Goal: Feedback & Contribution: Contribute content

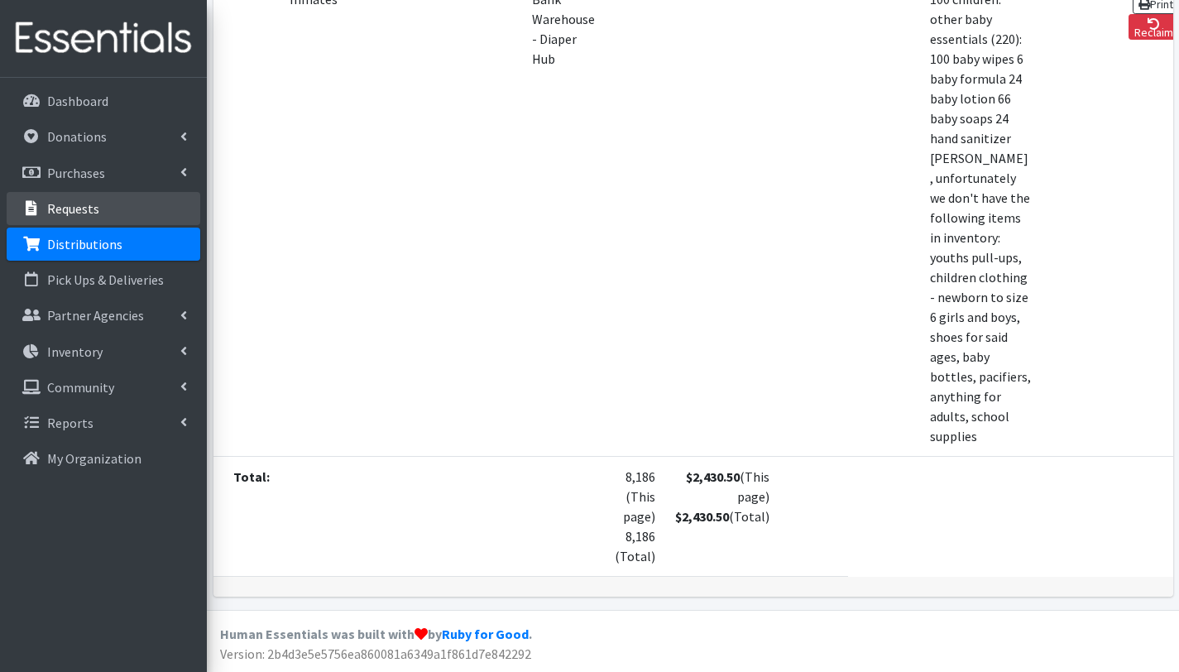
scroll to position [1197, 0]
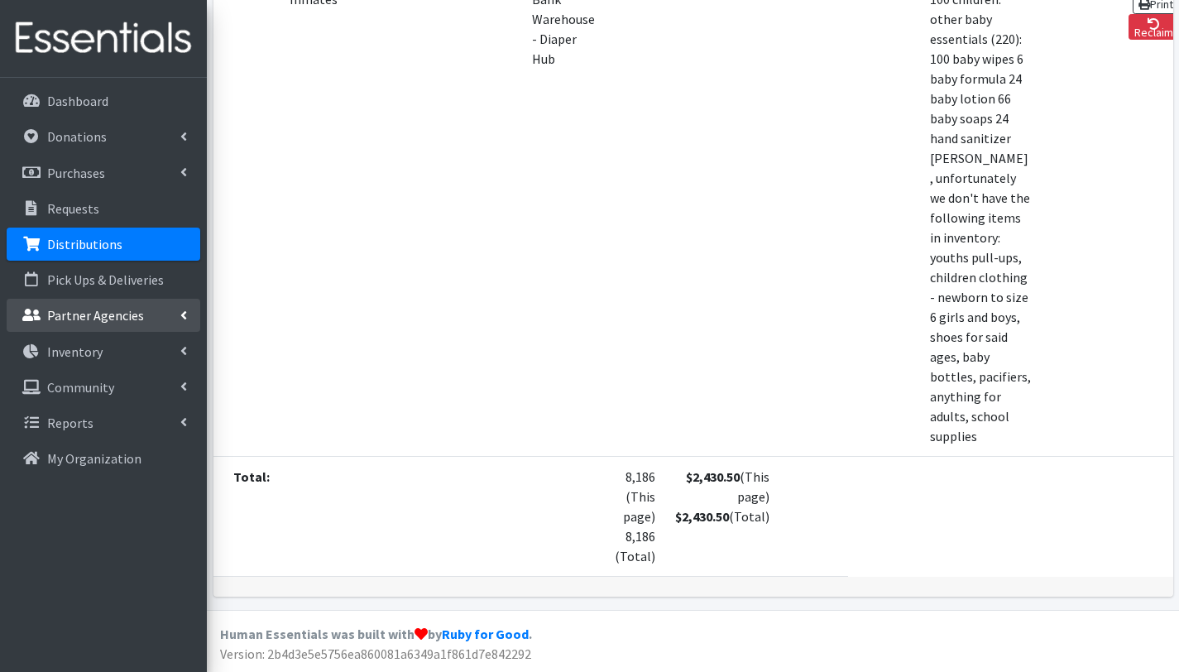
click at [126, 315] on p "Partner Agencies" at bounding box center [95, 315] width 97 height 17
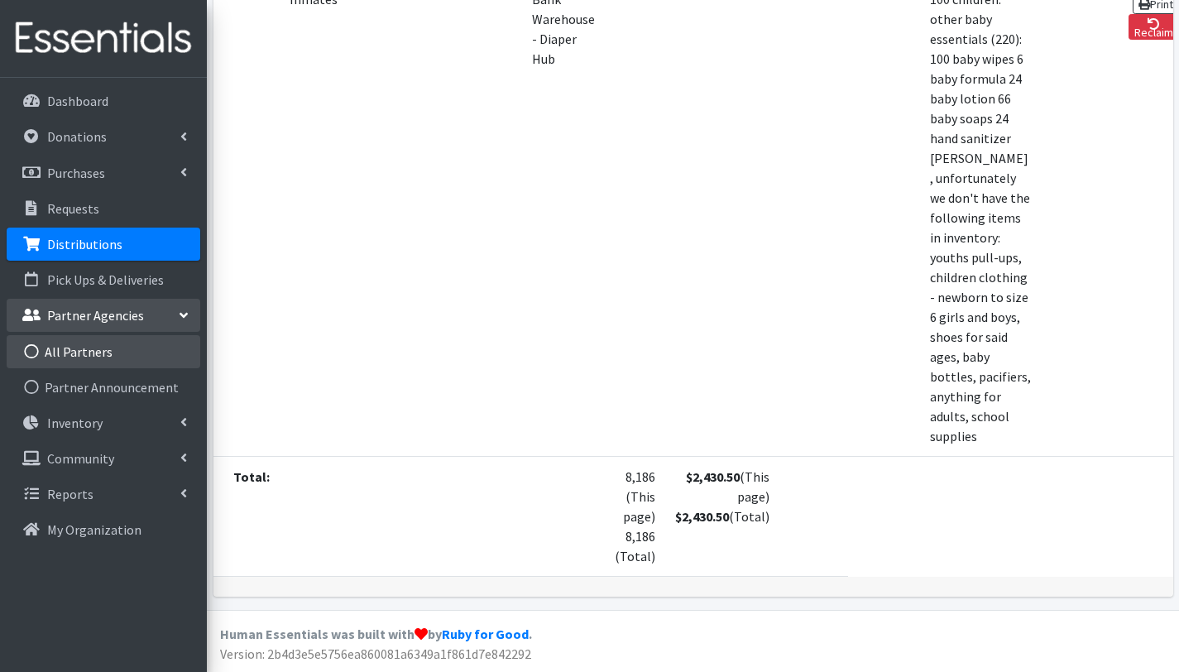
click at [108, 346] on link "All Partners" at bounding box center [104, 351] width 194 height 33
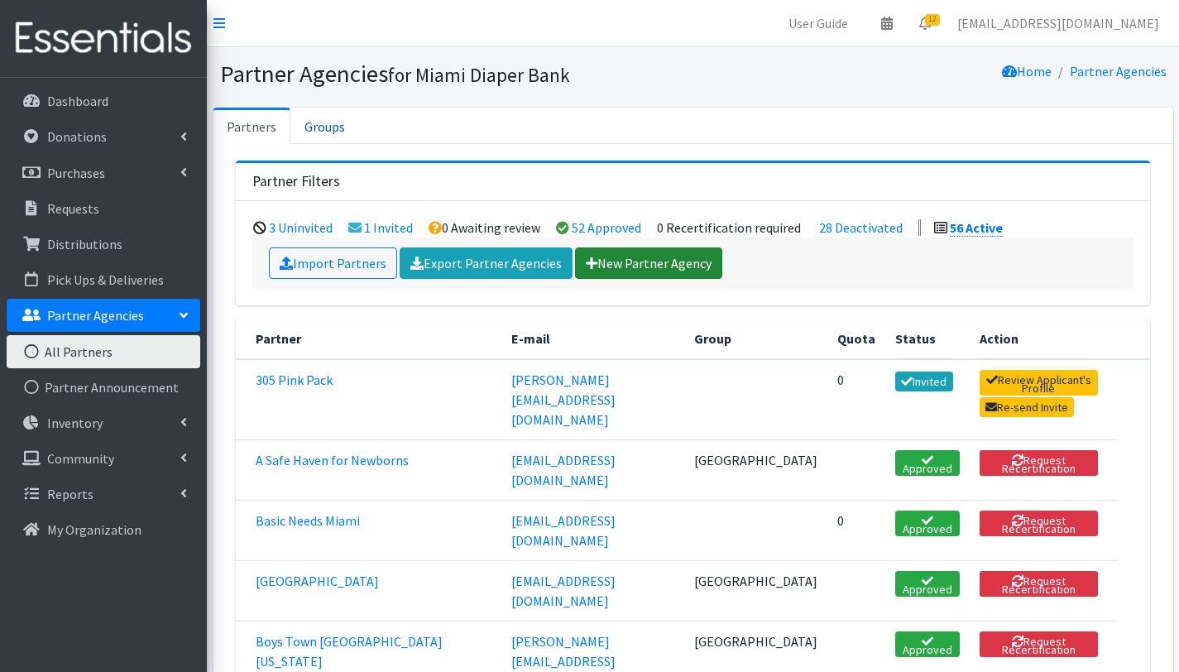
click at [673, 260] on link "New Partner Agency" at bounding box center [648, 262] width 147 height 31
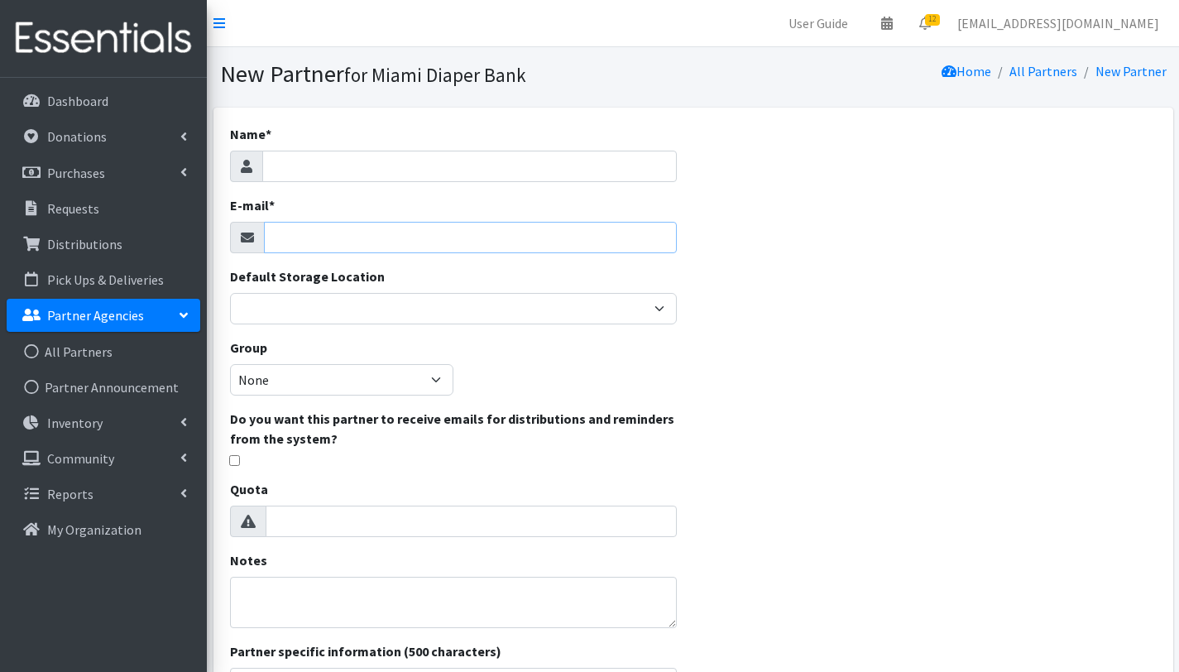
click at [295, 236] on input "E-mail *" at bounding box center [470, 237] width 413 height 31
paste input "kenya@mujerfla.org"
type input "kenya@mujerfla.org"
click at [320, 161] on input "Name *" at bounding box center [469, 166] width 415 height 31
type input "MUJER"
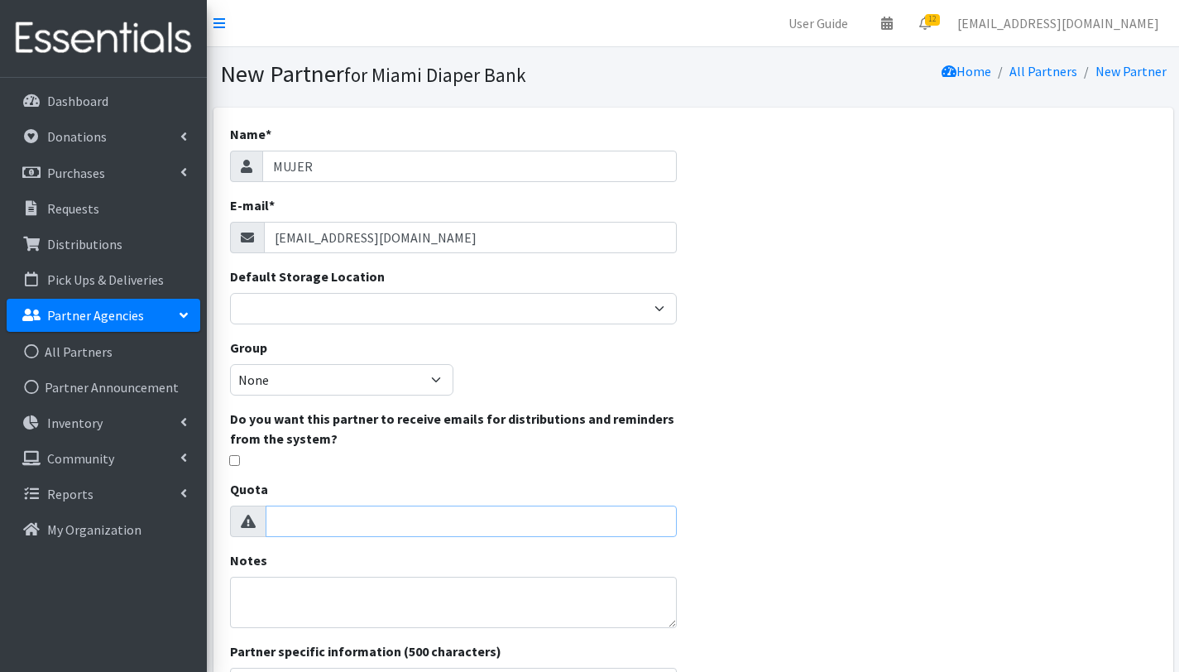
click at [545, 531] on input "Quota" at bounding box center [471, 521] width 411 height 31
click at [660, 519] on input "1" at bounding box center [471, 521] width 411 height 31
type input "0"
click at [660, 524] on input "0" at bounding box center [471, 521] width 411 height 31
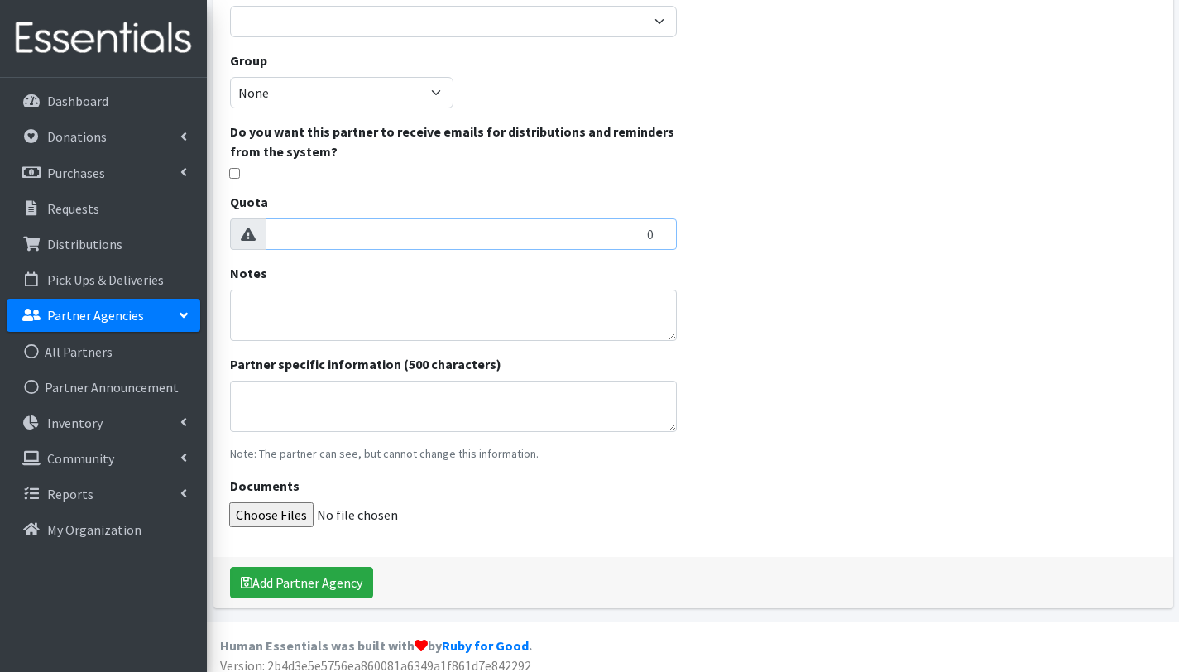
scroll to position [298, 0]
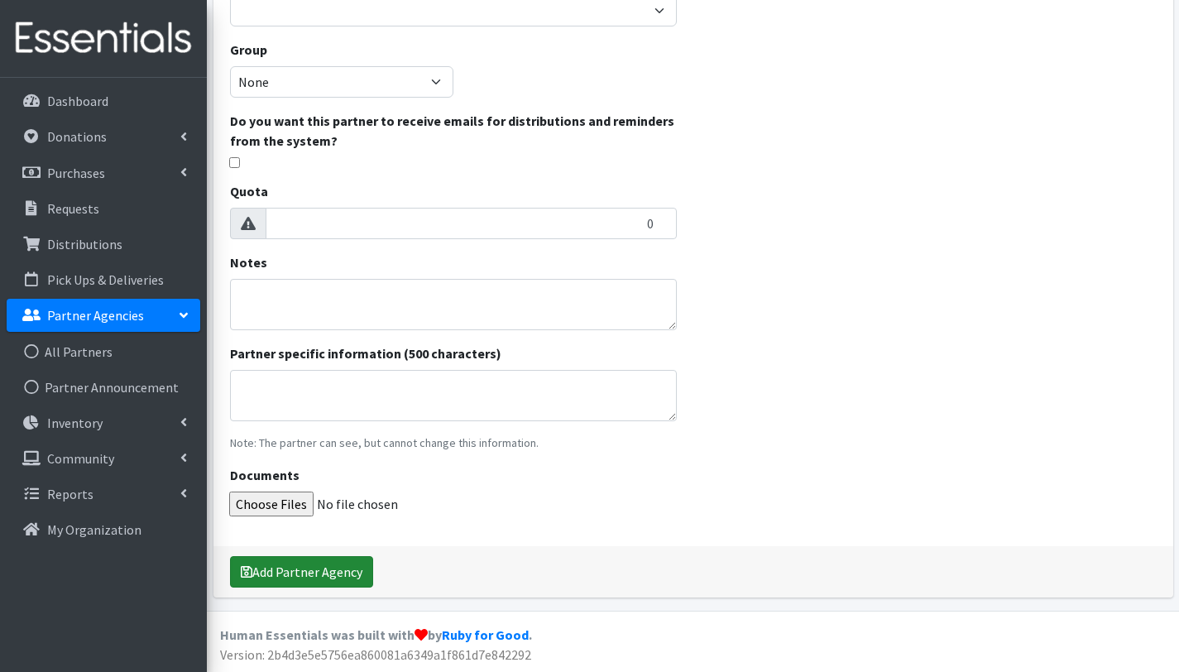
click at [344, 572] on button "Add Partner Agency" at bounding box center [301, 571] width 143 height 31
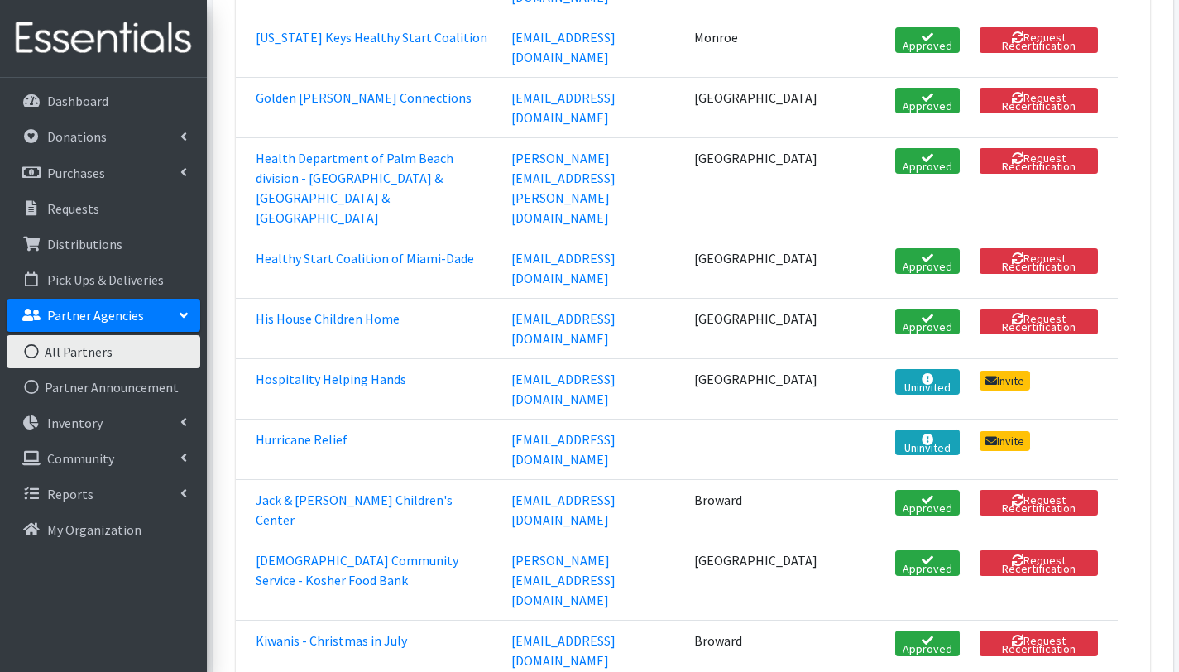
scroll to position [1765, 0]
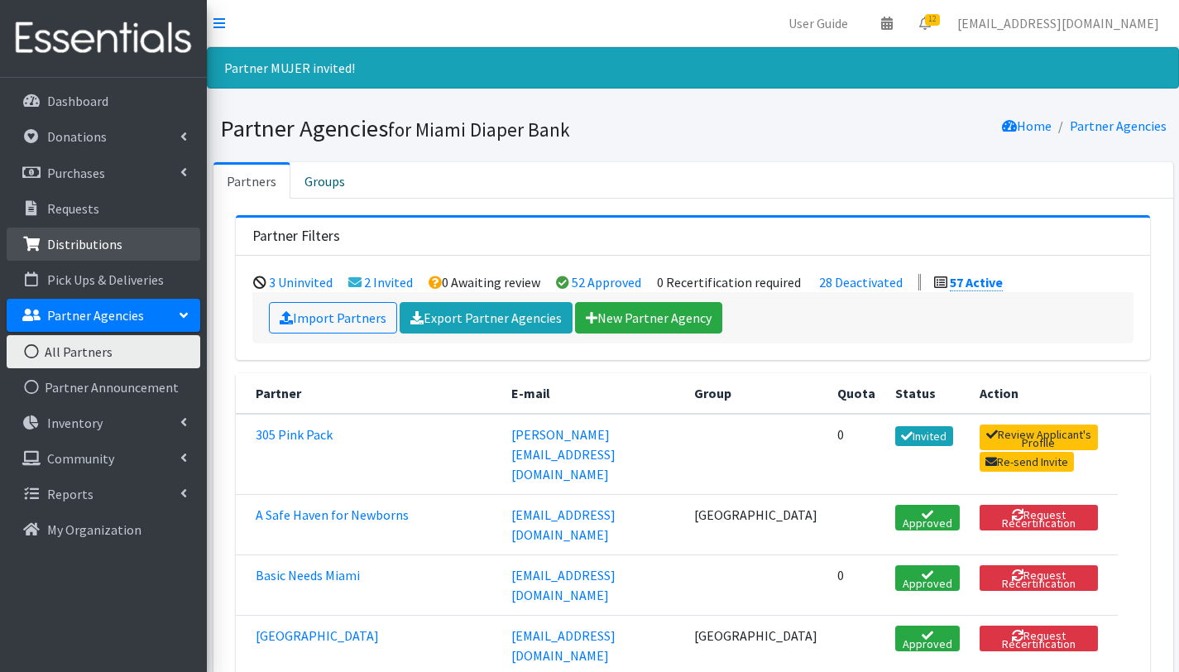
click at [91, 243] on p "Distributions" at bounding box center [84, 244] width 75 height 17
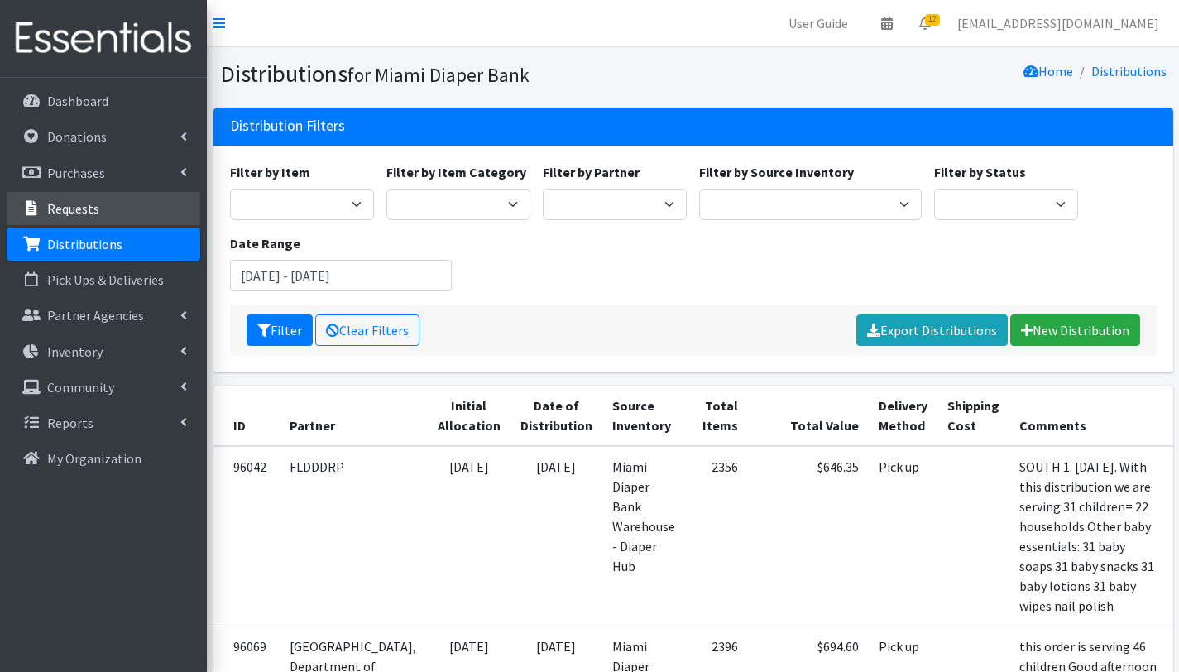
click at [88, 209] on p "Requests" at bounding box center [73, 208] width 52 height 17
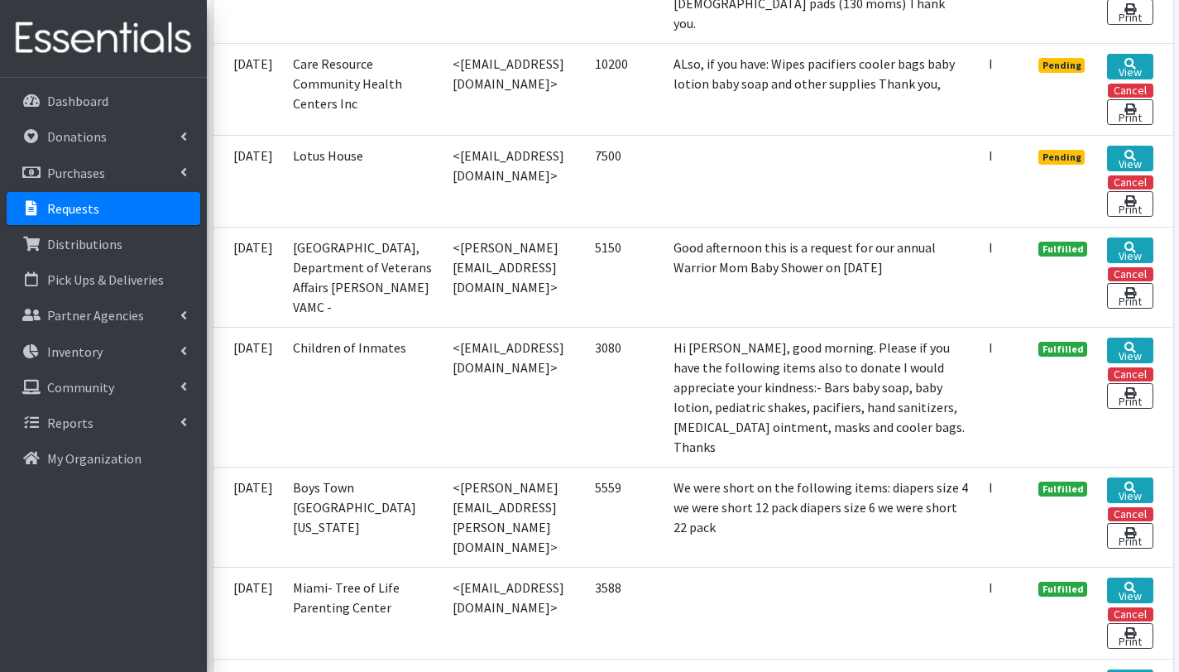
scroll to position [1640, 0]
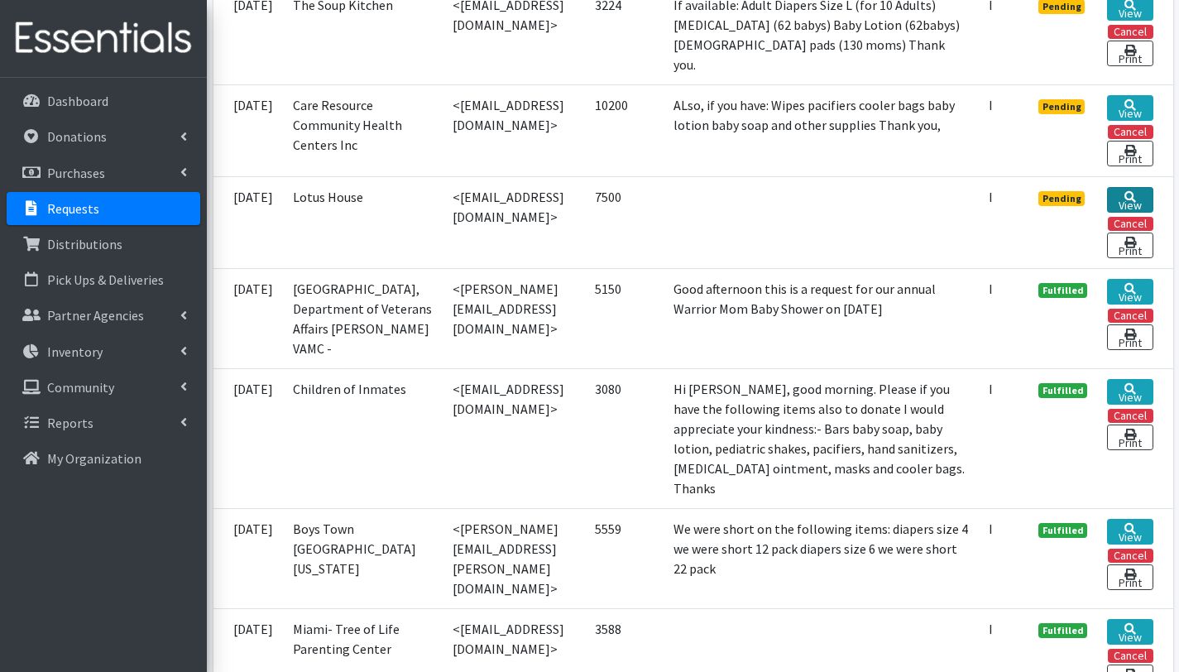
click at [1135, 213] on link "View" at bounding box center [1130, 200] width 46 height 26
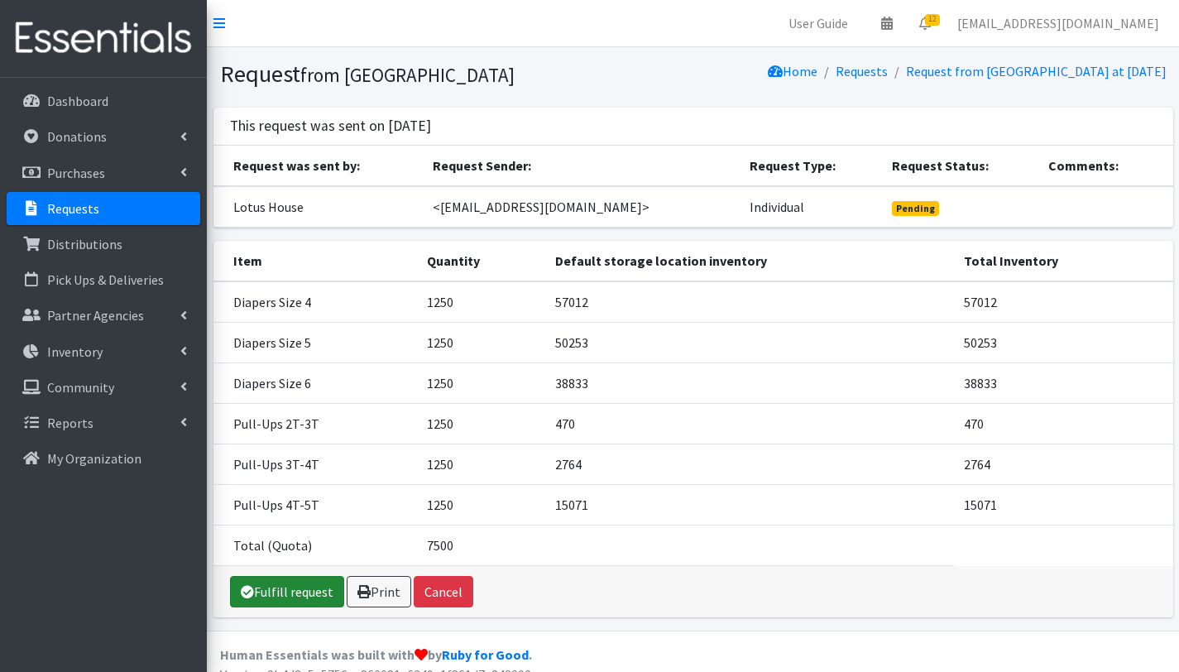
click at [288, 593] on link "Fulfill request" at bounding box center [287, 591] width 114 height 31
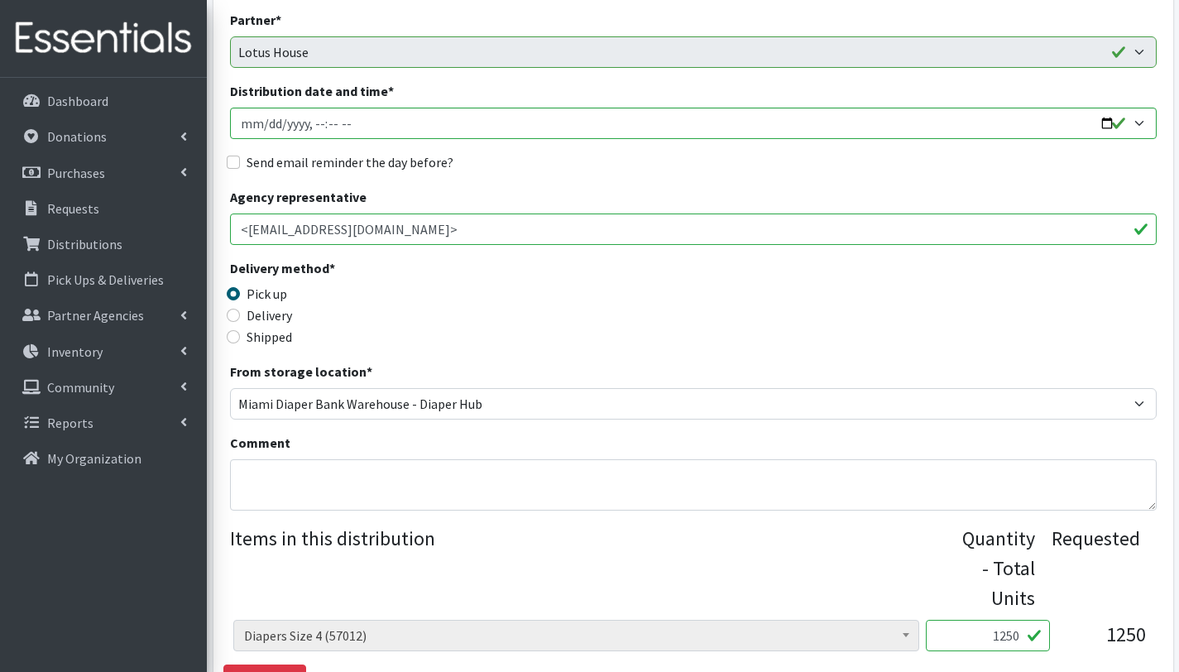
scroll to position [176, 0]
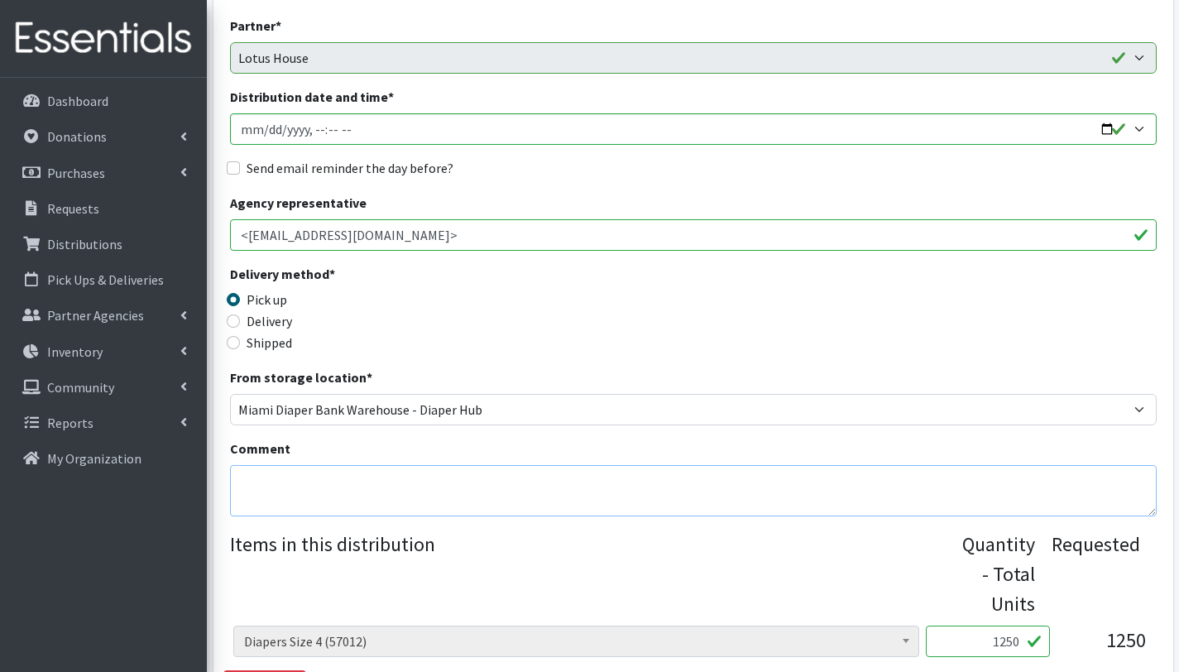
click at [282, 491] on textarea "Comment" at bounding box center [693, 490] width 927 height 51
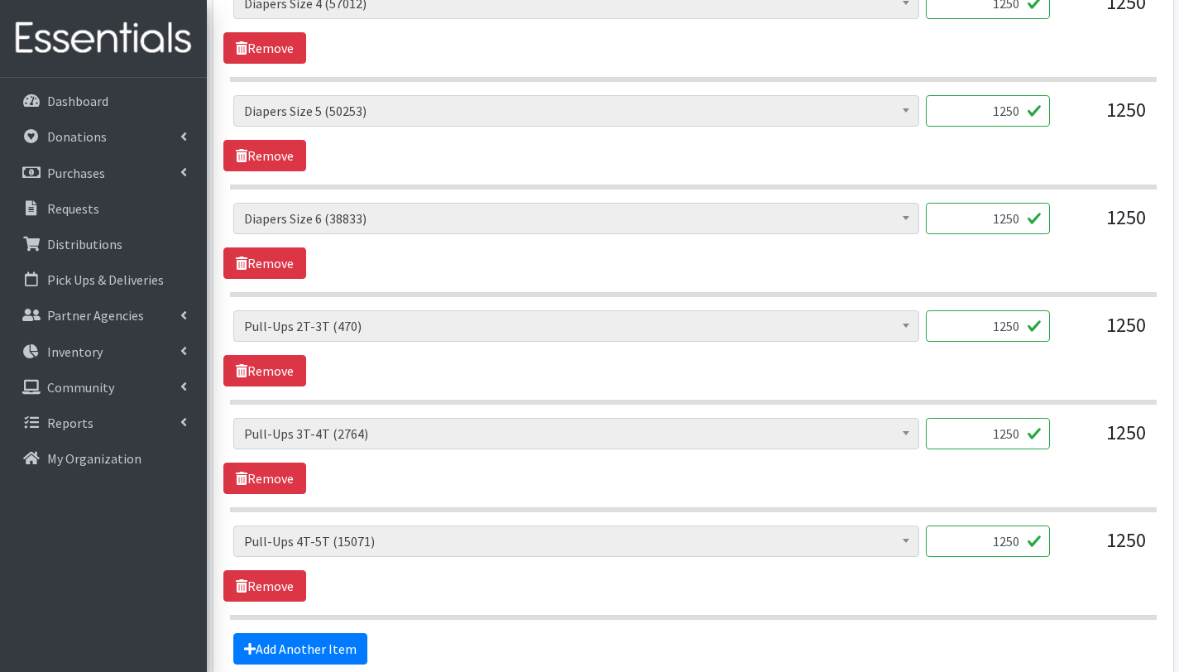
scroll to position [818, 0]
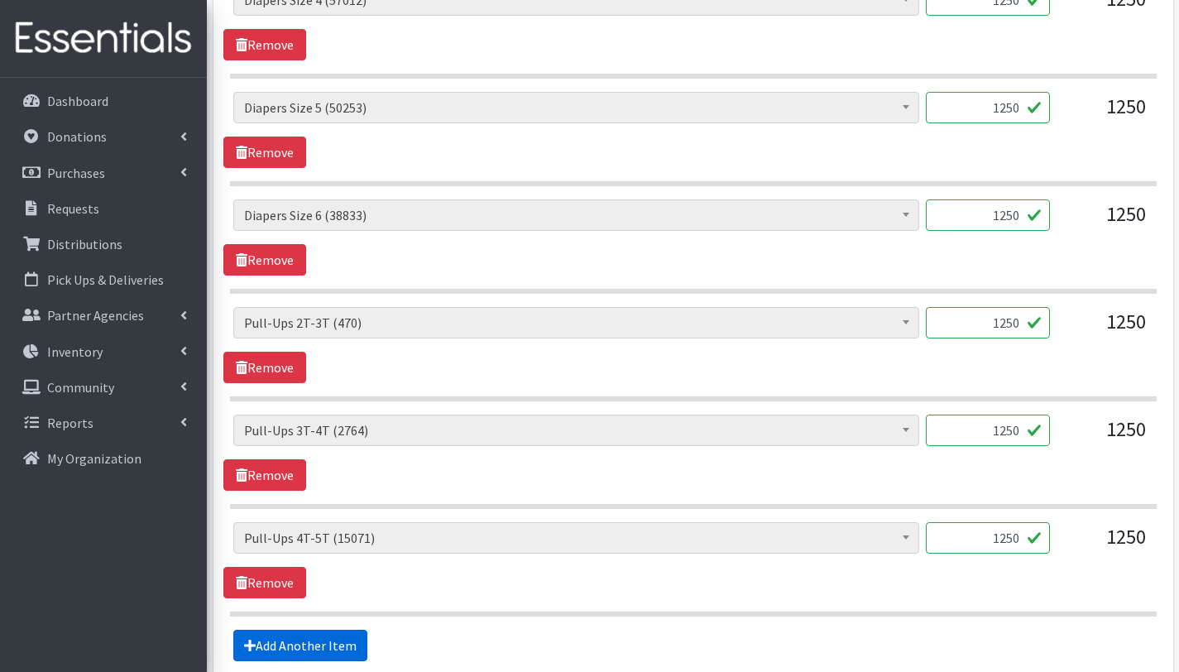
type textarea "This order is serving 150 children. Other baby essentials: 150 baby wipes"
click at [315, 652] on link "Add Another Item" at bounding box center [300, 645] width 134 height 31
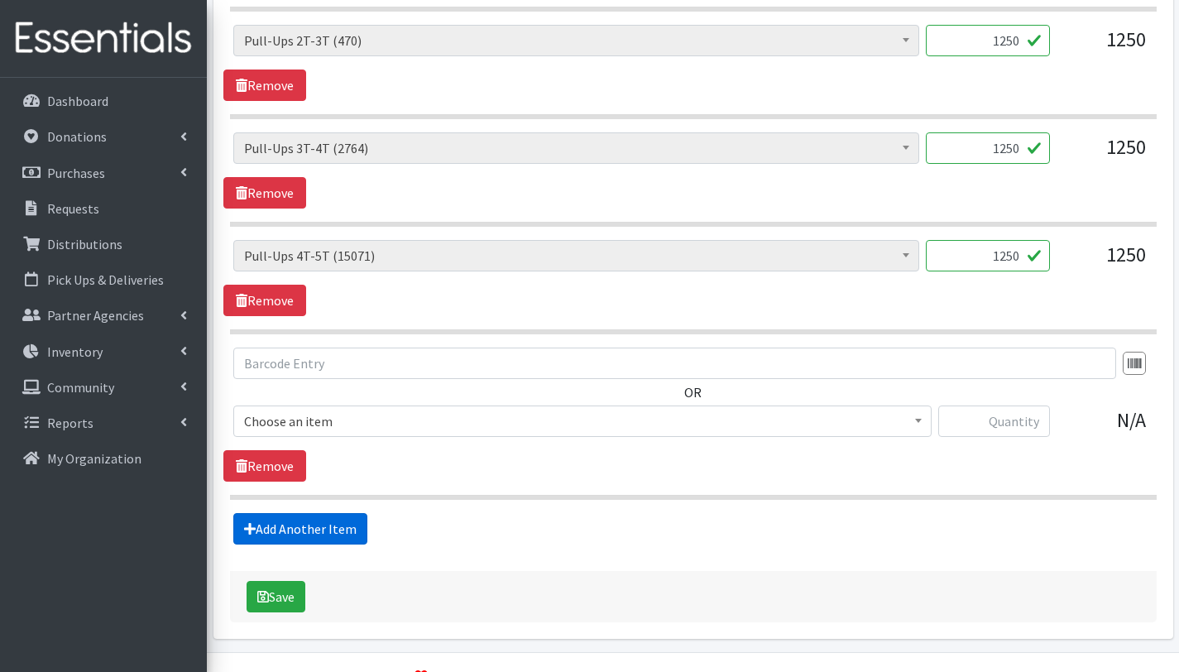
scroll to position [1141, 0]
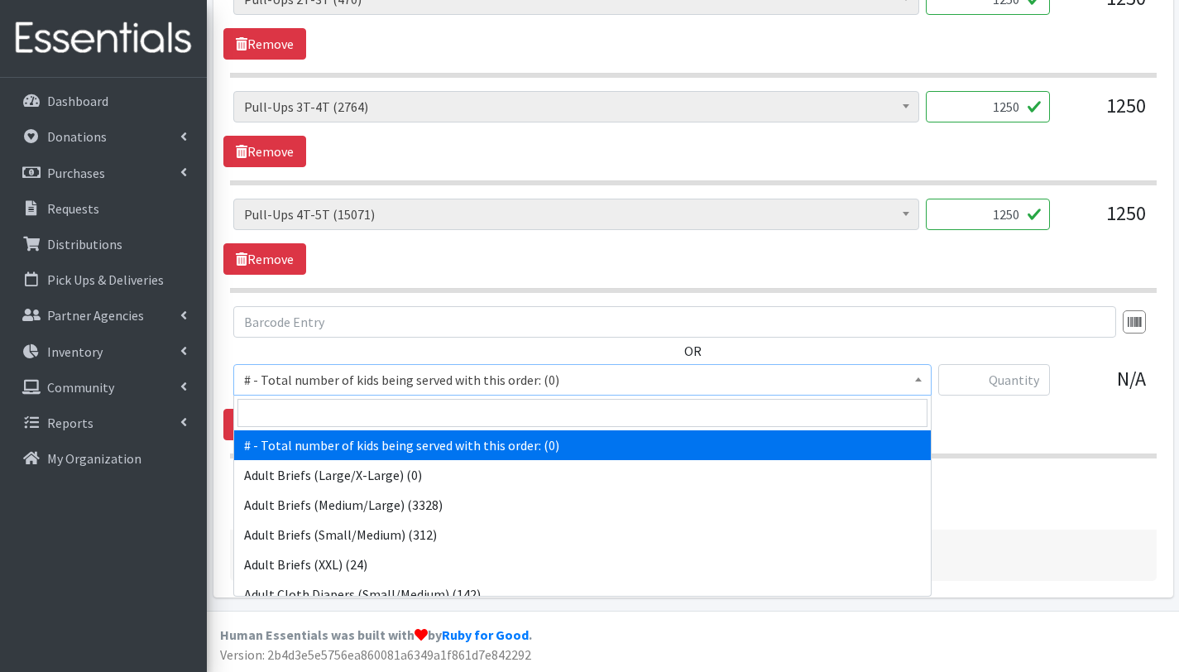
click at [332, 381] on span "# - Total number of kids being served with this order: (0)" at bounding box center [582, 379] width 677 height 23
click at [335, 420] on input "search" at bounding box center [583, 413] width 690 height 28
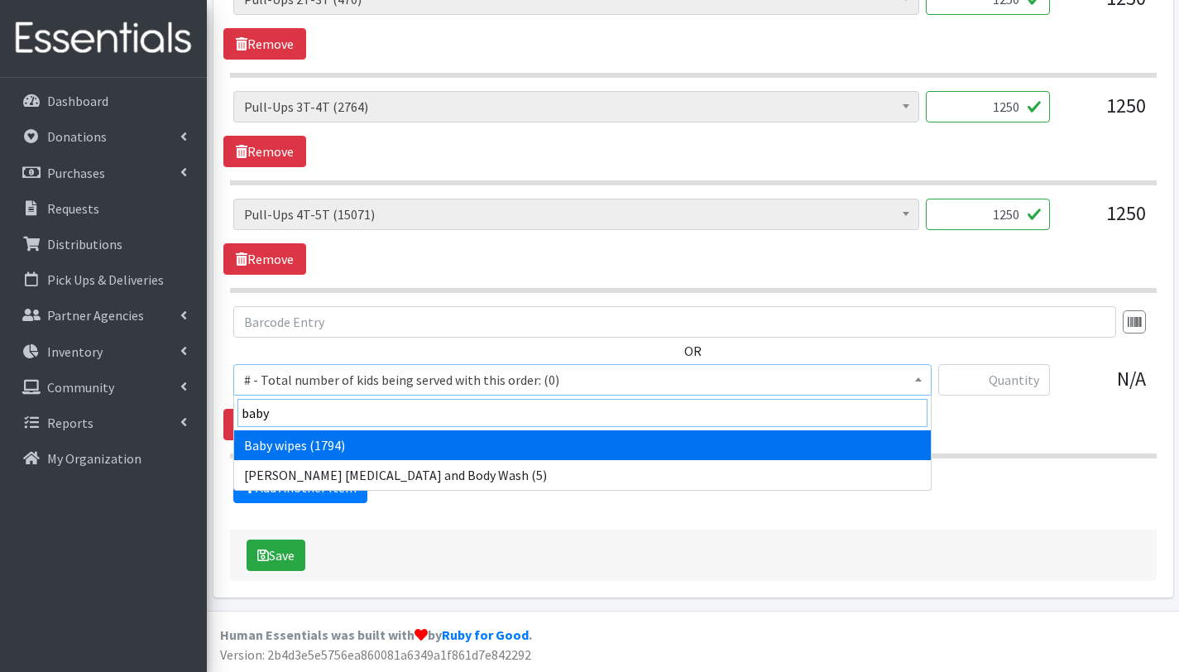
type input "baby"
select select "2649"
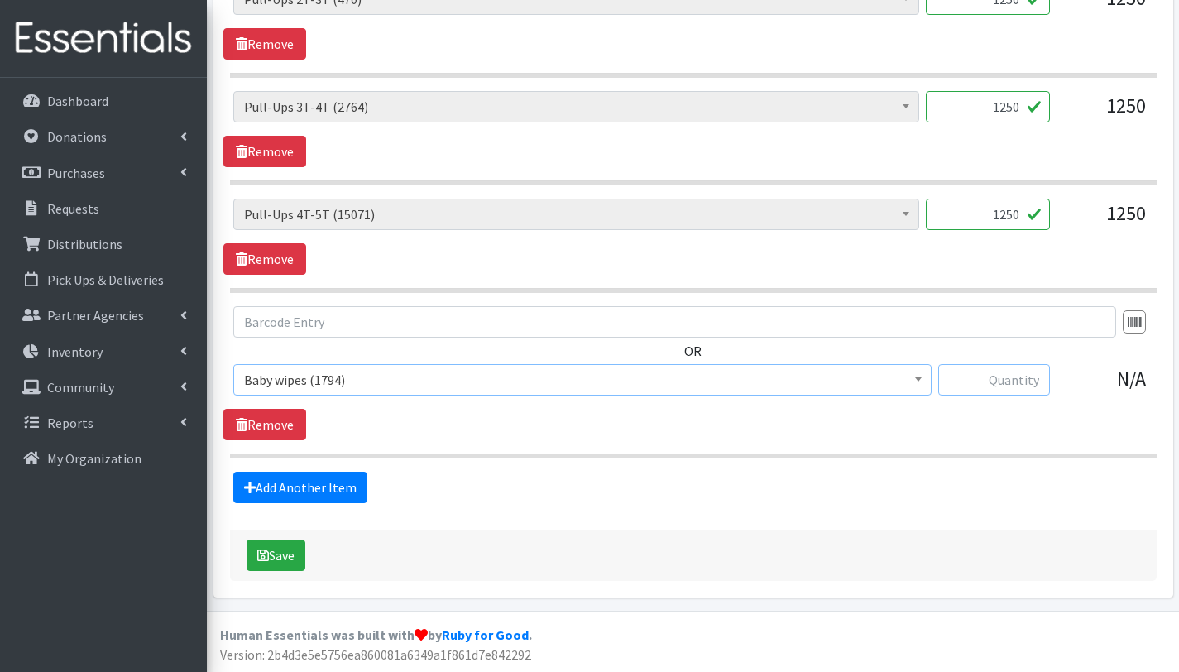
click at [1011, 382] on input "text" at bounding box center [995, 379] width 112 height 31
type input "150"
click at [286, 549] on button "Save" at bounding box center [276, 555] width 59 height 31
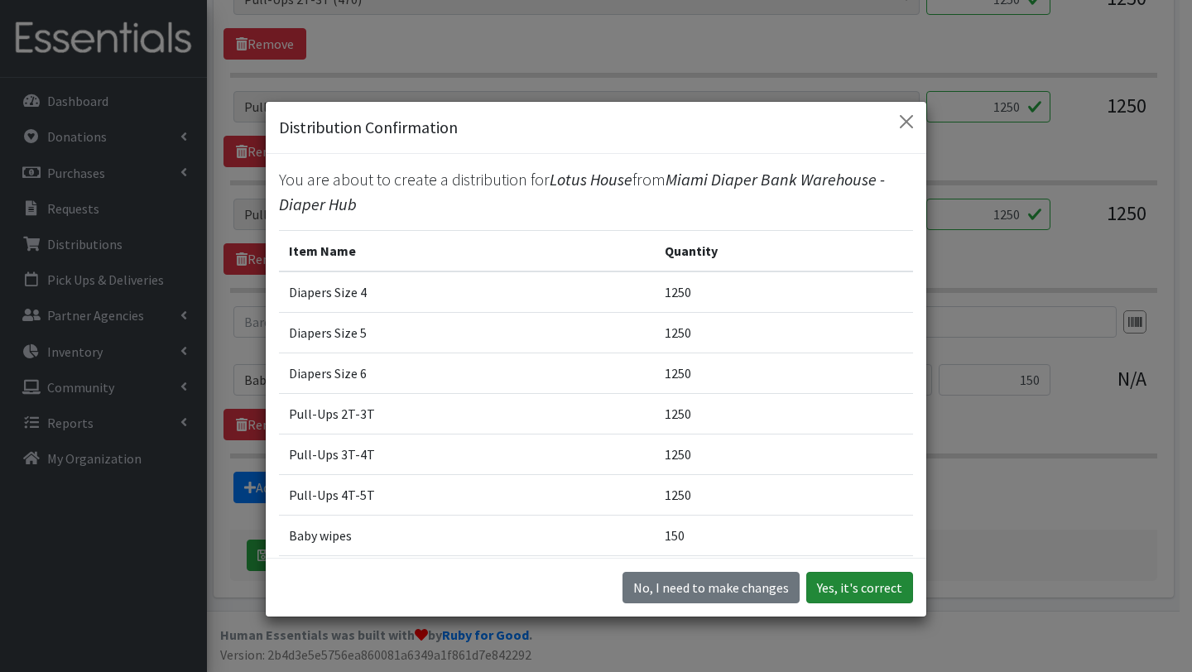
click at [867, 591] on button "Yes, it's correct" at bounding box center [859, 587] width 107 height 31
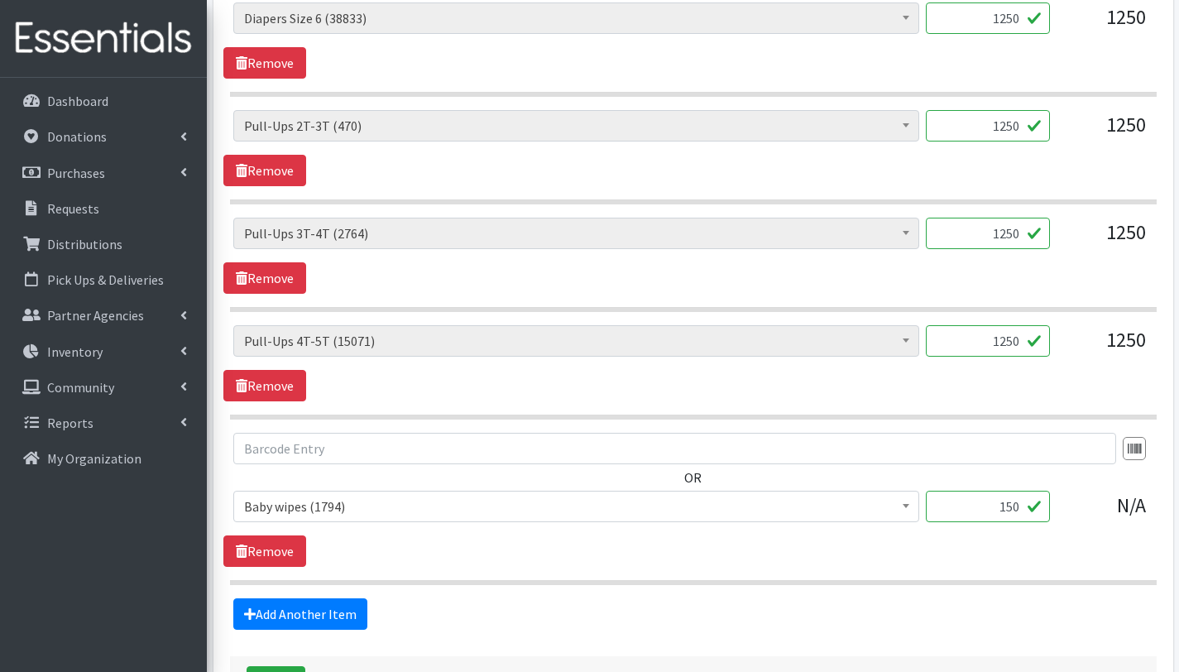
scroll to position [1020, 0]
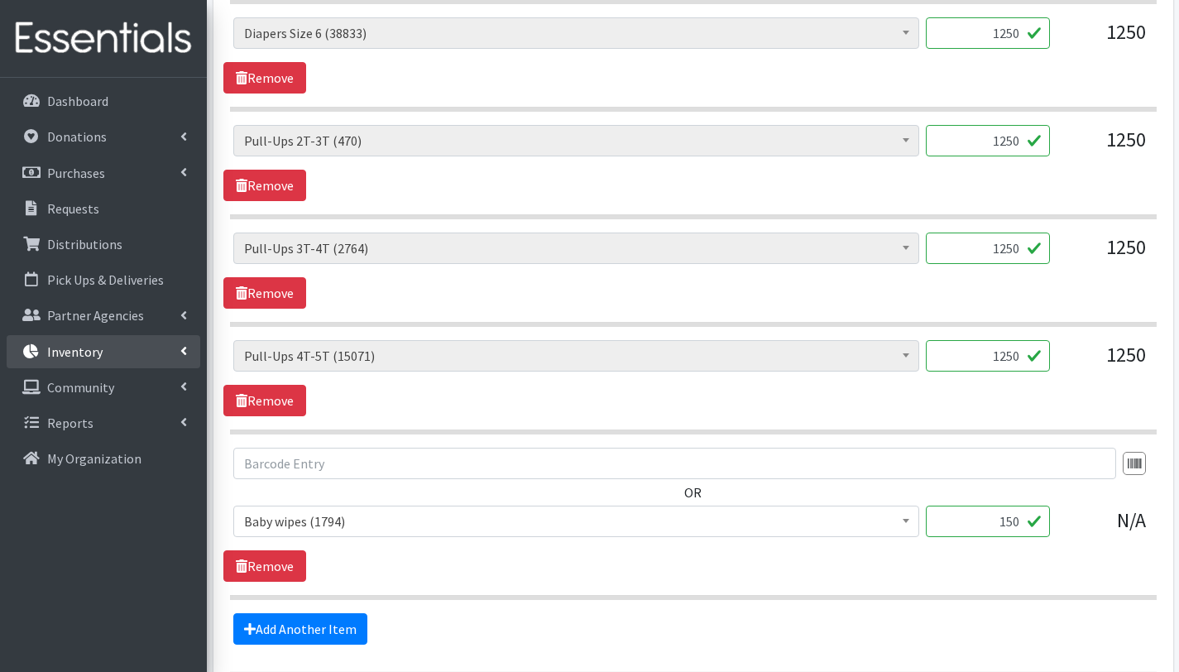
click at [84, 345] on p "Inventory" at bounding box center [74, 351] width 55 height 17
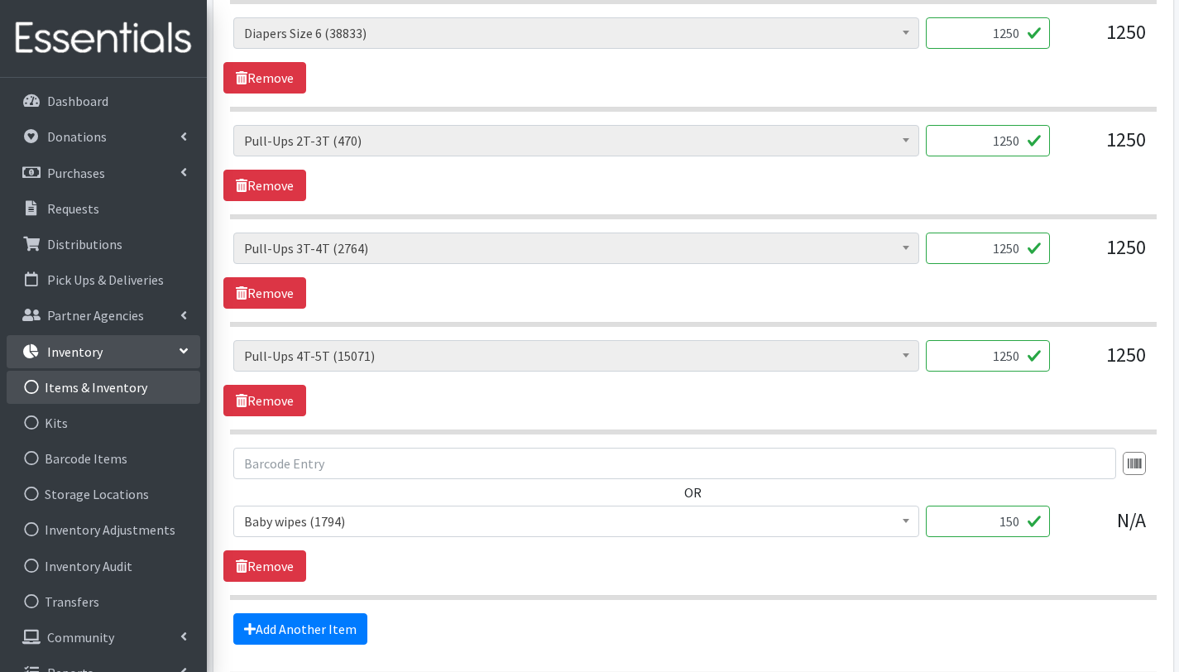
click at [122, 382] on link "Items & Inventory" at bounding box center [104, 387] width 194 height 33
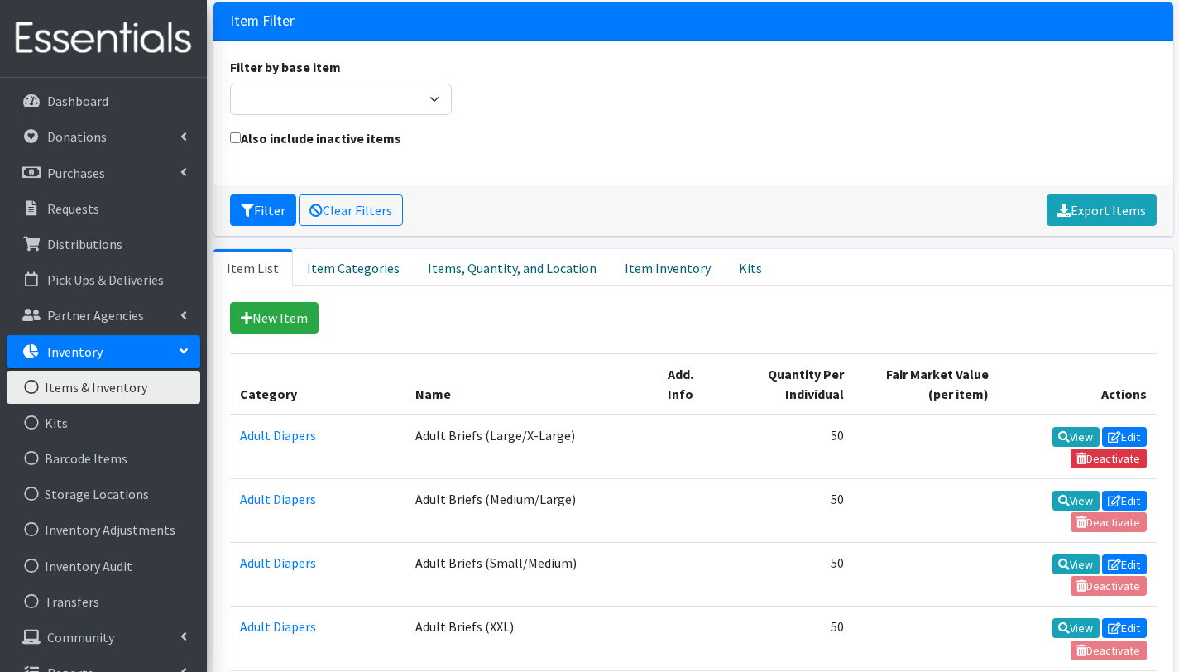
scroll to position [802, 0]
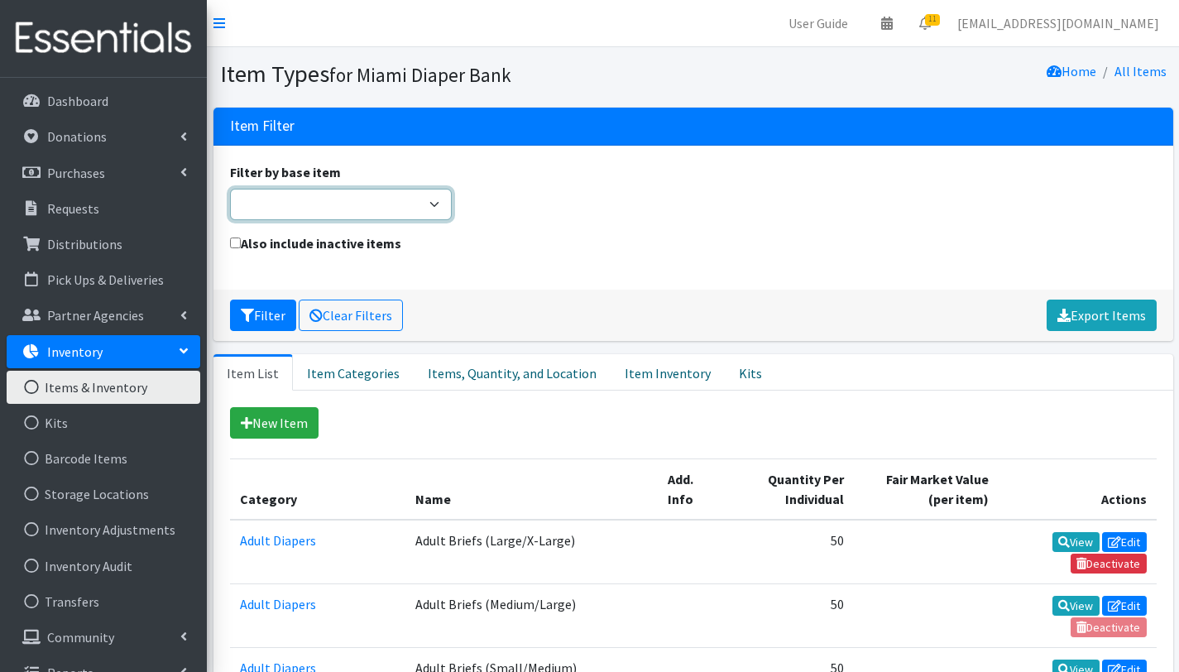
click at [391, 207] on select "Adult Briefs (Large/X-Large) Adult Briefs (Medium/Large) Adult Briefs (Small/Me…" at bounding box center [341, 204] width 223 height 31
select select "pullup_34t"
click at [230, 189] on select "Adult Briefs (Large/X-Large) Adult Briefs (Medium/Large) Adult Briefs (Small/Me…" at bounding box center [341, 204] width 223 height 31
click at [262, 310] on button "Filter" at bounding box center [263, 315] width 66 height 31
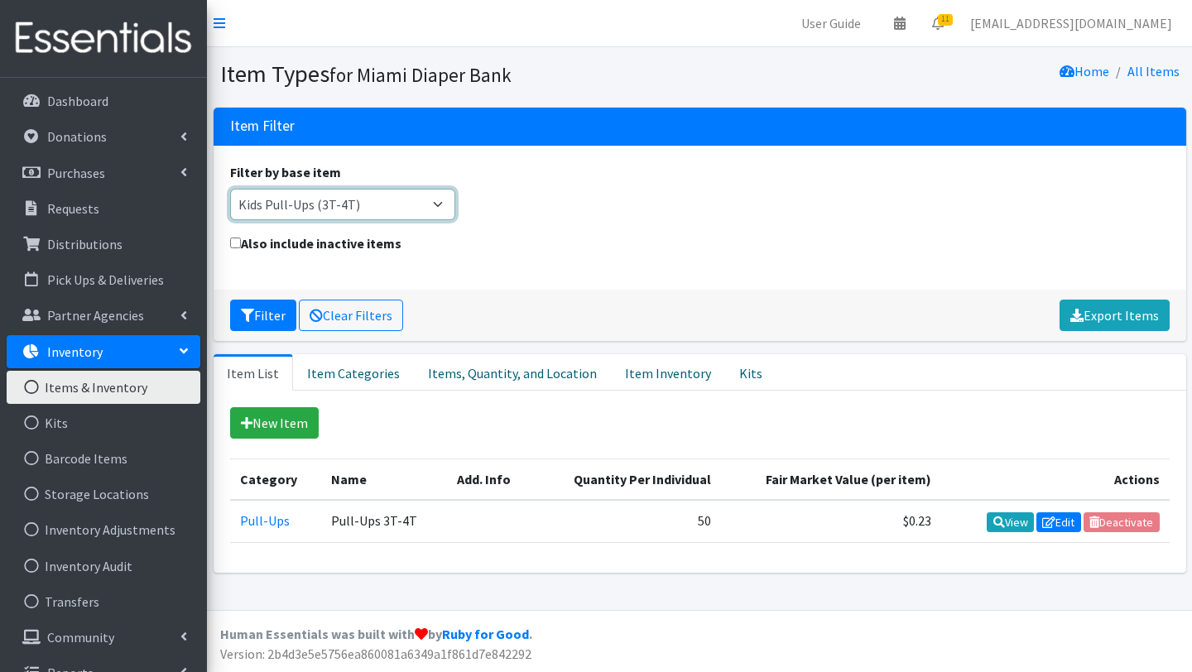
click at [437, 203] on select "Adult Briefs (Large/X-Large) Adult Briefs (Medium/Large) Adult Briefs (Small/Me…" at bounding box center [343, 204] width 226 height 31
select select "pullup_45t"
click at [230, 189] on select "Adult Briefs (Large/X-Large) Adult Briefs (Medium/Large) Adult Briefs (Small/Me…" at bounding box center [343, 204] width 226 height 31
click at [269, 314] on button "Filter" at bounding box center [263, 315] width 66 height 31
click at [438, 204] on select "Adult Briefs (Large/X-Large) Adult Briefs (Medium/Large) Adult Briefs (Small/Me…" at bounding box center [343, 204] width 226 height 31
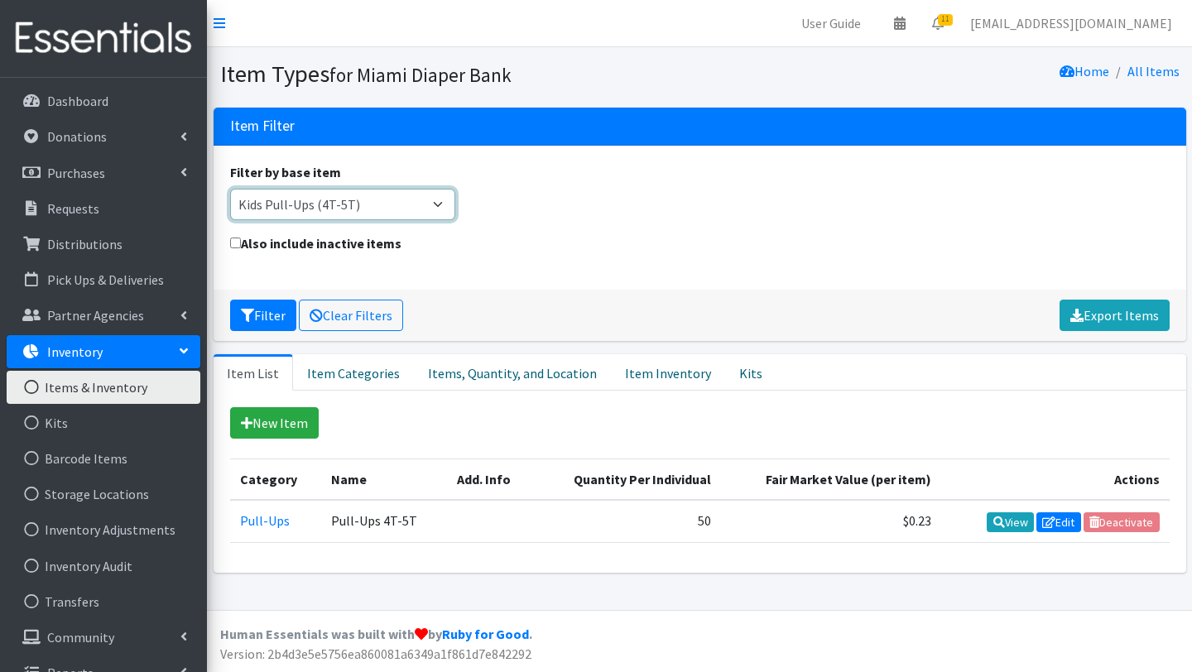
select select "pullup_23t"
click at [230, 189] on select "Adult Briefs (Large/X-Large) Adult Briefs (Medium/Large) Adult Briefs (Small/Me…" at bounding box center [343, 204] width 226 height 31
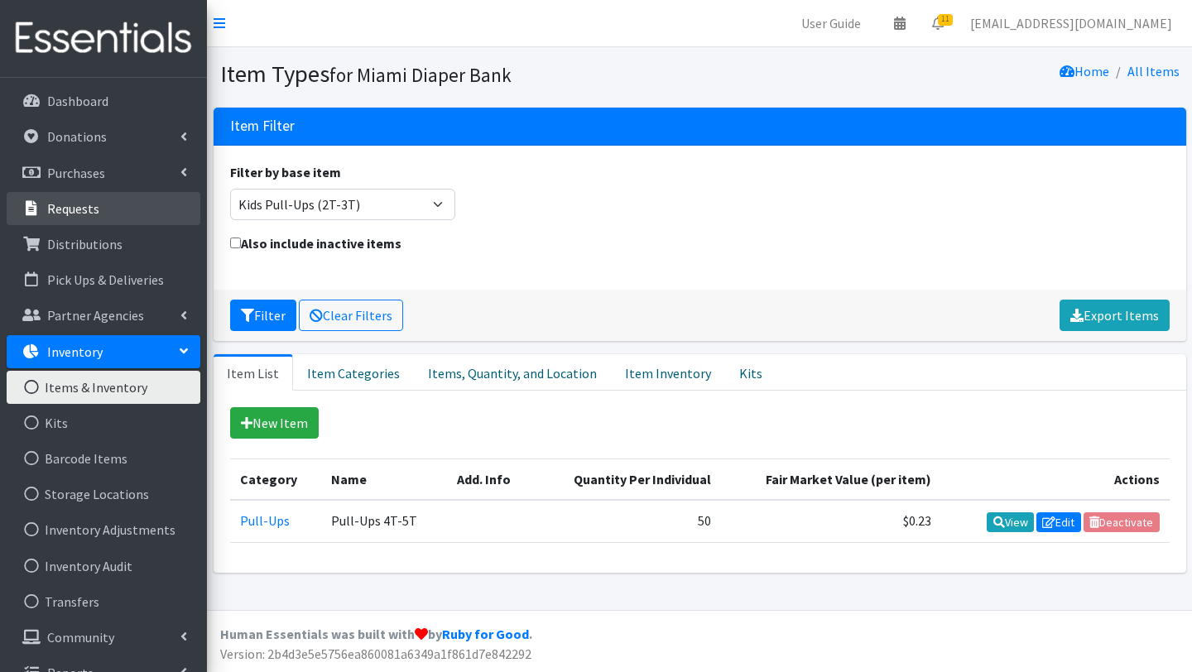
click at [119, 209] on link "Requests" at bounding box center [104, 208] width 194 height 33
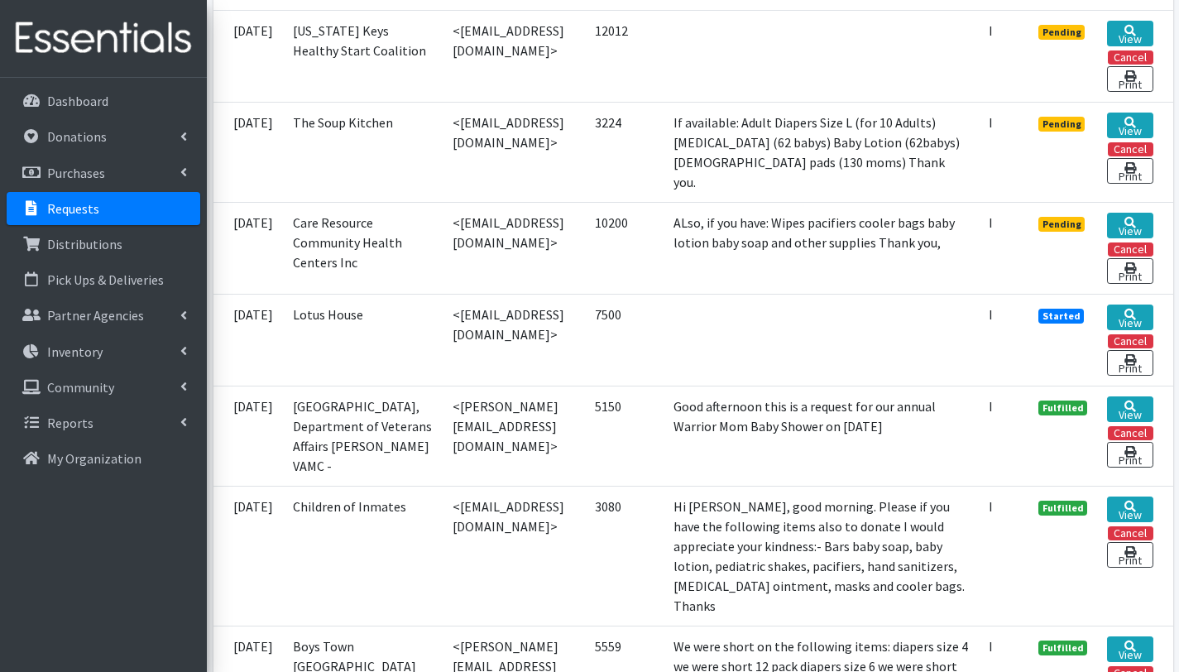
scroll to position [1522, 0]
click at [1127, 238] on link "View" at bounding box center [1130, 226] width 46 height 26
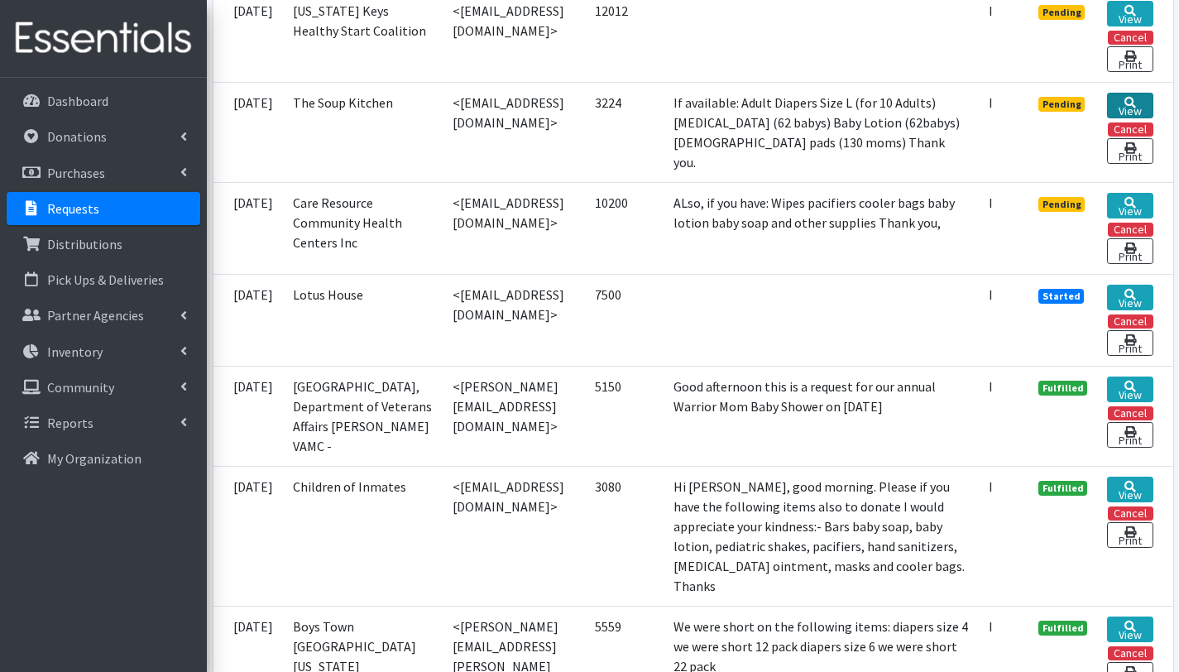
click at [1122, 118] on link "View" at bounding box center [1130, 106] width 46 height 26
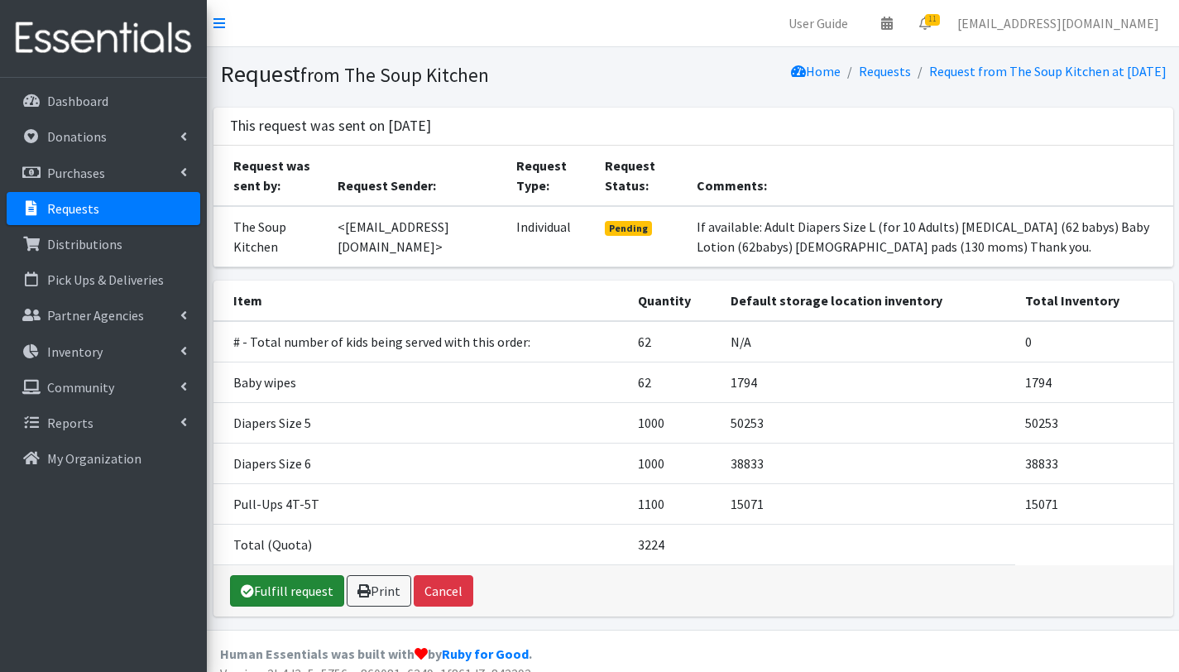
click at [281, 587] on link "Fulfill request" at bounding box center [287, 590] width 114 height 31
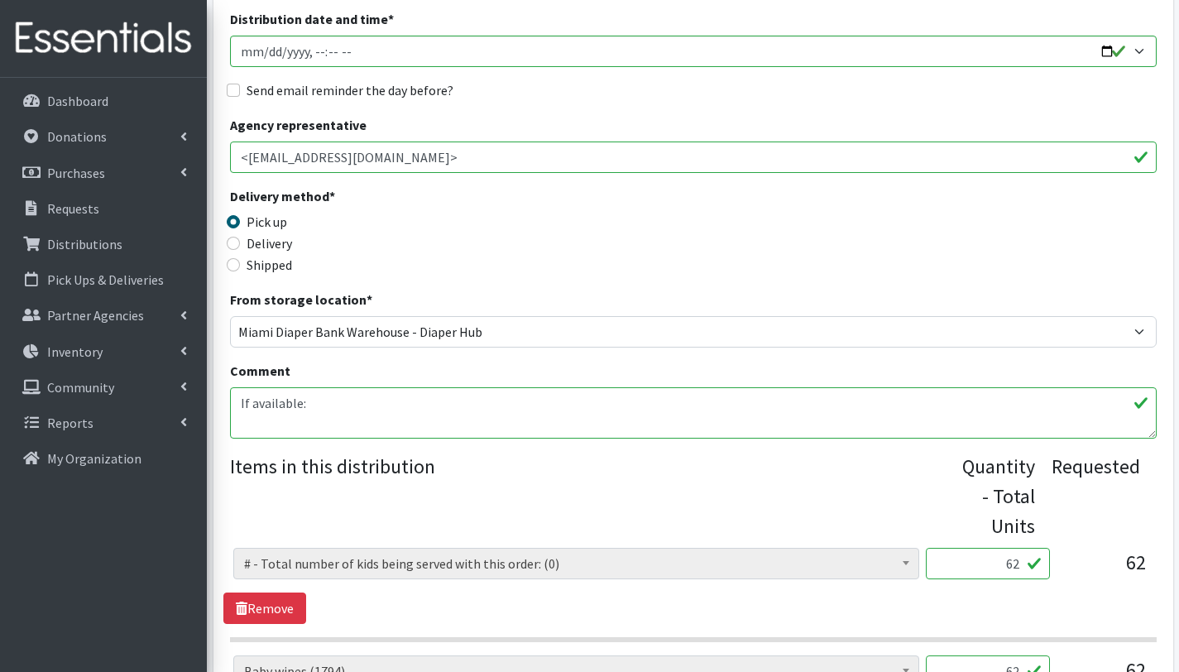
scroll to position [316, 0]
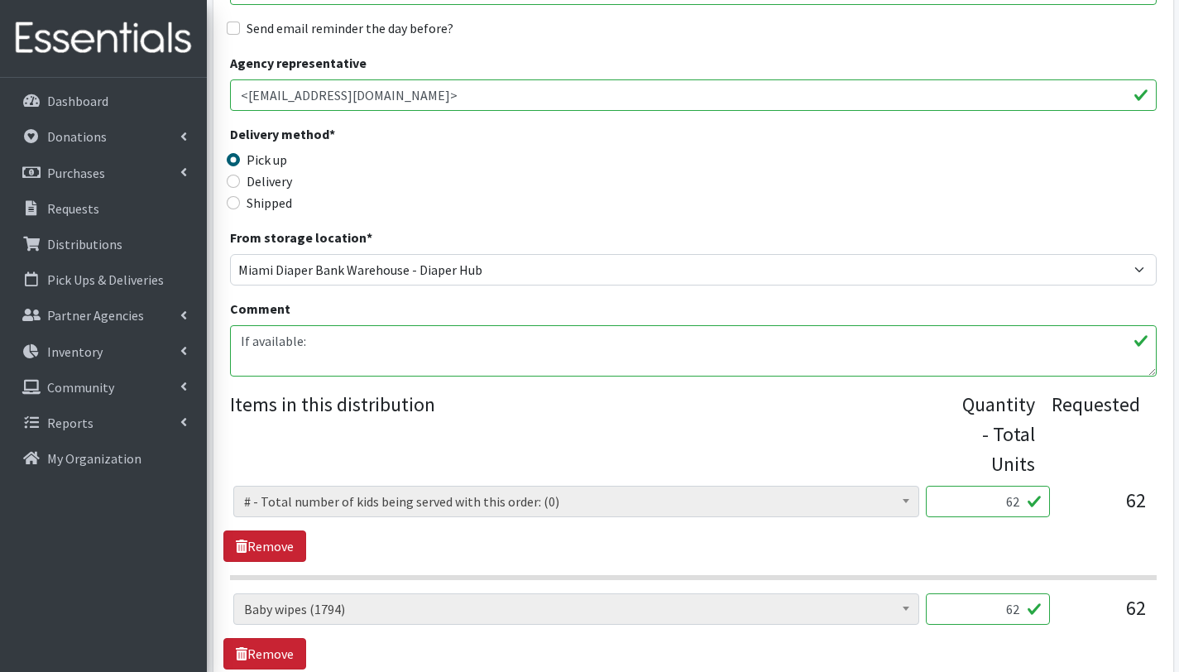
click at [280, 545] on link "Remove" at bounding box center [264, 546] width 83 height 31
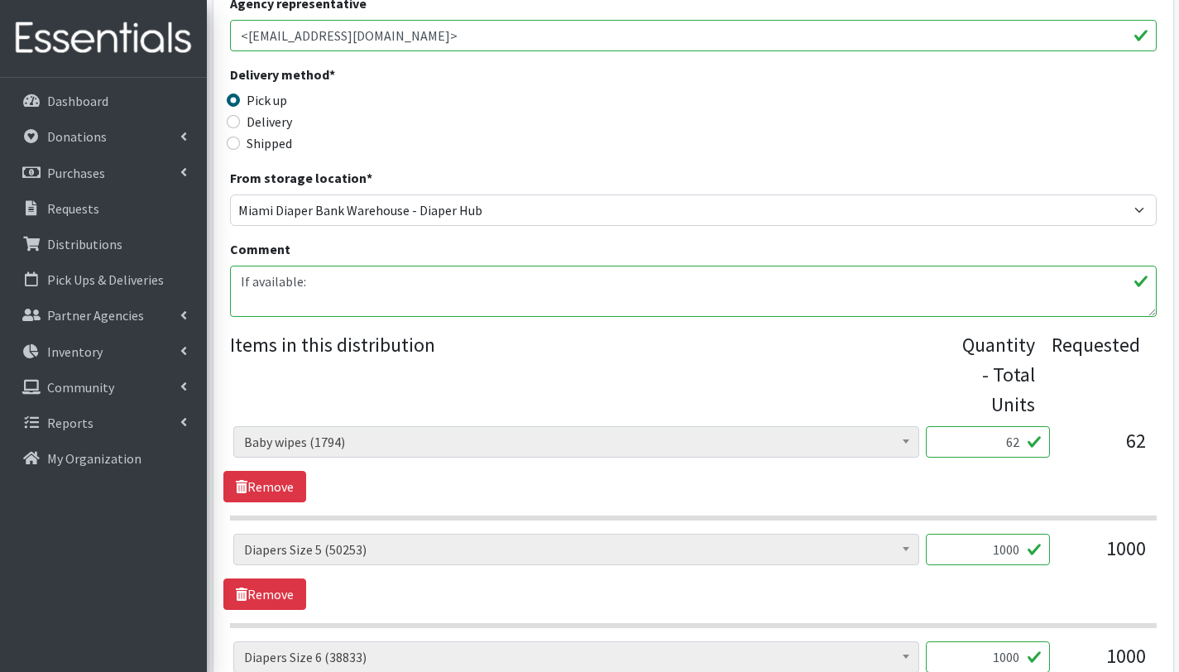
scroll to position [377, 0]
click at [238, 283] on textarea "If available: Adult Diapers Size L (for 10 Adults) [MEDICAL_DATA] (62 babys) Ba…" at bounding box center [693, 290] width 927 height 51
click at [238, 305] on textarea "If available: Adult Diapers Size L (for 10 Adults) Baby Shampoo (62 babys) Baby…" at bounding box center [693, 290] width 927 height 51
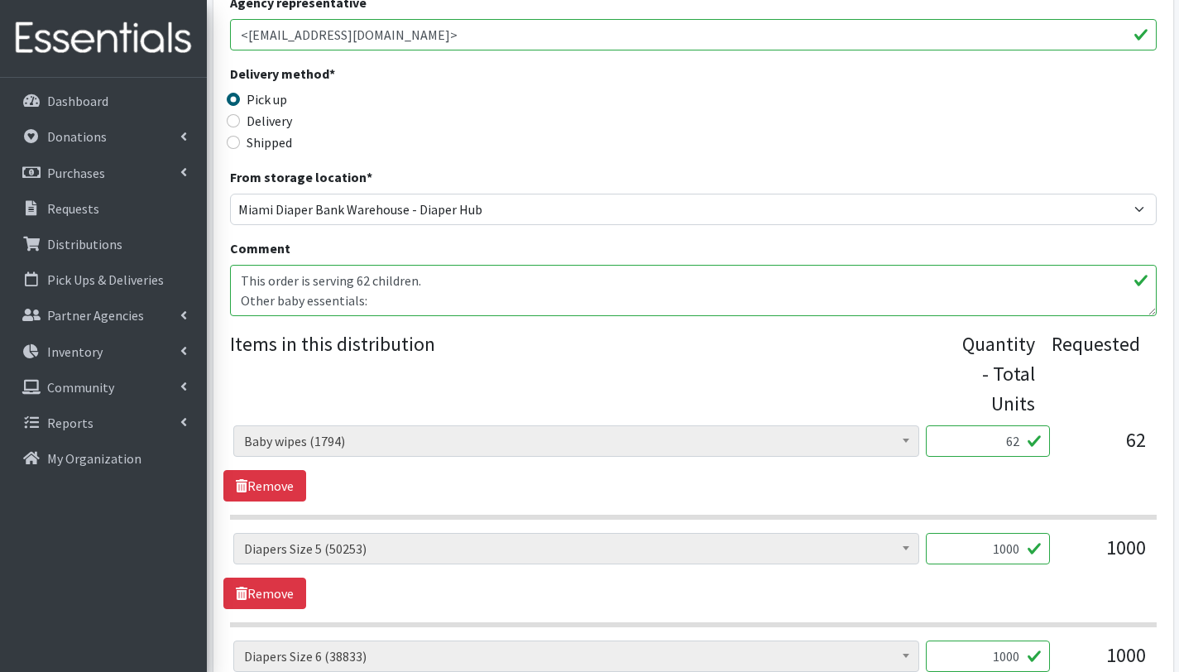
drag, startPoint x: 407, startPoint y: 307, endPoint x: 338, endPoint y: 273, distance: 77.4
click at [335, 256] on div "Comment If available: Adult Diapers Size L (for 10 Adults) Baby Shampoo (62 bab…" at bounding box center [693, 277] width 927 height 78
click at [430, 291] on textarea "If available: Adult Diapers Size L (for 10 Adults) Baby Shampoo (62 babys) Baby…" at bounding box center [693, 290] width 927 height 51
click at [238, 296] on textarea "If available: Adult Diapers Size L (for 10 Adults) Baby Shampoo (62 babys) Baby…" at bounding box center [693, 290] width 927 height 51
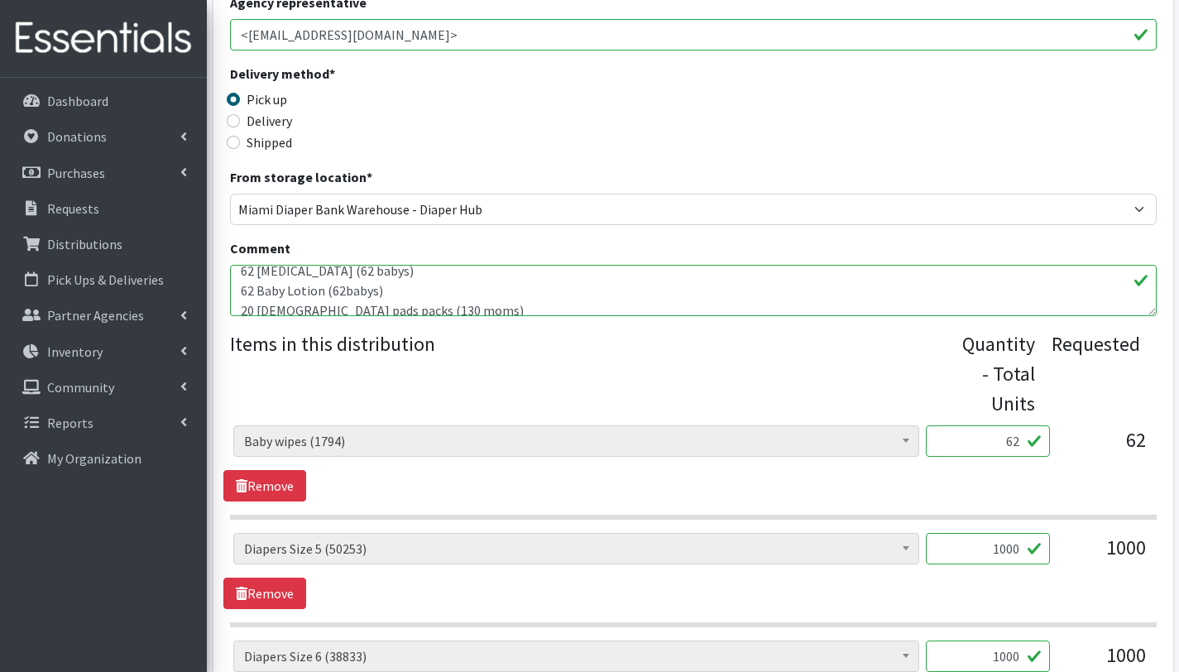
scroll to position [67, 0]
drag, startPoint x: 402, startPoint y: 270, endPoint x: 342, endPoint y: 273, distance: 60.5
click at [342, 273] on textarea "If available: Adult Diapers Size L (for 10 Adults) Baby Shampoo (62 babys) Baby…" at bounding box center [693, 290] width 927 height 51
drag, startPoint x: 378, startPoint y: 293, endPoint x: 325, endPoint y: 289, distance: 53.1
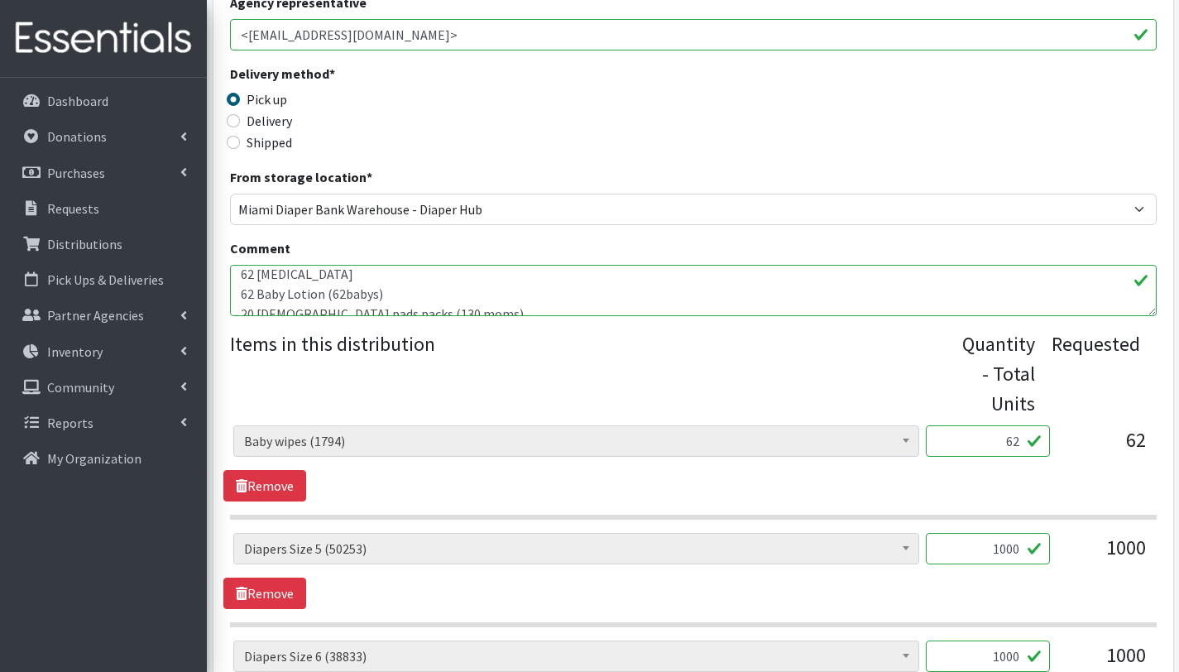
click at [325, 289] on textarea "If available: Adult Diapers Size L (for 10 Adults) Baby Shampoo (62 babys) Baby…" at bounding box center [693, 290] width 927 height 51
drag, startPoint x: 433, startPoint y: 301, endPoint x: 365, endPoint y: 301, distance: 67.9
click at [365, 301] on textarea "If available: Adult Diapers Size L (for 10 Adults) Baby Shampoo (62 babys) Baby…" at bounding box center [693, 290] width 927 height 51
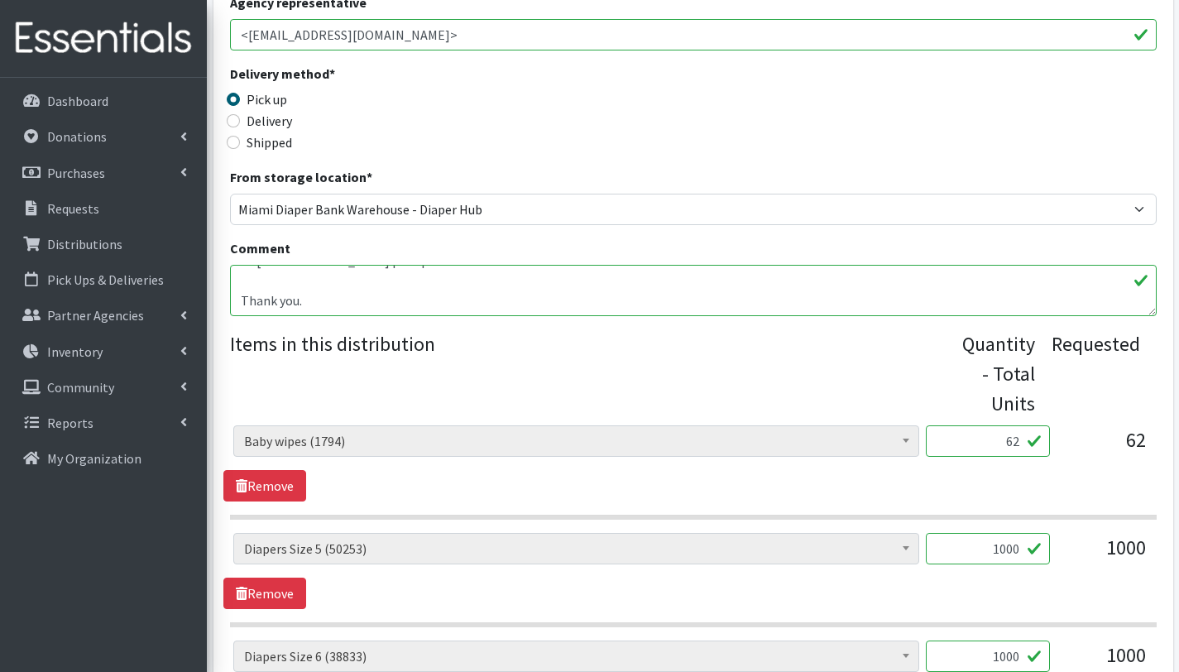
click at [241, 300] on textarea "If available: Adult Diapers Size L (for 10 Adults) Baby Shampoo (62 babys) Baby…" at bounding box center [693, 290] width 927 height 51
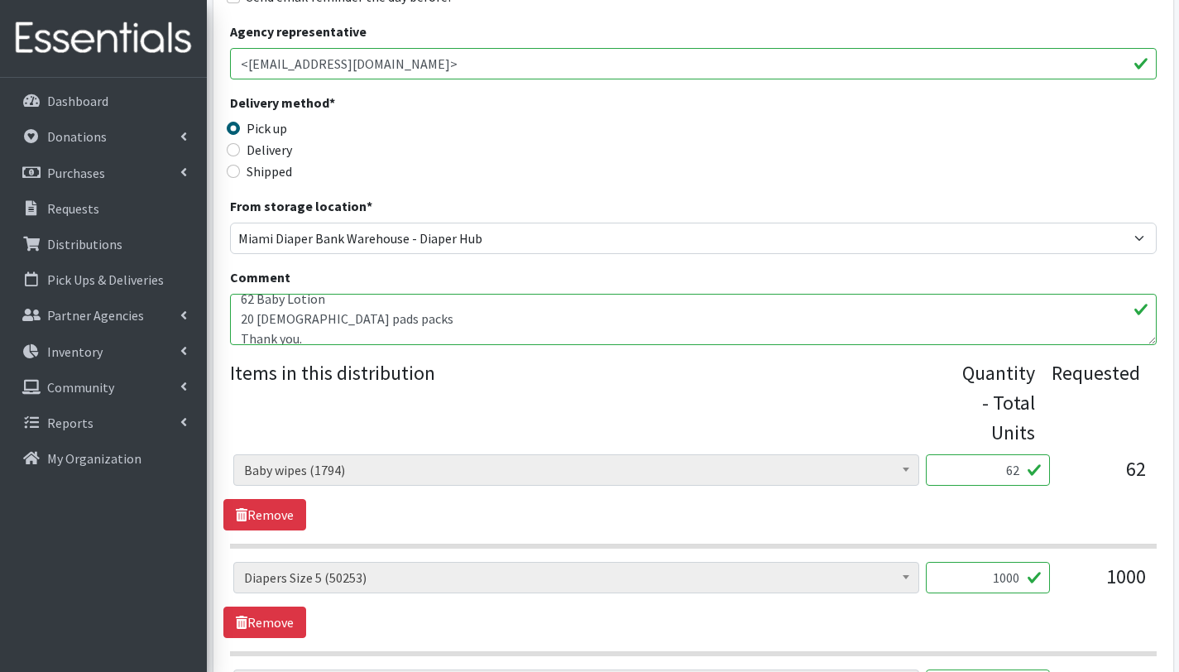
scroll to position [87, 0]
click at [326, 301] on textarea "If available: Adult Diapers Size L (for 10 Adults) Baby Shampoo (62 babys) Baby…" at bounding box center [693, 319] width 927 height 51
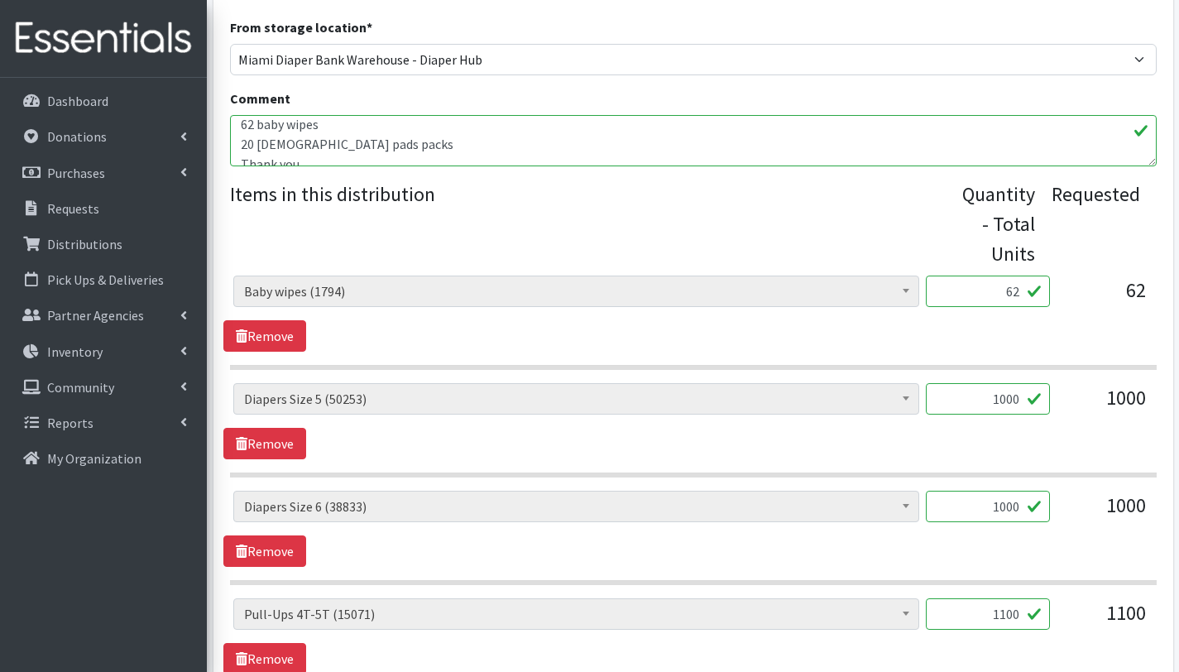
scroll to position [761, 0]
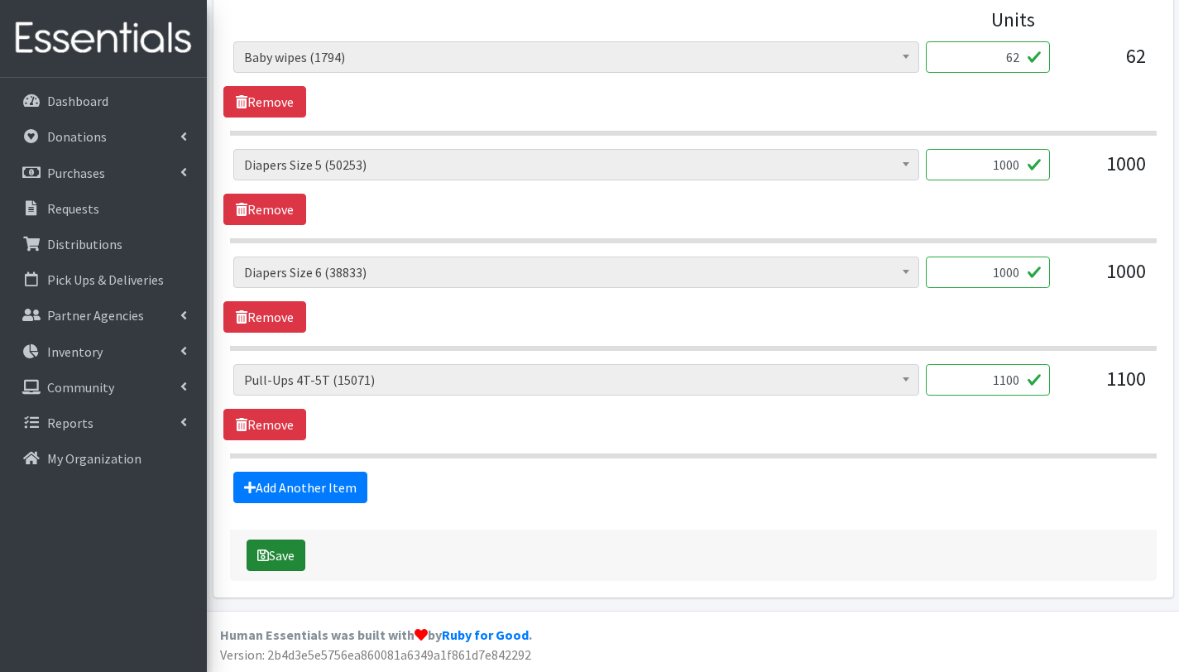
type textarea "This order is serving 62 children. Other baby essentials: 10 Adult Diapers Size…"
click at [295, 557] on button "Save" at bounding box center [276, 555] width 59 height 31
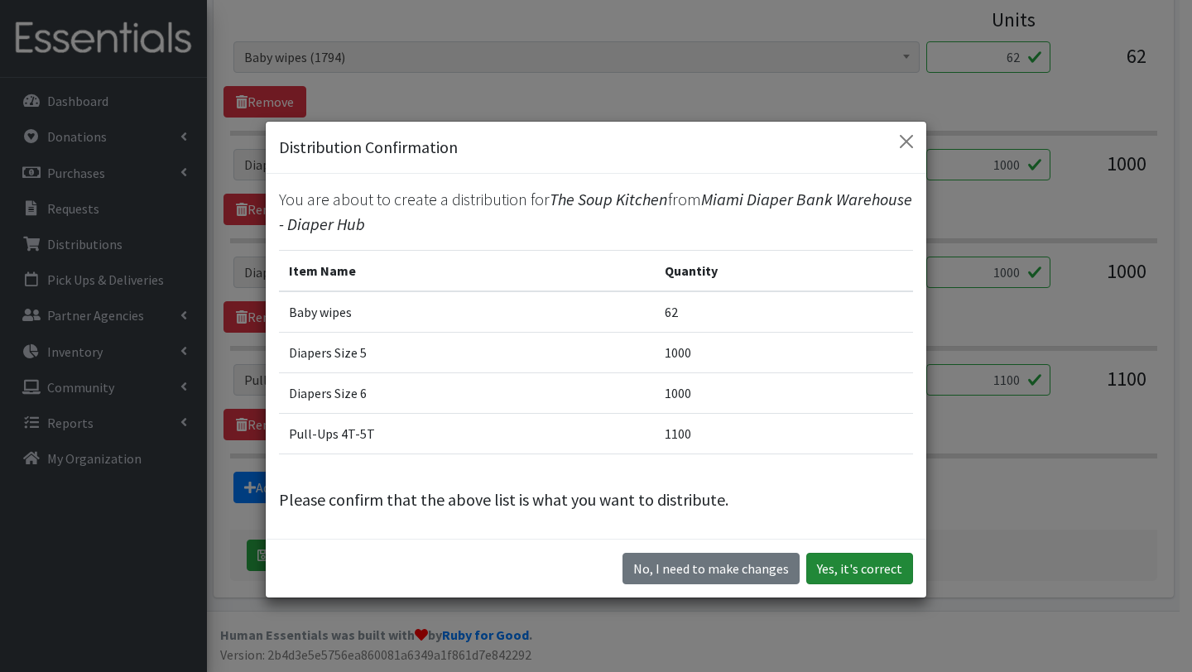
click at [854, 564] on button "Yes, it's correct" at bounding box center [859, 568] width 107 height 31
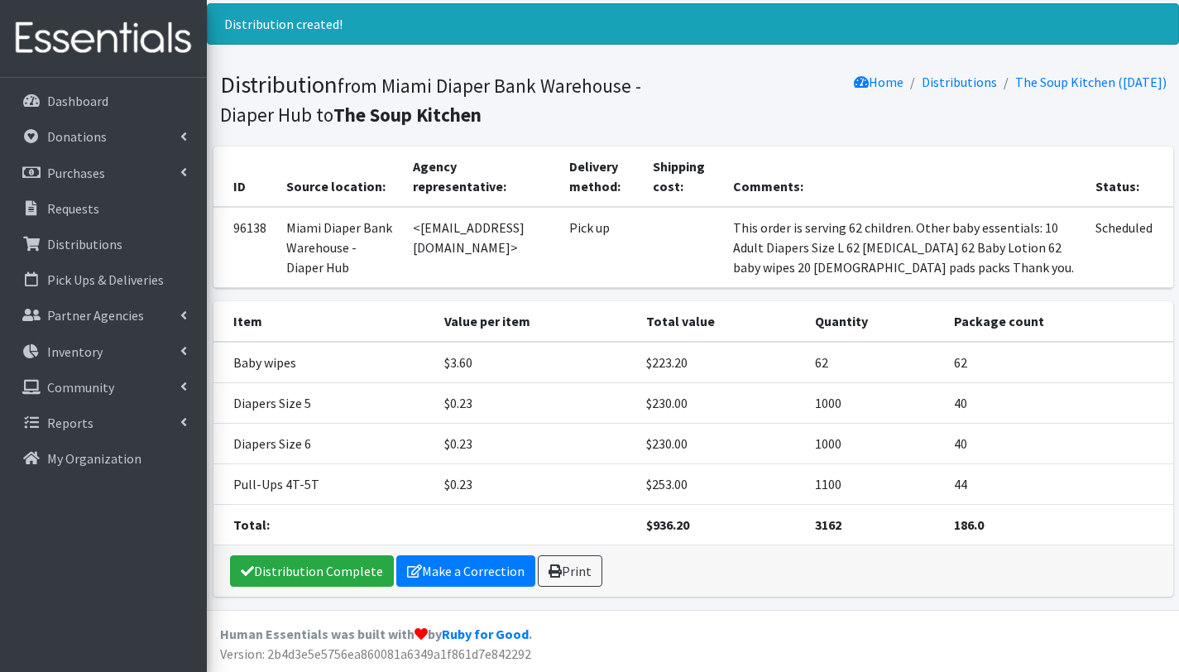
scroll to position [118, 0]
click at [563, 576] on link "Print" at bounding box center [570, 570] width 65 height 31
click at [81, 209] on p "Requests" at bounding box center [73, 208] width 52 height 17
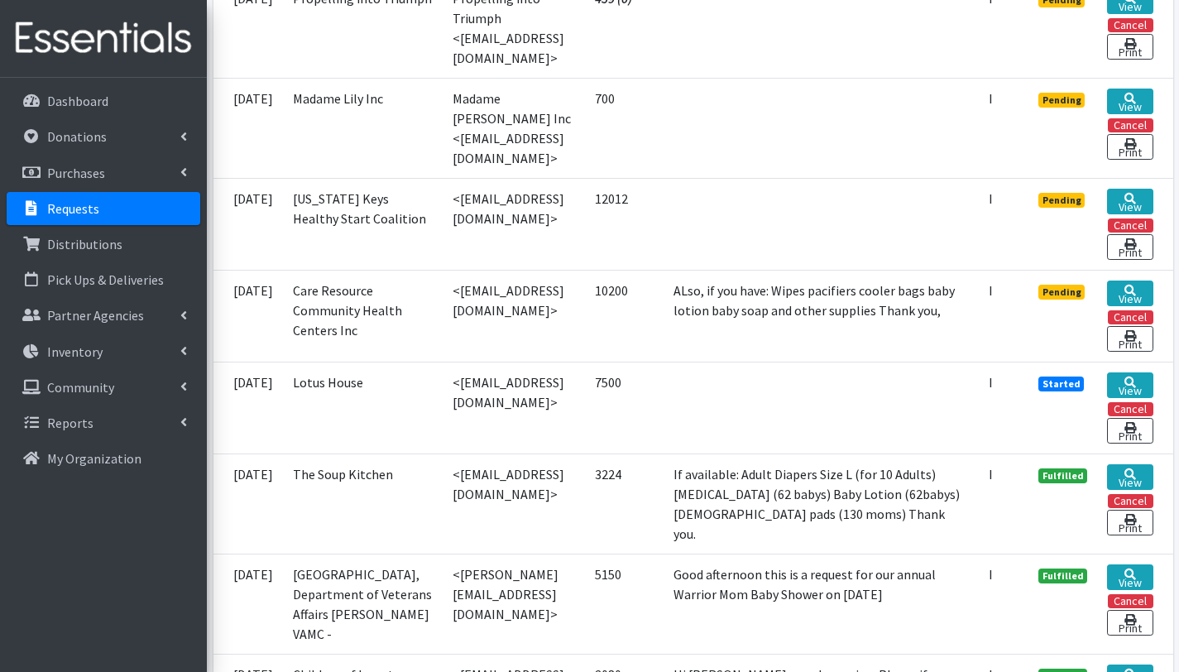
scroll to position [1355, 0]
click at [1127, 305] on link "View" at bounding box center [1130, 293] width 46 height 26
click at [1127, 214] on link "View" at bounding box center [1130, 201] width 46 height 26
click at [1123, 113] on link "View" at bounding box center [1130, 101] width 46 height 26
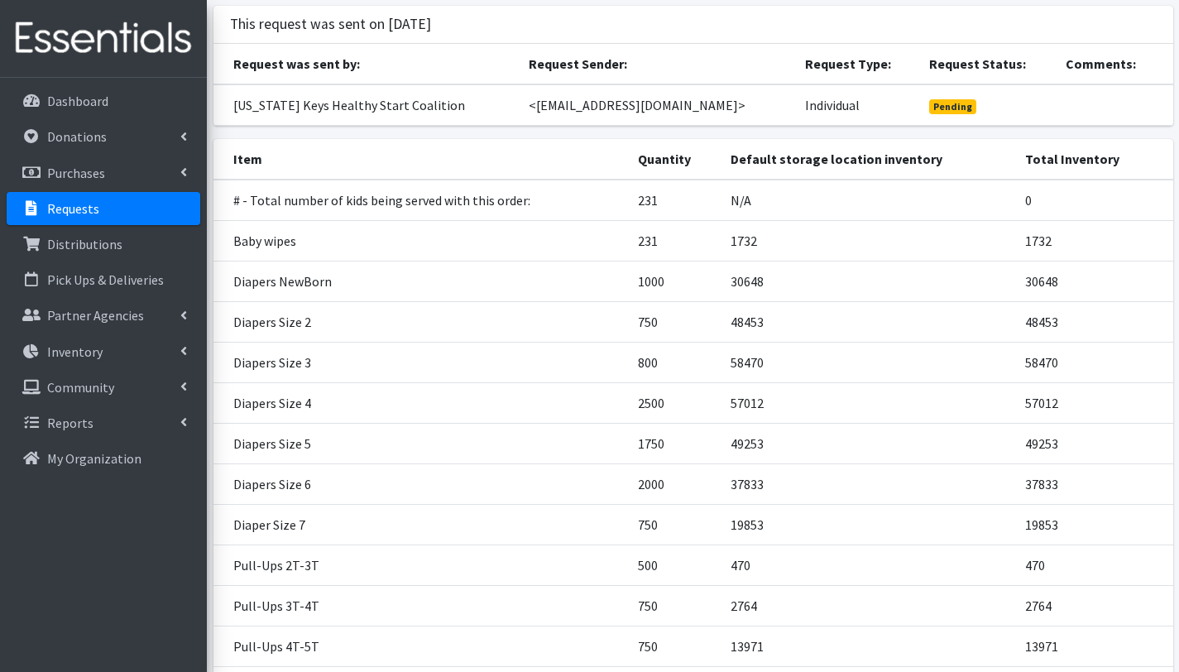
scroll to position [136, 0]
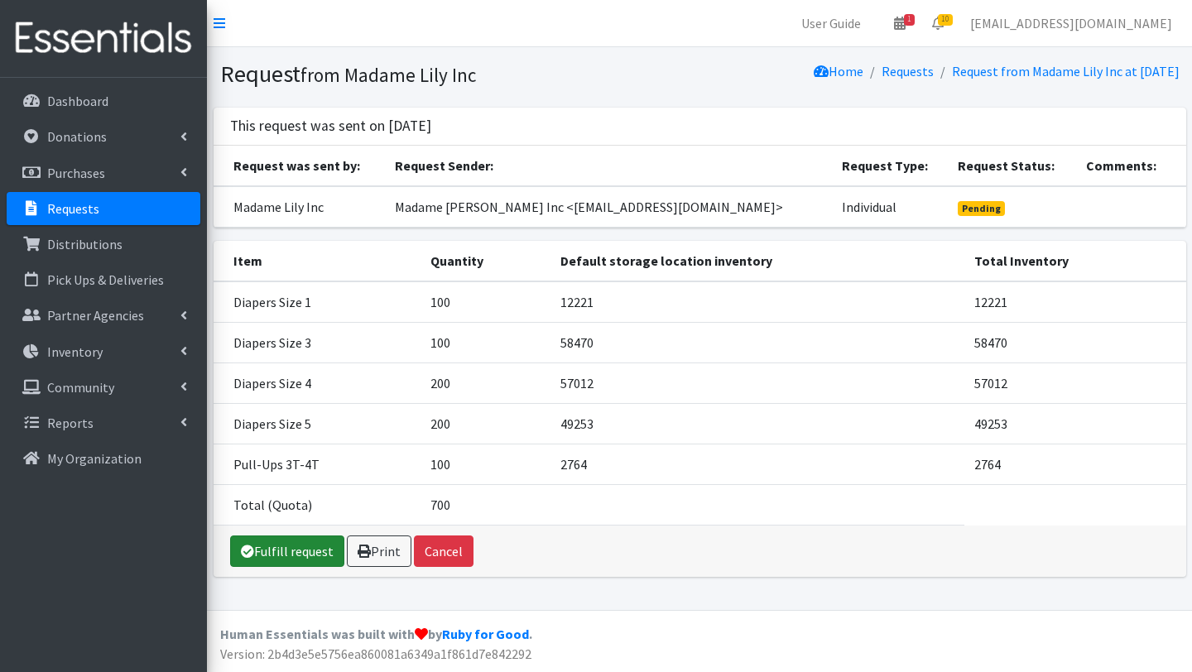
click at [299, 555] on link "Fulfill request" at bounding box center [287, 551] width 114 height 31
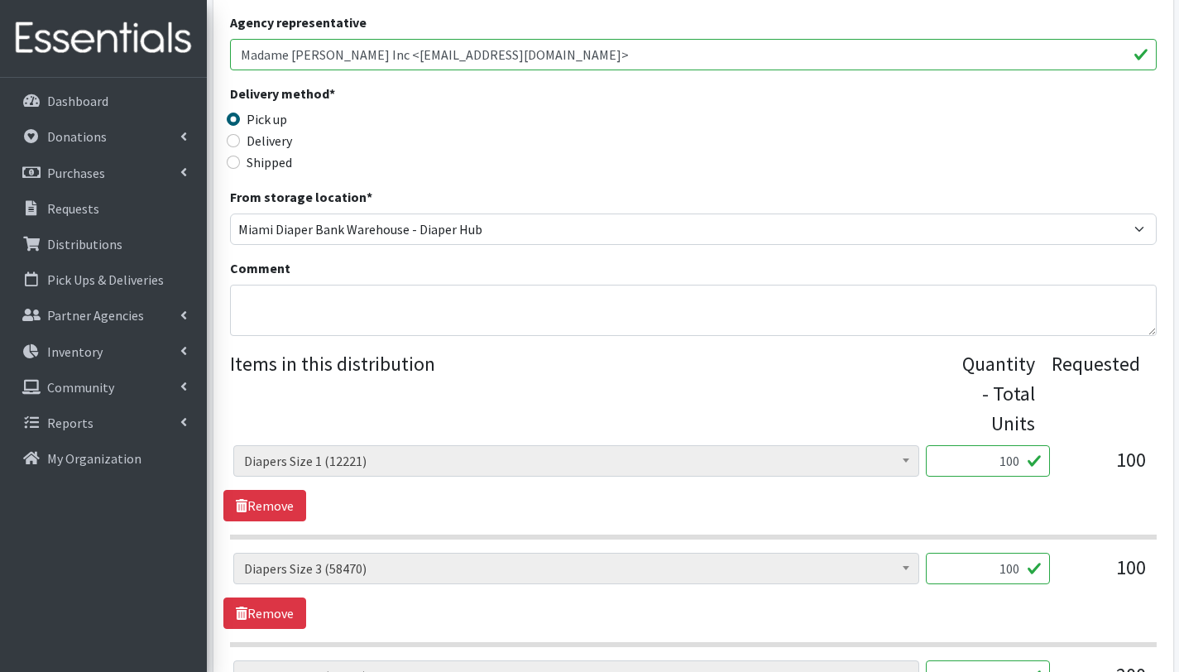
scroll to position [345, 0]
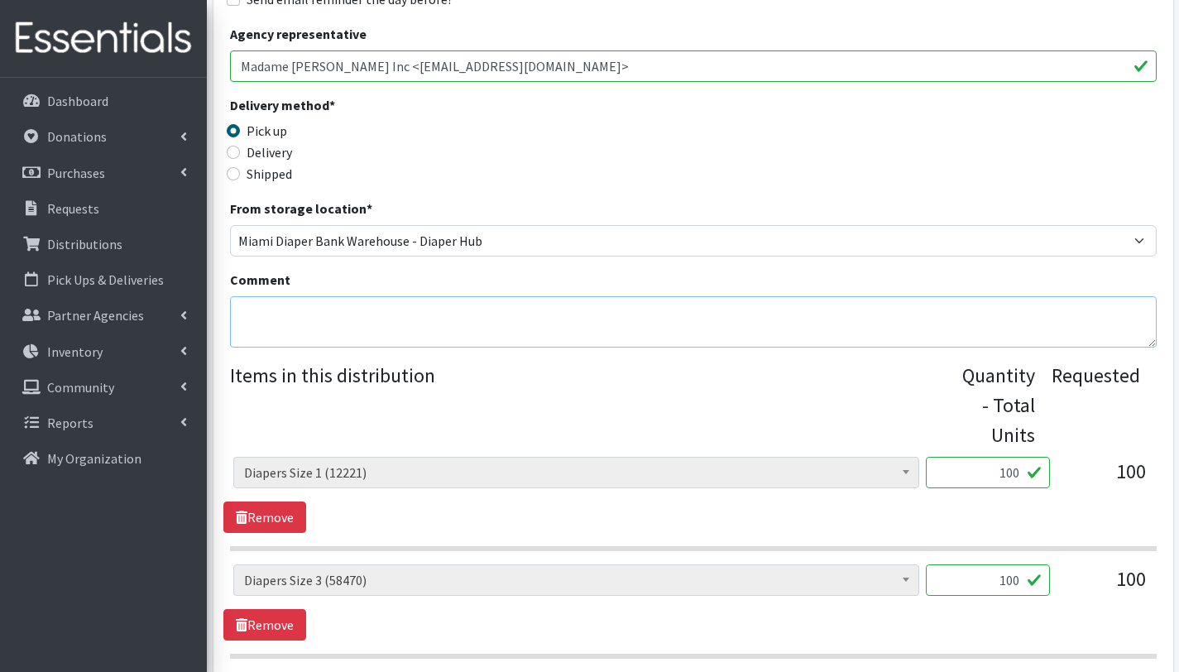
click at [312, 322] on textarea "Comment" at bounding box center [693, 321] width 927 height 51
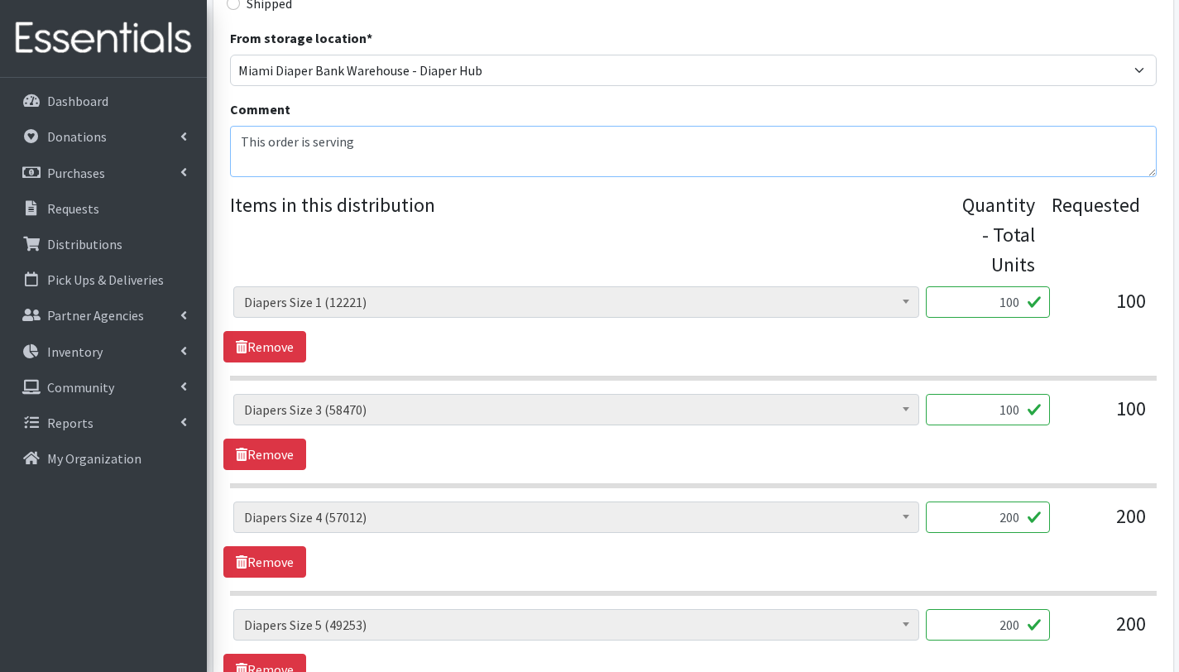
scroll to position [496, 0]
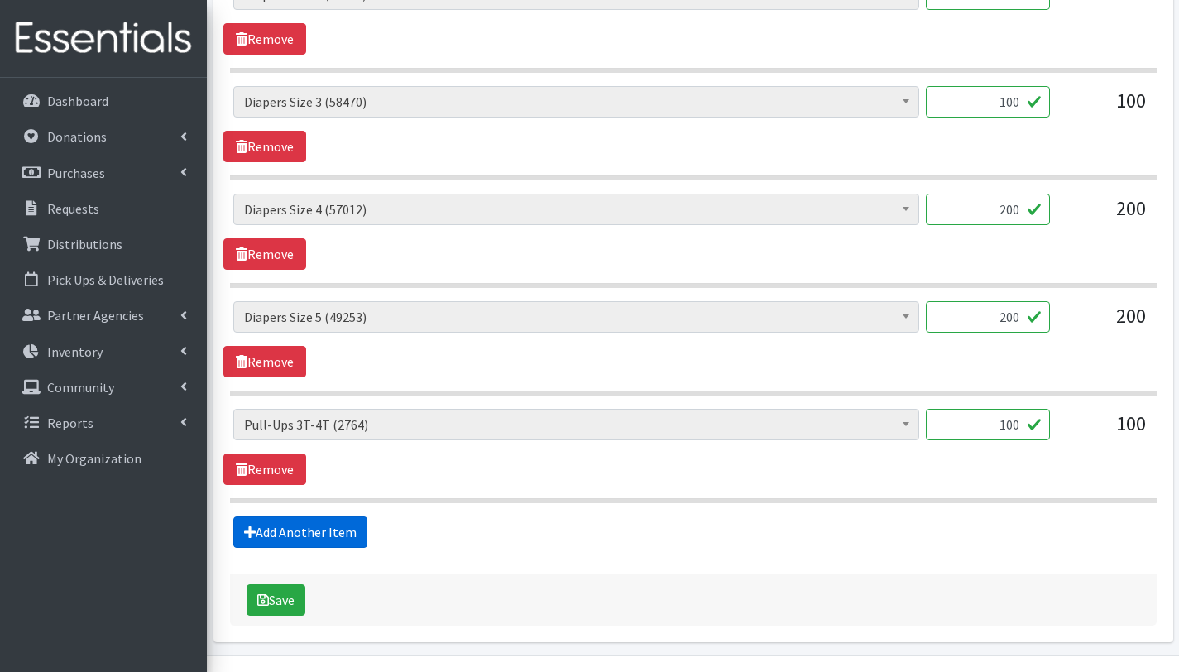
type textarea "This order is serving 14 children"
click at [291, 534] on link "Add Another Item" at bounding box center [300, 531] width 134 height 31
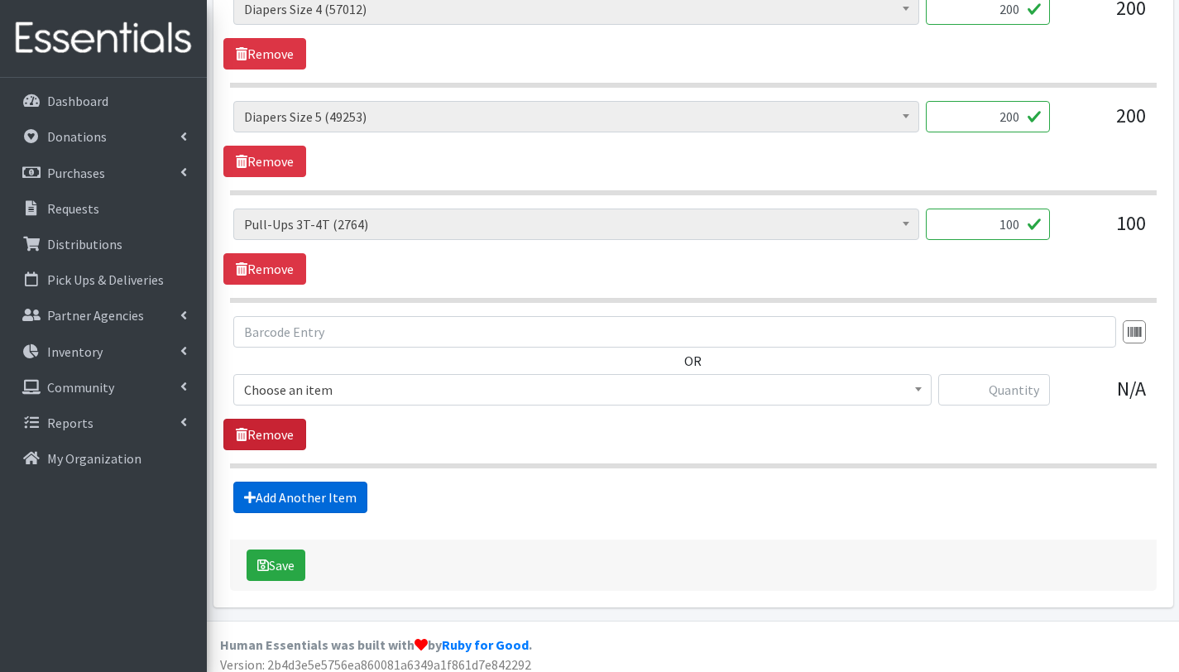
scroll to position [1034, 0]
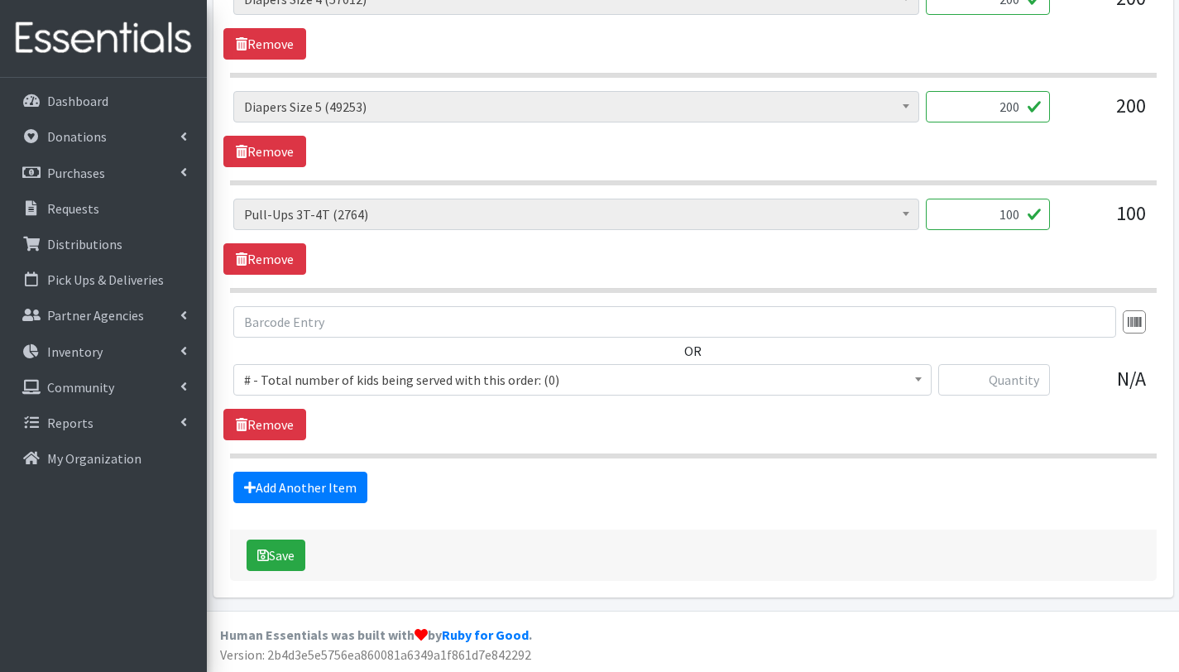
click at [330, 374] on span "# - Total number of kids being served with this order: (0)" at bounding box center [582, 379] width 677 height 23
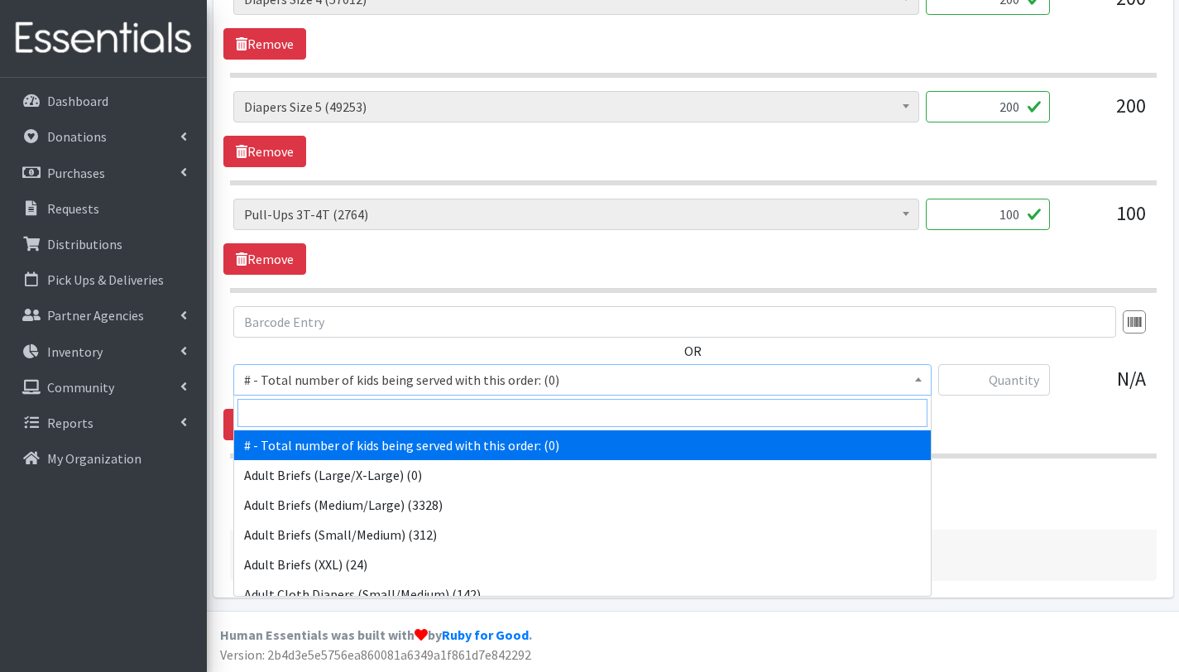
click at [335, 404] on input "search" at bounding box center [583, 413] width 690 height 28
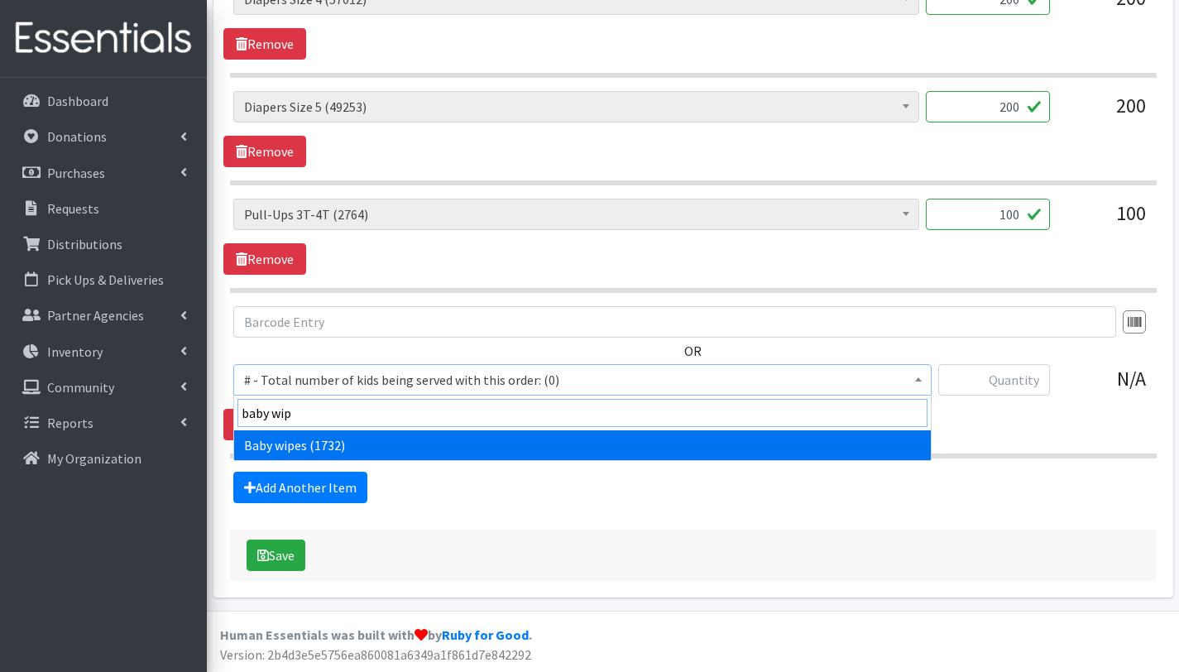
type input "baby wip"
select select "2649"
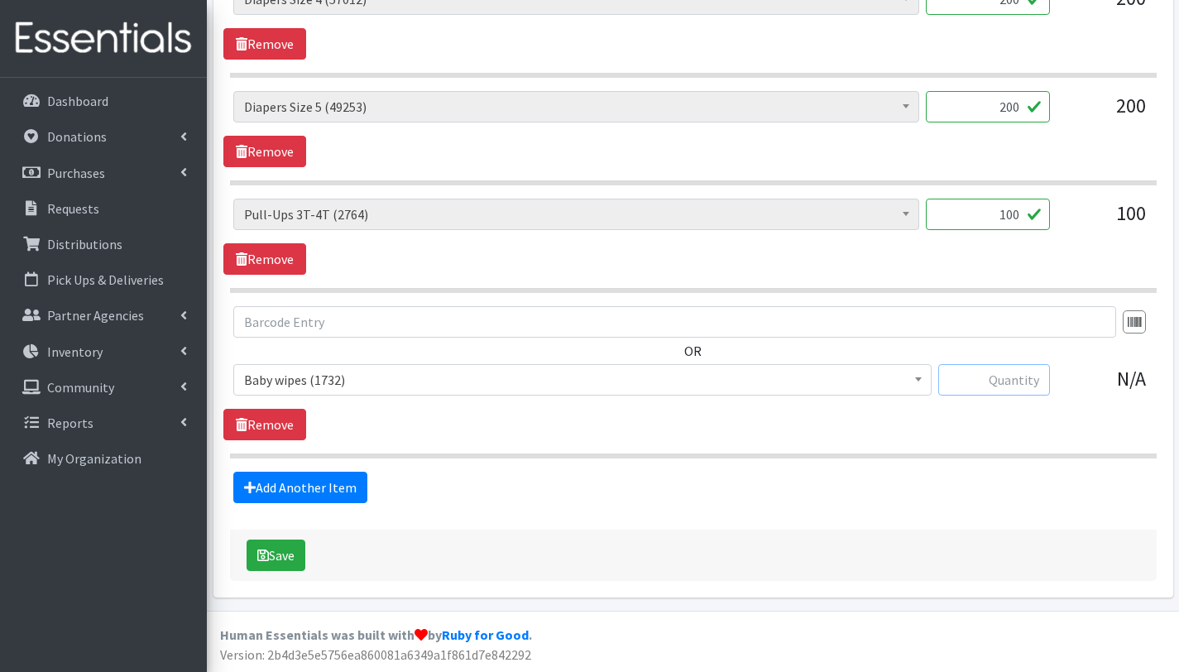
click at [984, 382] on input "text" at bounding box center [995, 379] width 112 height 31
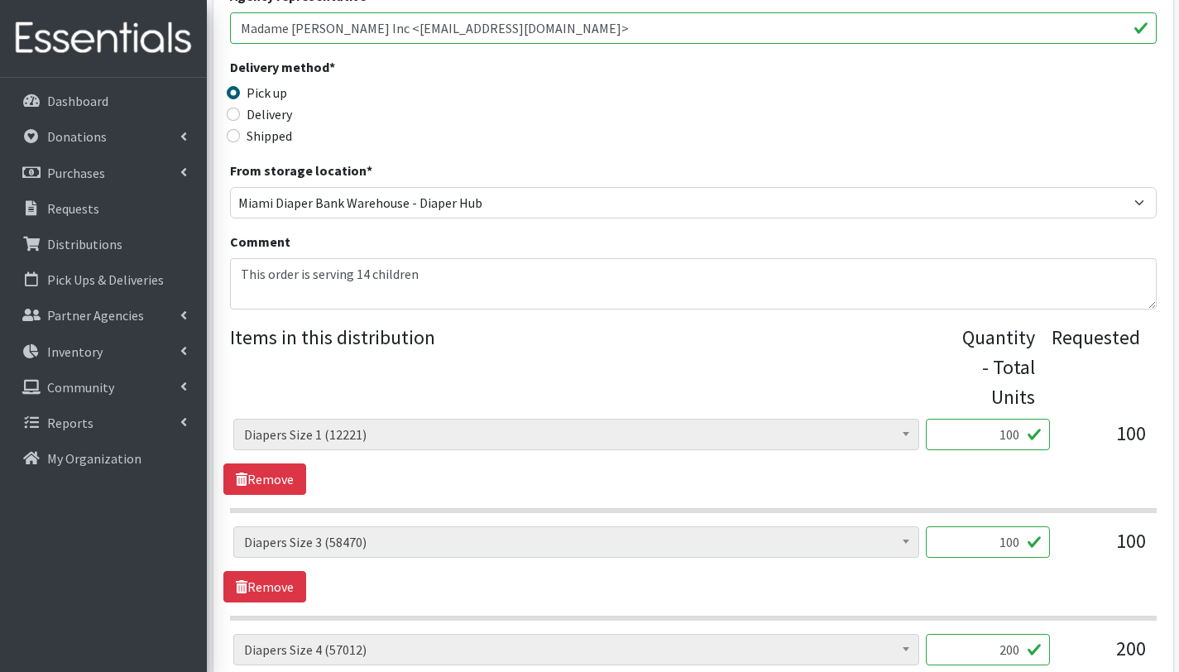
scroll to position [372, 0]
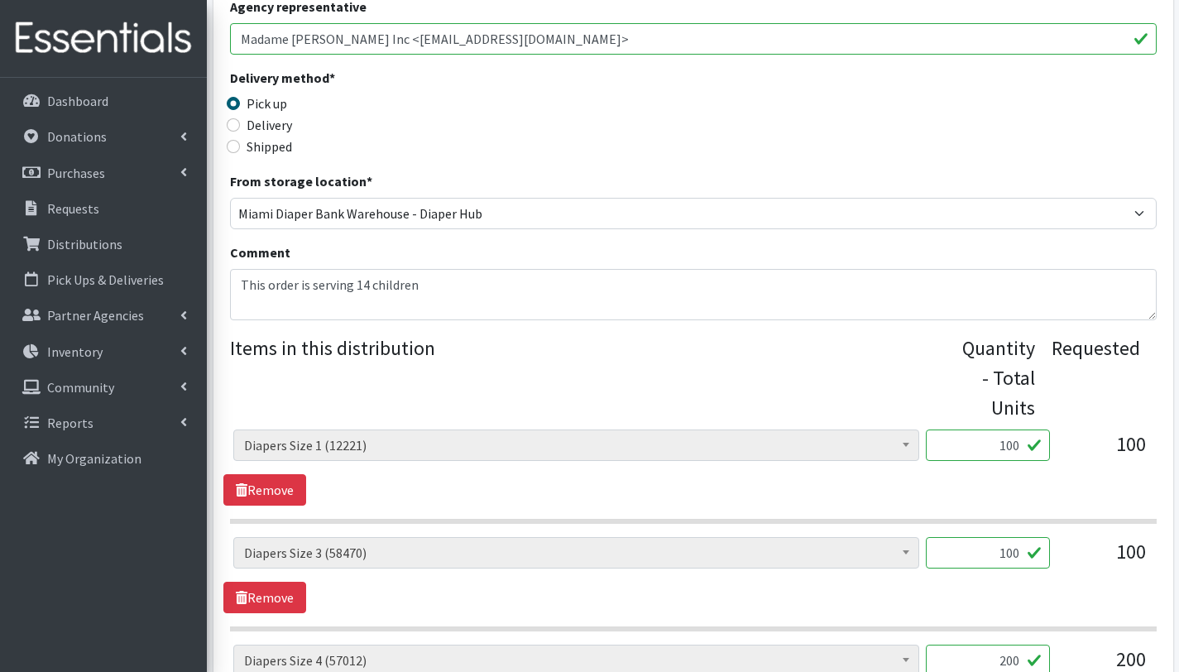
type input "14"
click at [463, 298] on textarea "This order is serving 14 children" at bounding box center [693, 294] width 927 height 51
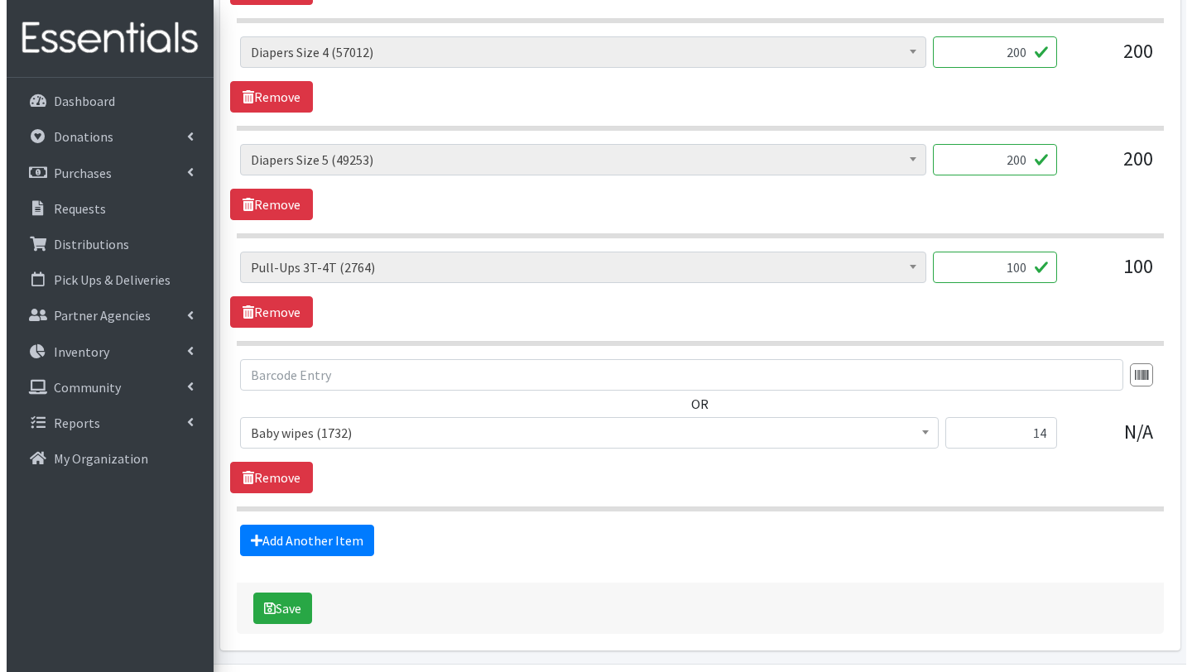
scroll to position [1034, 0]
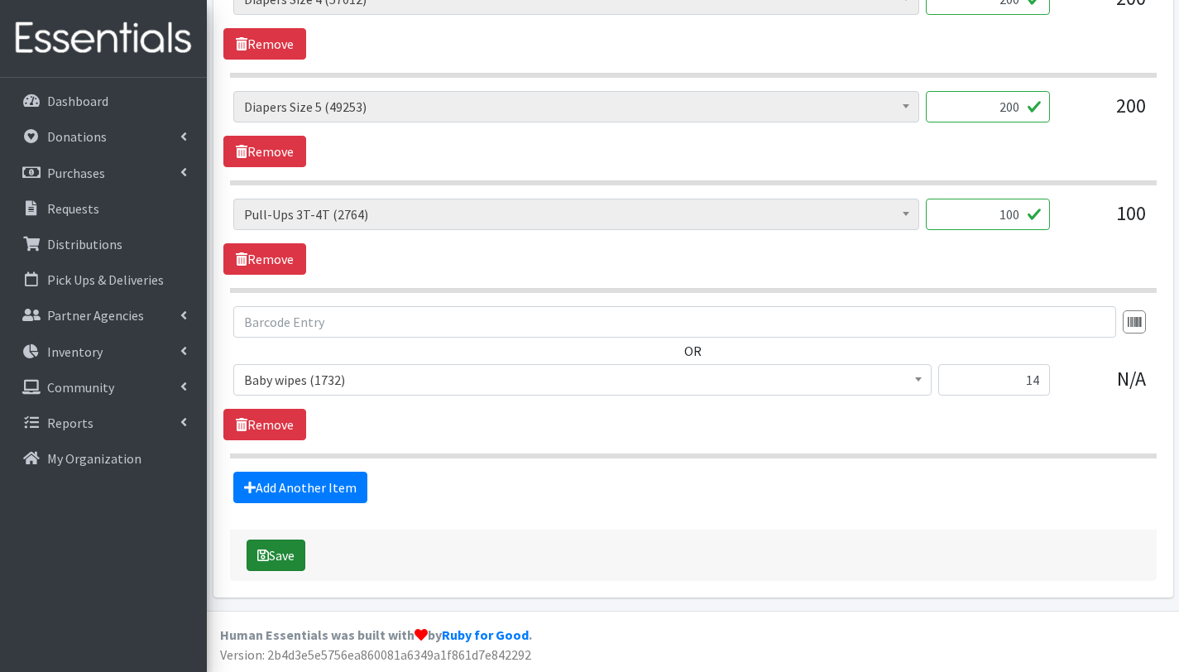
type textarea "This order is serving 14 children Other baby essentials: 14 baby wipes"
click at [291, 550] on button "Save" at bounding box center [276, 555] width 59 height 31
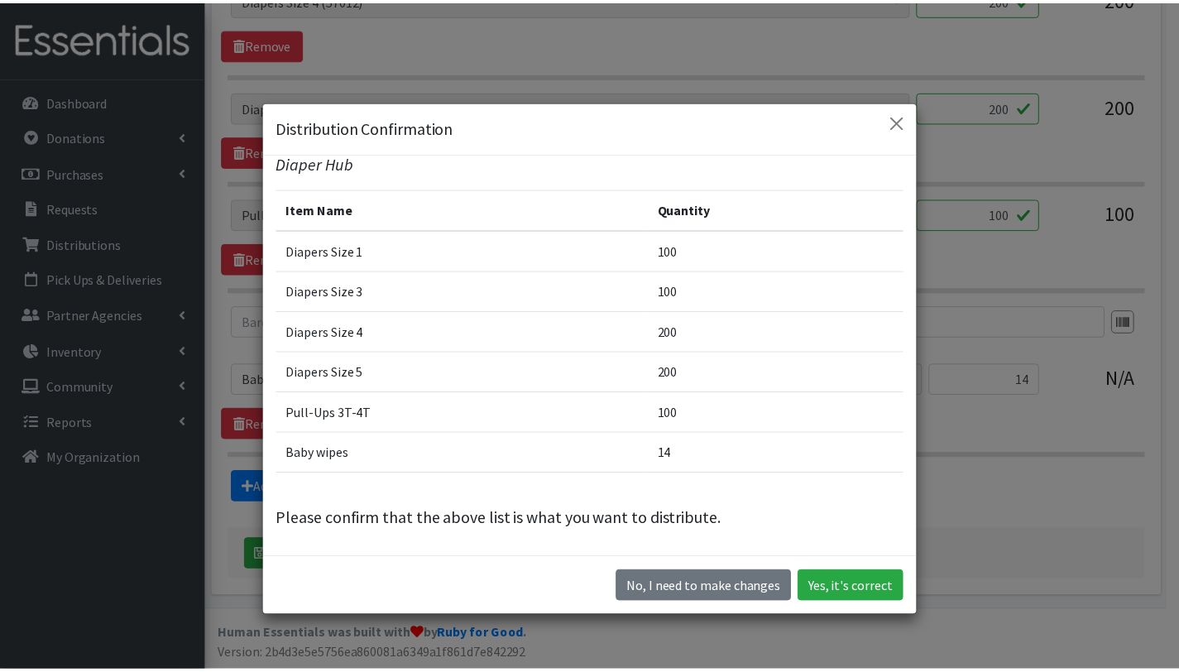
scroll to position [43, 0]
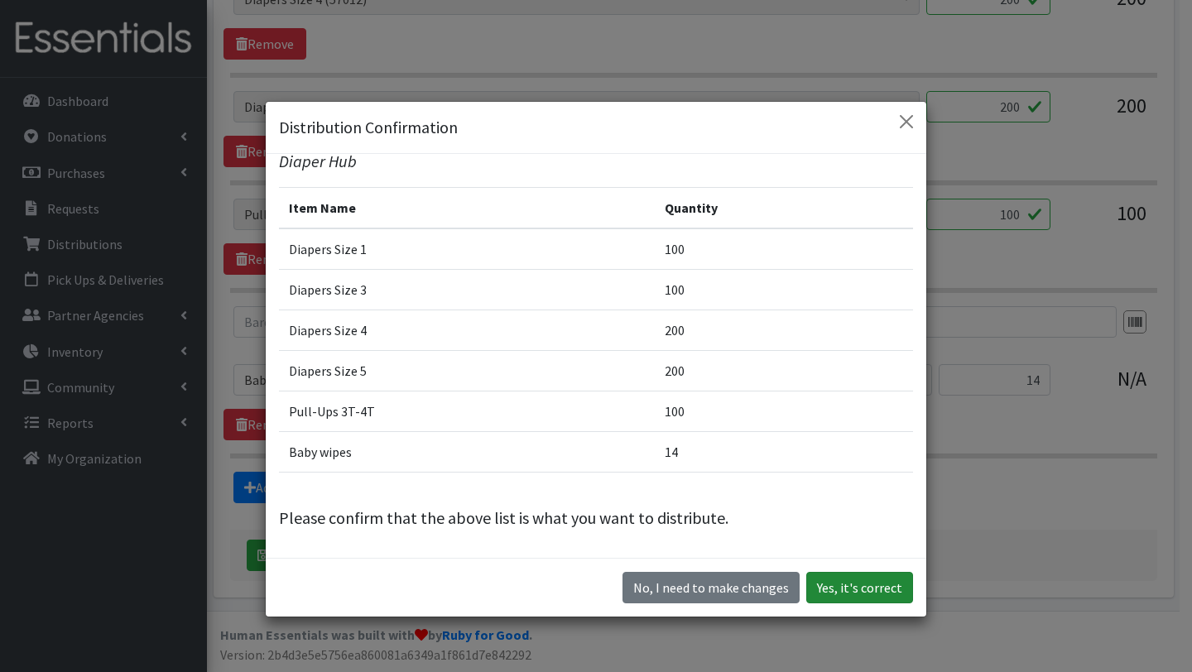
click at [850, 591] on button "Yes, it's correct" at bounding box center [859, 587] width 107 height 31
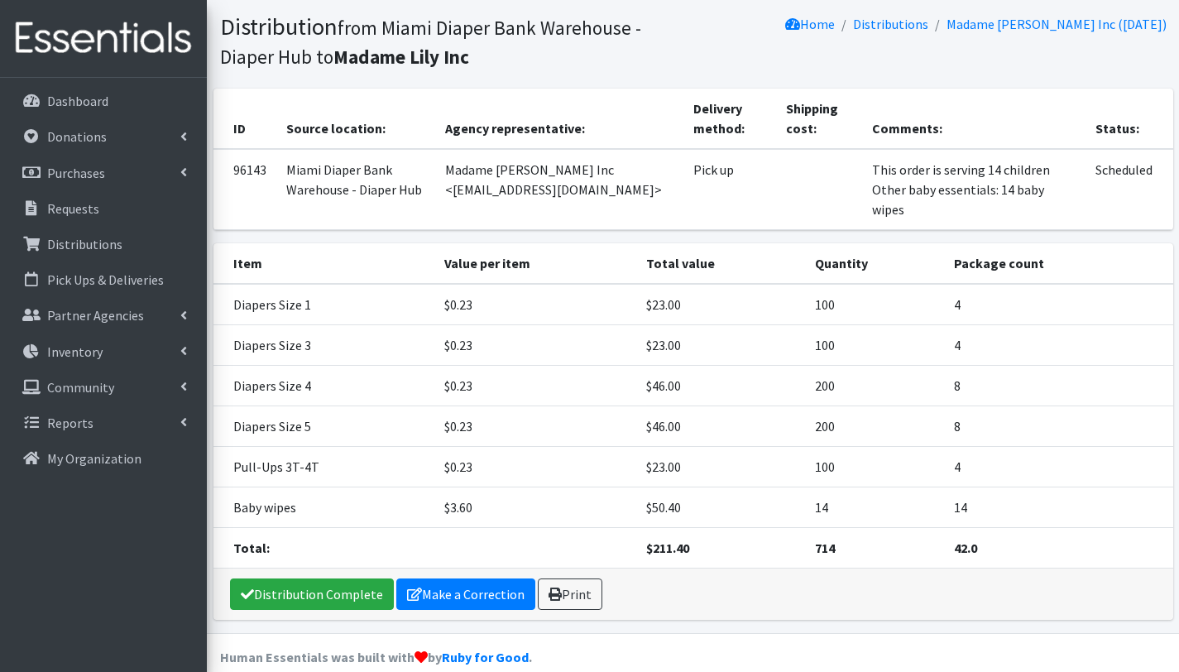
scroll to position [160, 0]
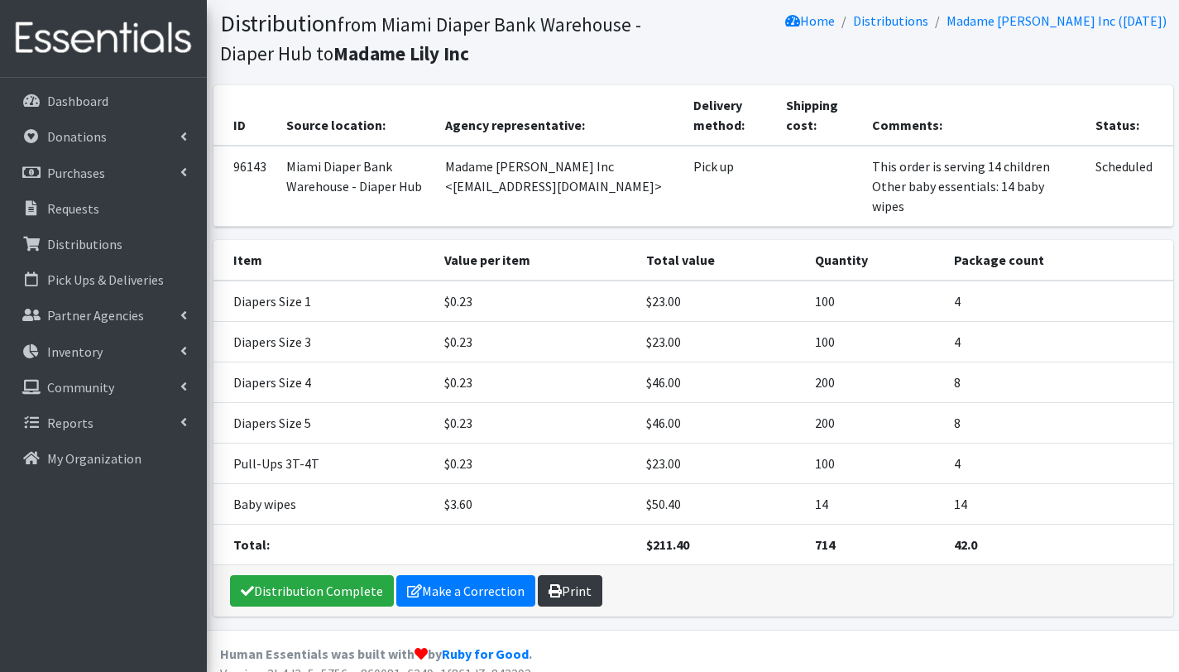
click at [575, 575] on link "Print" at bounding box center [570, 590] width 65 height 31
click at [71, 219] on link "Requests" at bounding box center [104, 208] width 194 height 33
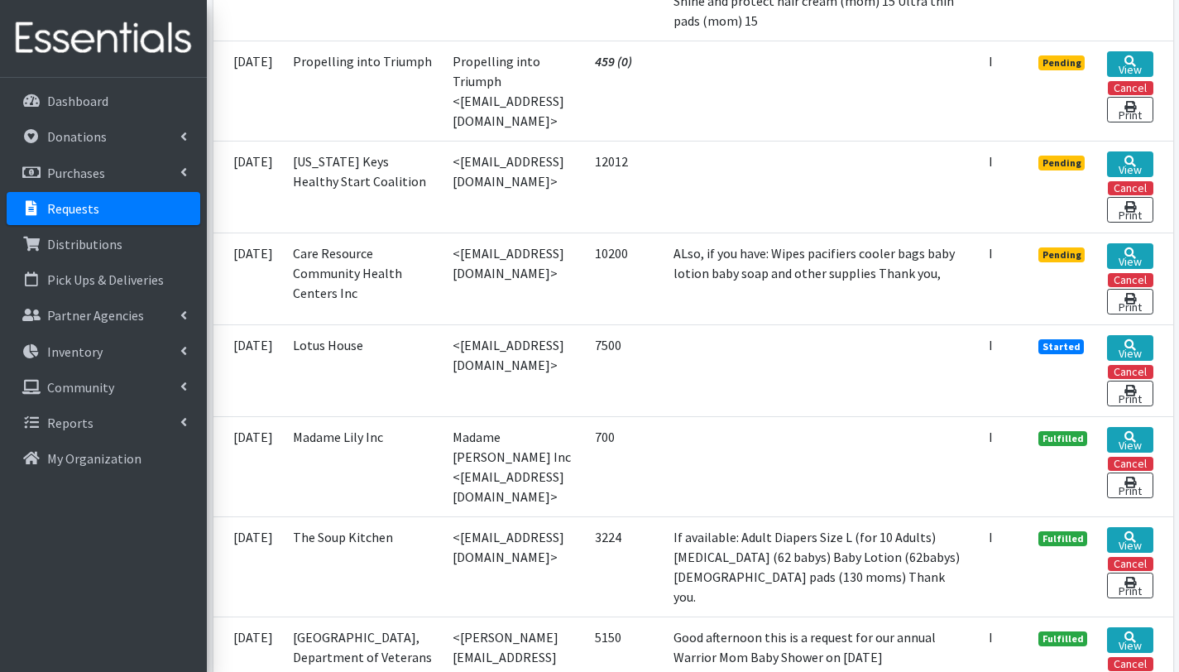
scroll to position [1291, 0]
click at [1135, 77] on link "View" at bounding box center [1130, 64] width 46 height 26
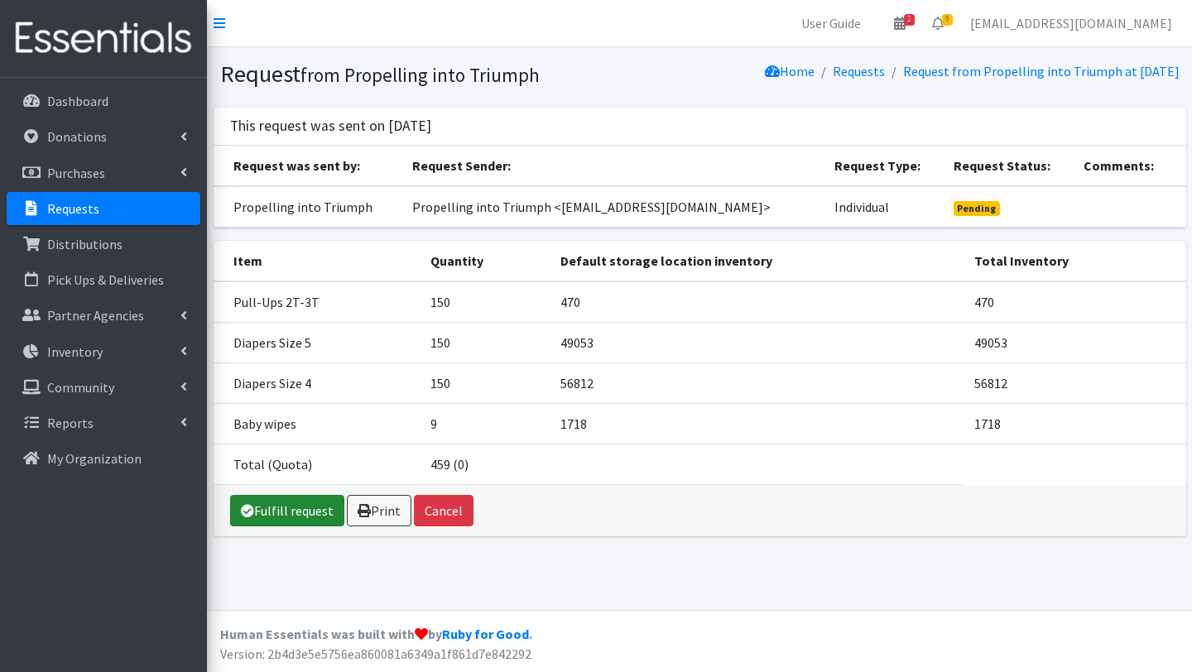
click at [287, 516] on link "Fulfill request" at bounding box center [287, 510] width 114 height 31
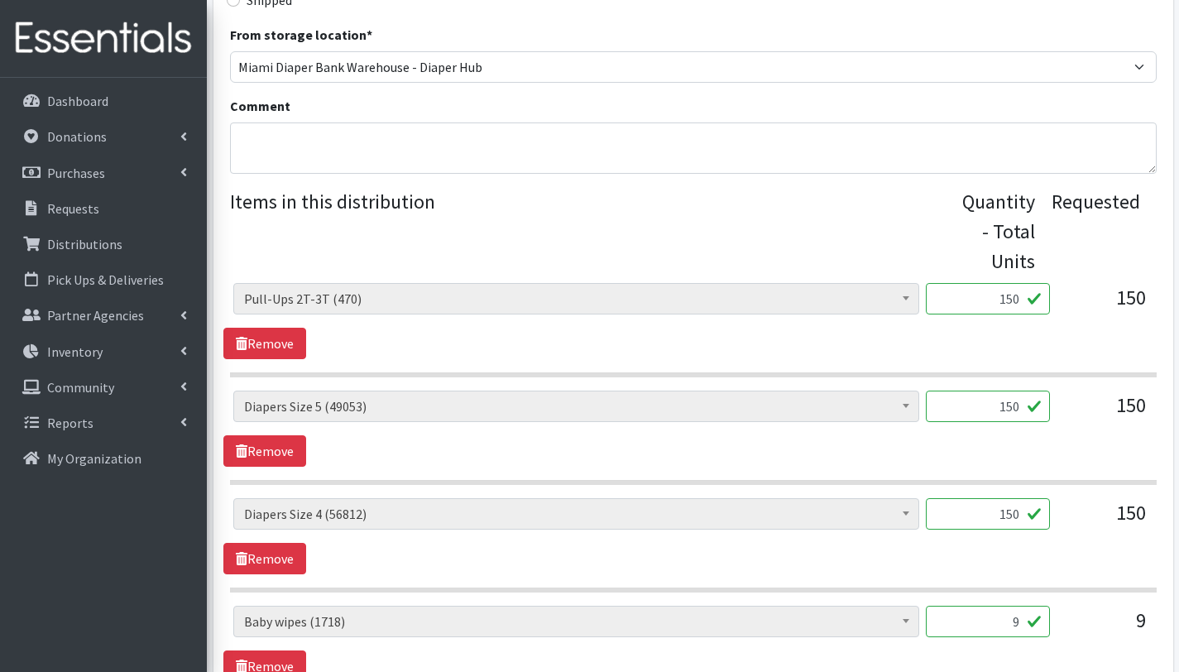
scroll to position [518, 0]
click at [313, 142] on textarea "Comment" at bounding box center [693, 148] width 927 height 51
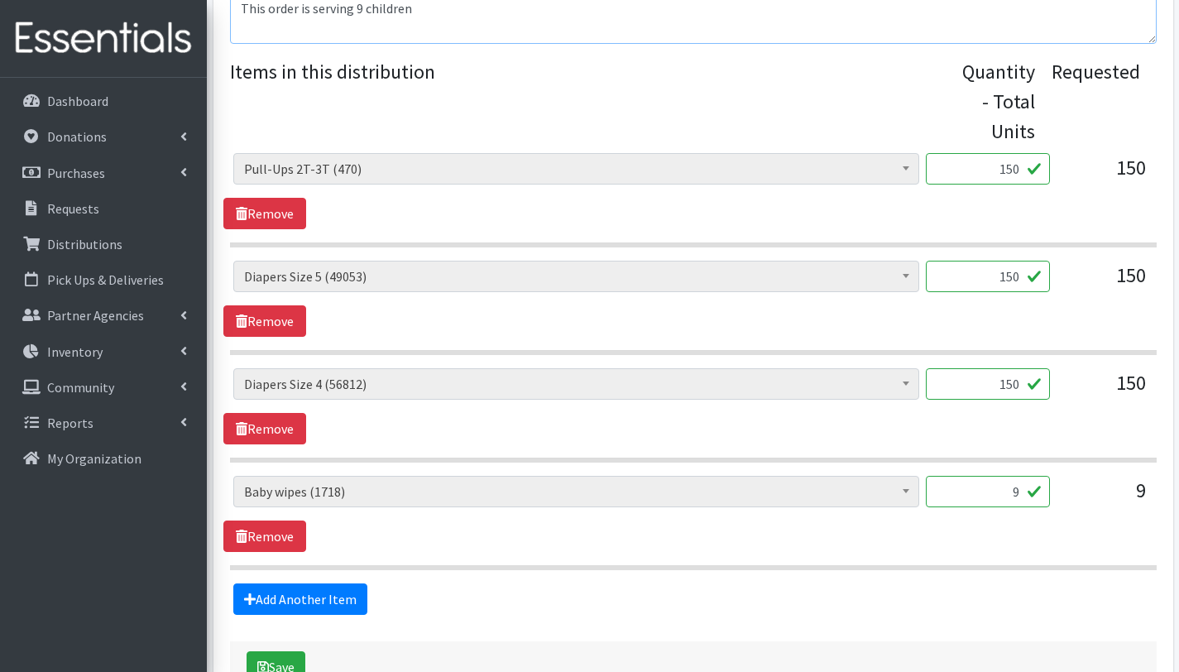
scroll to position [649, 0]
type textarea "This order is serving 9 children"
click at [300, 660] on button "Save" at bounding box center [276, 666] width 59 height 31
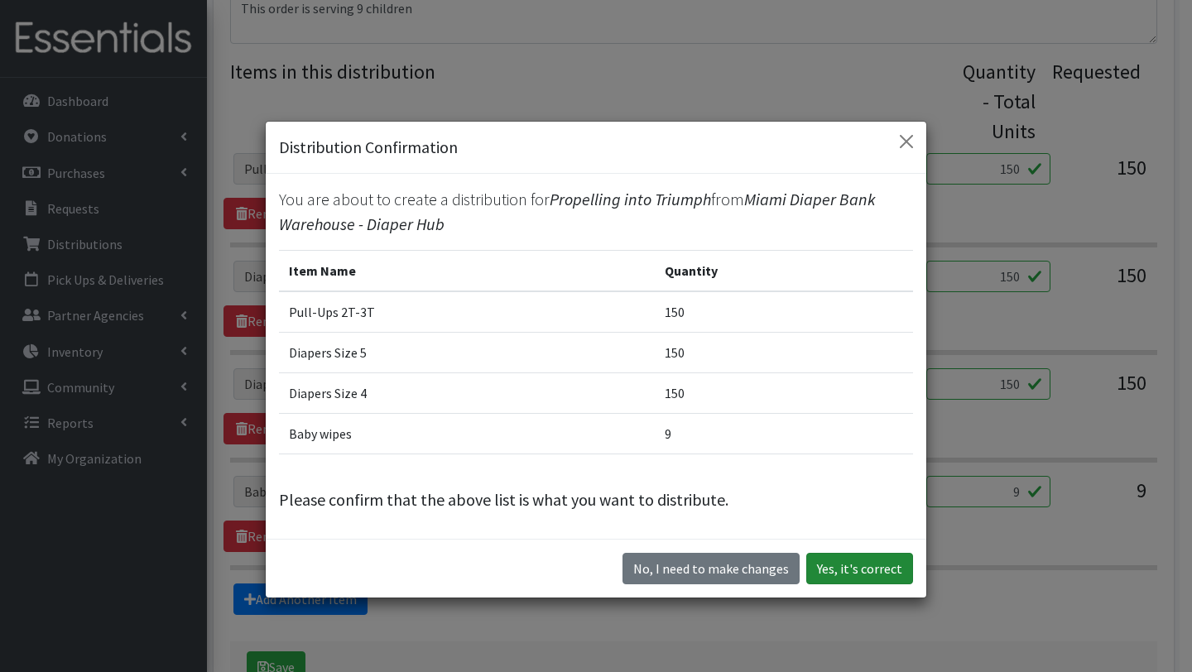
click at [846, 571] on button "Yes, it's correct" at bounding box center [859, 568] width 107 height 31
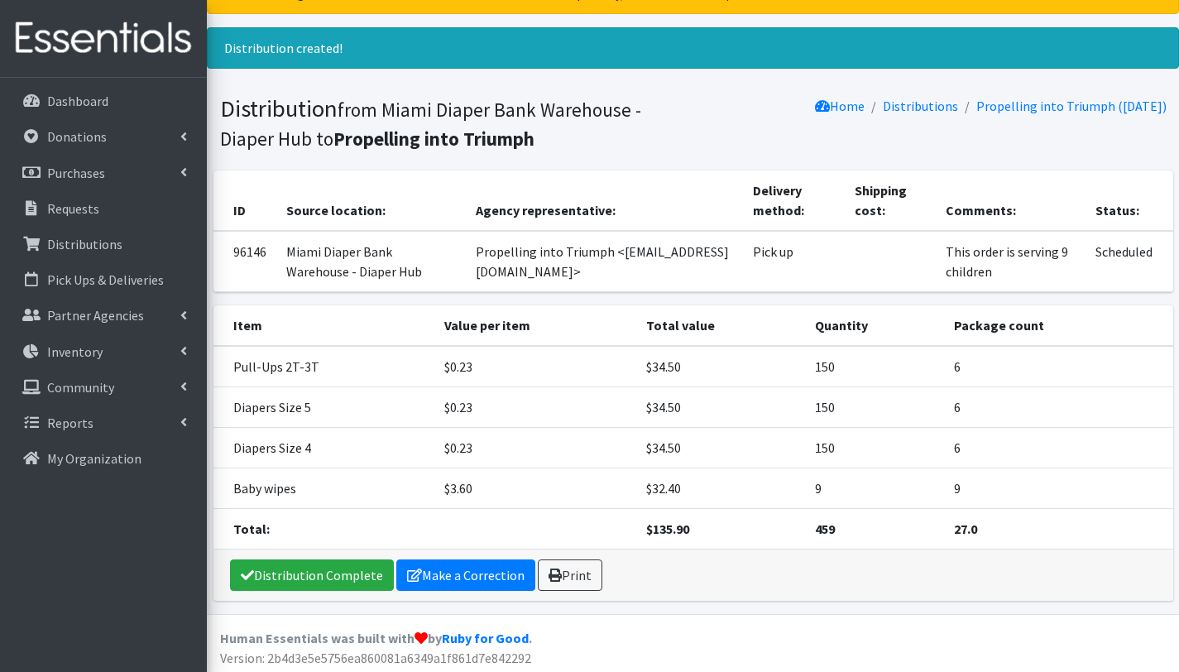
scroll to position [79, 0]
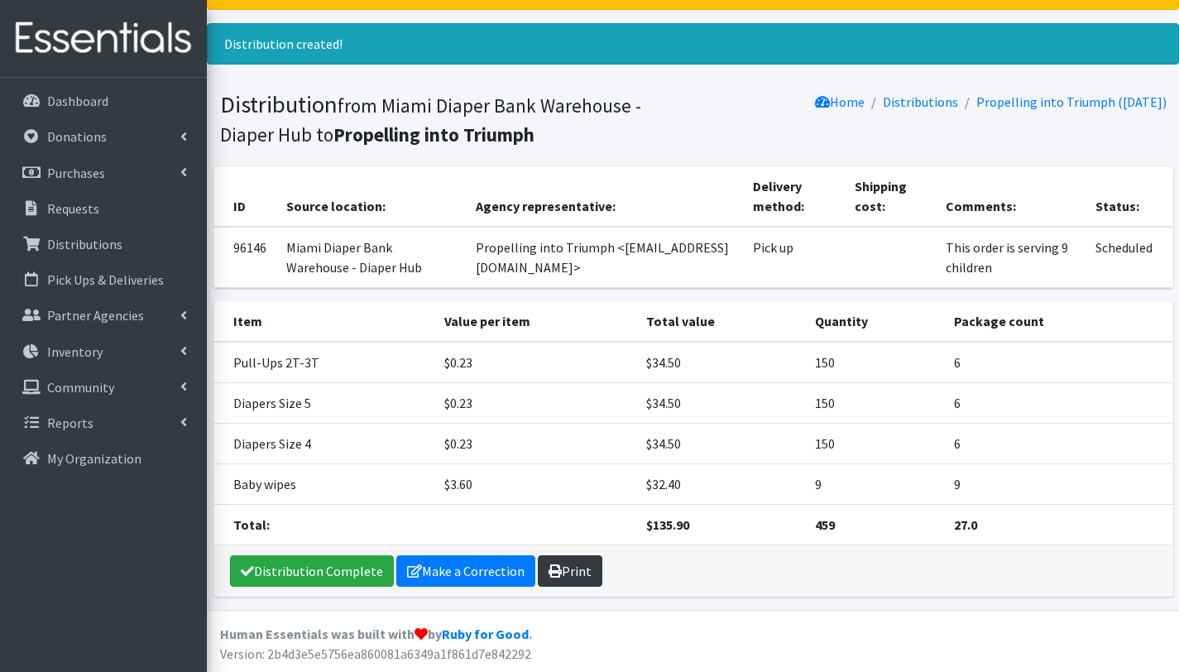
click at [569, 565] on link "Print" at bounding box center [570, 570] width 65 height 31
click at [79, 201] on p "Requests" at bounding box center [73, 208] width 52 height 17
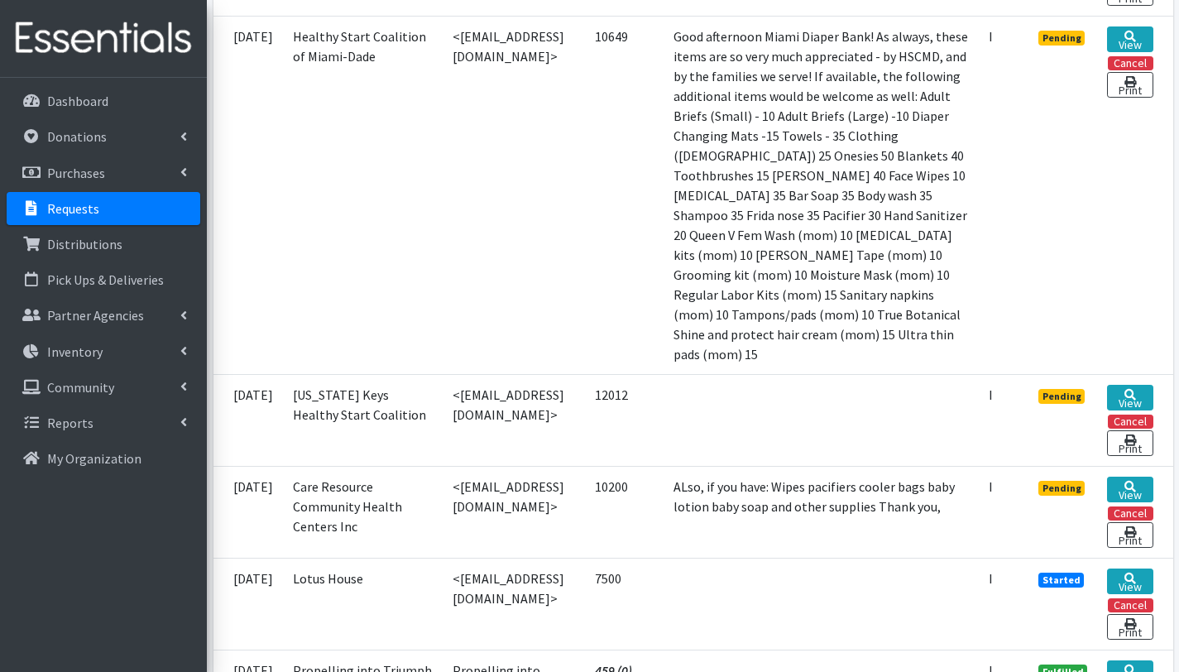
scroll to position [838, 0]
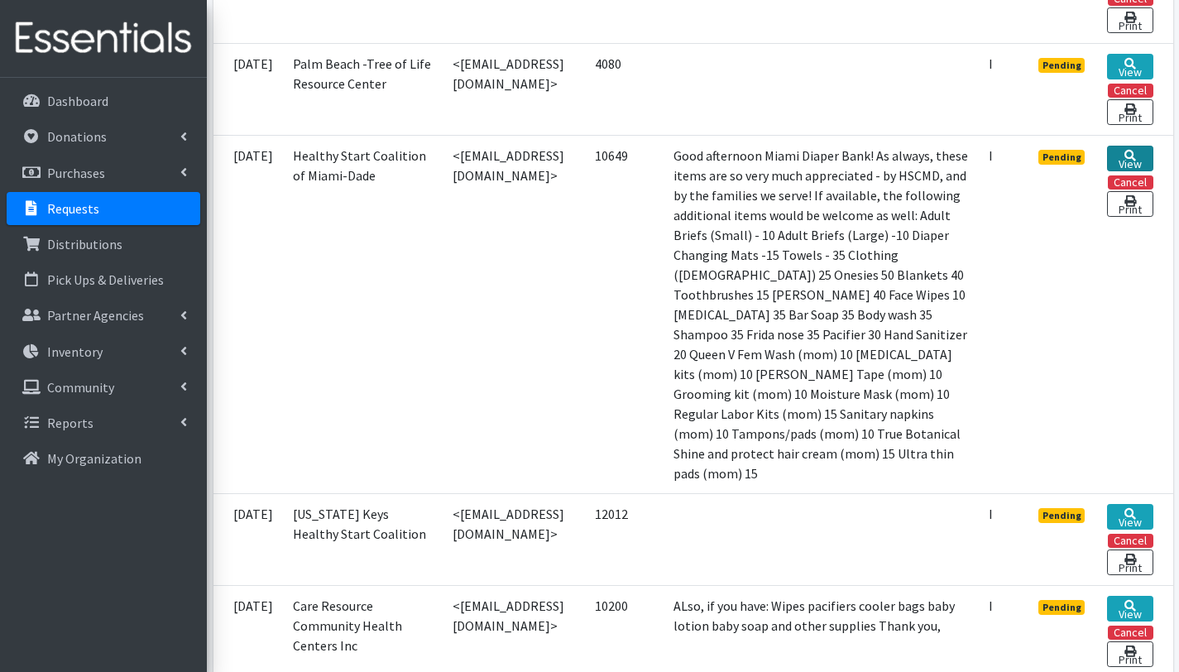
click at [1141, 171] on link "View" at bounding box center [1130, 159] width 46 height 26
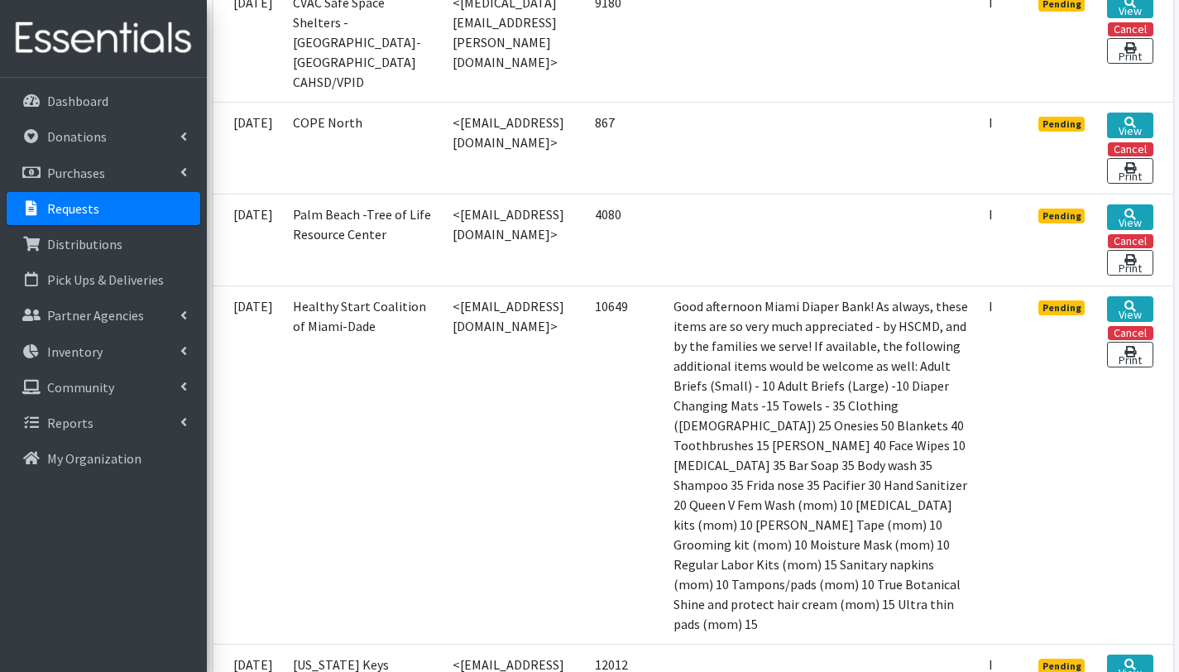
scroll to position [687, 0]
click at [1129, 231] on link "View" at bounding box center [1130, 218] width 46 height 26
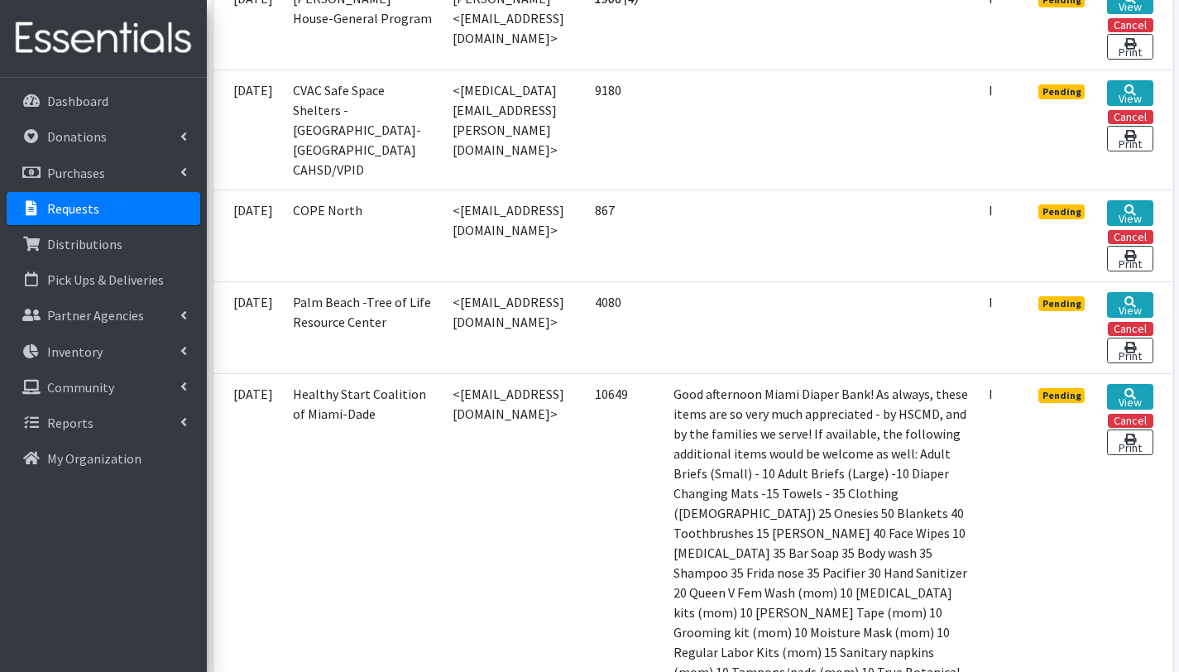
scroll to position [596, 0]
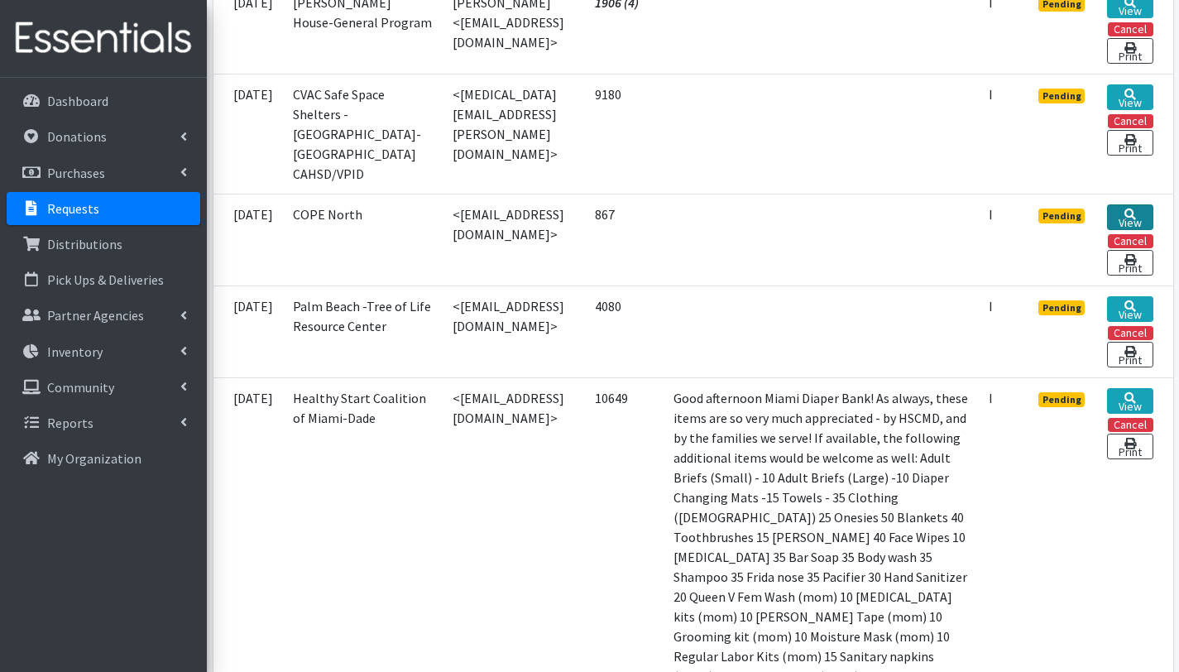
click at [1127, 230] on link "View" at bounding box center [1130, 217] width 46 height 26
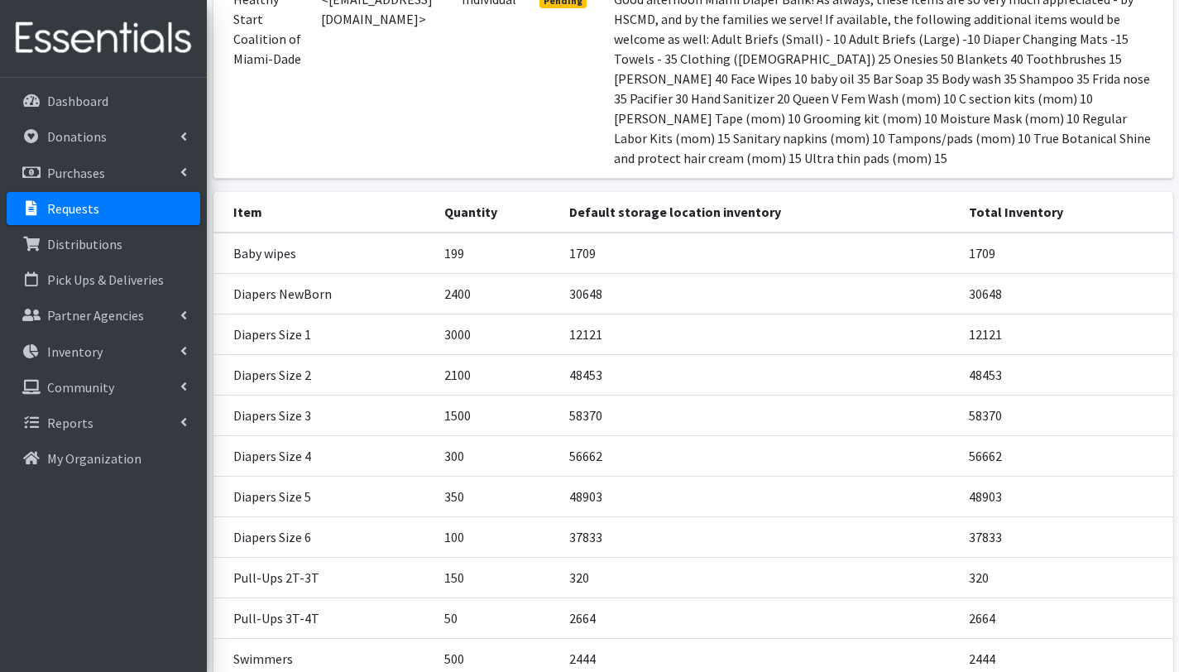
scroll to position [270, 0]
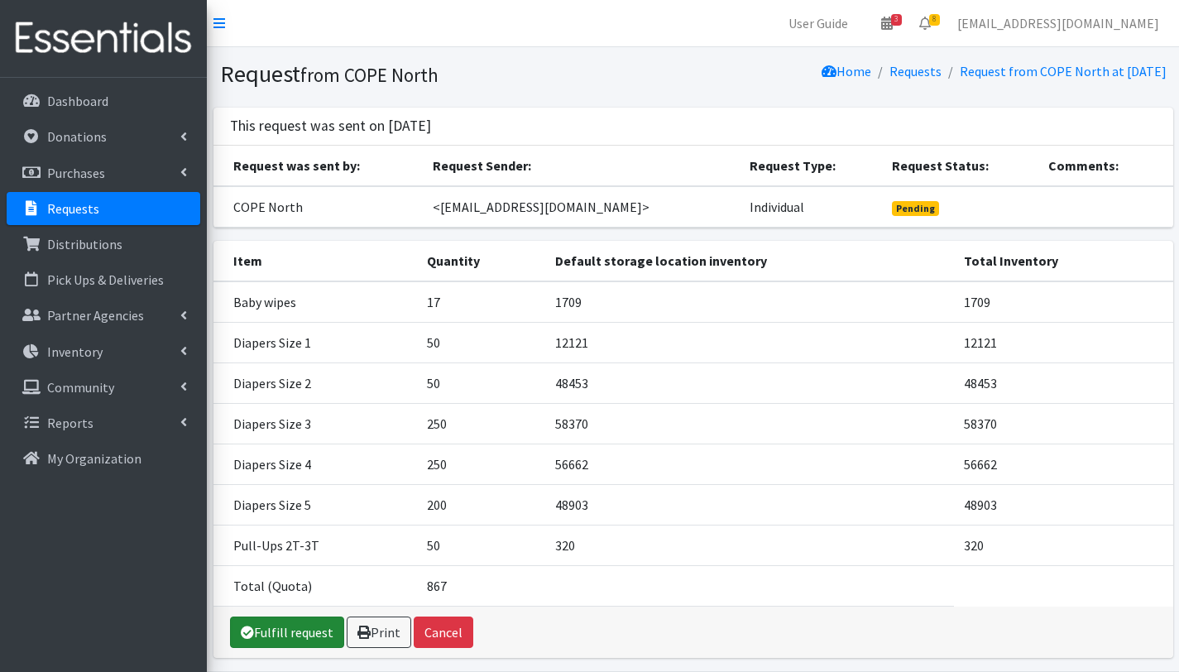
click at [303, 632] on link "Fulfill request" at bounding box center [287, 632] width 114 height 31
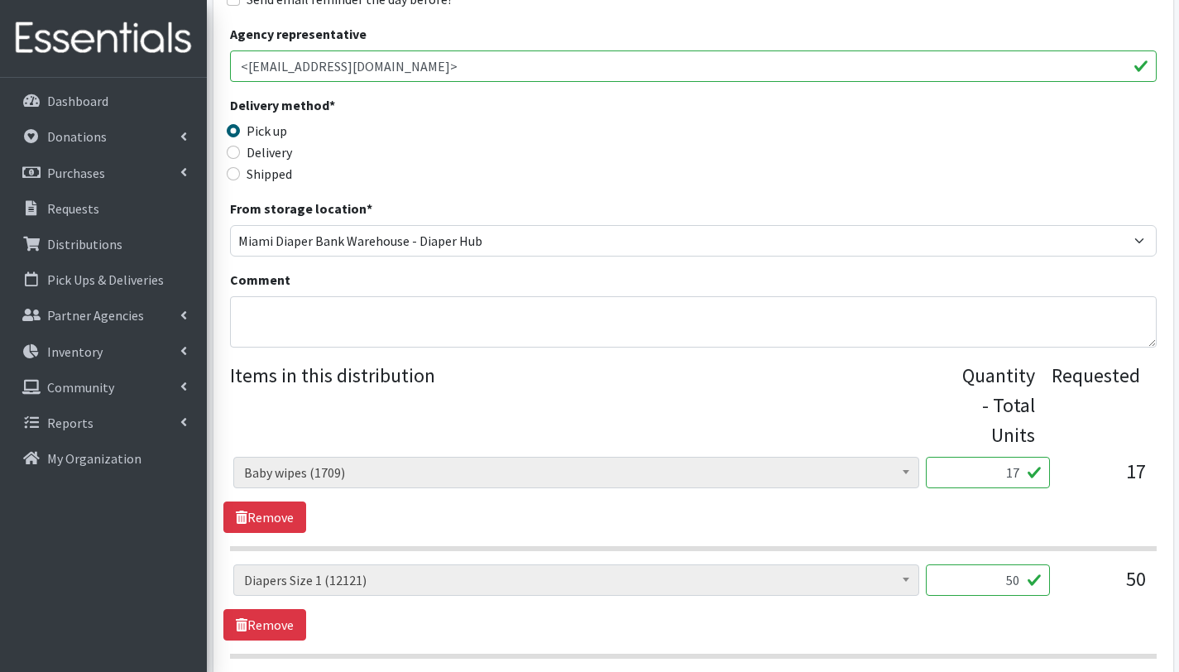
scroll to position [211, 0]
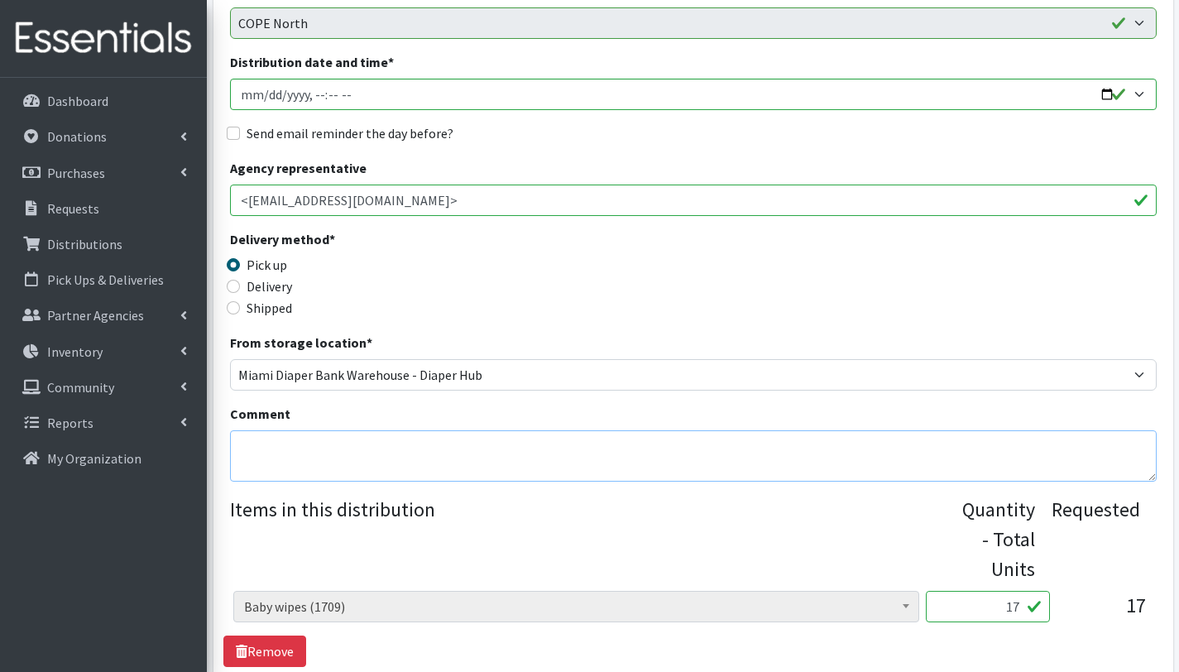
click at [342, 450] on textarea "Comment" at bounding box center [693, 455] width 927 height 51
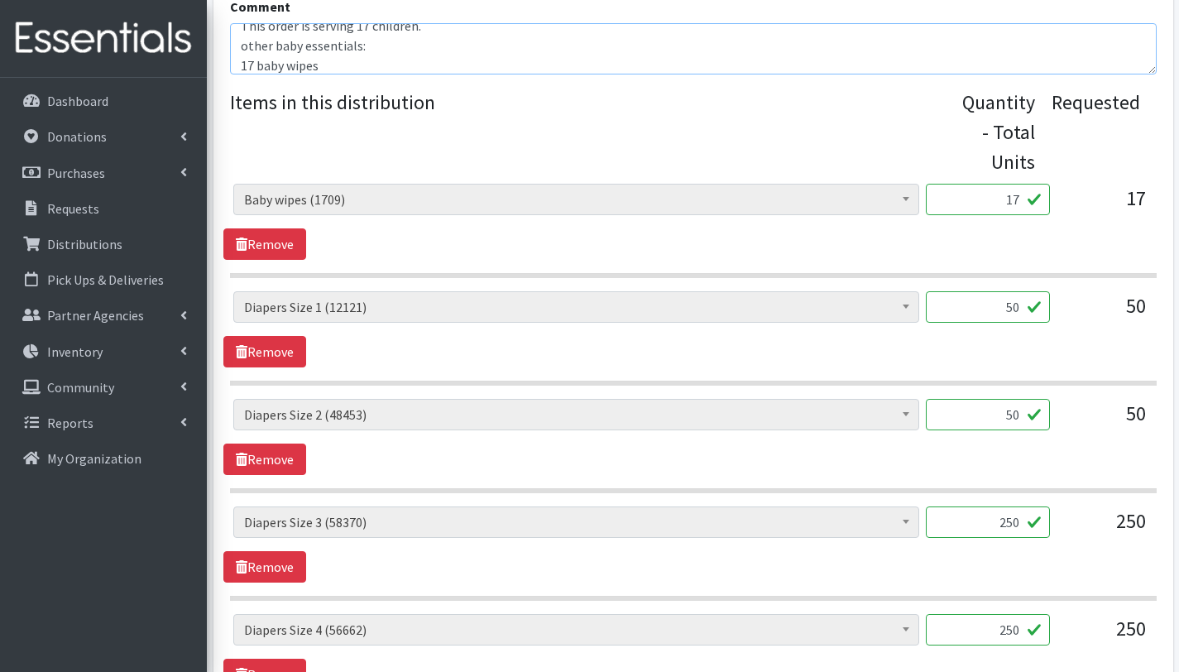
scroll to position [1083, 0]
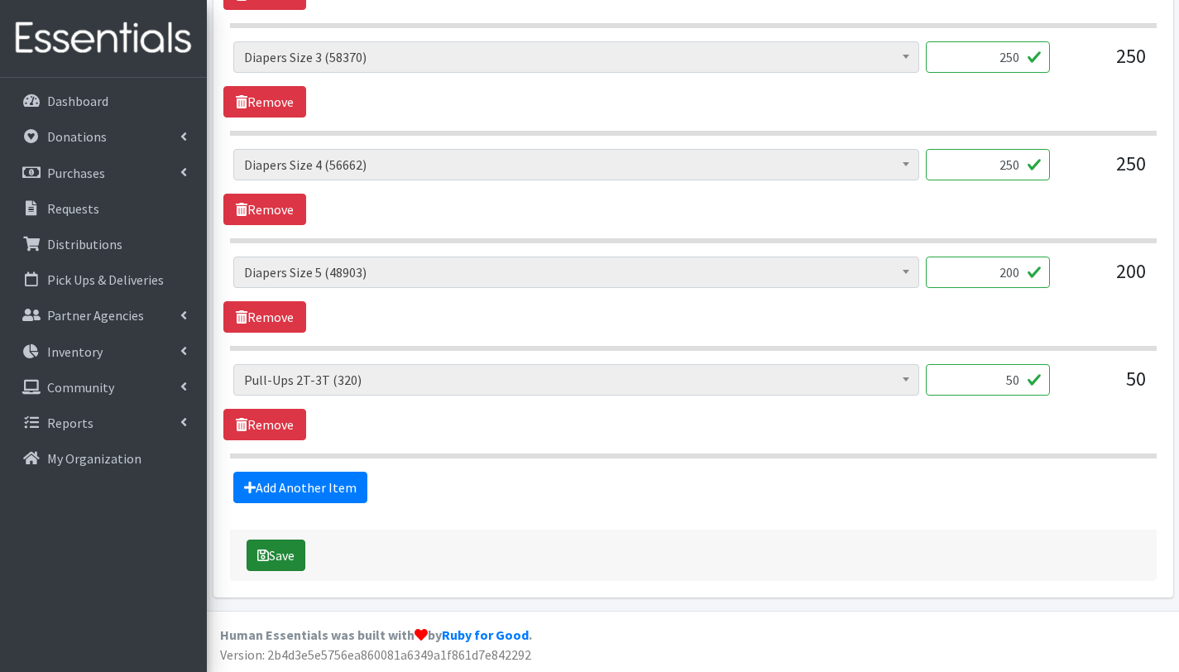
type textarea "This order is serving 17 children. other baby essentials: 17 baby wipes"
click at [300, 552] on button "Save" at bounding box center [276, 555] width 59 height 31
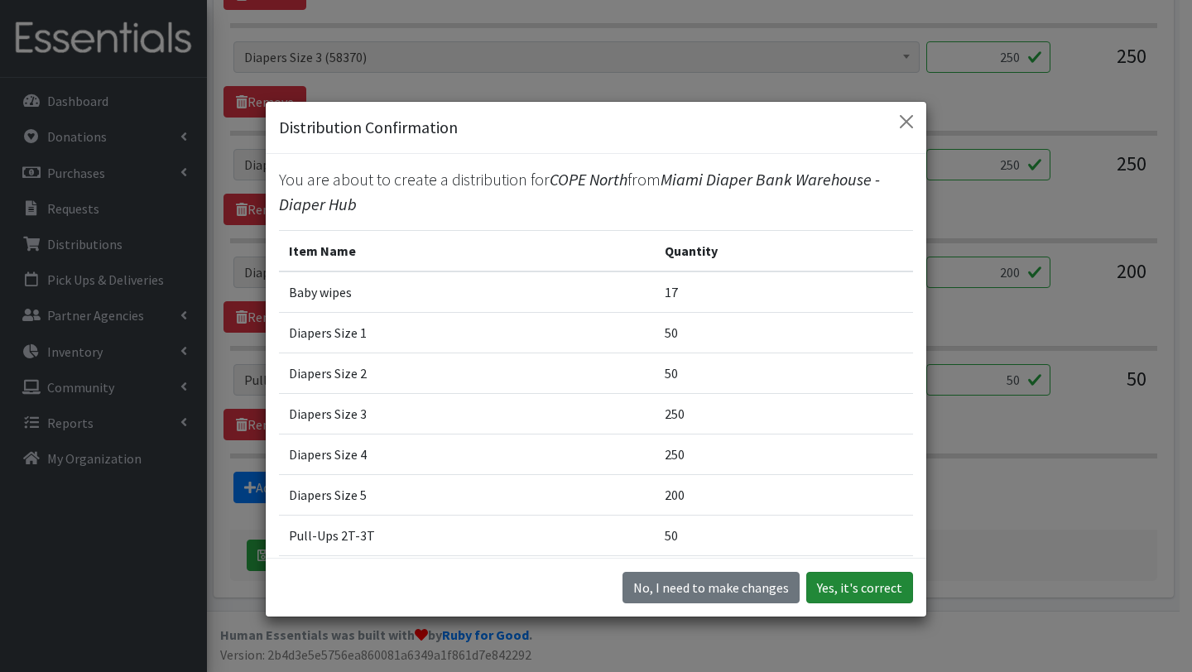
click at [841, 588] on button "Yes, it's correct" at bounding box center [859, 587] width 107 height 31
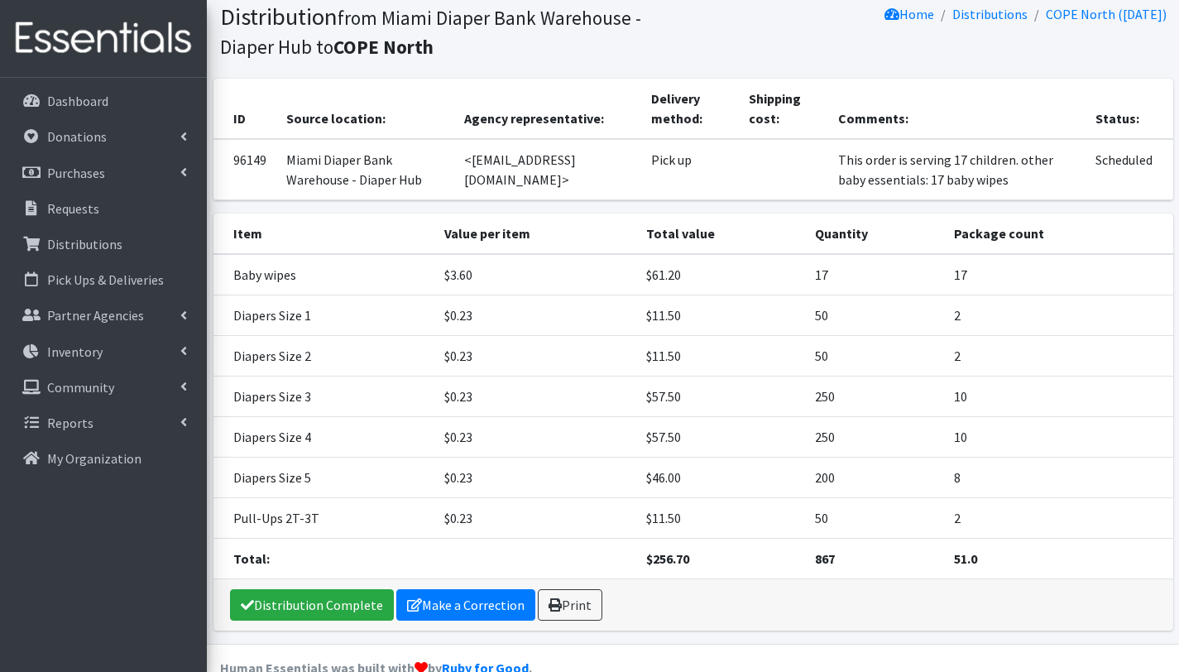
scroll to position [200, 0]
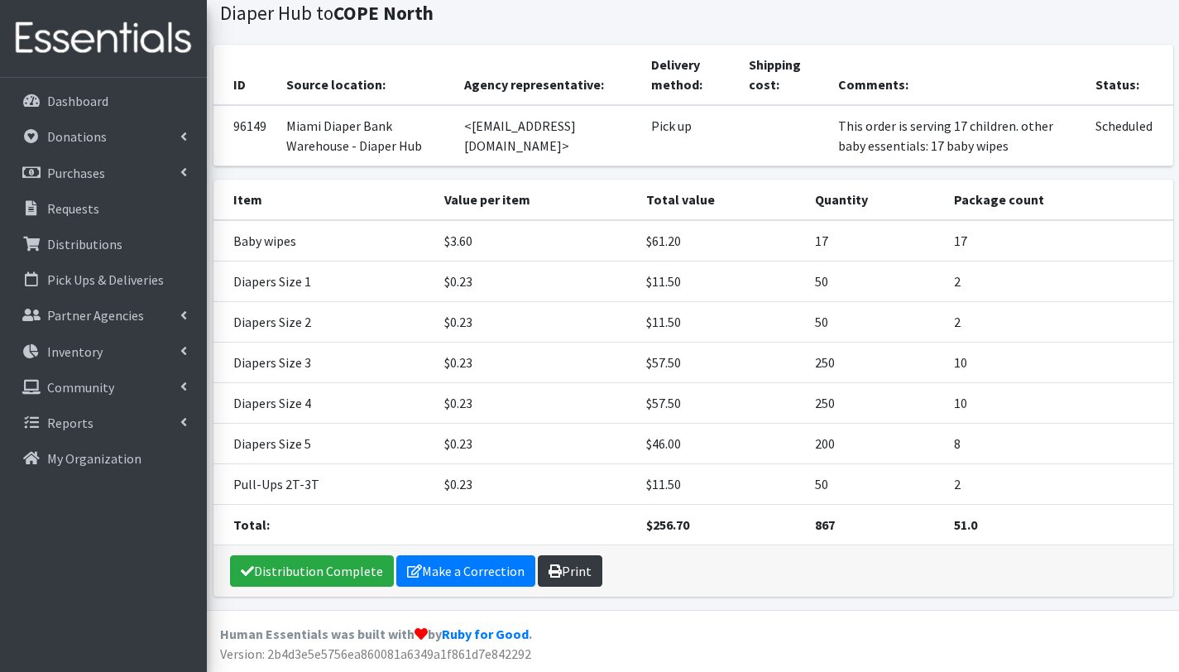
click at [572, 569] on link "Print" at bounding box center [570, 570] width 65 height 31
click at [110, 213] on link "Requests" at bounding box center [104, 208] width 194 height 33
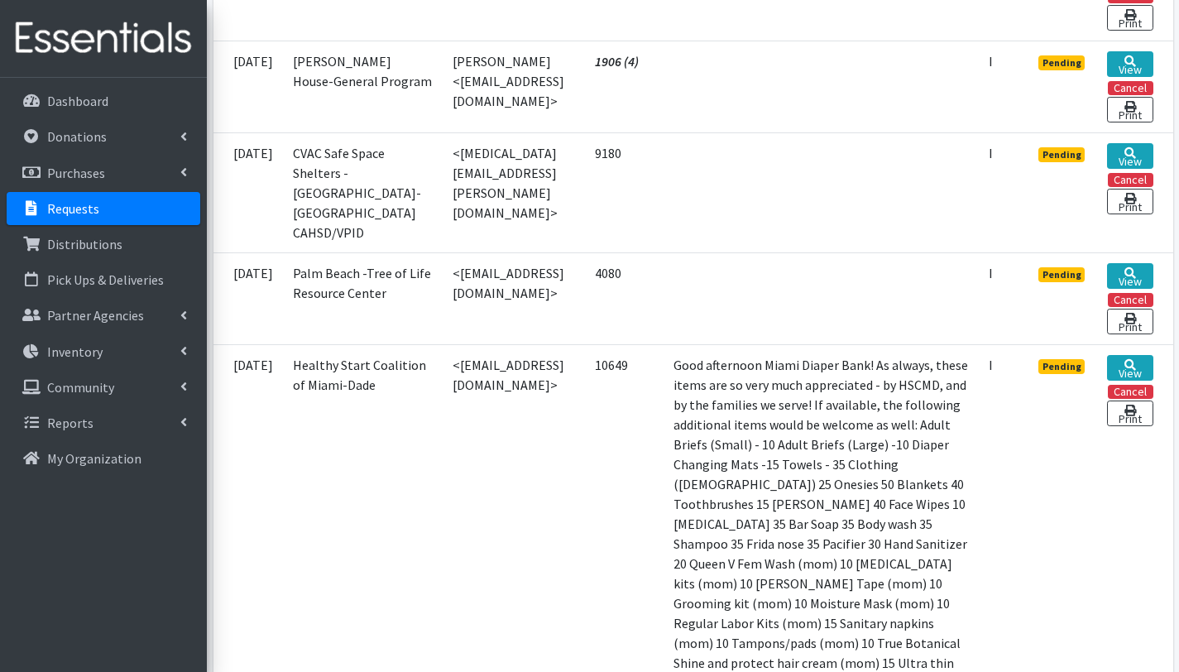
scroll to position [515, 0]
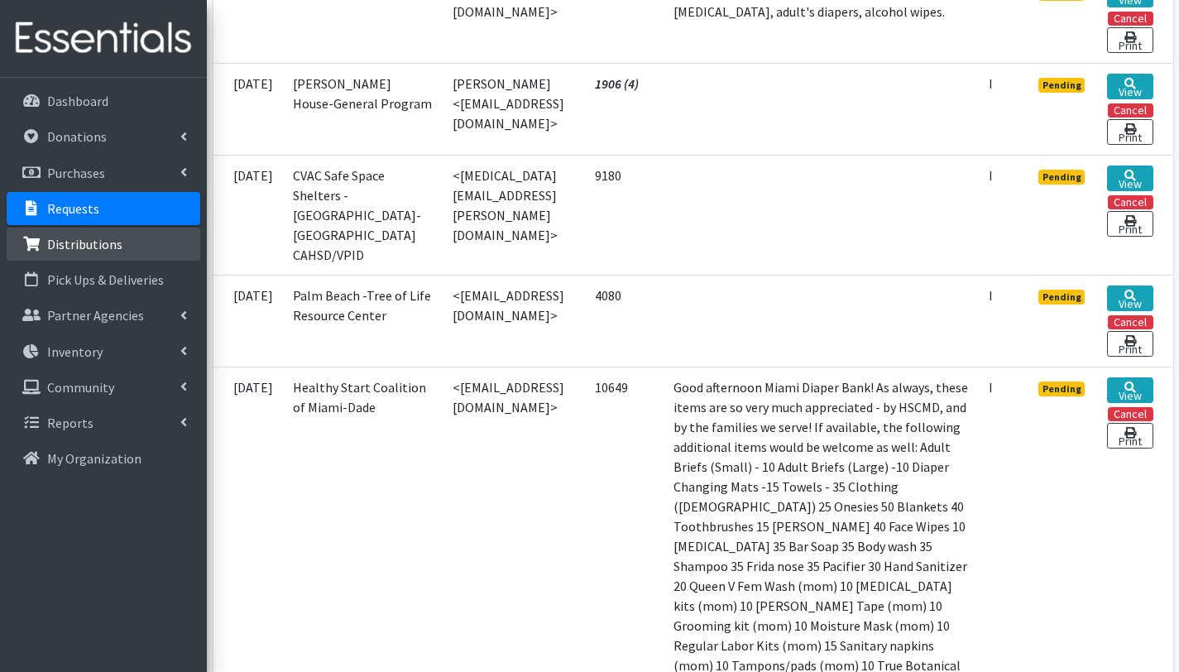
click at [98, 253] on link "Distributions" at bounding box center [104, 244] width 194 height 33
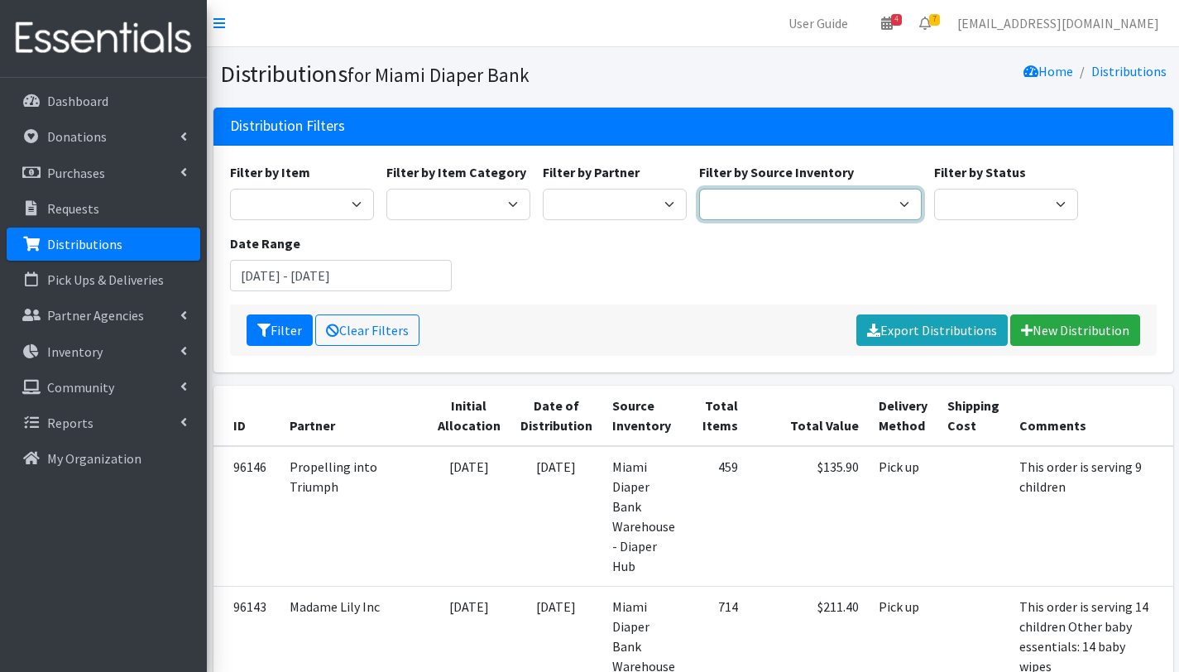
click at [752, 193] on select "Miami Diaper Bank Warehouse - Diaper Hub Partner Direct Delivery" at bounding box center [810, 204] width 223 height 31
click at [664, 204] on select "305 Pink Pack A Safe Haven for Newborns Basic Needs Miami Belafonte TACOLCY Cen…" at bounding box center [615, 204] width 144 height 31
select select "2814"
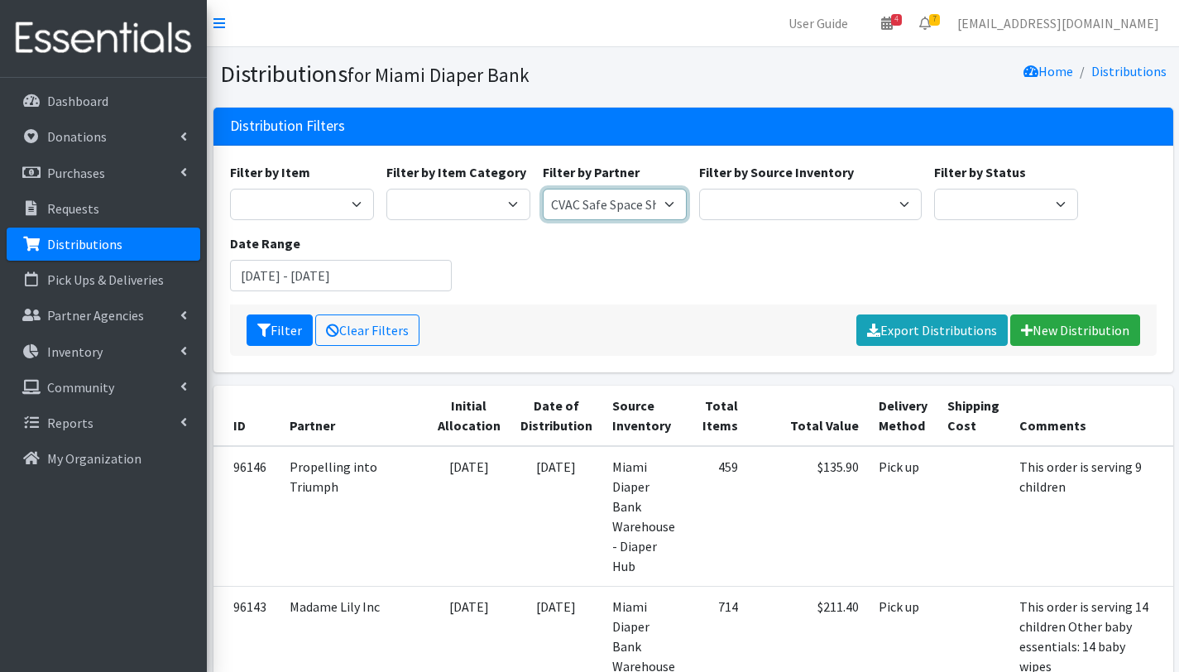
click at [543, 189] on select "305 Pink Pack A Safe Haven for Newborns Basic Needs Miami Belafonte TACOLCY Cen…" at bounding box center [615, 204] width 144 height 31
click at [295, 333] on button "Filter" at bounding box center [280, 330] width 66 height 31
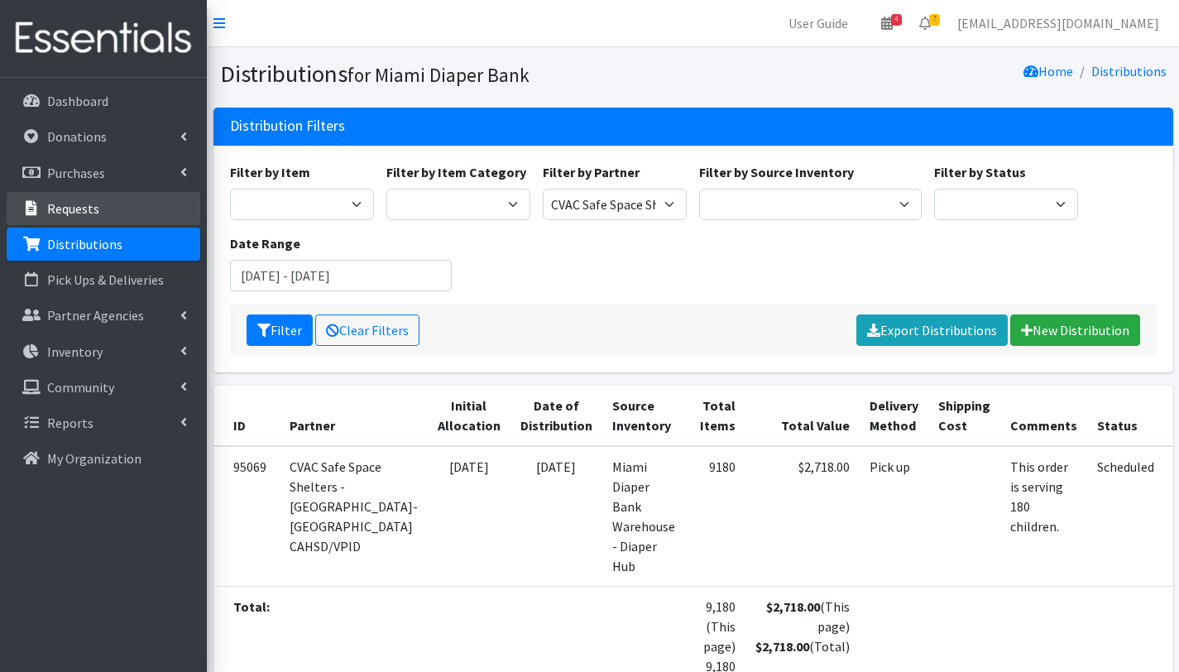
click at [80, 203] on p "Requests" at bounding box center [73, 208] width 52 height 17
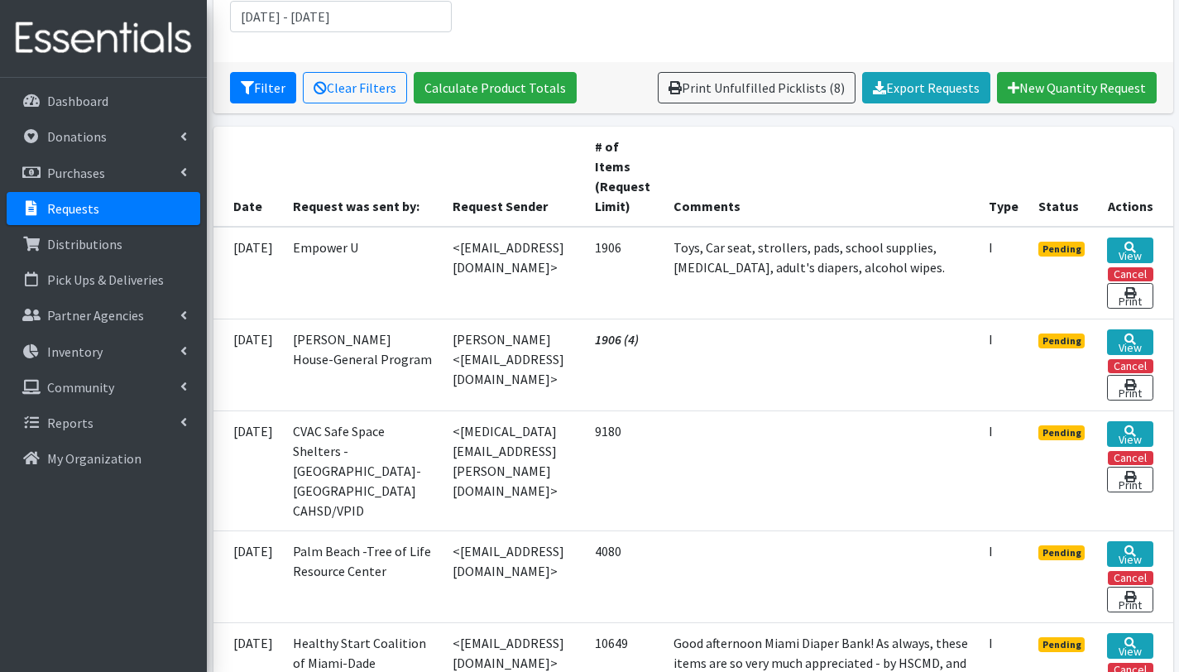
scroll to position [271, 0]
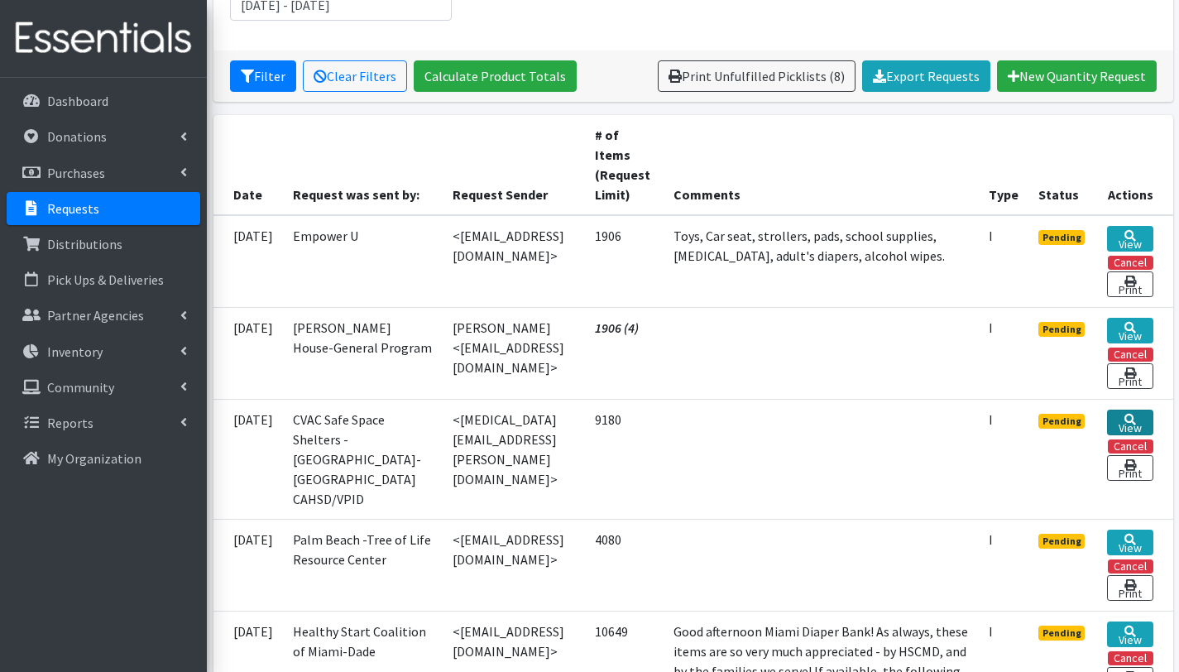
click at [1132, 423] on link "View" at bounding box center [1130, 423] width 46 height 26
click at [1138, 329] on link "View" at bounding box center [1130, 331] width 46 height 26
click at [1135, 235] on icon at bounding box center [1131, 236] width 12 height 12
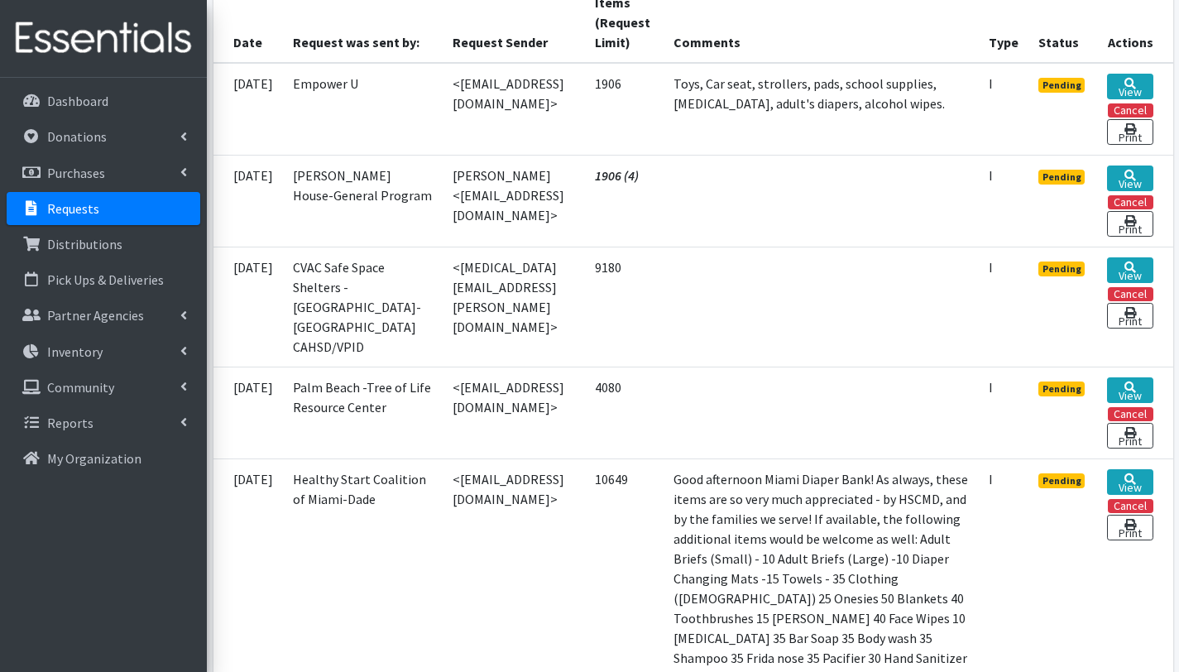
scroll to position [424, 0]
click at [104, 250] on p "Distributions" at bounding box center [84, 244] width 75 height 17
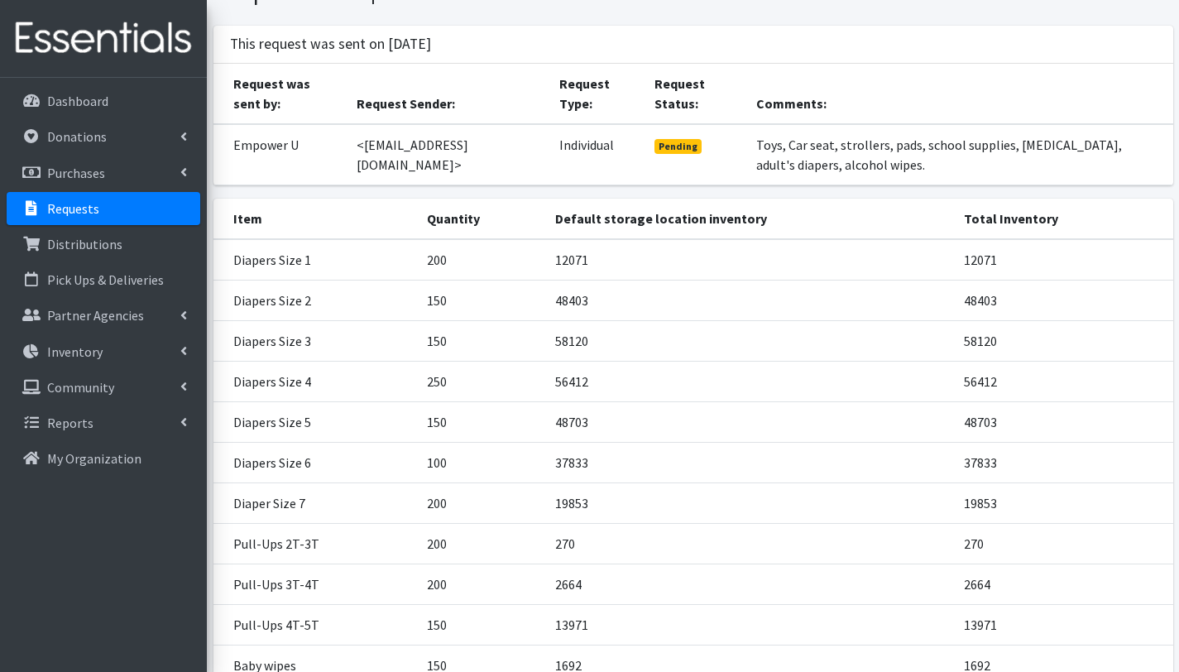
scroll to position [100, 0]
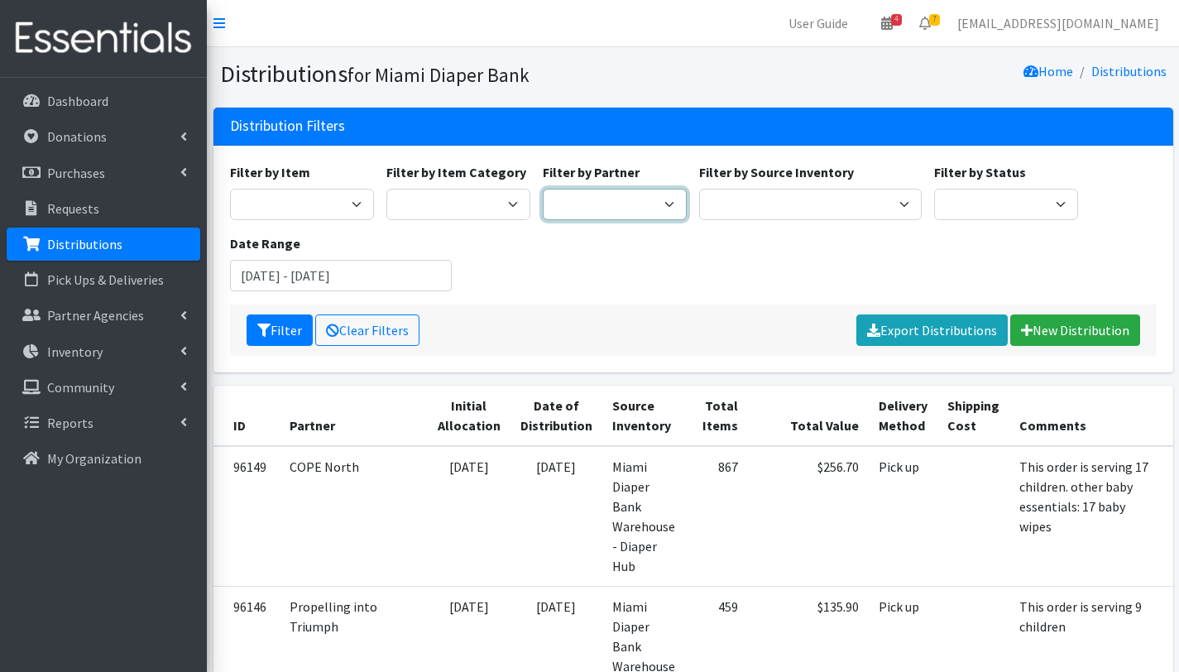
click at [584, 192] on select "305 Pink Pack A Safe Haven for Newborns Basic Needs Miami Belafonte TACOLCY Cen…" at bounding box center [615, 204] width 144 height 31
select select "2799"
click at [543, 189] on select "305 Pink Pack A Safe Haven for Newborns Basic Needs Miami Belafonte TACOLCY Cen…" at bounding box center [615, 204] width 144 height 31
click at [284, 337] on button "Filter" at bounding box center [280, 330] width 66 height 31
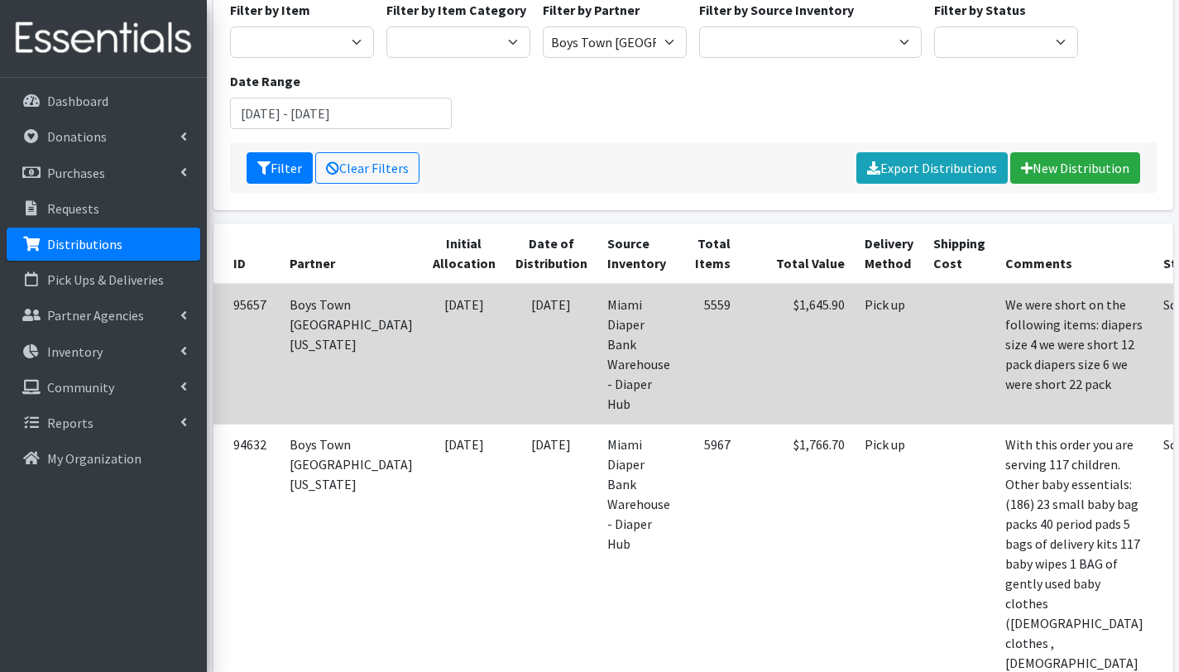
scroll to position [161, 0]
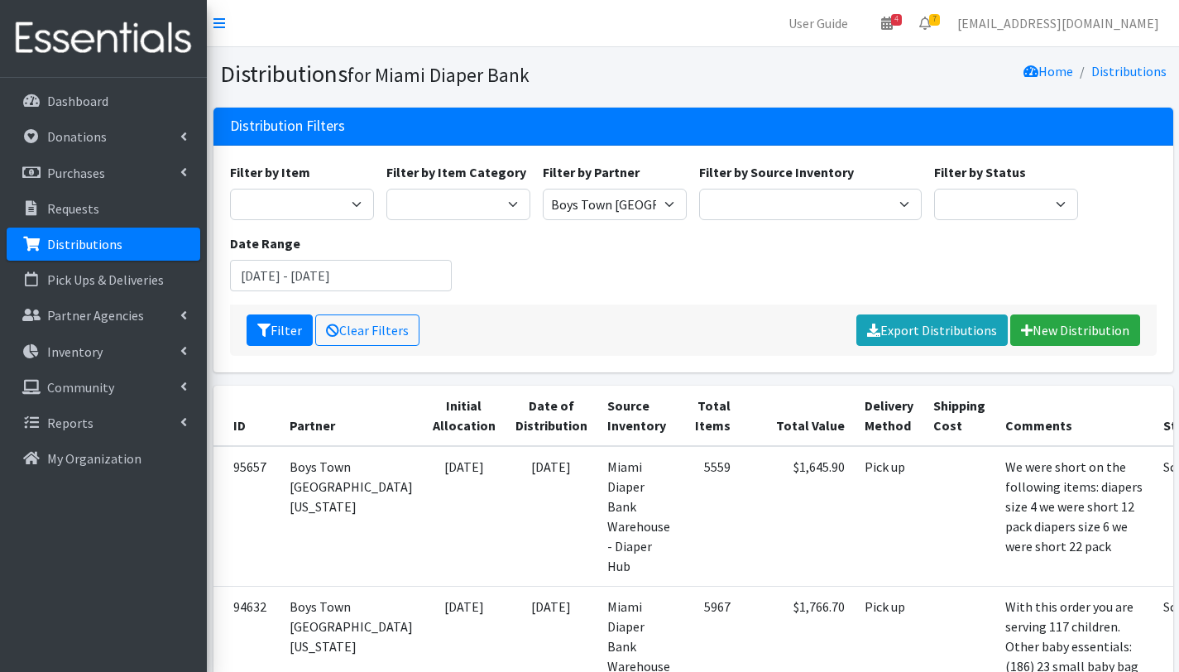
scroll to position [161, 0]
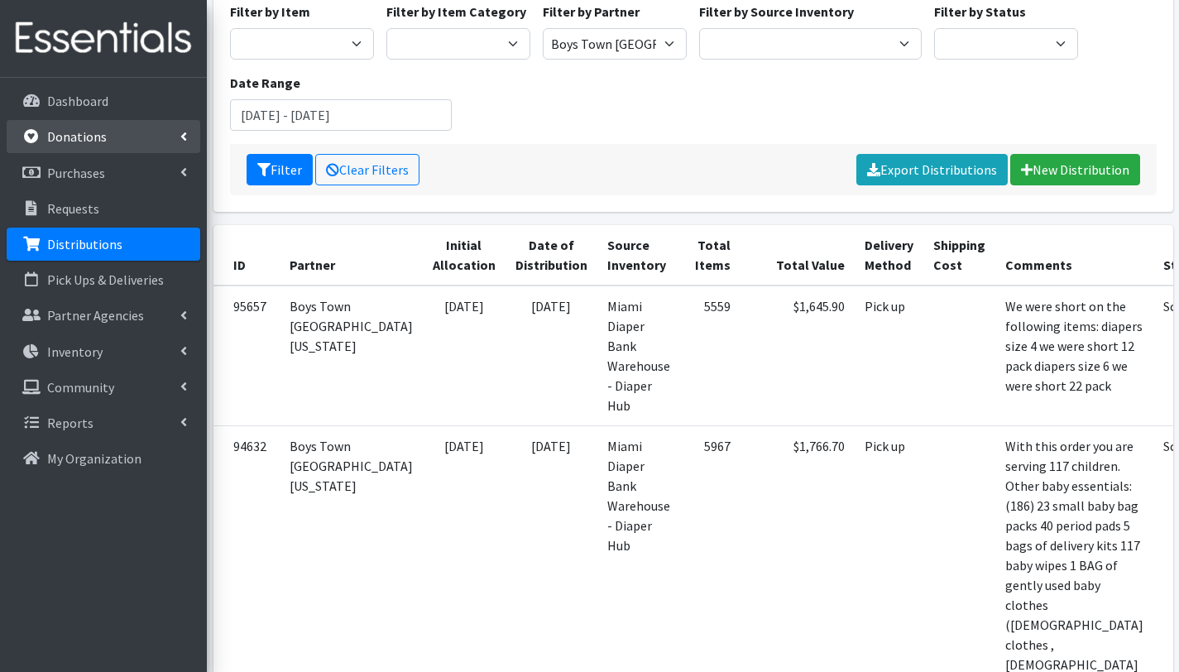
click at [73, 148] on link "Donations" at bounding box center [104, 136] width 194 height 33
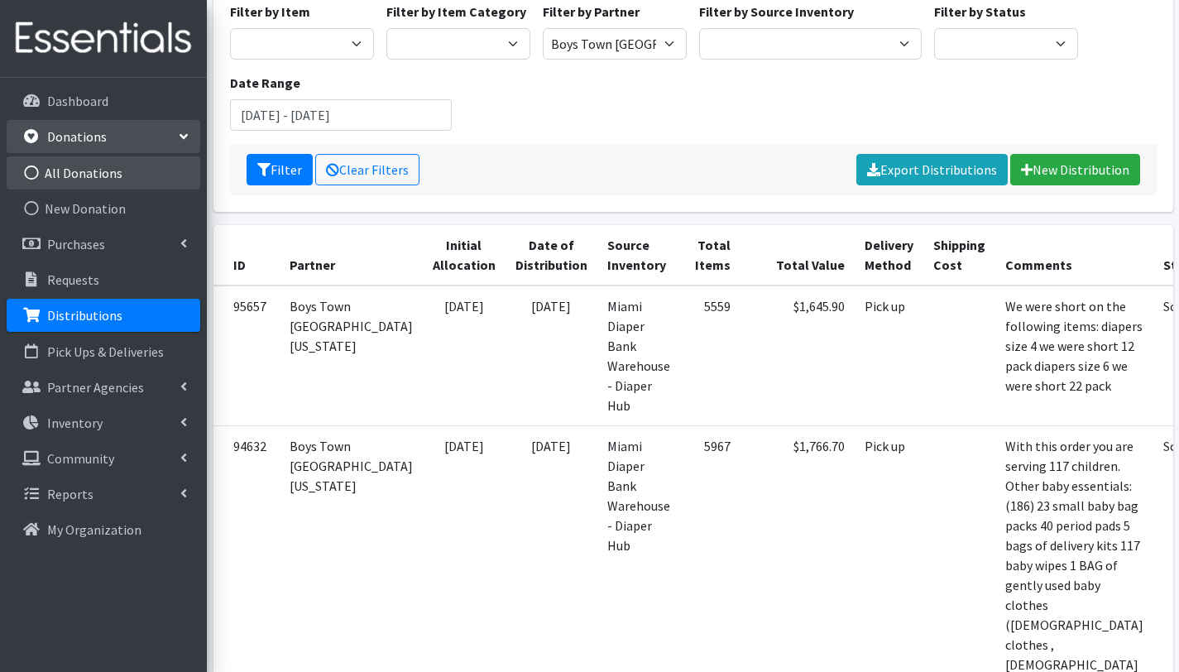
click at [124, 186] on link "All Donations" at bounding box center [104, 172] width 194 height 33
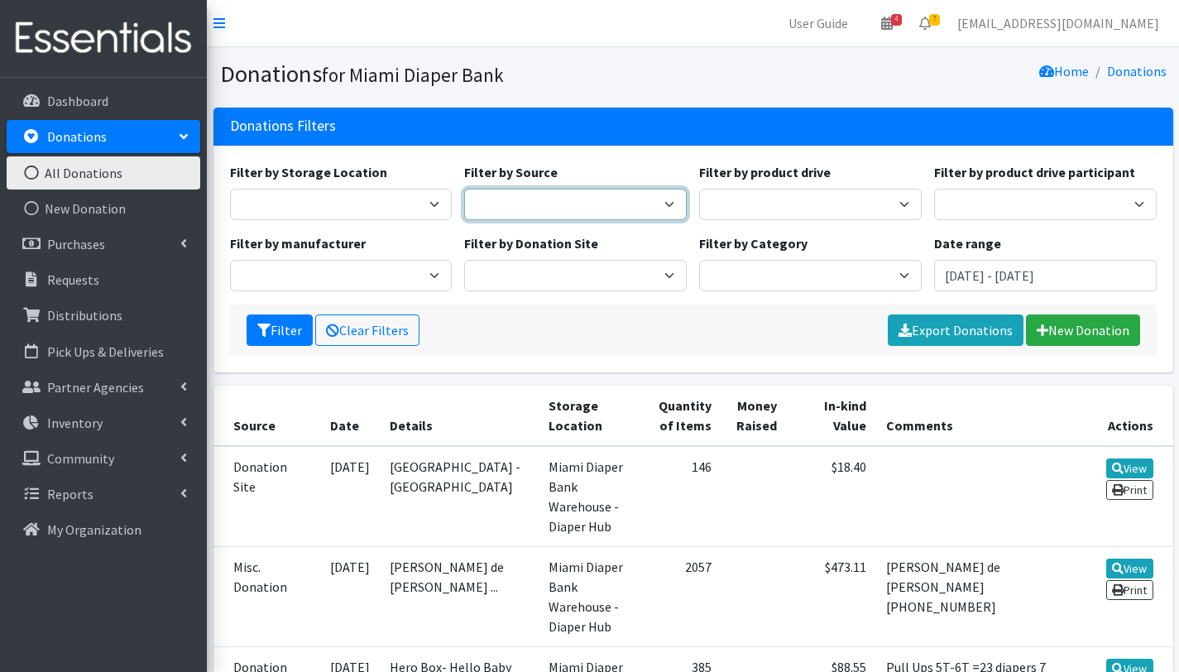
click at [661, 204] on select "Donation Site Manufacturer Misc. Donation" at bounding box center [575, 204] width 223 height 31
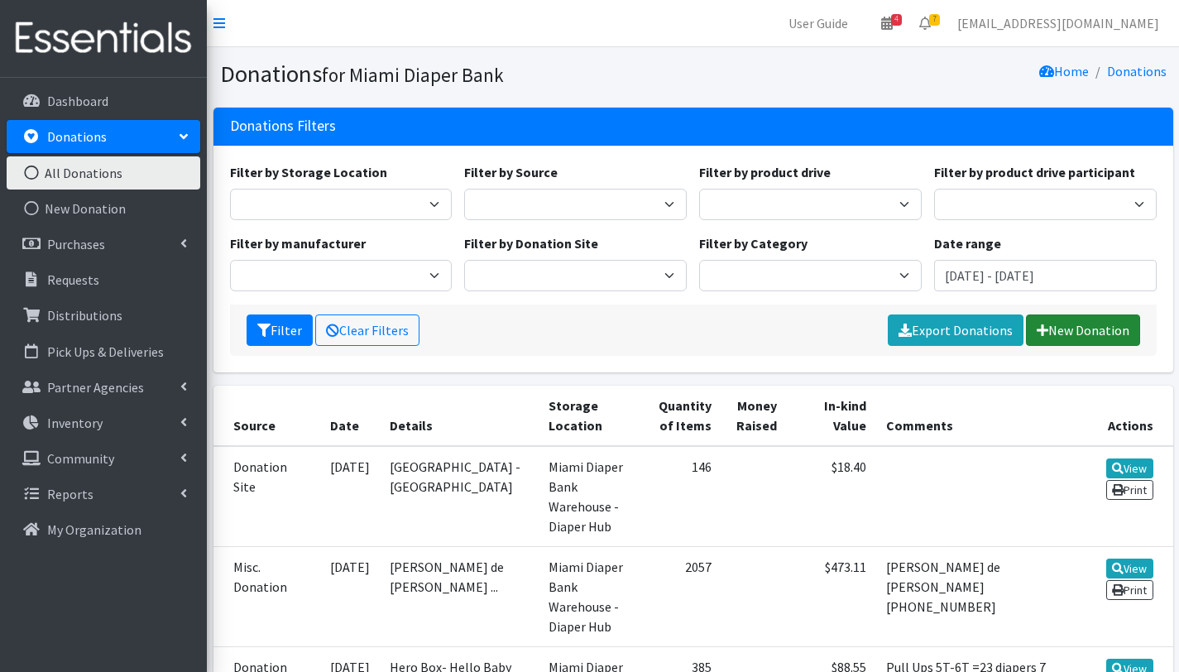
click at [1124, 331] on link "New Donation" at bounding box center [1083, 330] width 114 height 31
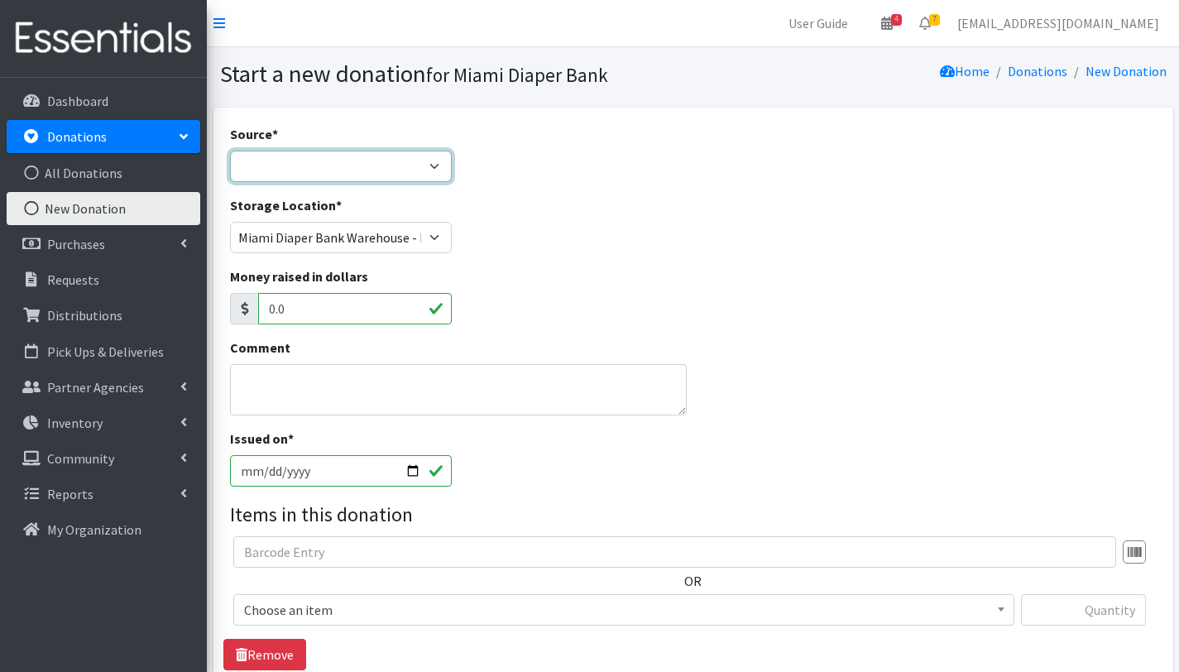
click at [353, 172] on select "Product Drive Manufacturer Donation Site Misc. Donation" at bounding box center [341, 166] width 223 height 31
select select "Product Drive"
click at [230, 151] on select "Product Drive Manufacturer Donation Site Misc. Donation" at bounding box center [341, 166] width 223 height 31
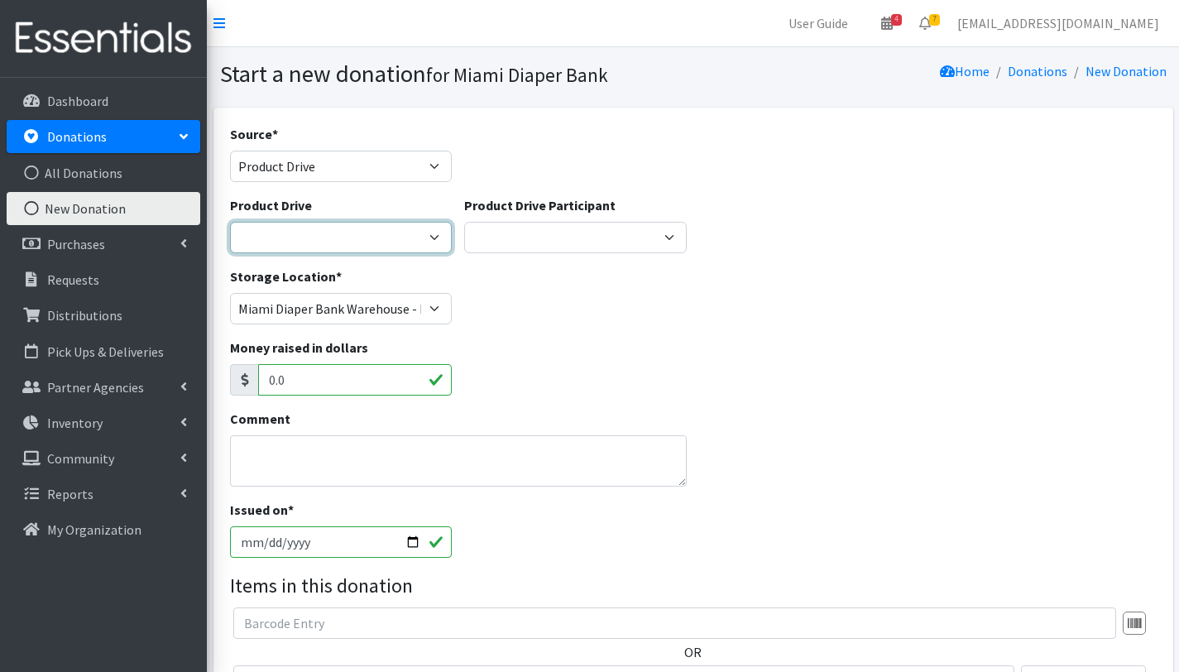
click at [380, 247] on select "100+ Women who care Alejandra MDC Nursing Drive AMAZON Amber Student Castle Gro…" at bounding box center [341, 237] width 223 height 31
select select "2127"
click at [230, 222] on select "100+ Women who care Alejandra MDC Nursing Drive AMAZON Amber Student Castle Gro…" at bounding box center [341, 237] width 223 height 31
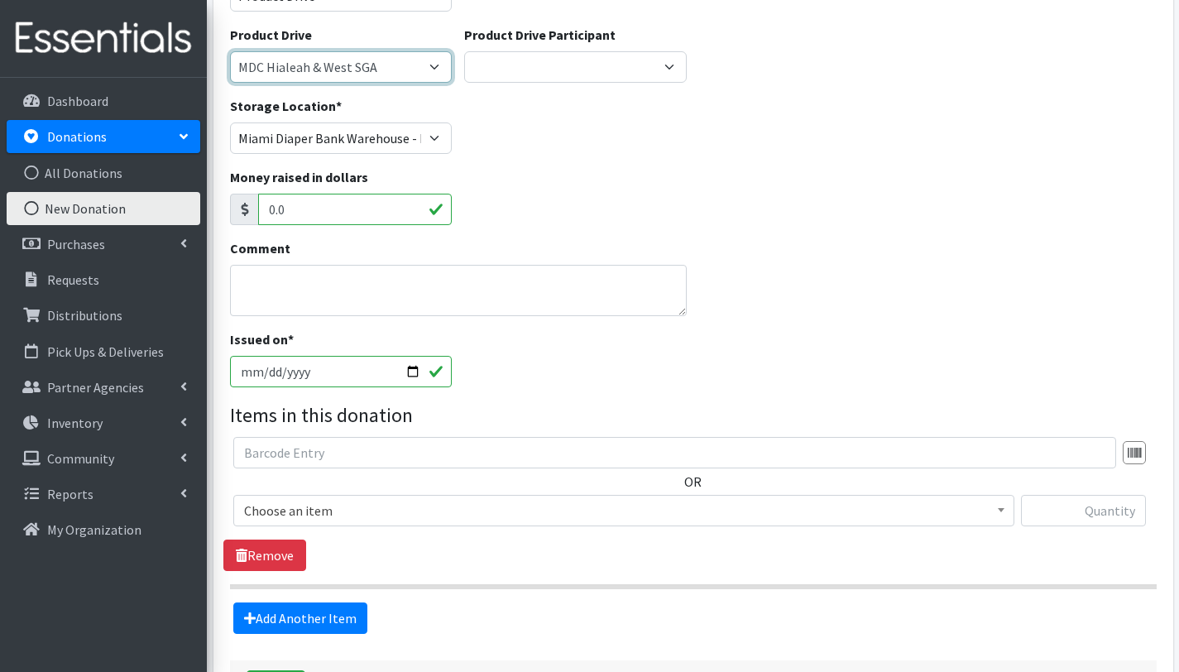
scroll to position [172, 0]
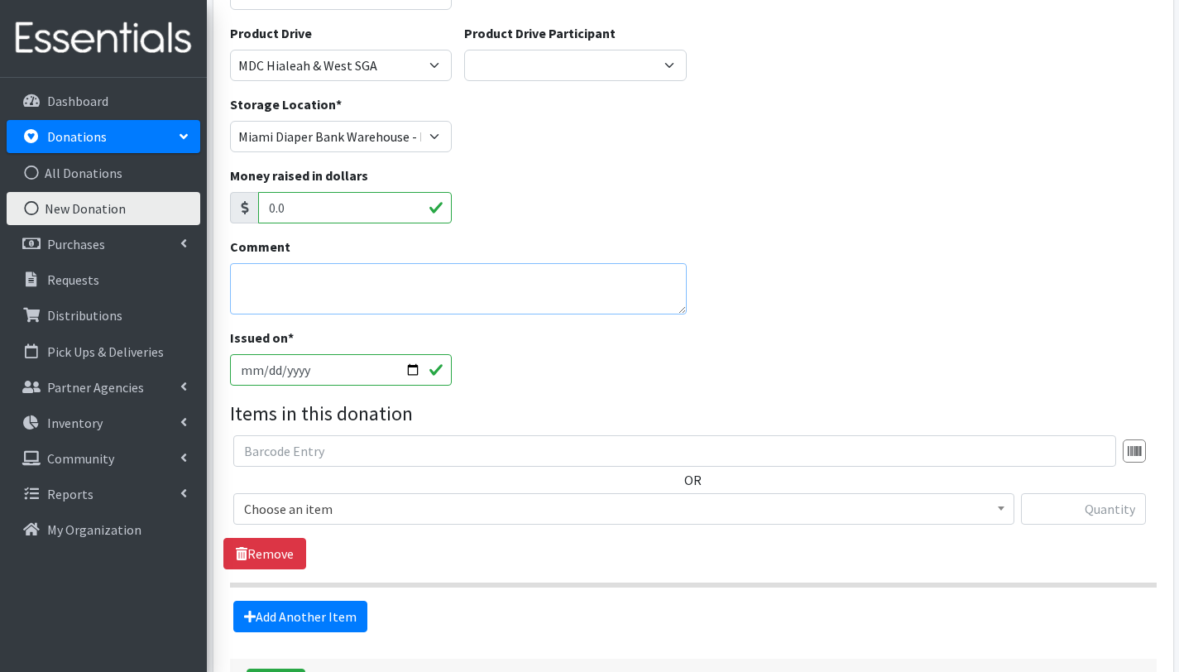
click at [308, 286] on textarea "Comment" at bounding box center [459, 288] width 458 height 51
type textarea "MDC West Campus Doral"
click at [409, 367] on input "2025-09-04" at bounding box center [341, 369] width 223 height 31
type input "[DATE]"
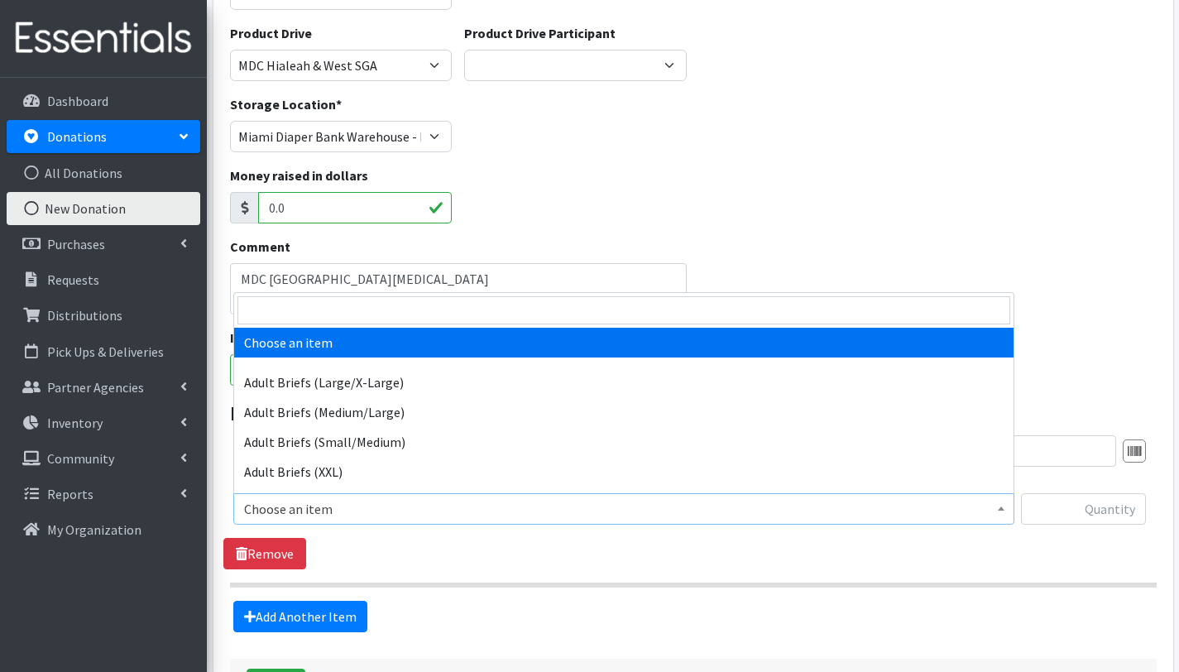
click at [367, 513] on span "Choose an item" at bounding box center [624, 508] width 760 height 23
click at [388, 315] on input "search" at bounding box center [624, 310] width 773 height 28
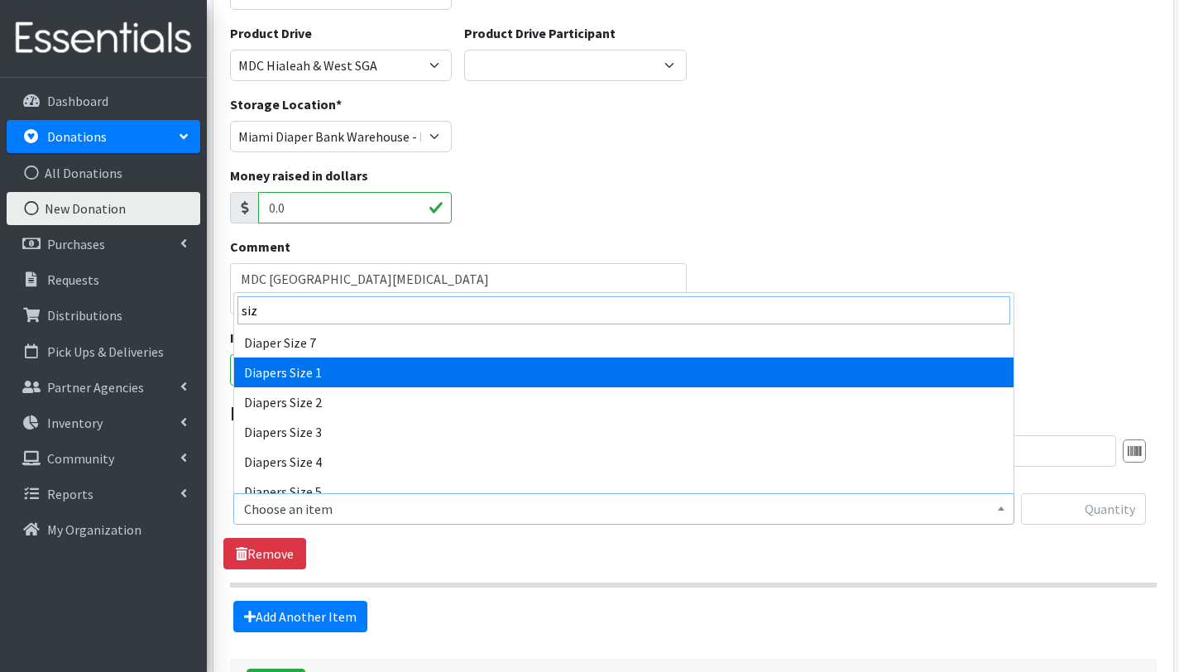
type input "siz"
select select "2665"
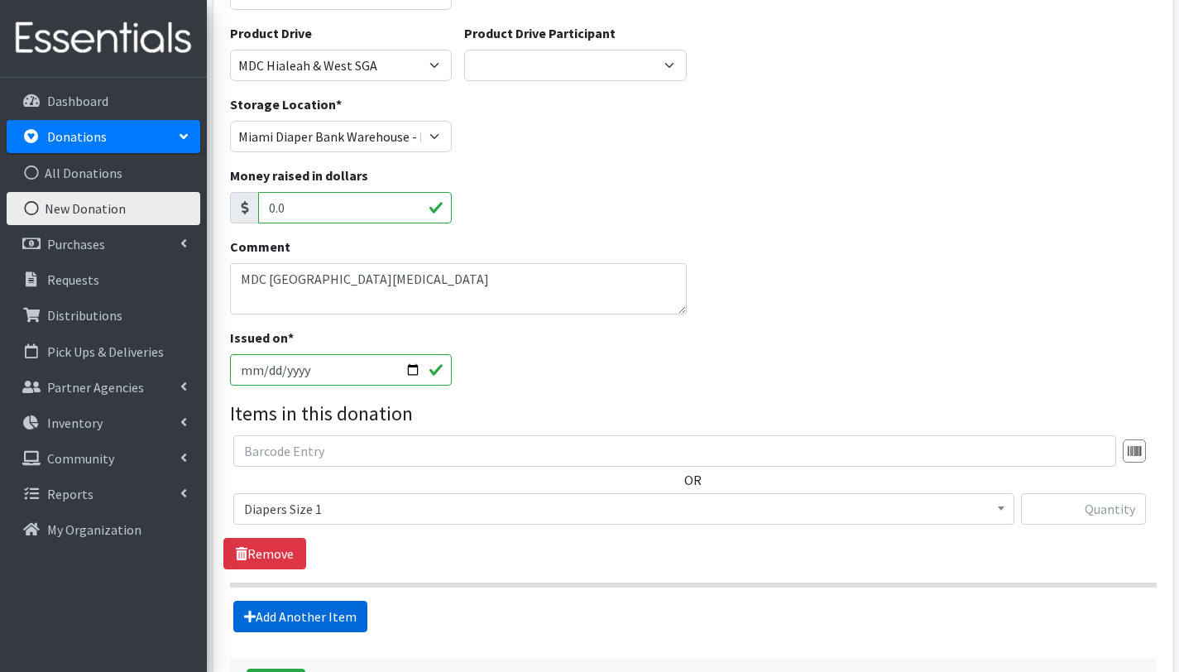
click at [315, 609] on link "Add Another Item" at bounding box center [300, 616] width 134 height 31
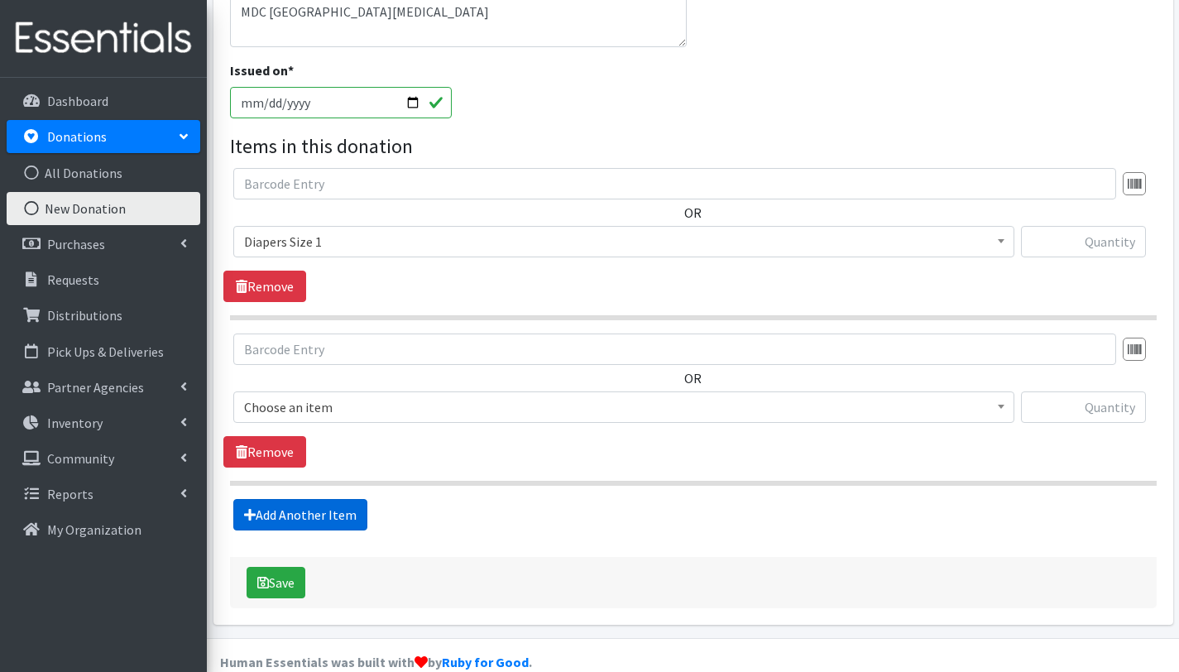
scroll to position [467, 0]
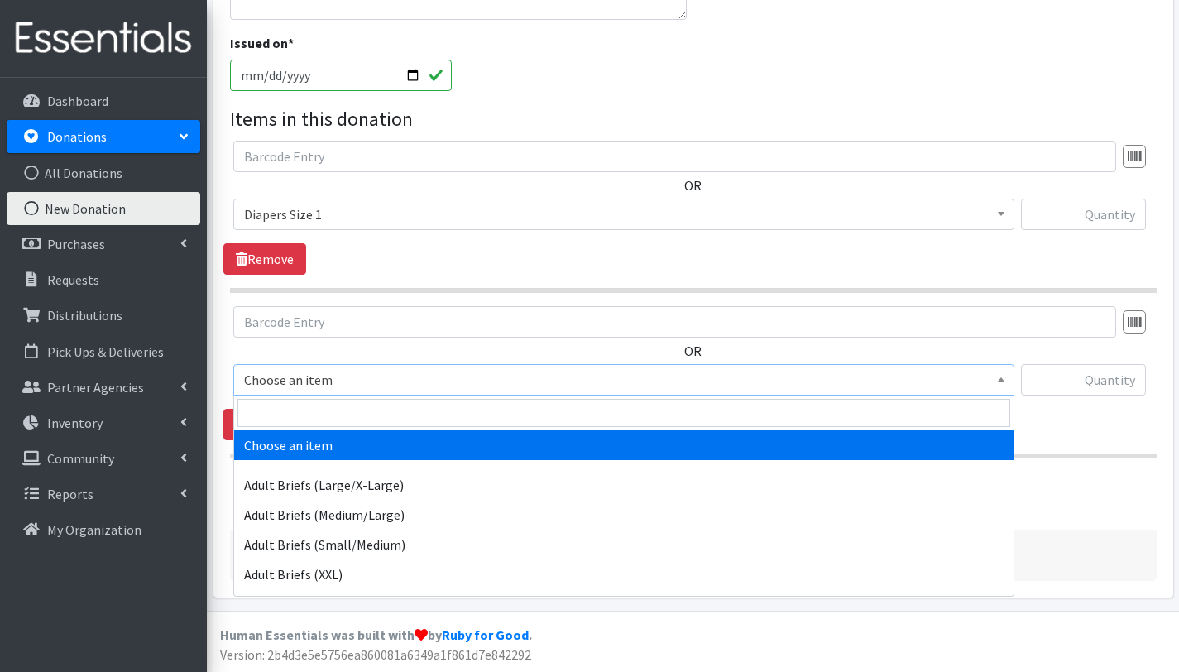
click at [351, 373] on span "Choose an item" at bounding box center [624, 379] width 760 height 23
click at [353, 415] on input "search" at bounding box center [624, 413] width 773 height 28
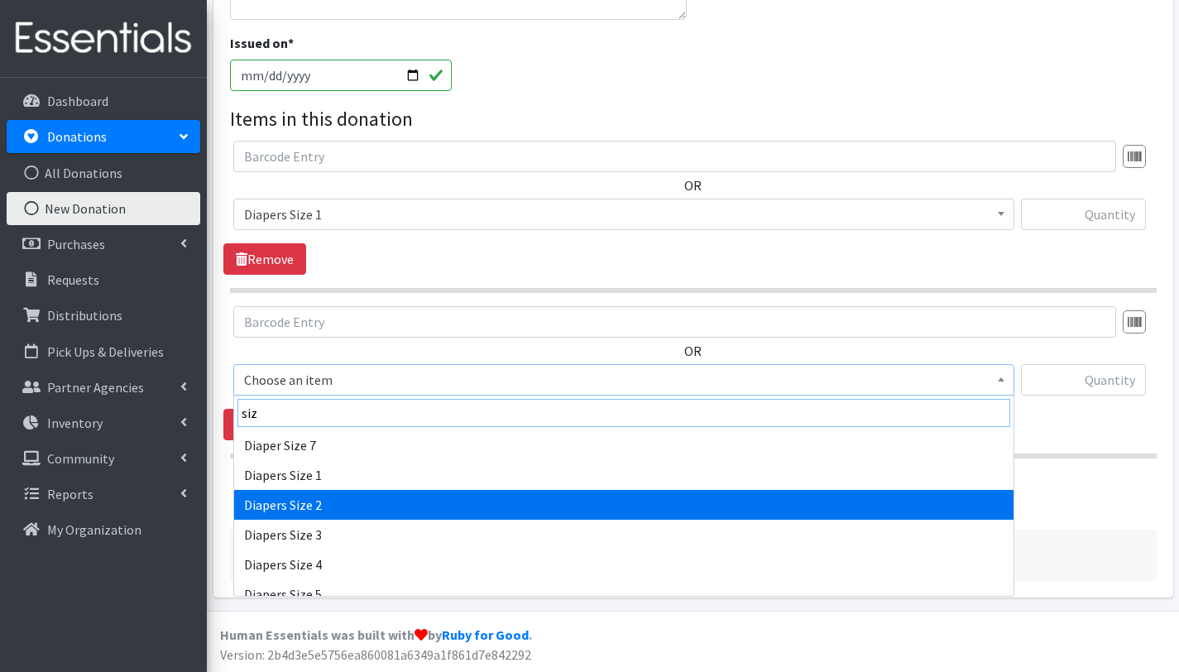
type input "siz"
select select "2668"
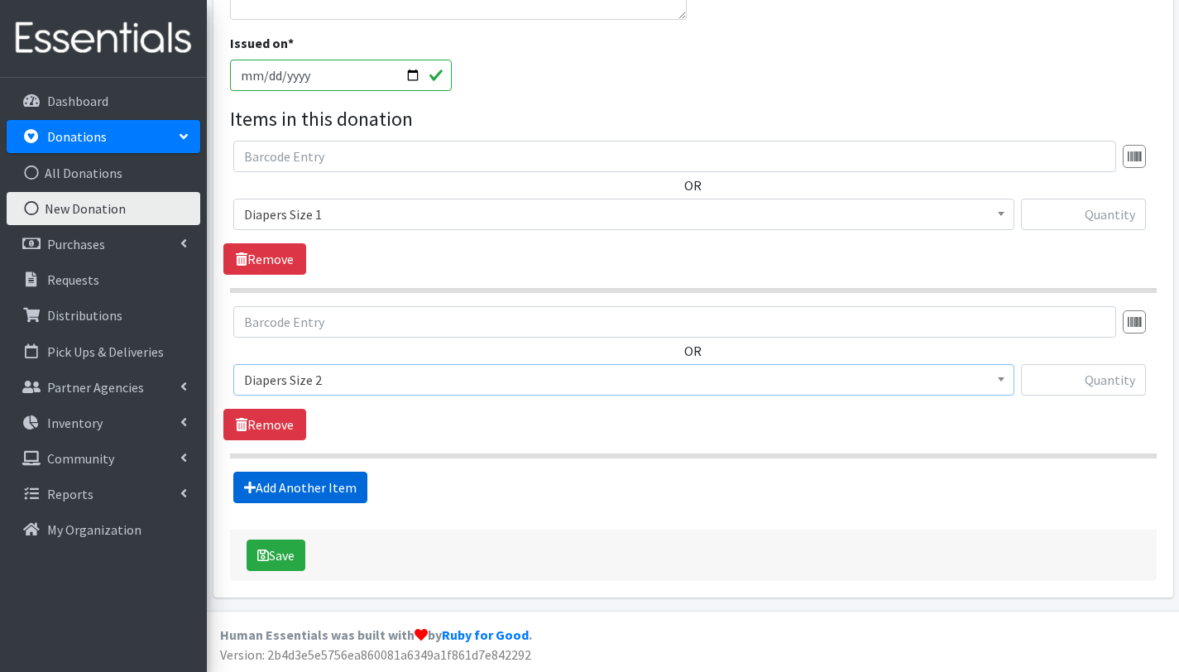
click at [331, 487] on link "Add Another Item" at bounding box center [300, 487] width 134 height 31
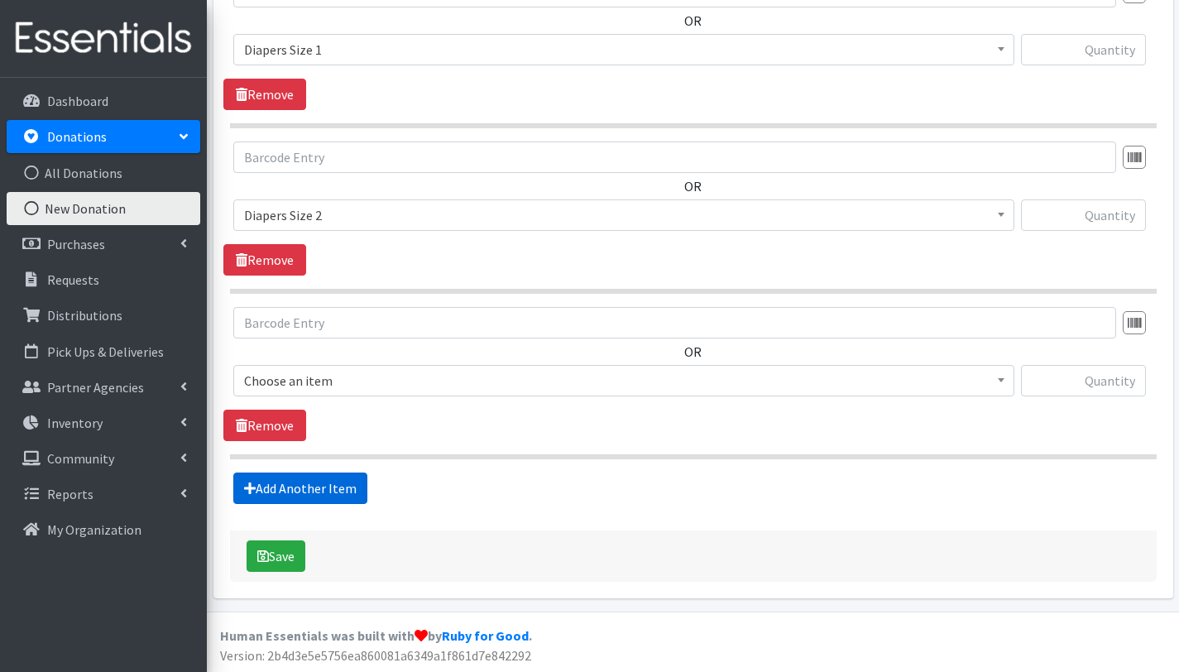
scroll to position [632, 0]
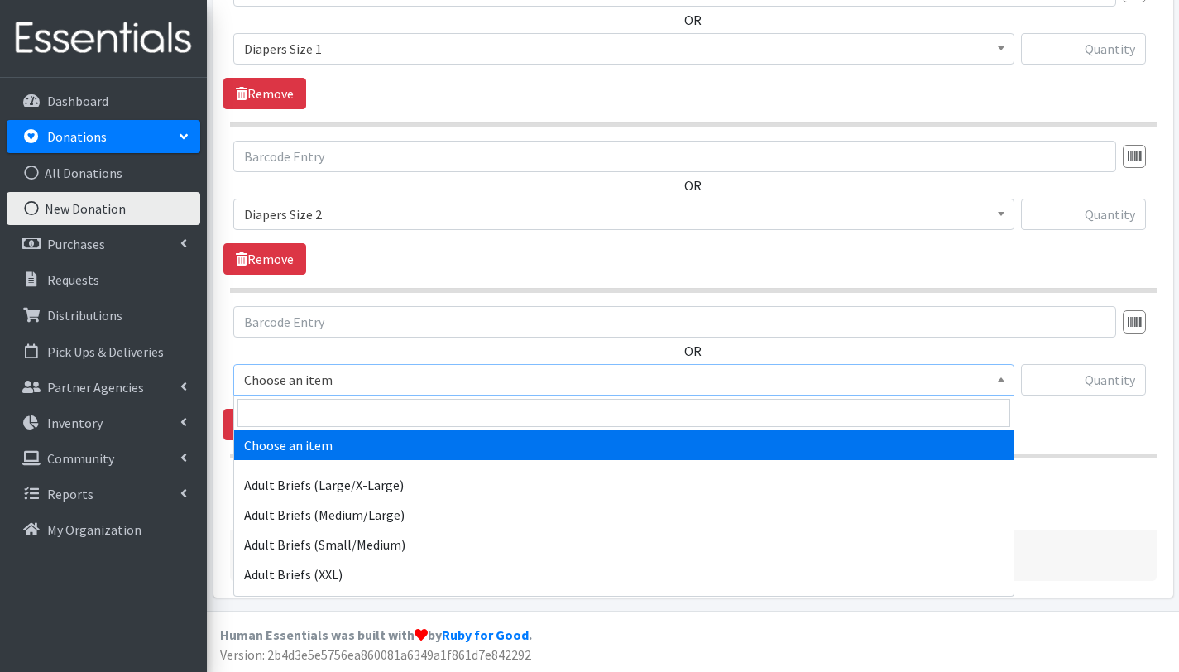
click at [358, 385] on span "Choose an item" at bounding box center [624, 379] width 760 height 23
click at [357, 407] on input "search" at bounding box center [624, 413] width 773 height 28
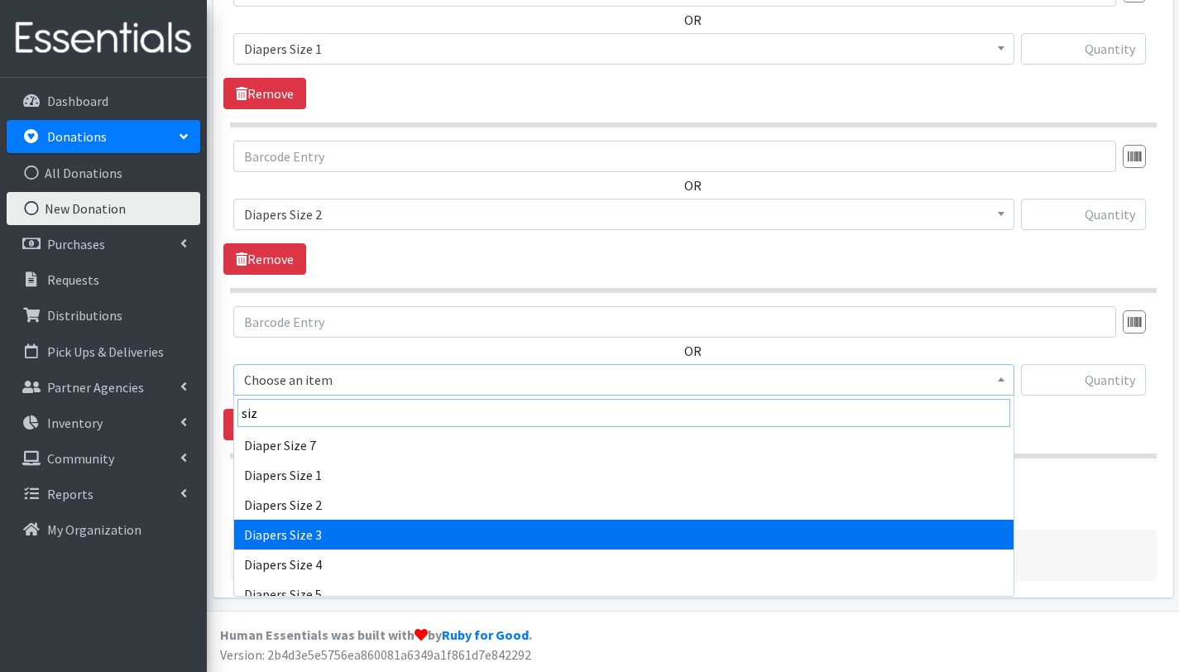
type input "siz"
select select "2655"
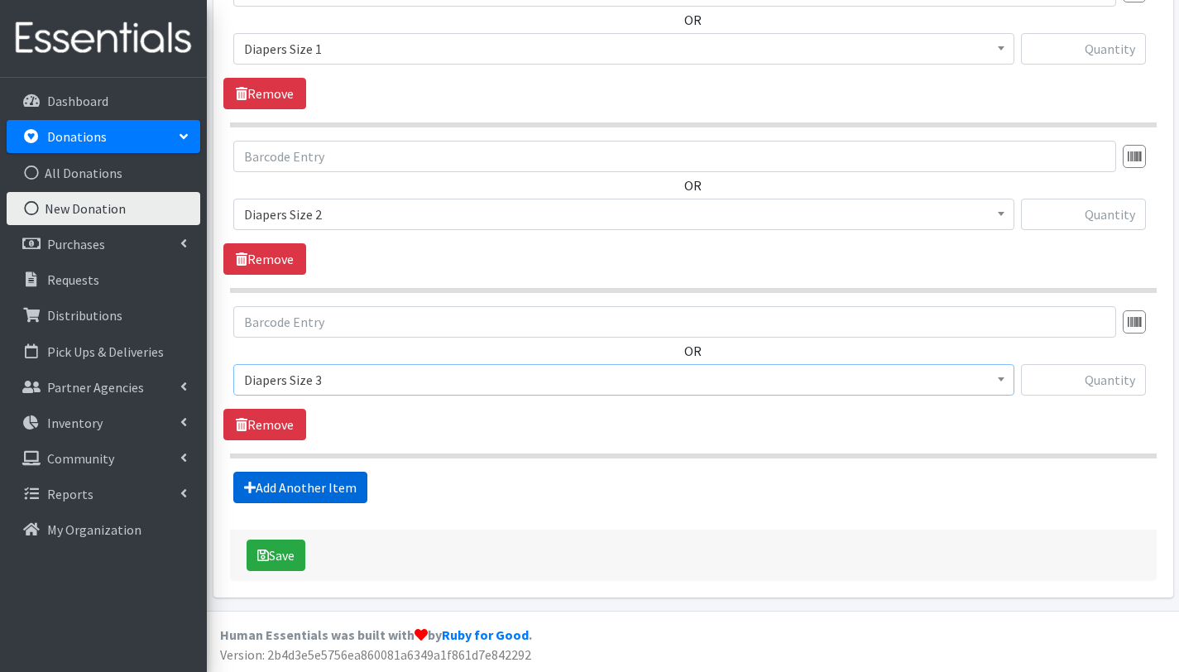
click at [338, 491] on link "Add Another Item" at bounding box center [300, 487] width 134 height 31
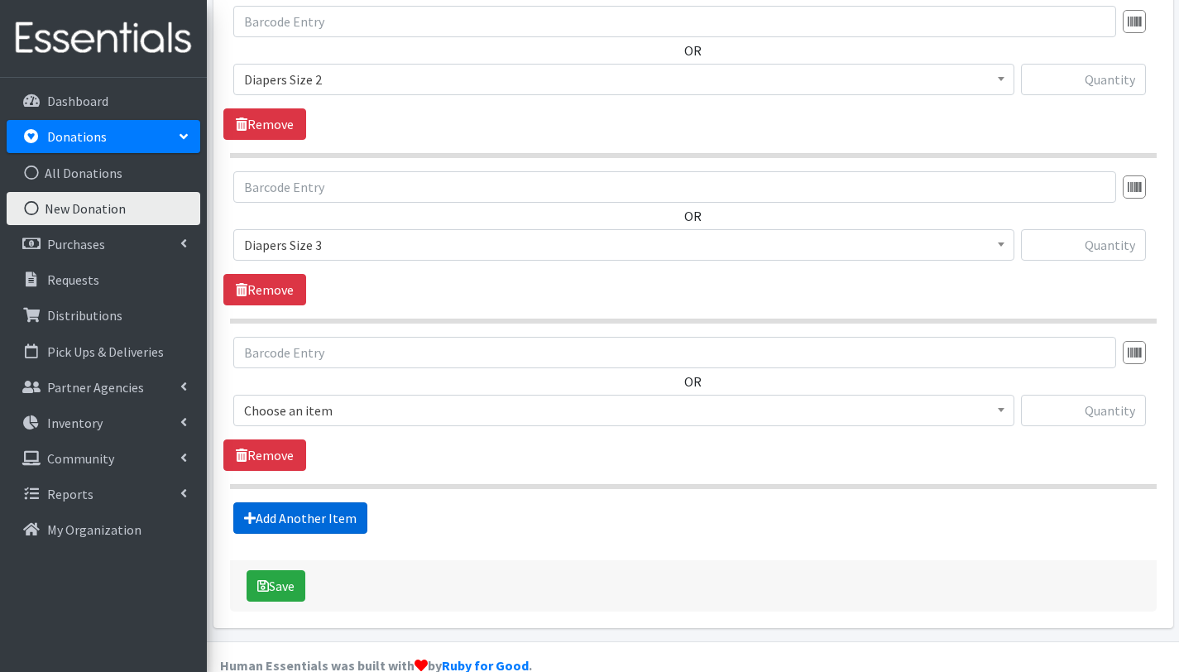
scroll to position [798, 0]
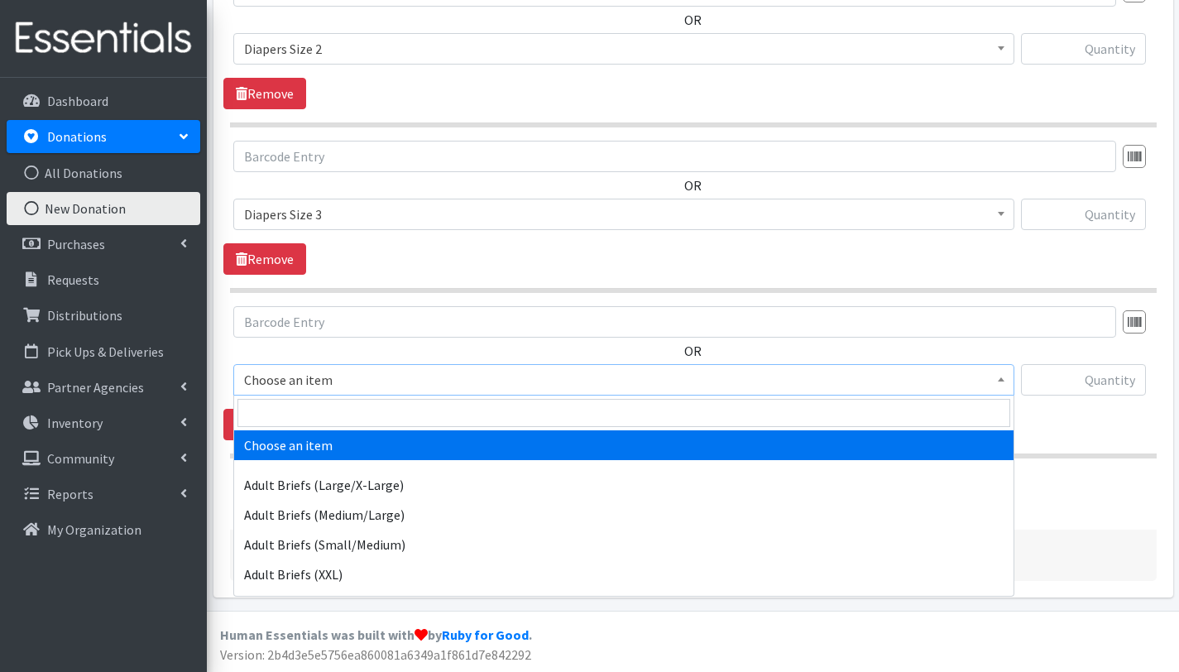
click at [353, 369] on span "Choose an item" at bounding box center [624, 379] width 760 height 23
click at [353, 419] on input "search" at bounding box center [624, 413] width 773 height 28
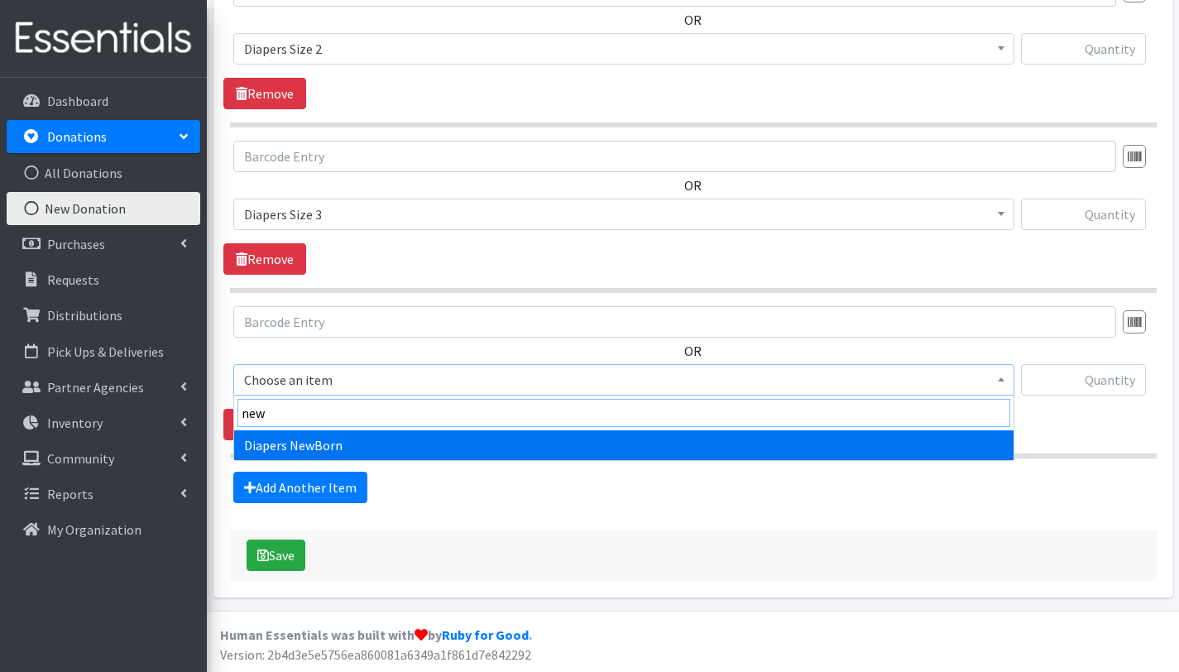
type input "new"
select select "2648"
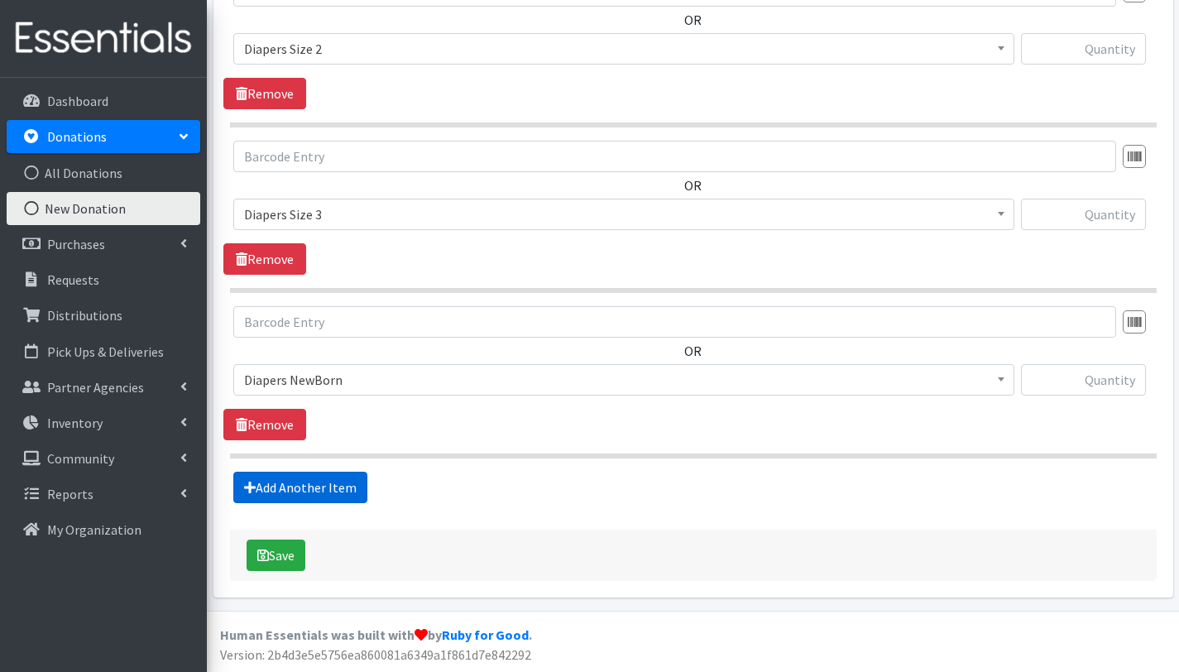
click at [333, 485] on link "Add Another Item" at bounding box center [300, 487] width 134 height 31
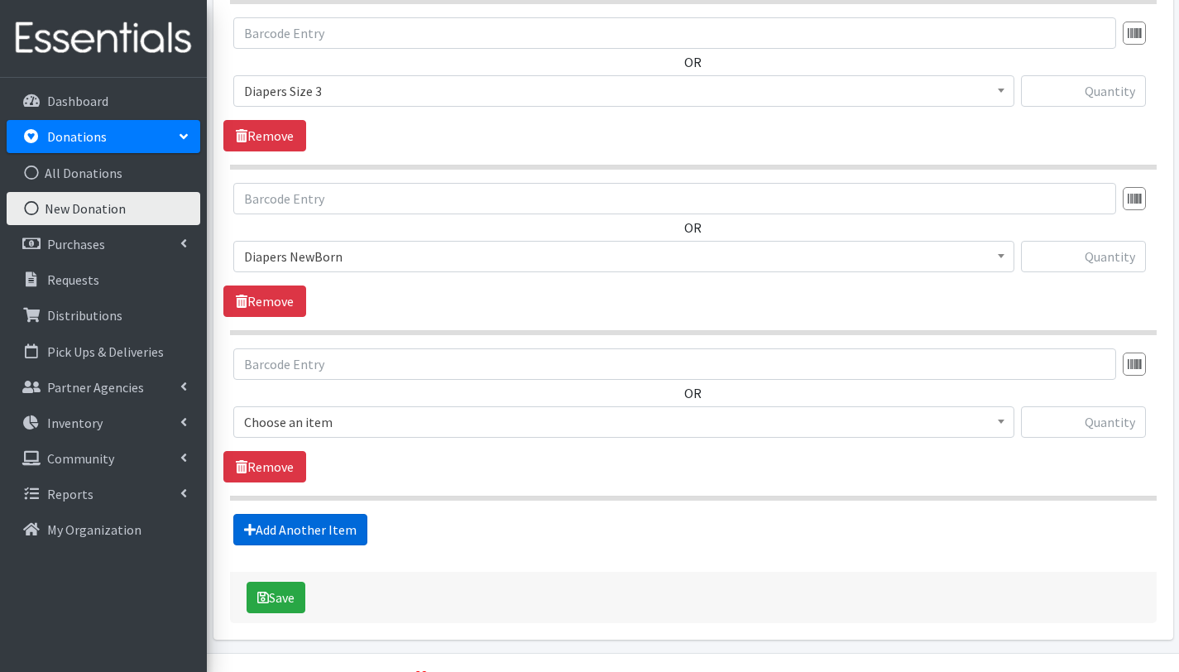
scroll to position [963, 0]
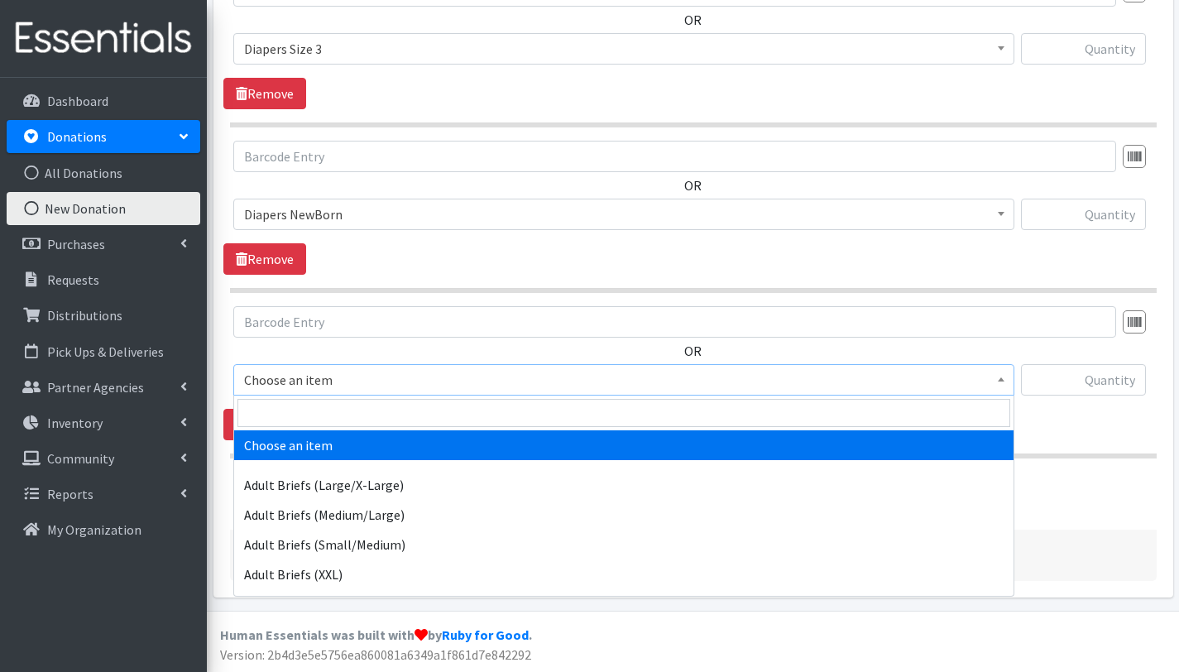
click at [370, 373] on span "Choose an item" at bounding box center [624, 379] width 760 height 23
click at [365, 415] on input "search" at bounding box center [624, 413] width 773 height 28
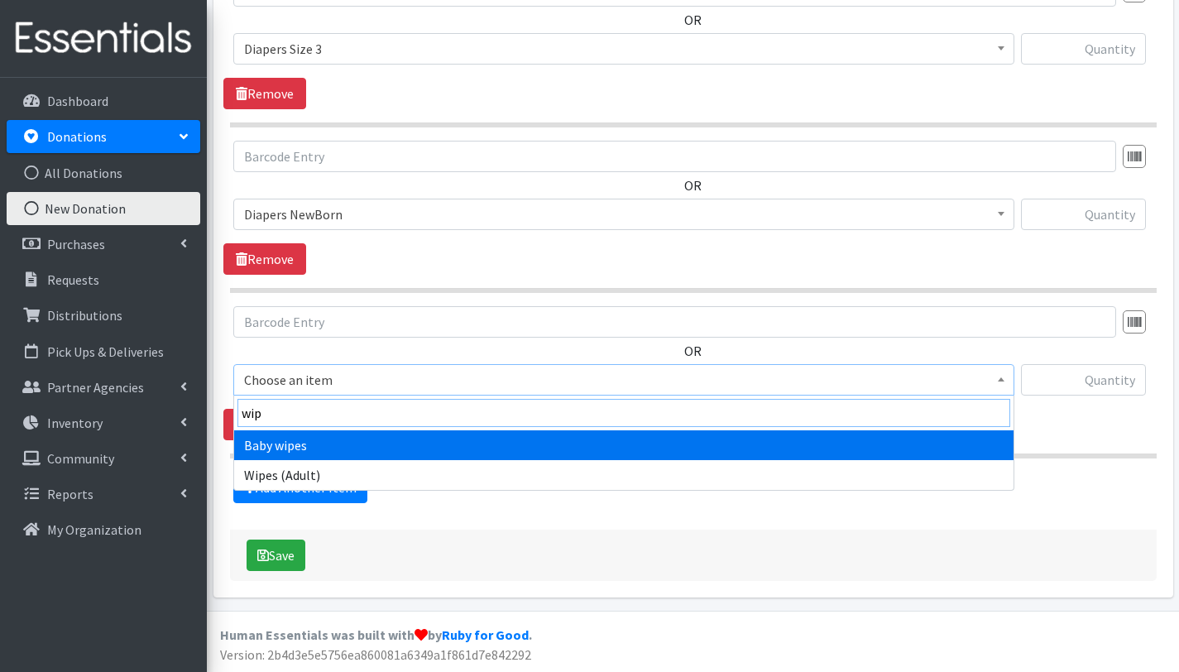
type input "wip"
select select "2649"
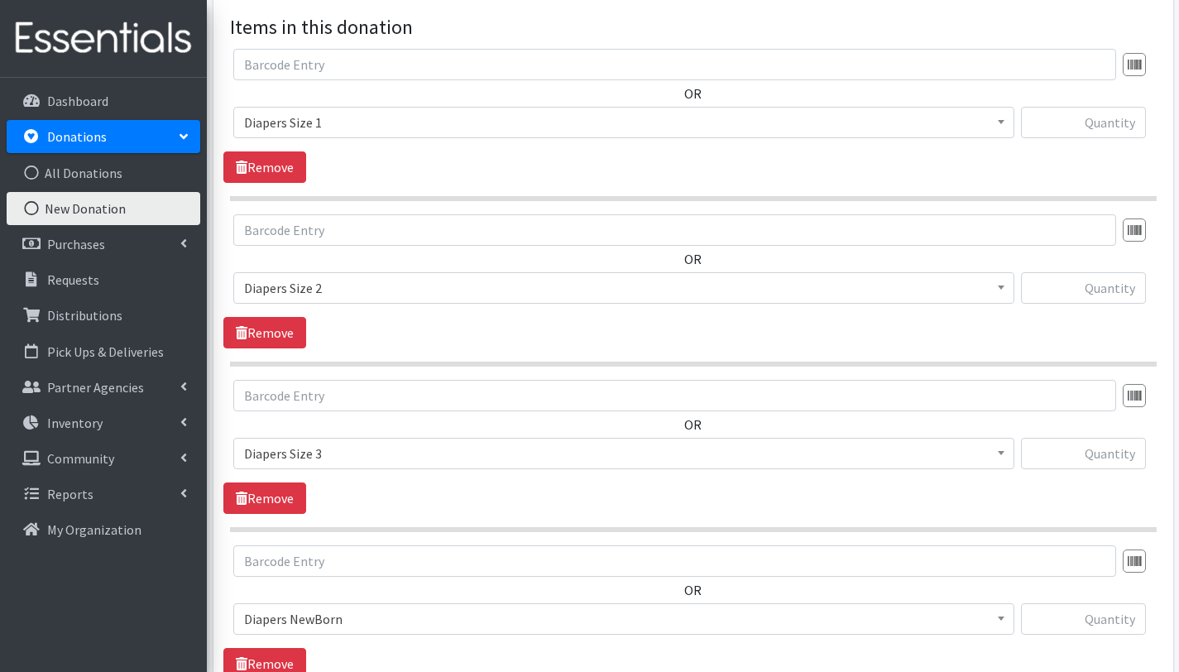
scroll to position [405, 0]
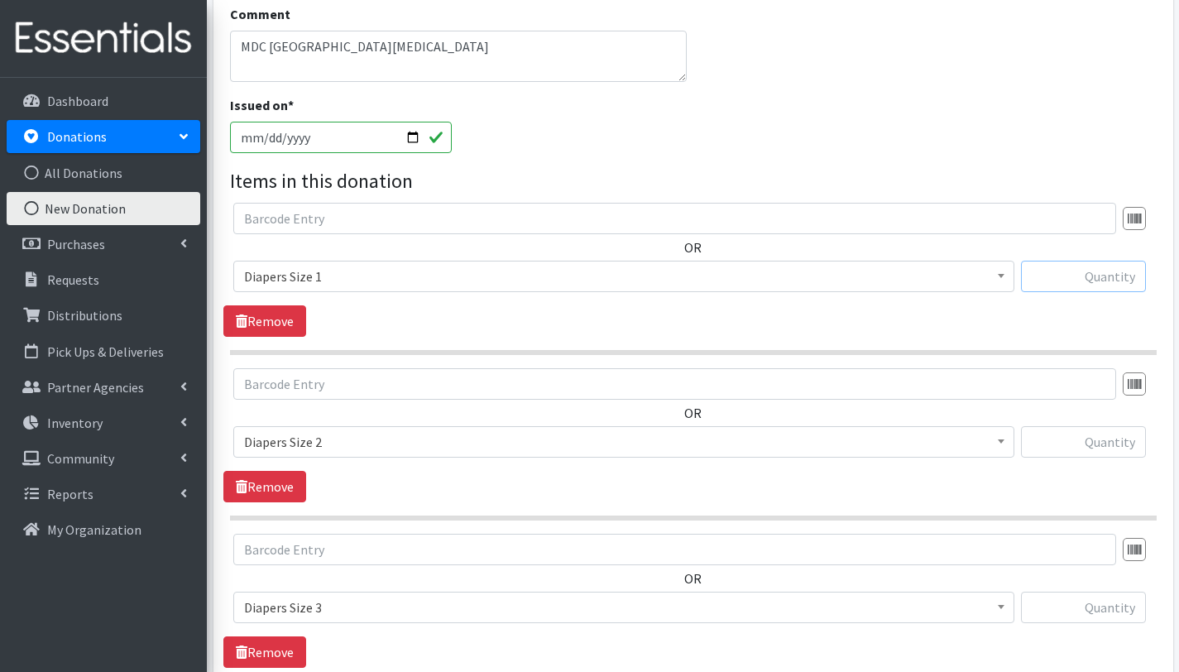
click at [1093, 279] on input "text" at bounding box center [1083, 276] width 125 height 31
type input "840"
click at [1110, 441] on input "text" at bounding box center [1083, 441] width 125 height 31
type input "789"
click at [1120, 611] on input "text" at bounding box center [1083, 607] width 125 height 31
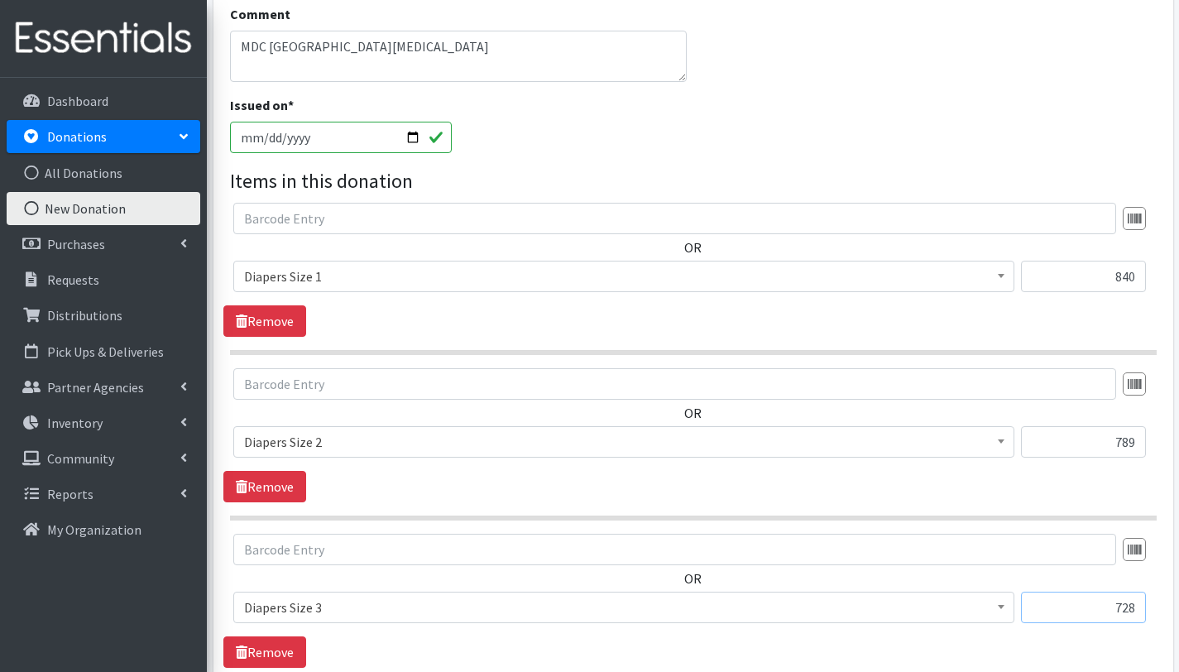
type input "728"
click at [1005, 488] on div "OR Choose an item Adult Briefs (Large/X-Large) Adult Briefs (Medium/Large) Adul…" at bounding box center [692, 435] width 939 height 134
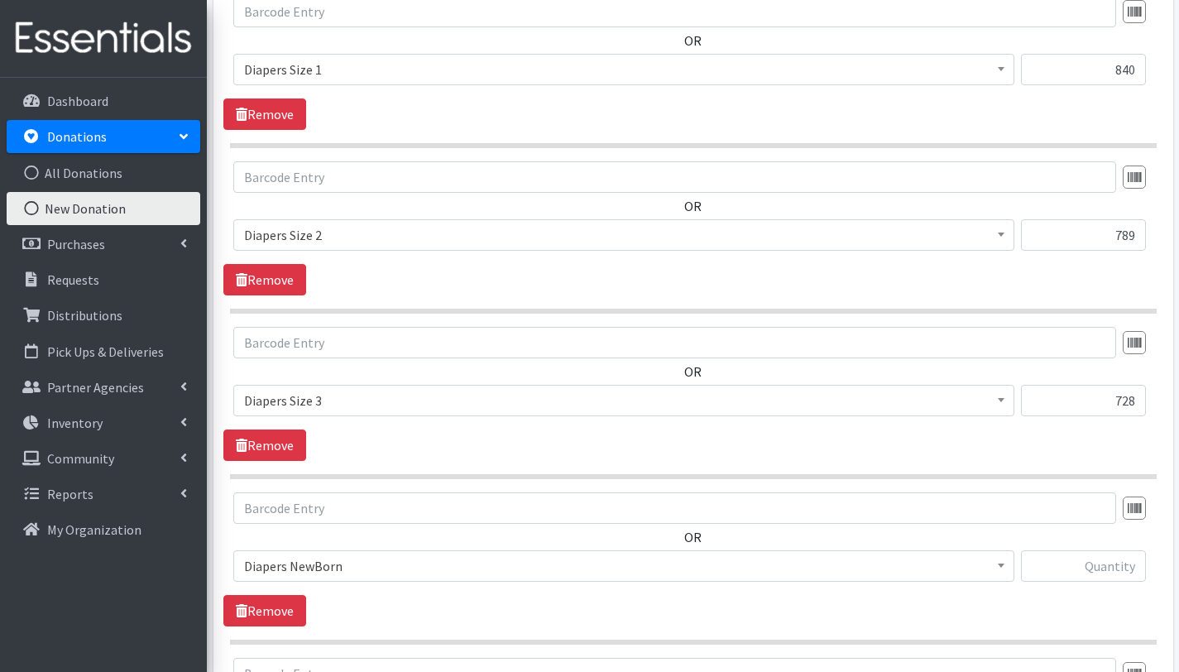
scroll to position [613, 0]
click at [1092, 568] on input "text" at bounding box center [1083, 564] width 125 height 31
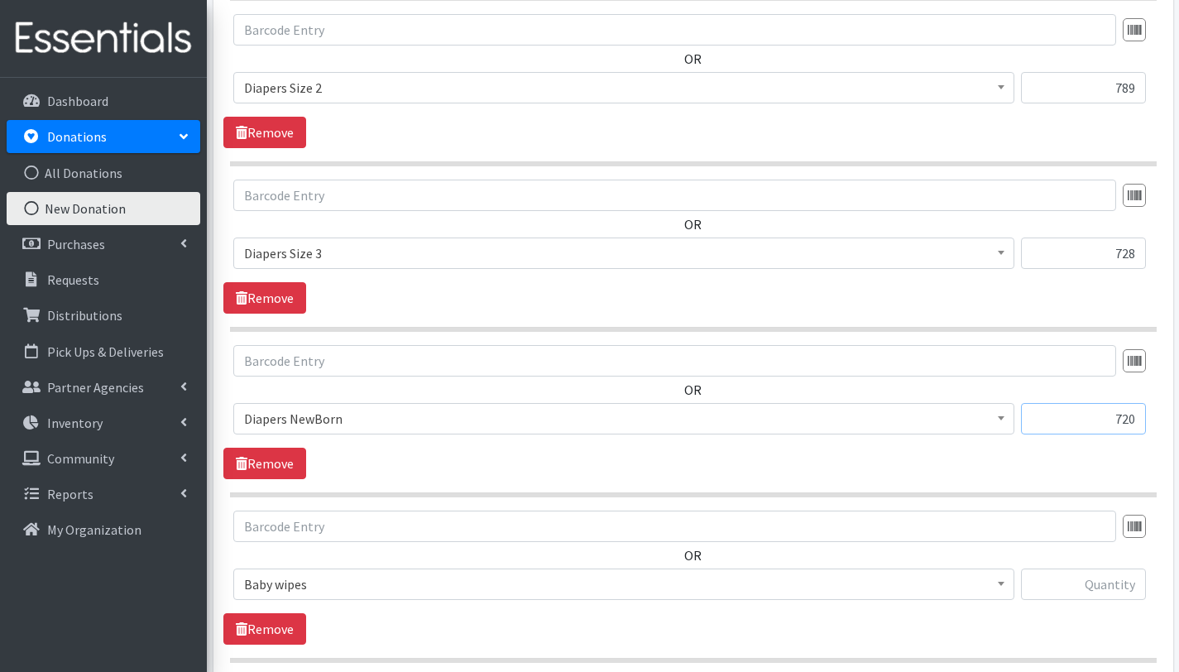
scroll to position [761, 0]
type input "720"
click at [1113, 580] on input "text" at bounding box center [1083, 582] width 125 height 31
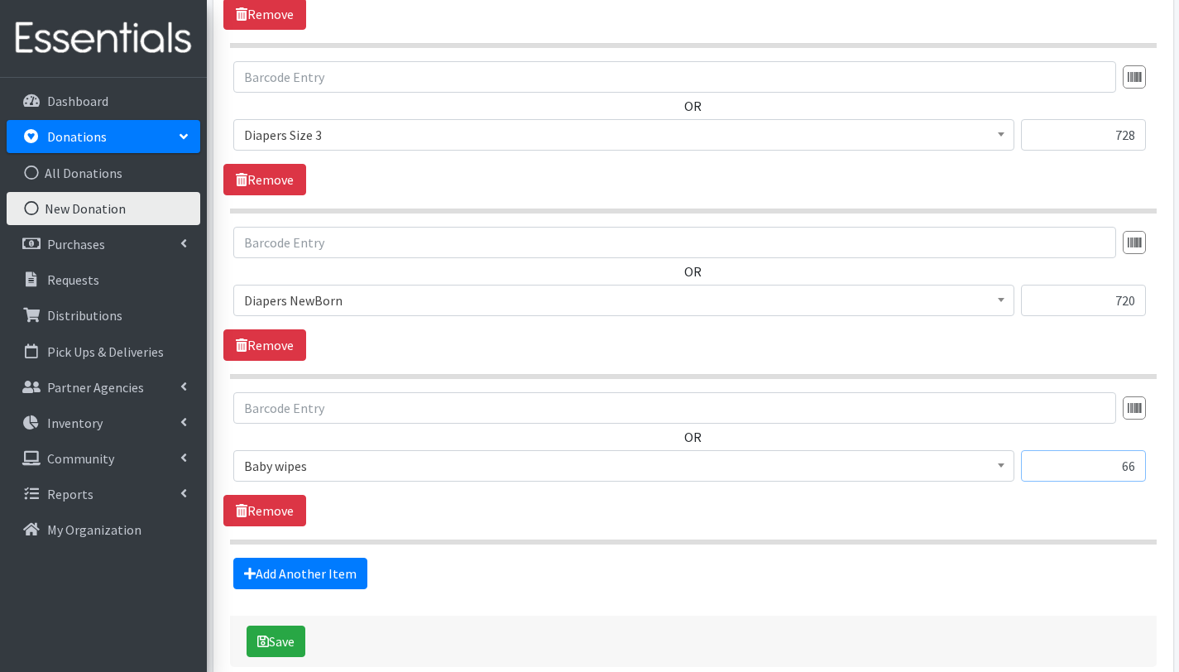
scroll to position [105, 0]
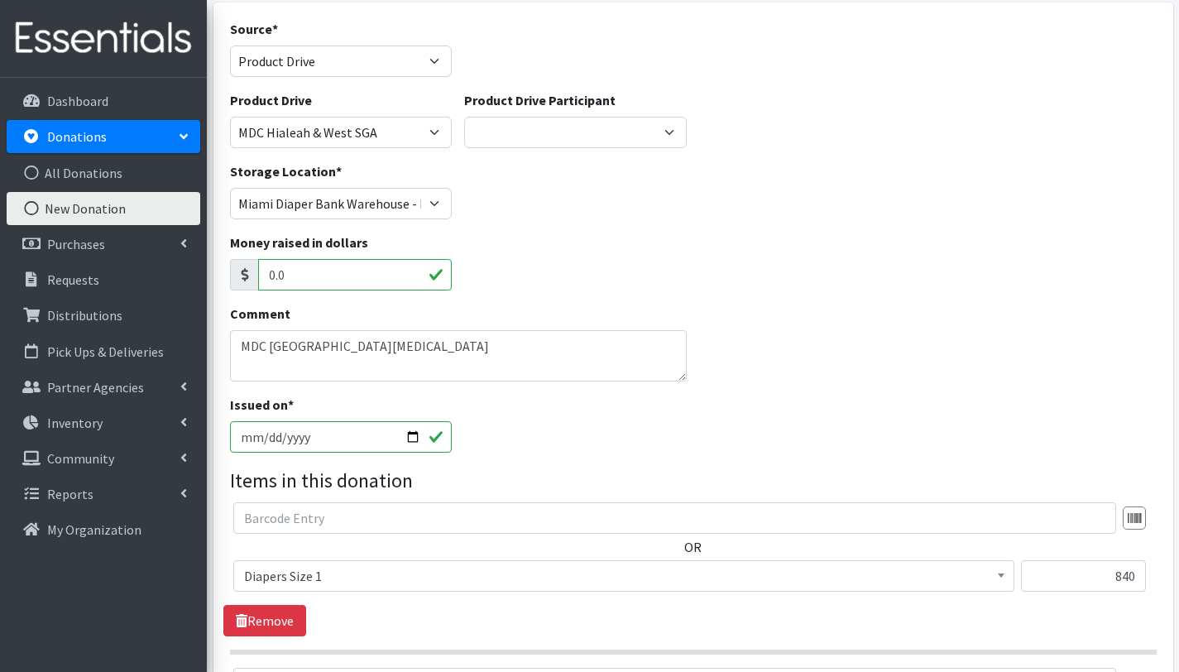
type input "66"
click at [391, 342] on textarea "MDC West Campus Doral" at bounding box center [459, 355] width 458 height 51
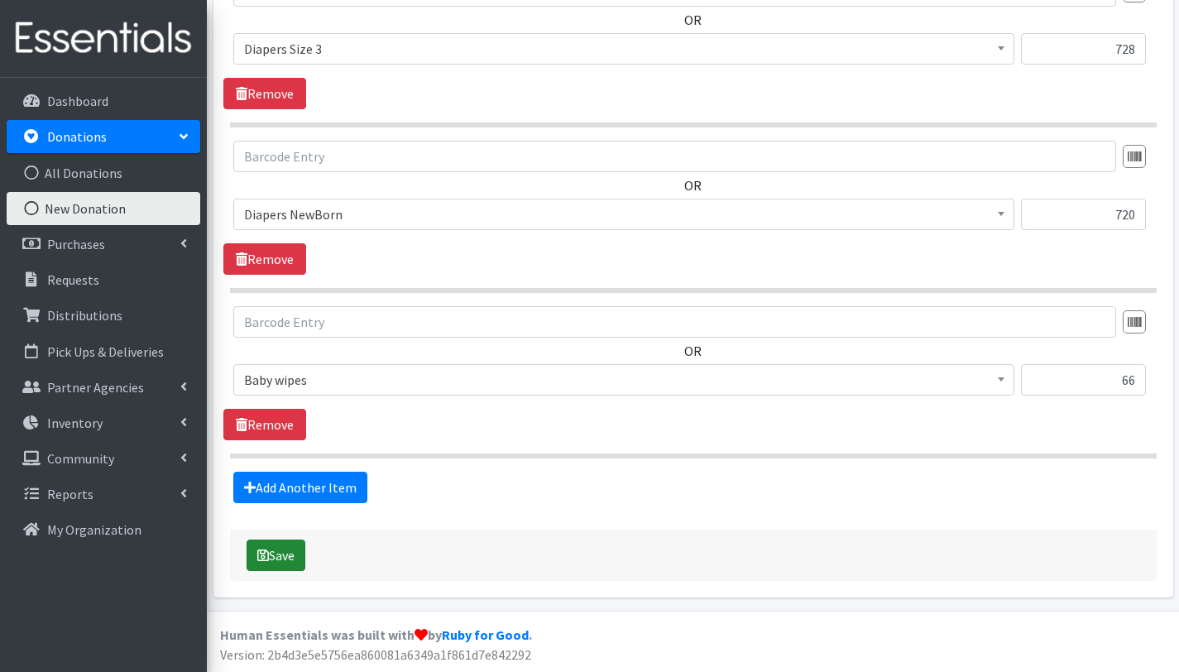
type textarea "MDC [GEOGRAPHIC_DATA][MEDICAL_DATA]. Diaper Drive. [DATE]"
click at [284, 547] on button "Save" at bounding box center [276, 555] width 59 height 31
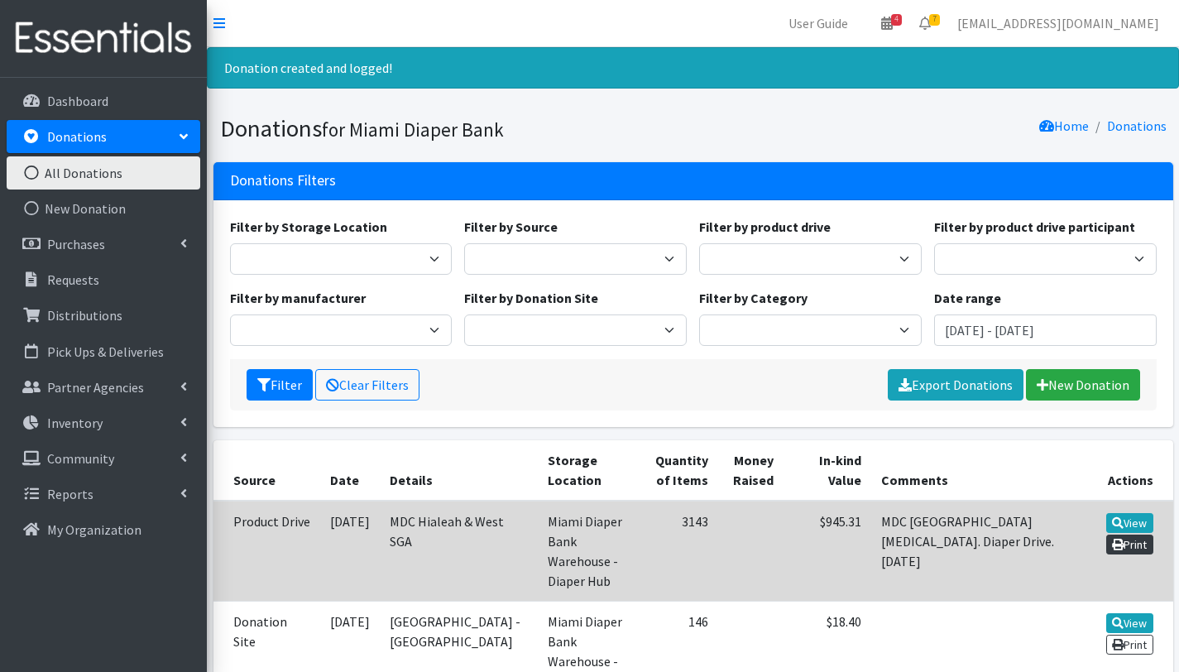
click at [1141, 540] on link "Print" at bounding box center [1130, 545] width 47 height 20
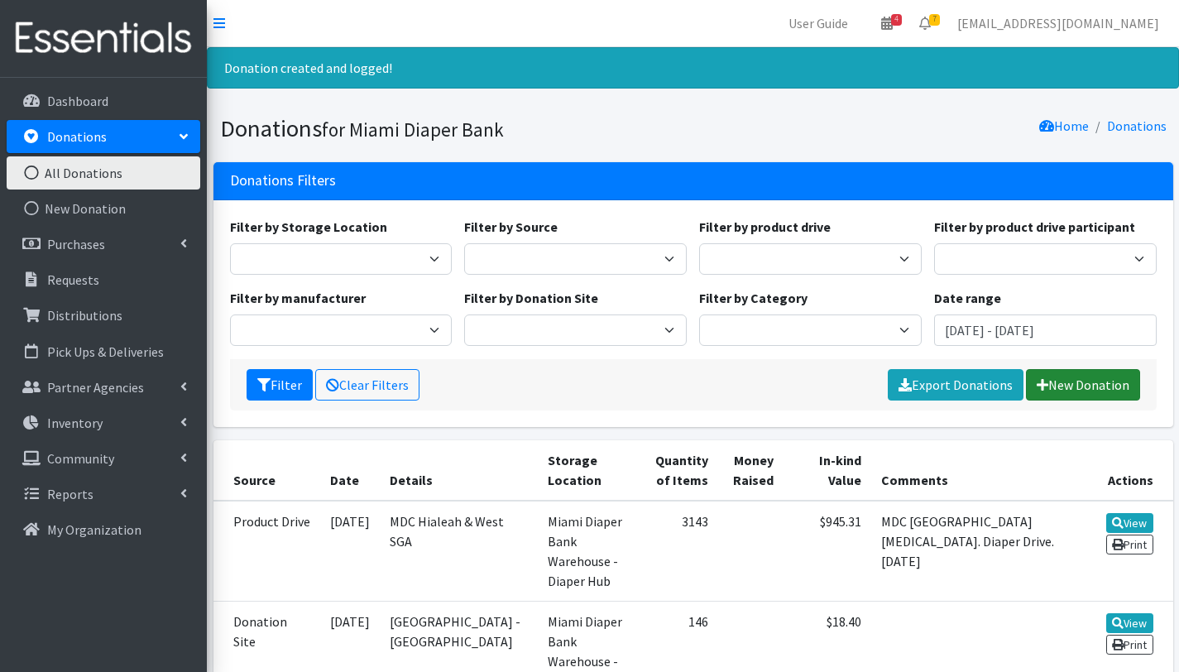
click at [1080, 387] on link "New Donation" at bounding box center [1083, 384] width 114 height 31
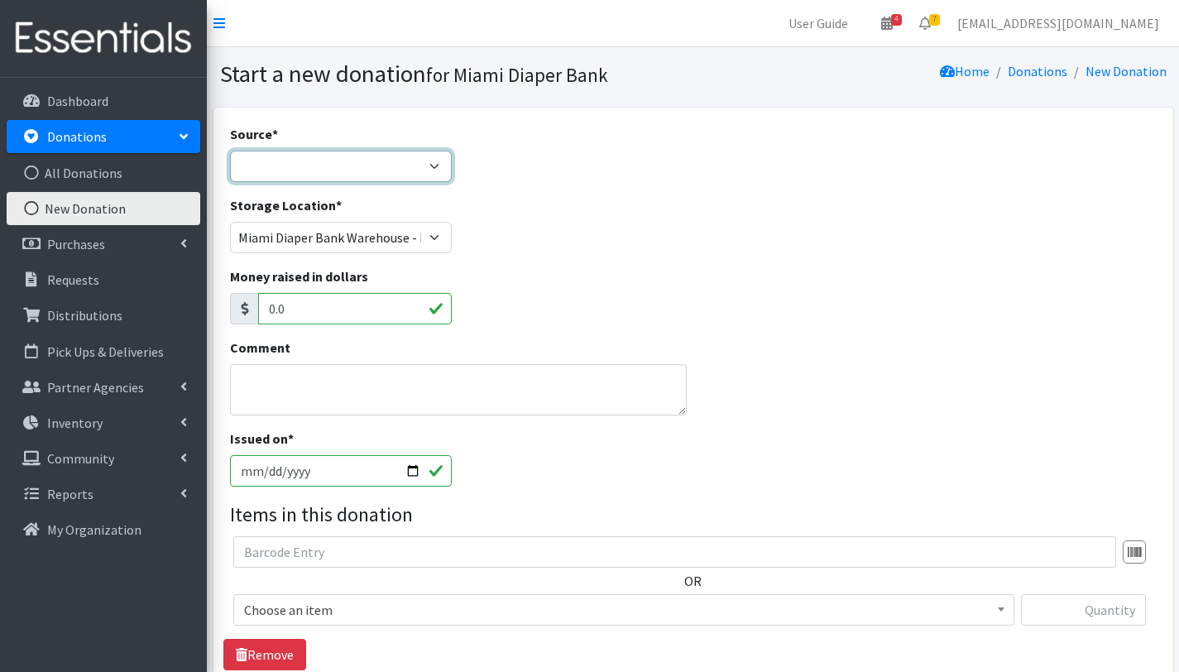
click at [435, 164] on select "Product Drive Manufacturer Donation Site Misc. Donation" at bounding box center [341, 166] width 223 height 31
select select "Donation Site"
click at [230, 151] on select "Product Drive Manufacturer Donation Site Misc. Donation" at bounding box center [341, 166] width 223 height 31
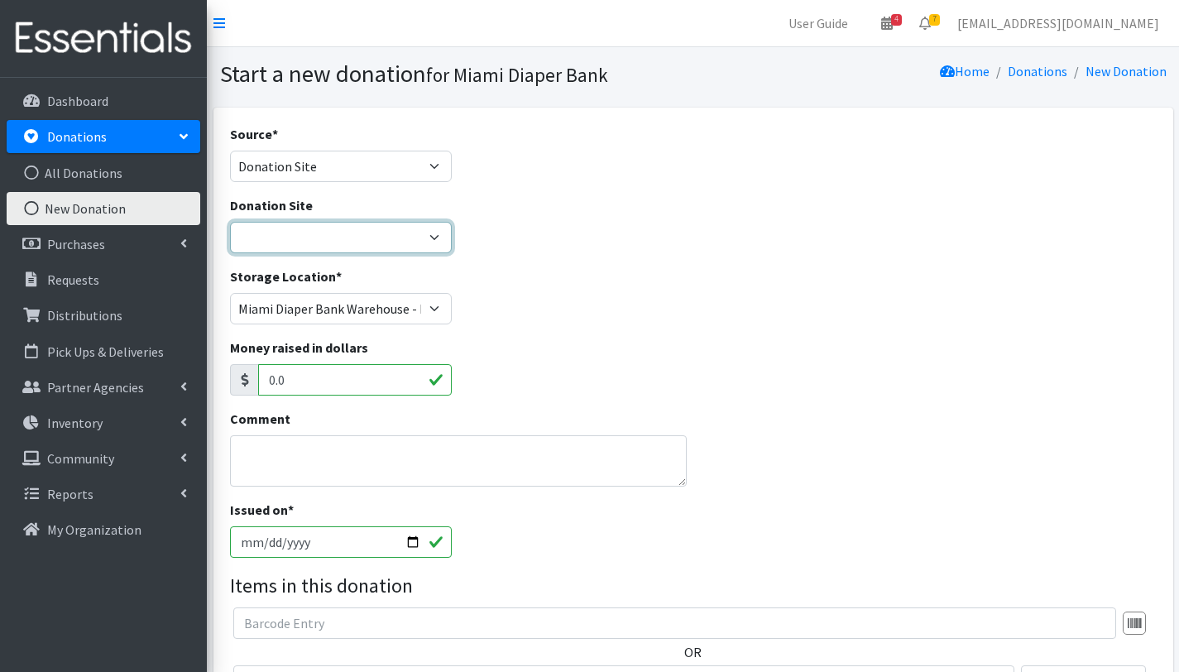
click at [409, 236] on select "Hero Box- A.C.E. Hero Box - Acreage Branch Library Hero Box-Addison Mizner Medi…" at bounding box center [341, 237] width 223 height 31
select select "778"
click at [230, 222] on select "Hero Box- A.C.E. Hero Box - Acreage Branch Library Hero Box-Addison Mizner Medi…" at bounding box center [341, 237] width 223 height 31
click at [274, 456] on textarea "Comment" at bounding box center [459, 460] width 458 height 51
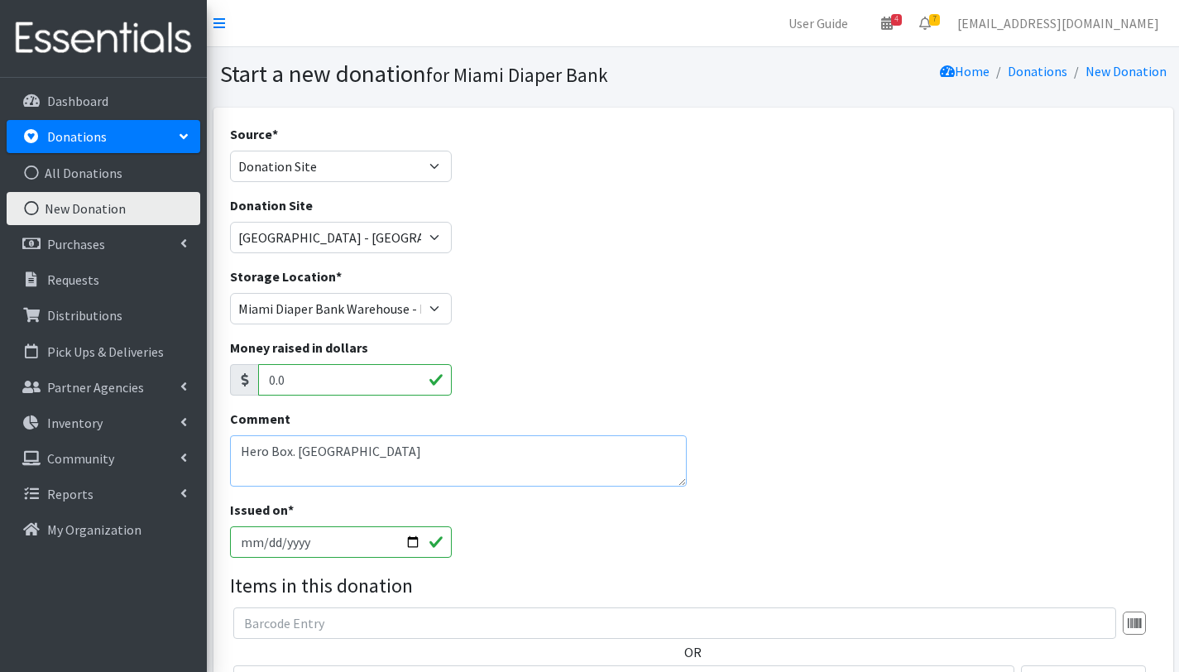
click at [313, 450] on textarea "Hero Box. Kedall lakes library" at bounding box center [459, 460] width 458 height 51
click at [329, 451] on textarea "Hero Box. Kedall lakes library" at bounding box center [459, 460] width 458 height 51
click at [448, 450] on textarea "Hero Box. Kedal lakes library" at bounding box center [459, 460] width 458 height 51
click at [311, 454] on textarea "Hero Box. Kedal lakes library" at bounding box center [459, 460] width 458 height 51
click at [411, 443] on textarea "Hero Box. Kendal lakes library" at bounding box center [459, 460] width 458 height 51
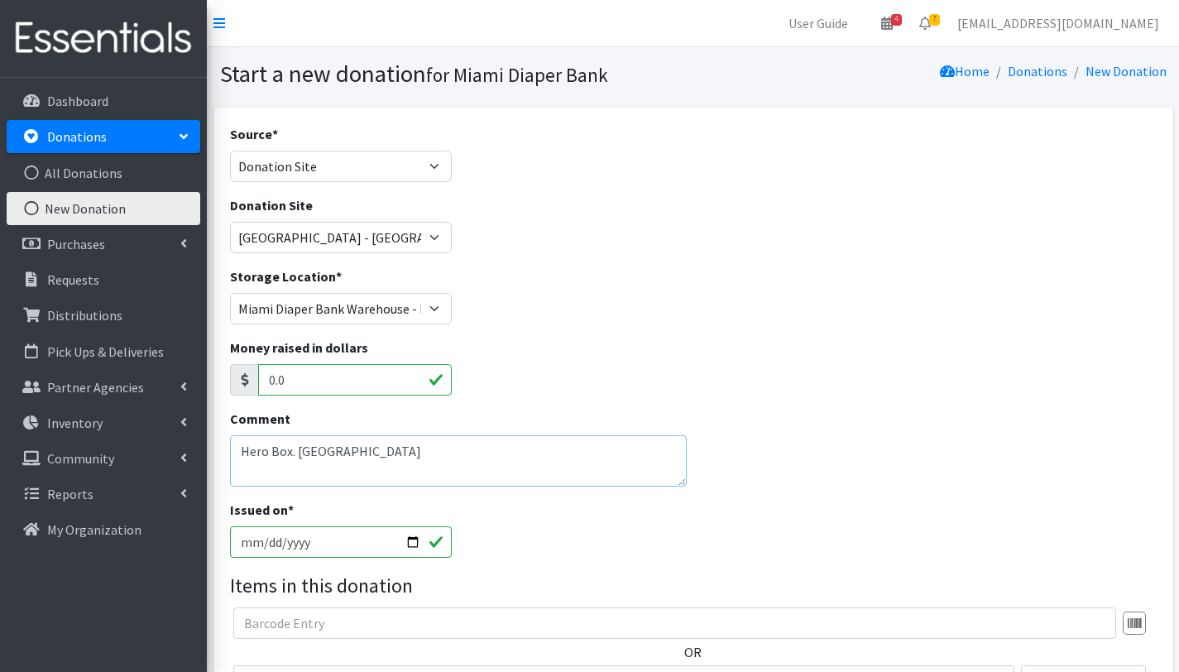
click at [343, 451] on textarea "Hero Box. Kendal lakes library" at bounding box center [459, 460] width 458 height 51
click at [374, 451] on textarea "Hero Box. Kendal Lakes library" at bounding box center [459, 460] width 458 height 51
click at [423, 448] on textarea "Hero Box. Kendal Lakes Library" at bounding box center [459, 460] width 458 height 51
type textarea "Hero Box. Kendal Lakes Library. 09/02/2025"
click at [380, 536] on input "2025-09-04" at bounding box center [341, 541] width 223 height 31
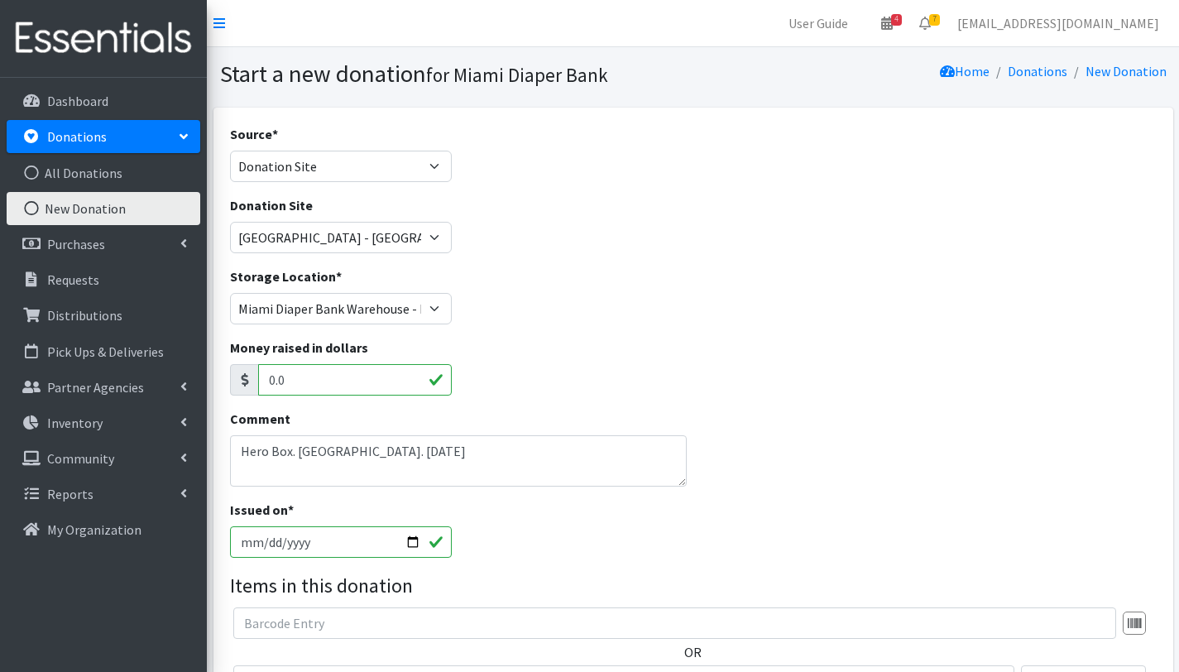
click at [411, 540] on input "2025-09-04" at bounding box center [341, 541] width 223 height 31
type input "[DATE]"
click at [547, 549] on div "Issued on * 2025-09-02" at bounding box center [692, 535] width 939 height 71
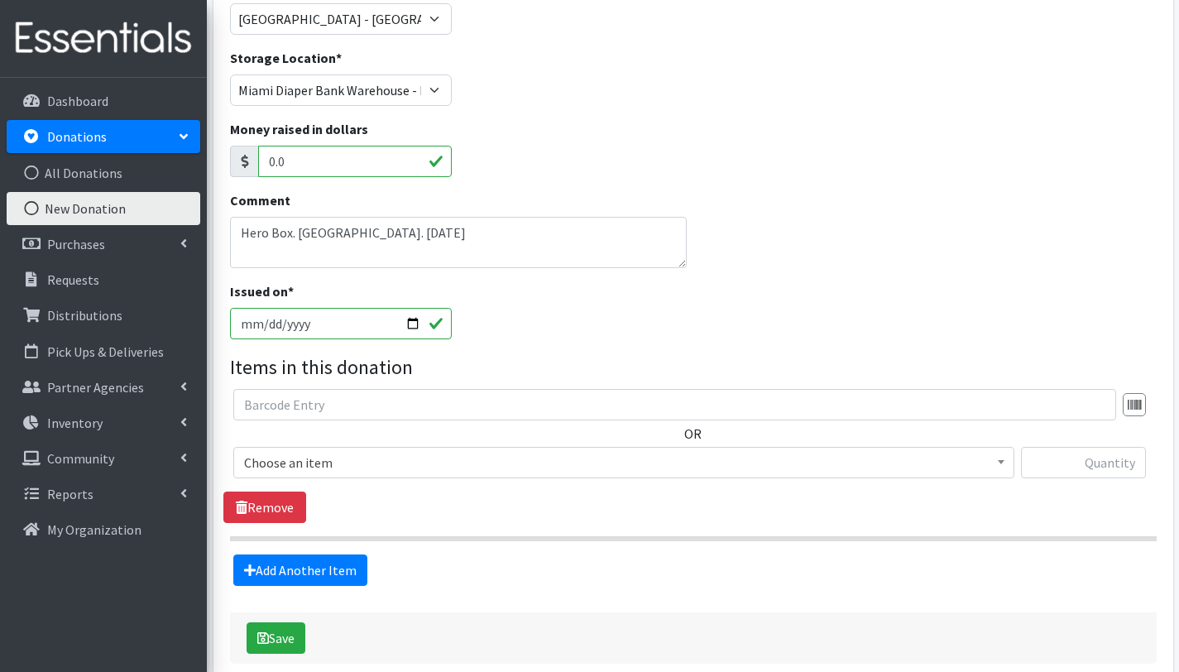
scroll to position [219, 0]
click at [292, 458] on span "Choose an item" at bounding box center [624, 461] width 760 height 23
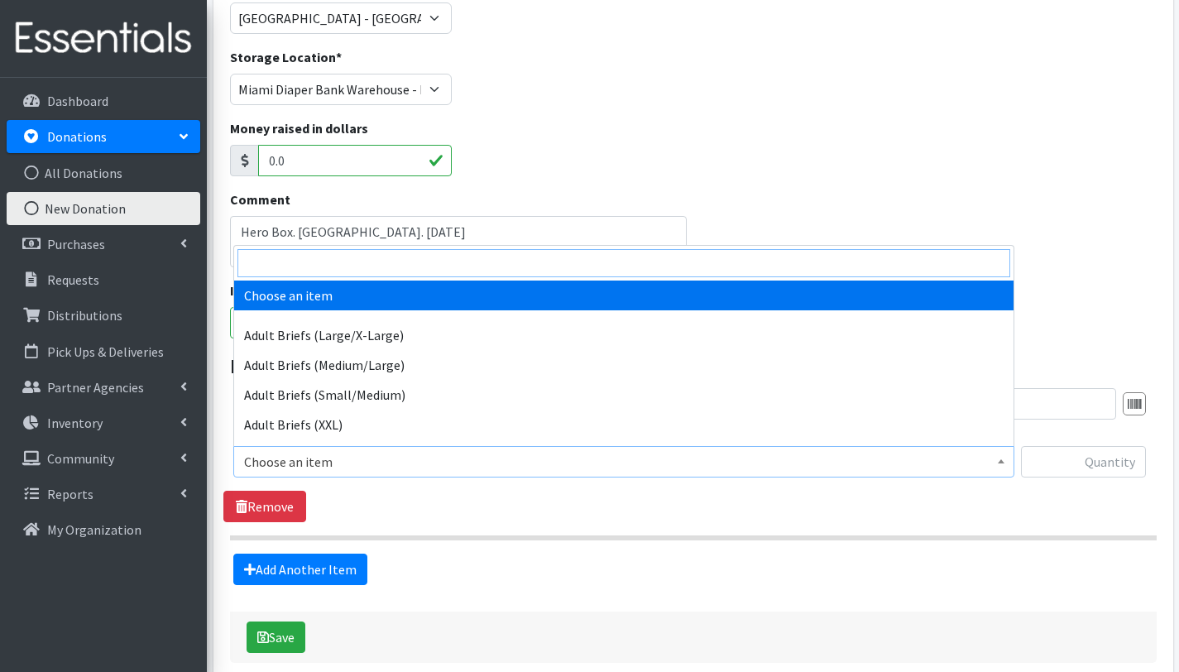
click at [354, 270] on input "search" at bounding box center [624, 263] width 773 height 28
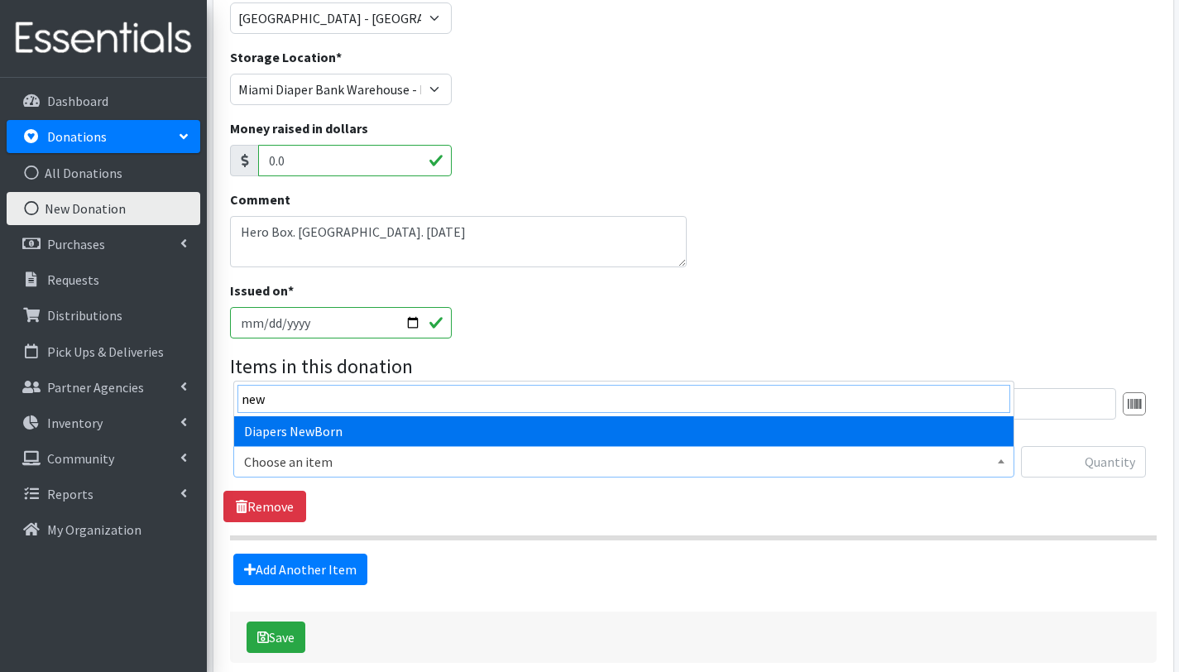
type input "new"
select select "2648"
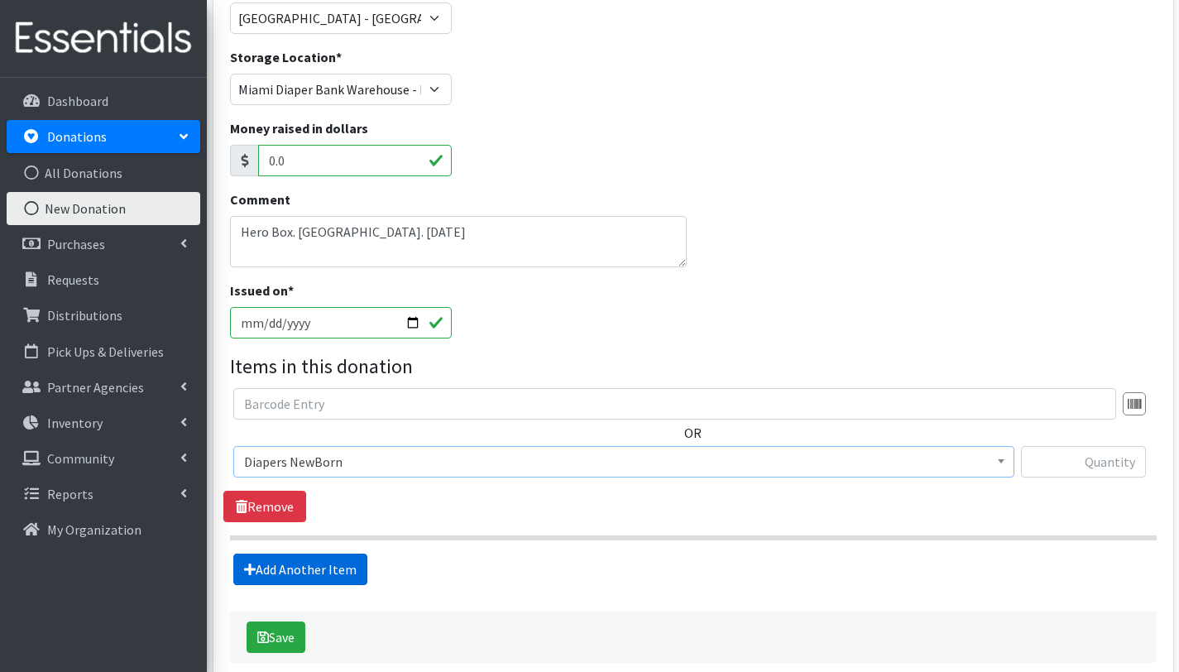
click at [291, 573] on link "Add Another Item" at bounding box center [300, 569] width 134 height 31
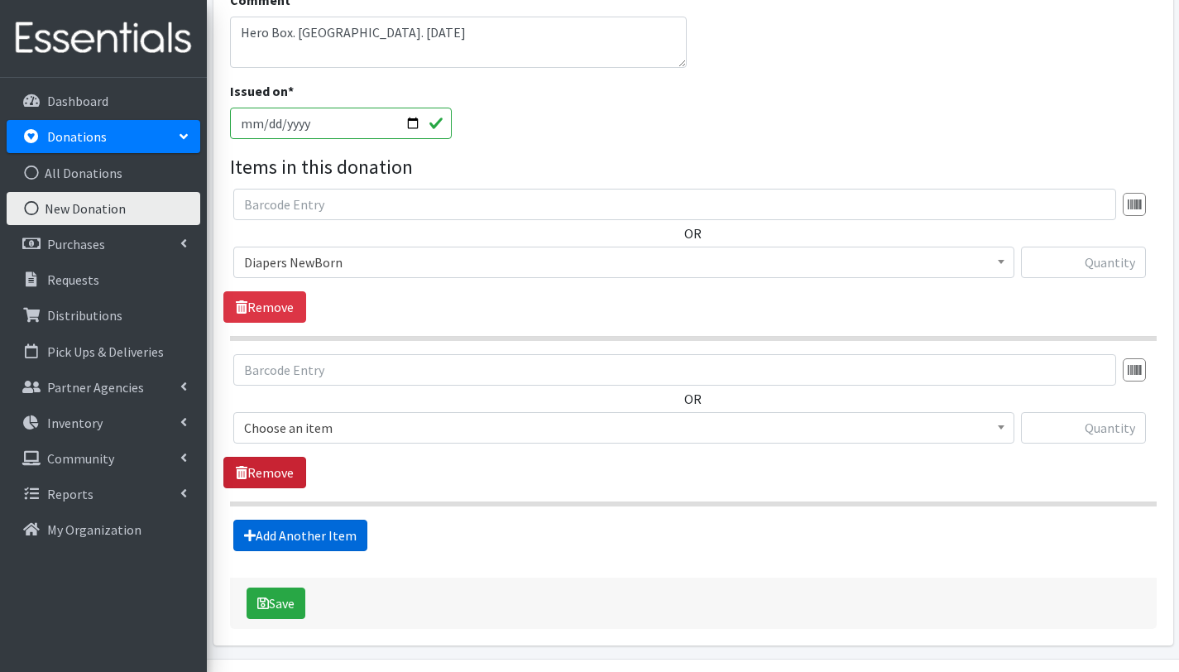
scroll to position [467, 0]
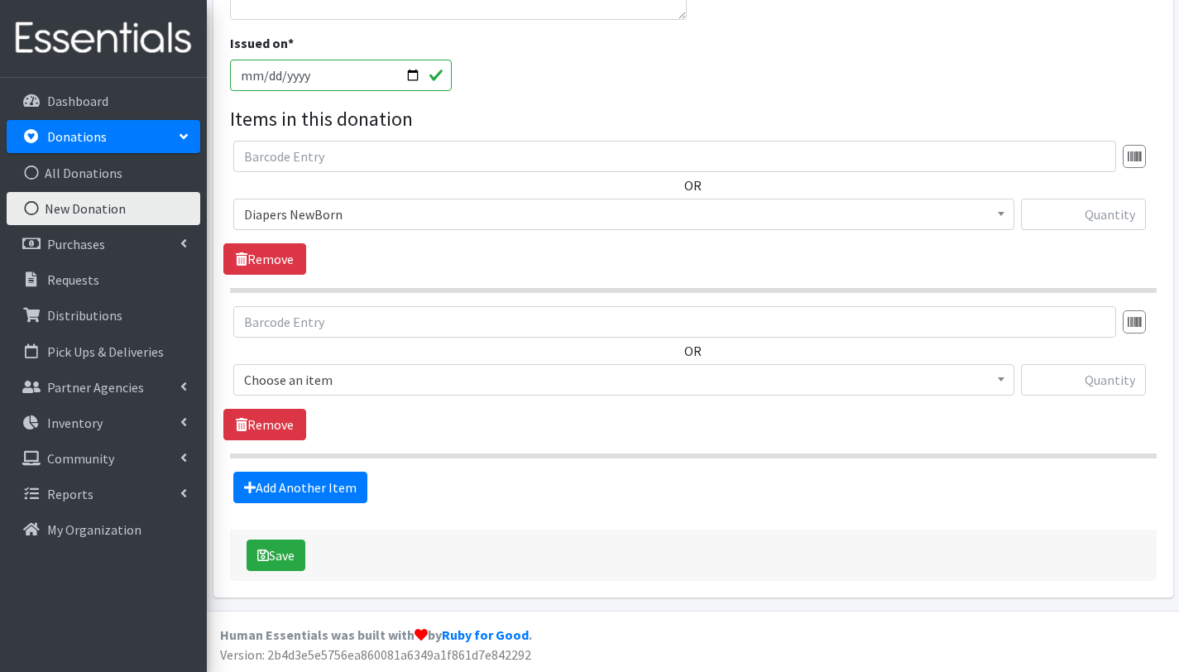
click at [322, 364] on span "Choose an item" at bounding box center [623, 379] width 781 height 31
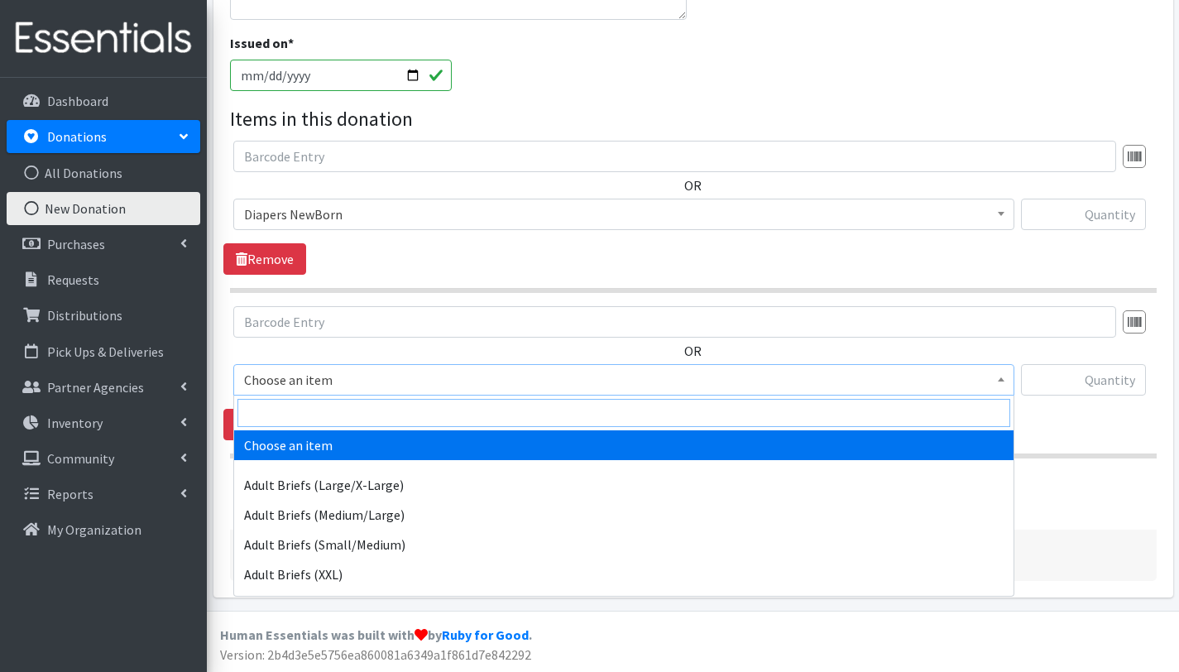
click at [322, 408] on input "search" at bounding box center [624, 413] width 773 height 28
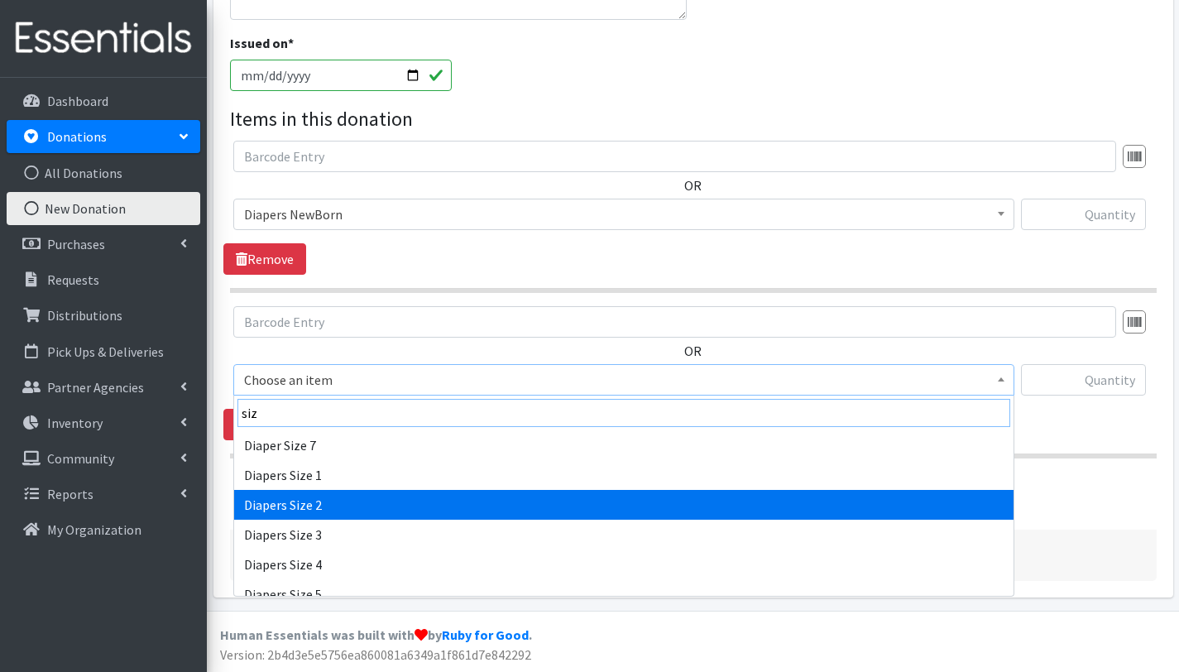
type input "siz"
select select "2668"
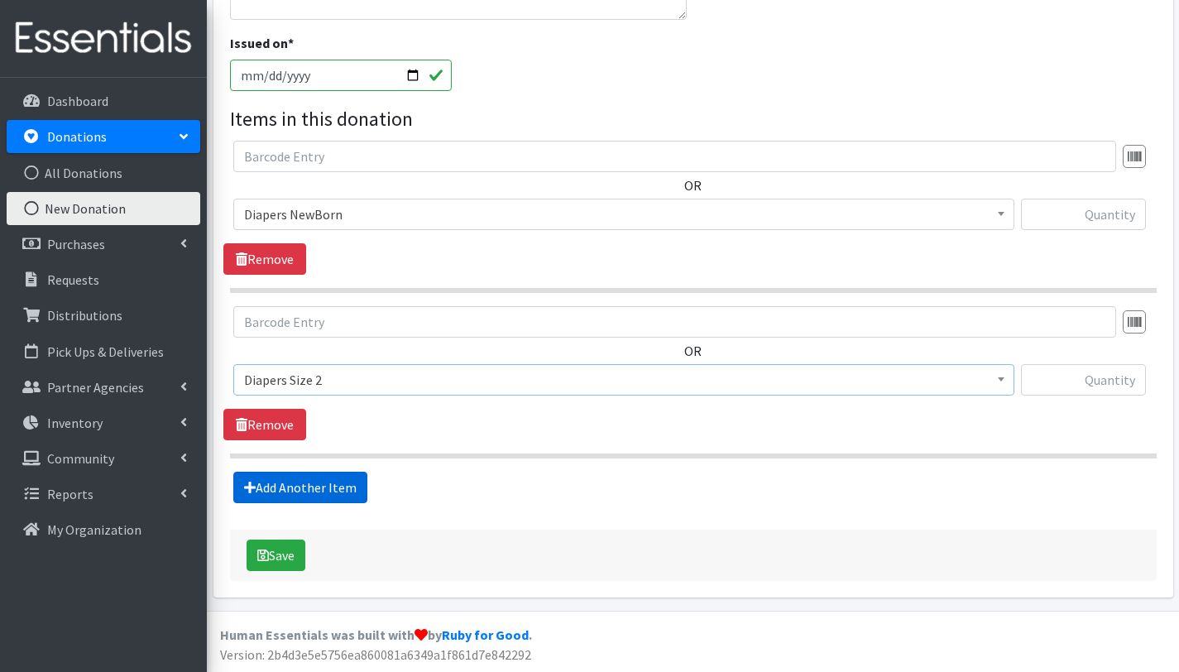
click at [331, 483] on link "Add Another Item" at bounding box center [300, 487] width 134 height 31
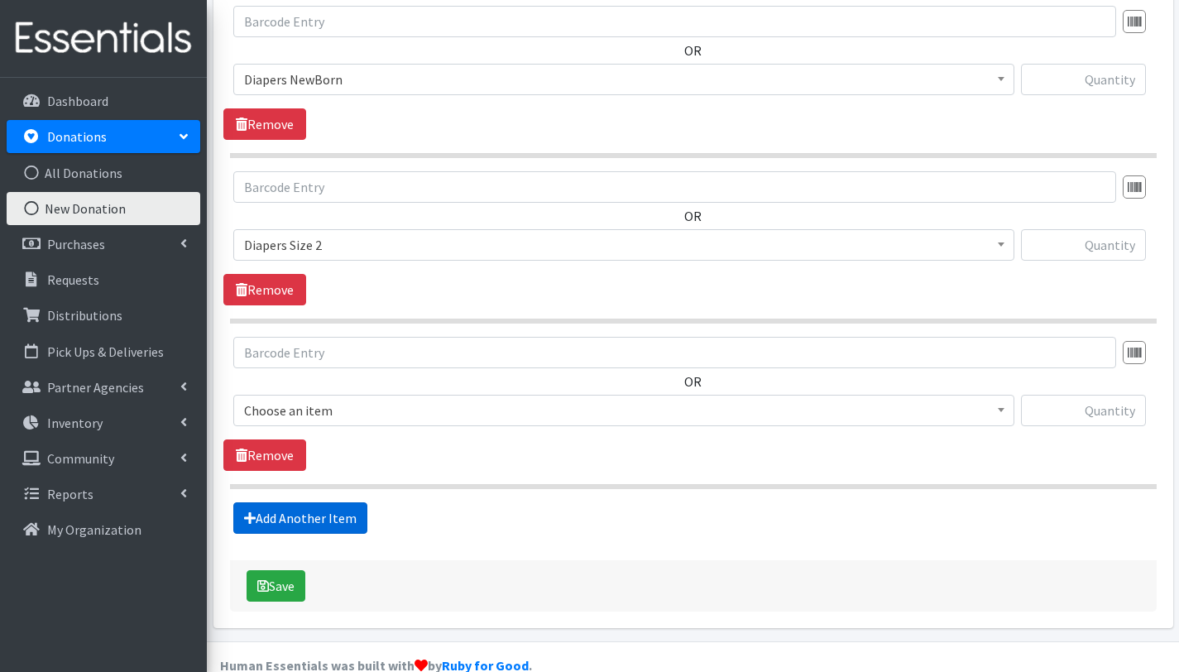
scroll to position [632, 0]
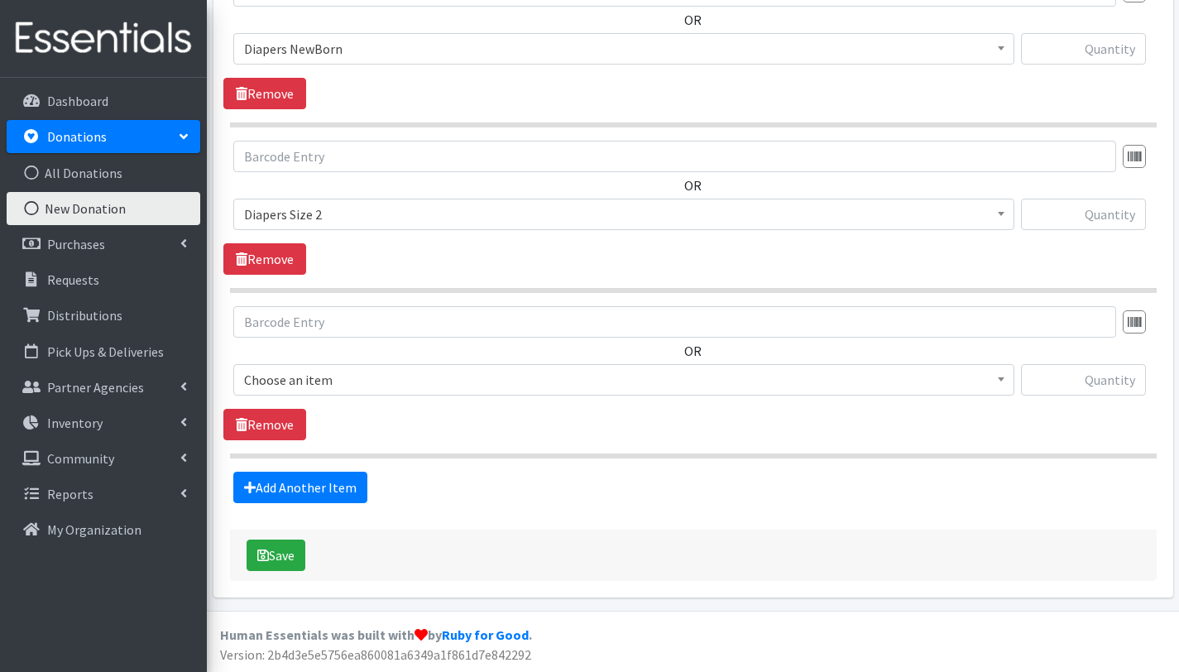
click at [333, 371] on span "Choose an item" at bounding box center [624, 379] width 760 height 23
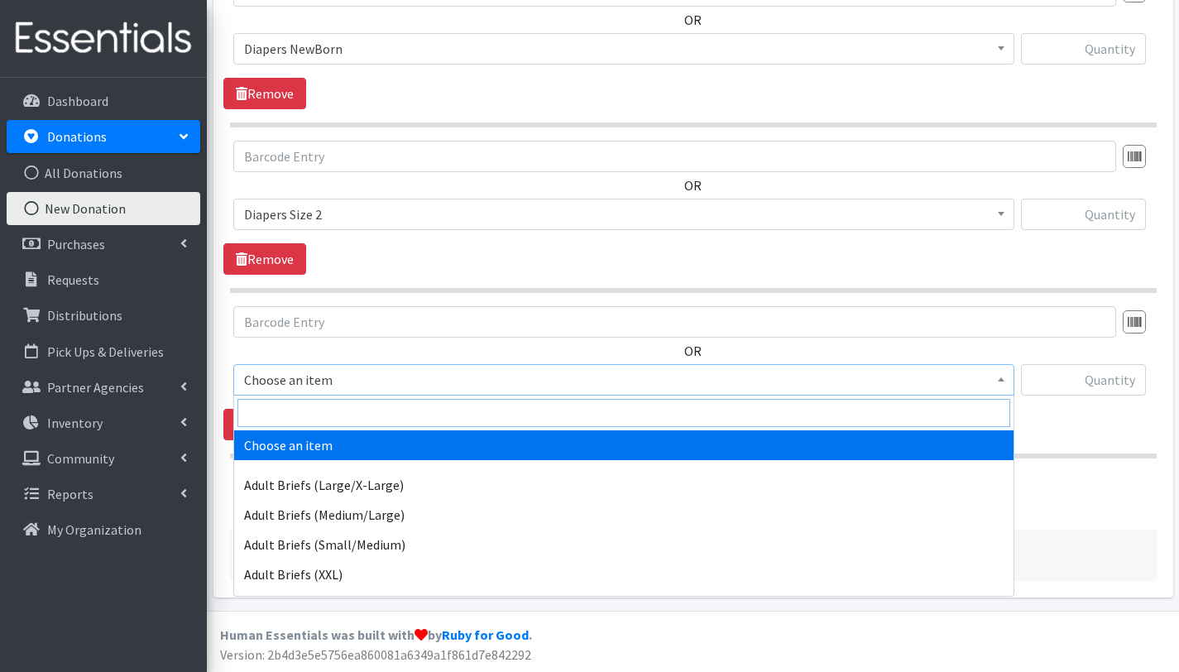
click at [330, 417] on input "search" at bounding box center [624, 413] width 773 height 28
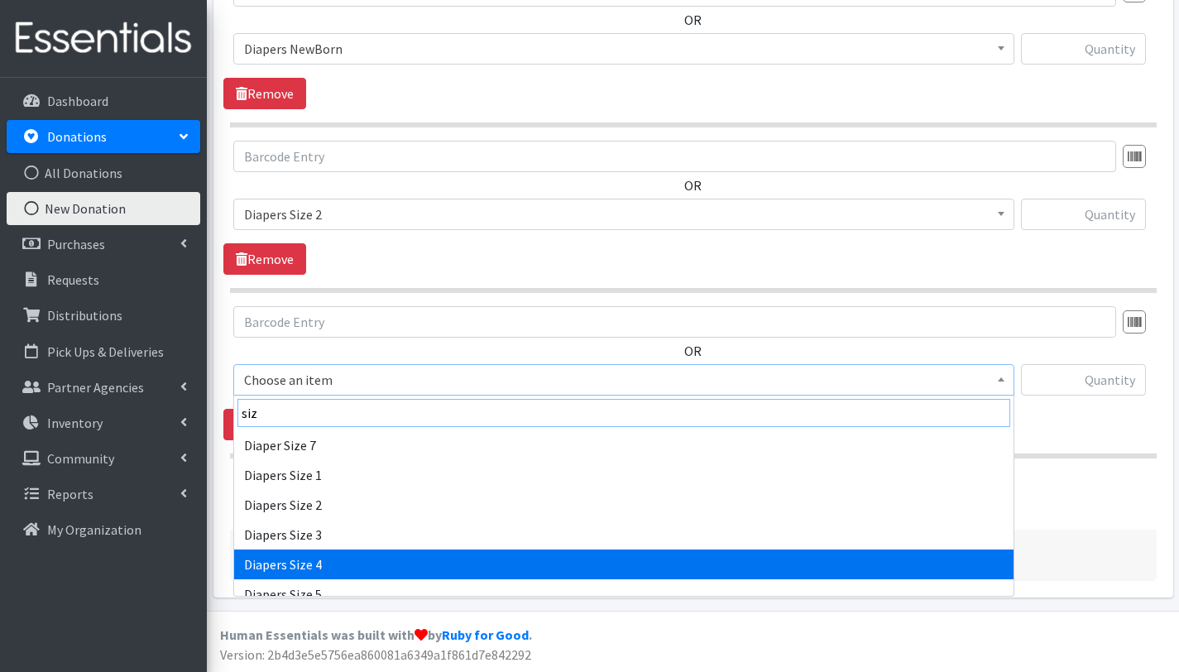
type input "siz"
select select "2661"
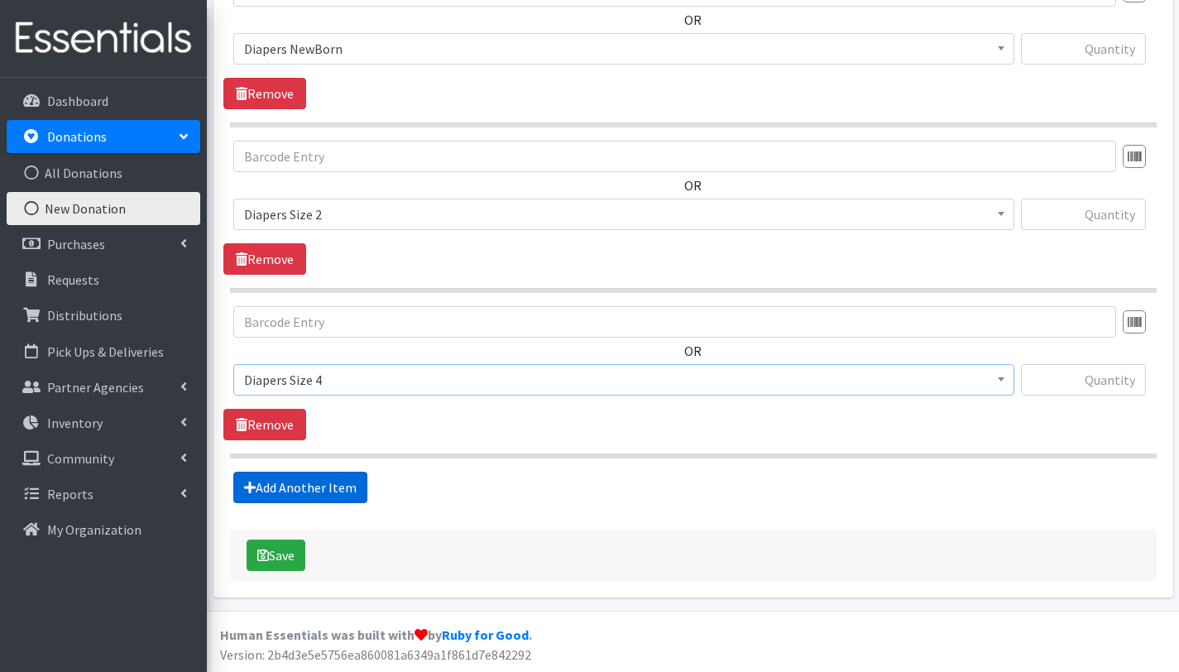
click at [325, 485] on link "Add Another Item" at bounding box center [300, 487] width 134 height 31
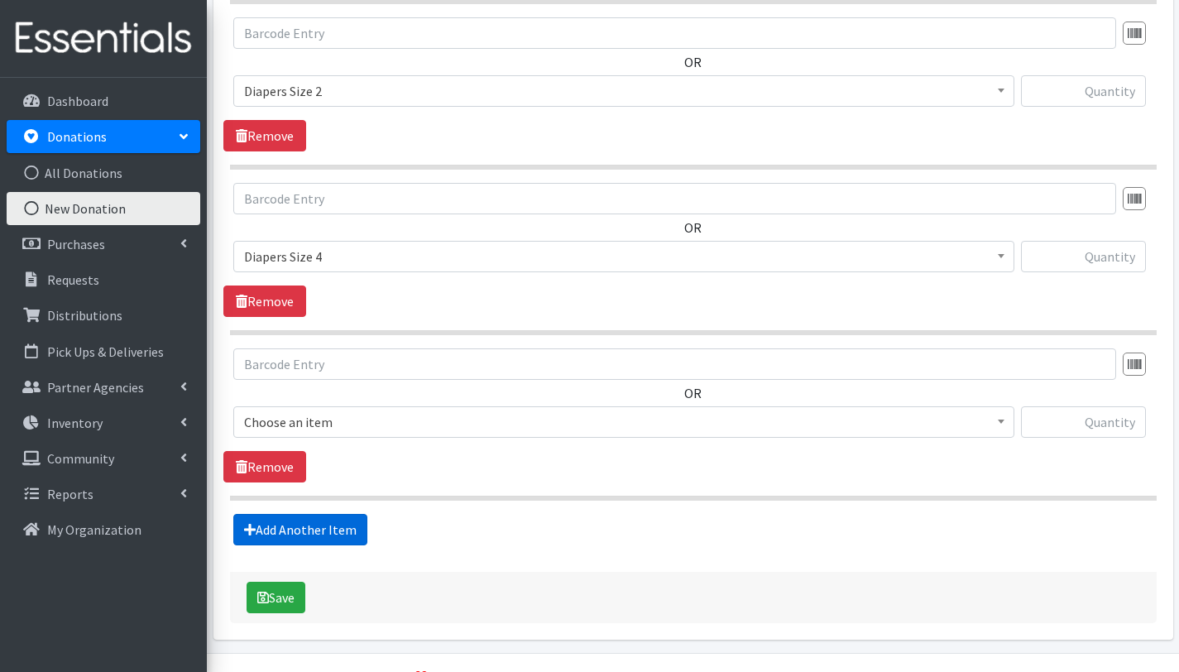
scroll to position [798, 0]
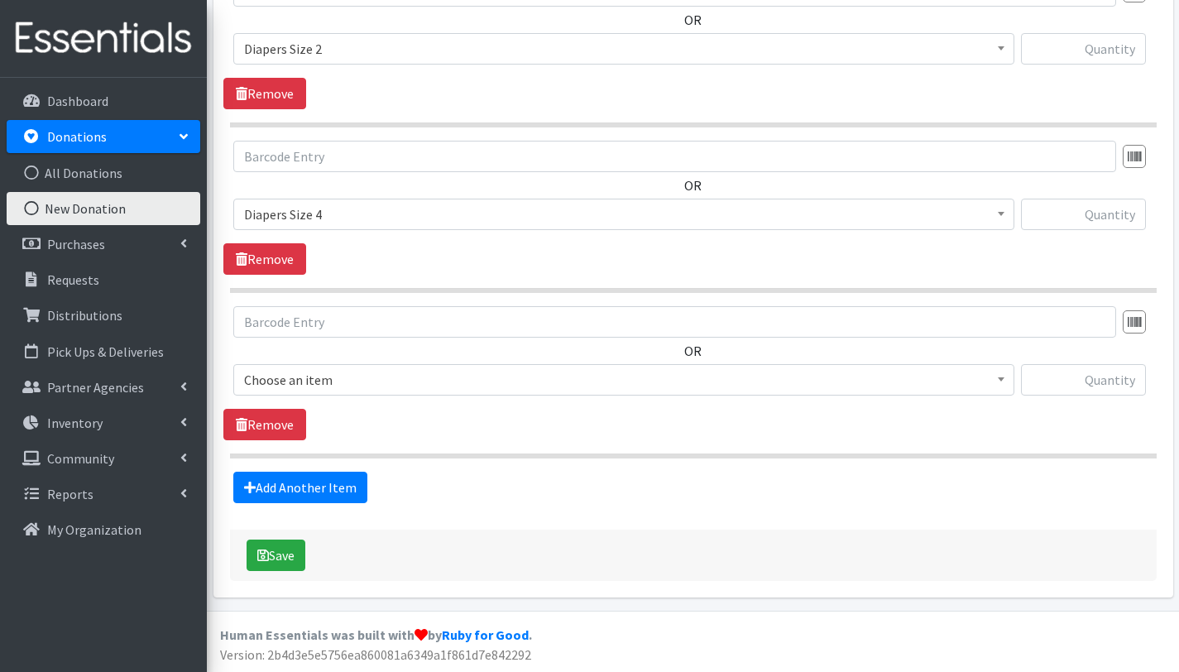
click at [348, 376] on span "Choose an item" at bounding box center [624, 379] width 760 height 23
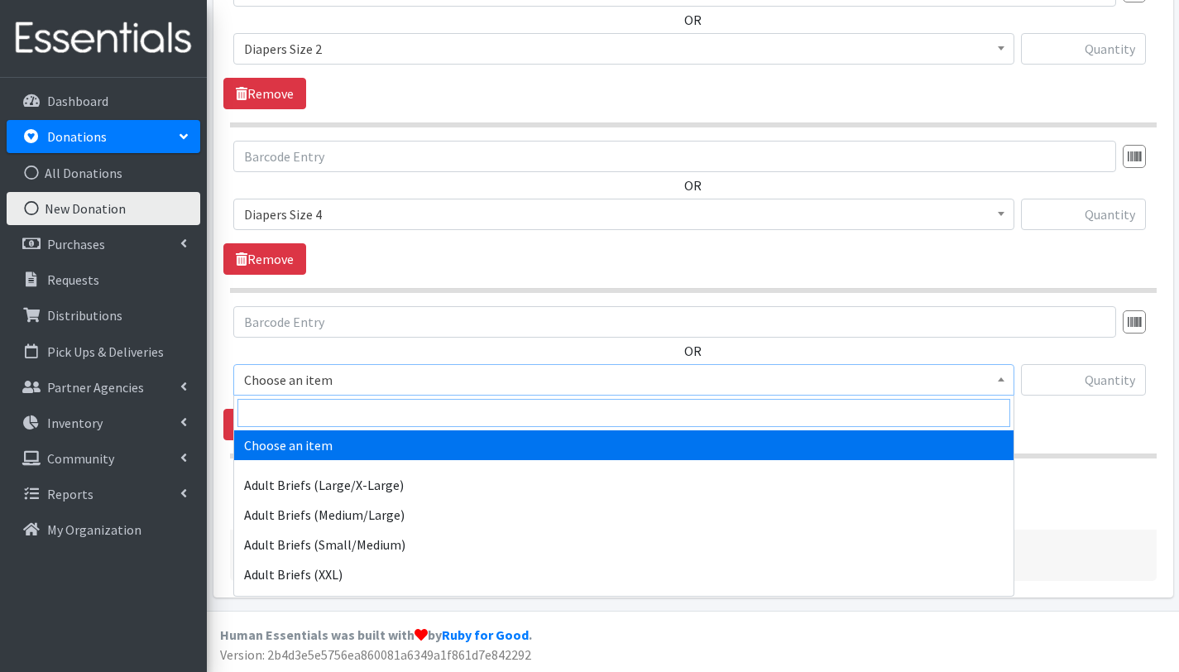
click at [345, 410] on input "search" at bounding box center [624, 413] width 773 height 28
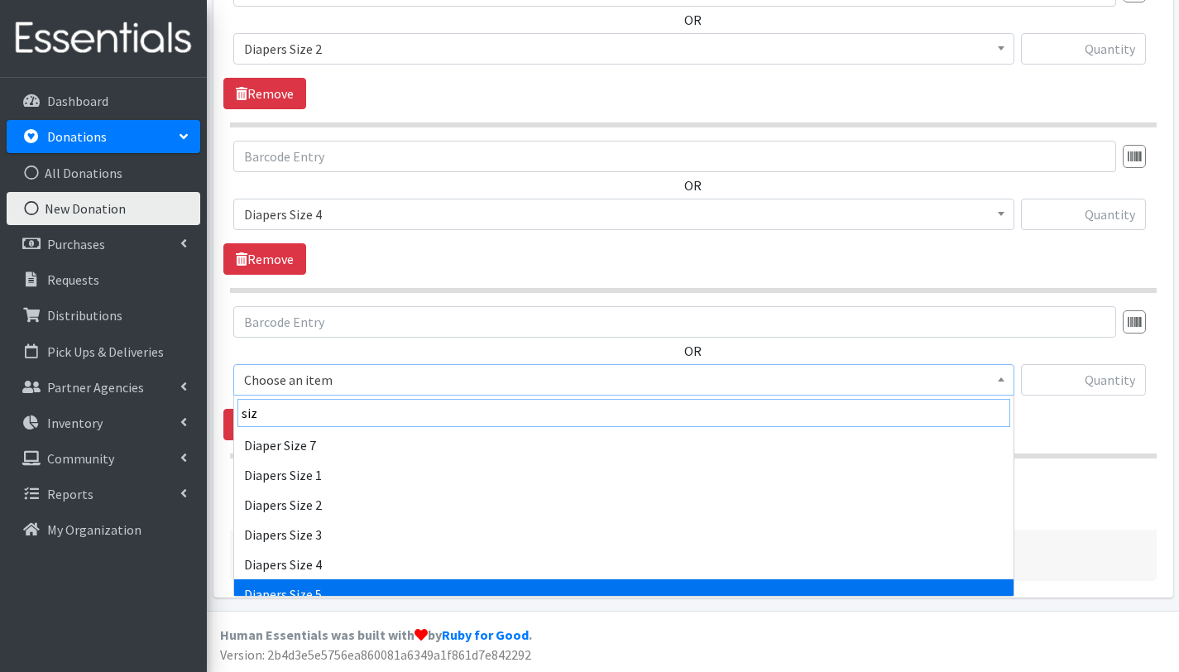
type input "siz"
select select "2652"
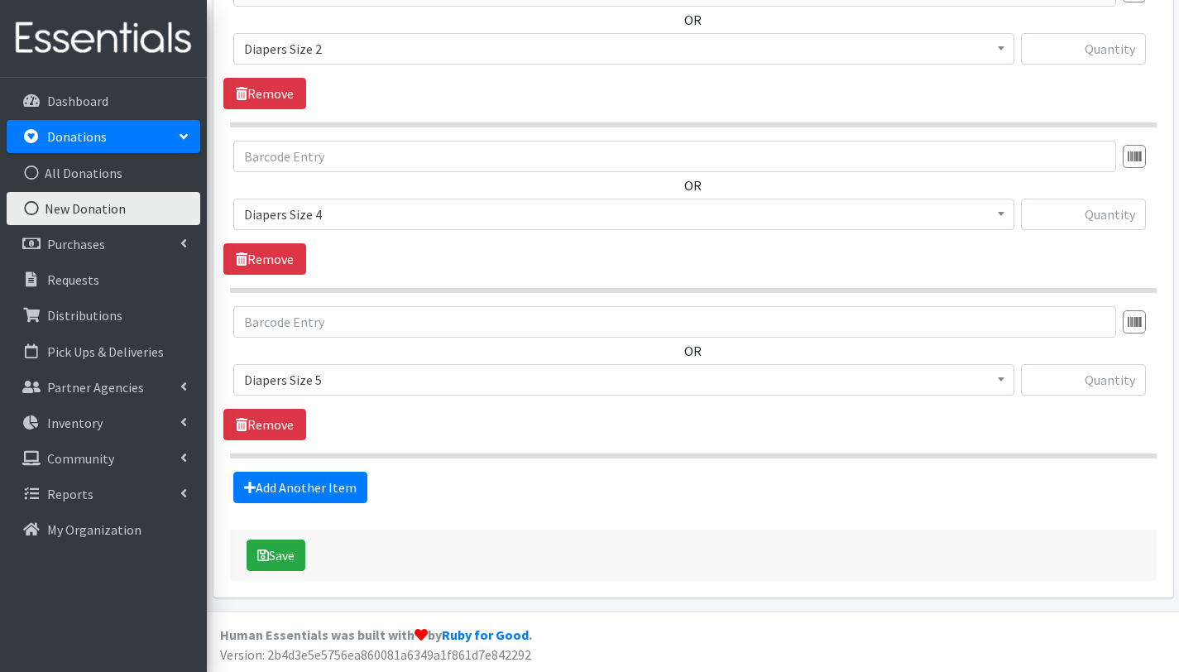
click at [311, 467] on fieldset "Items in this donation OR Choose an item Adult Briefs (Large/X-Large) Adult Bri…" at bounding box center [693, 138] width 927 height 730
click at [310, 481] on link "Add Another Item" at bounding box center [300, 487] width 134 height 31
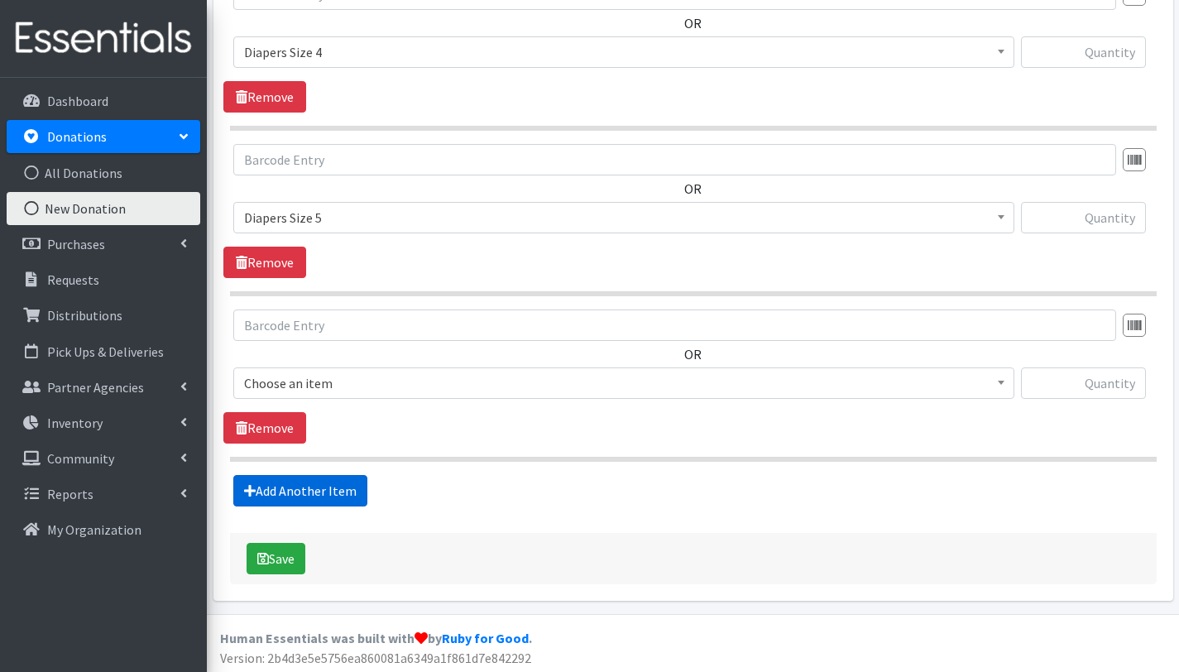
scroll to position [963, 0]
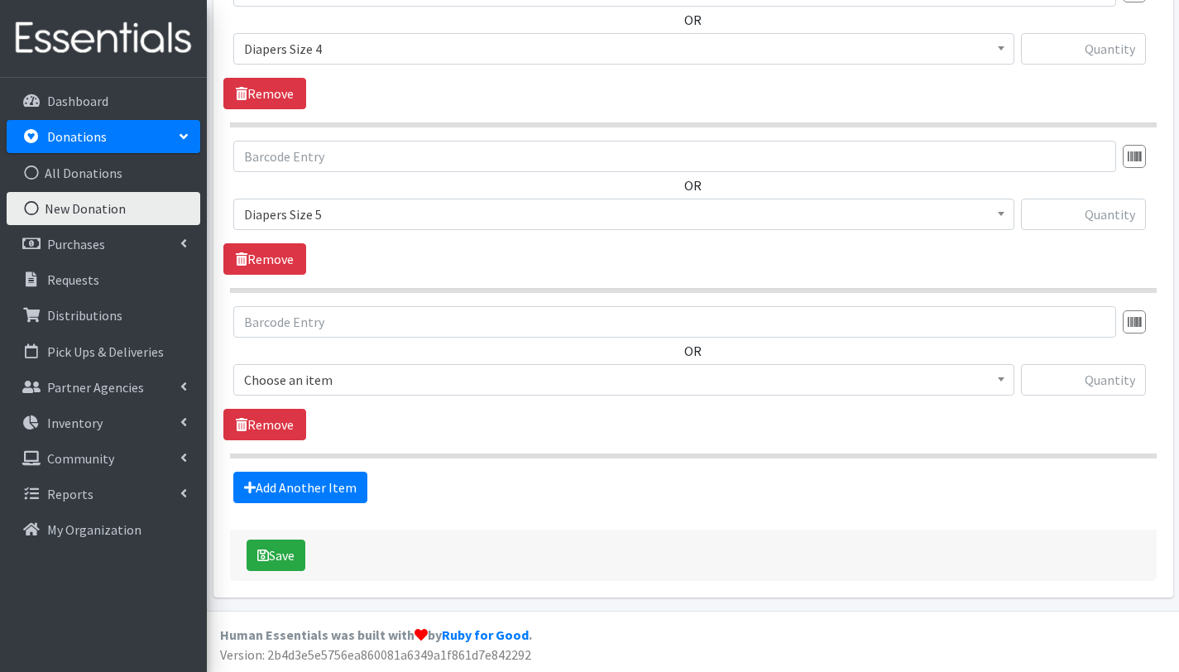
click at [332, 375] on span "Choose an item" at bounding box center [624, 379] width 760 height 23
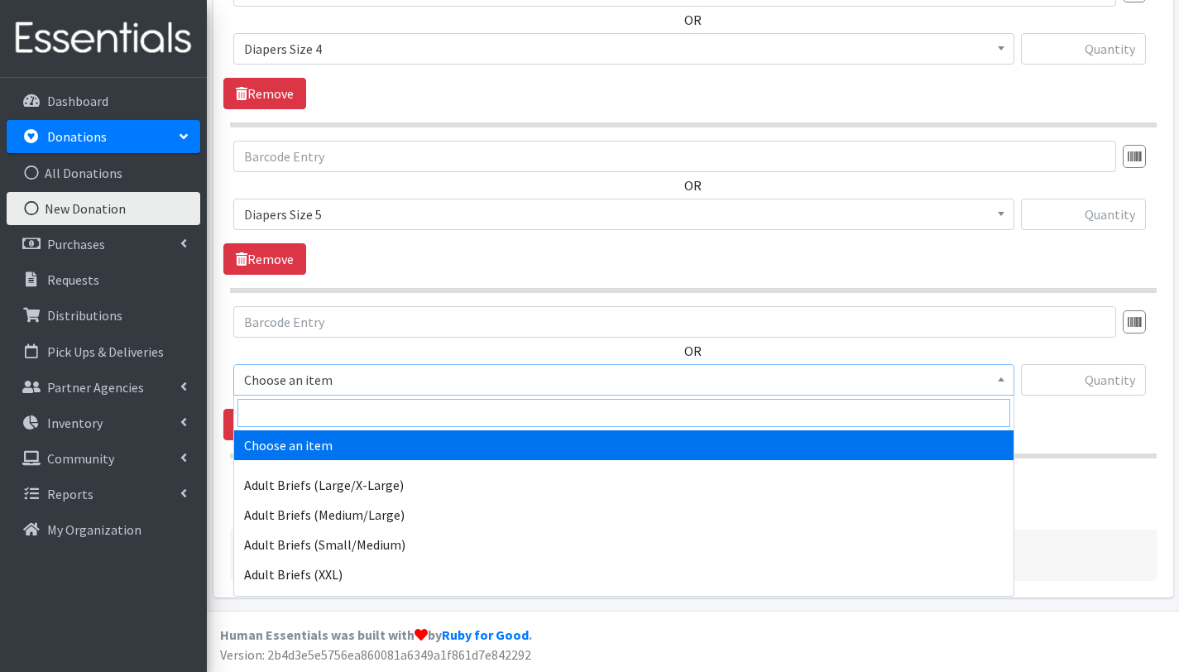
click at [328, 410] on input "search" at bounding box center [624, 413] width 773 height 28
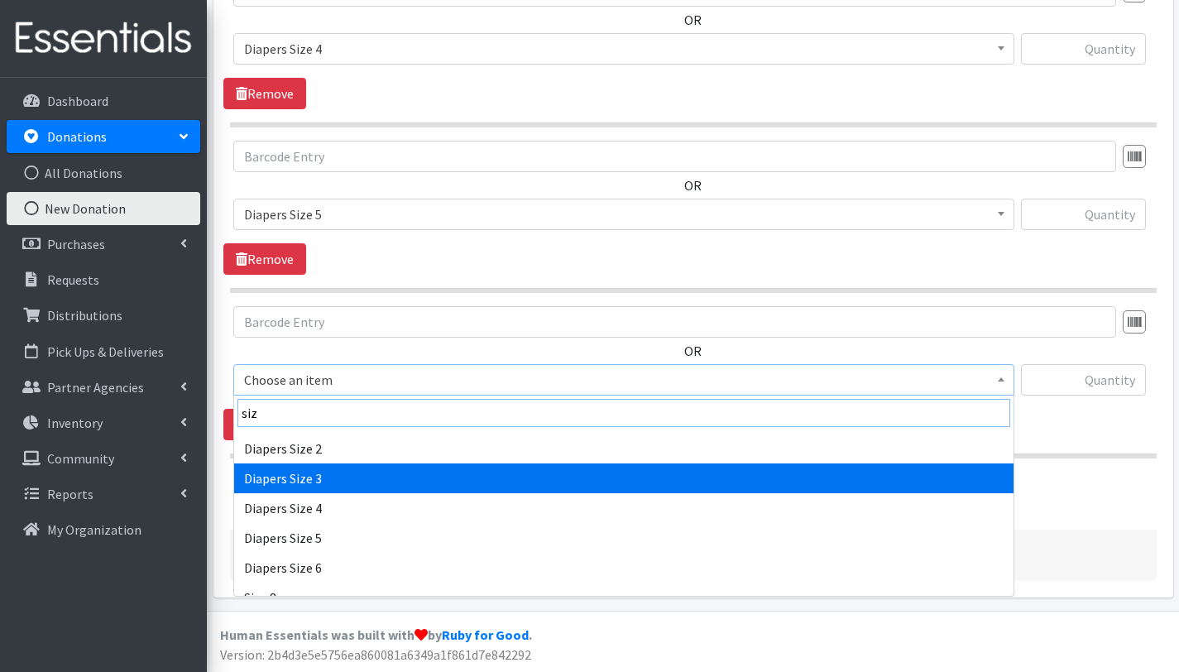
scroll to position [73, 0]
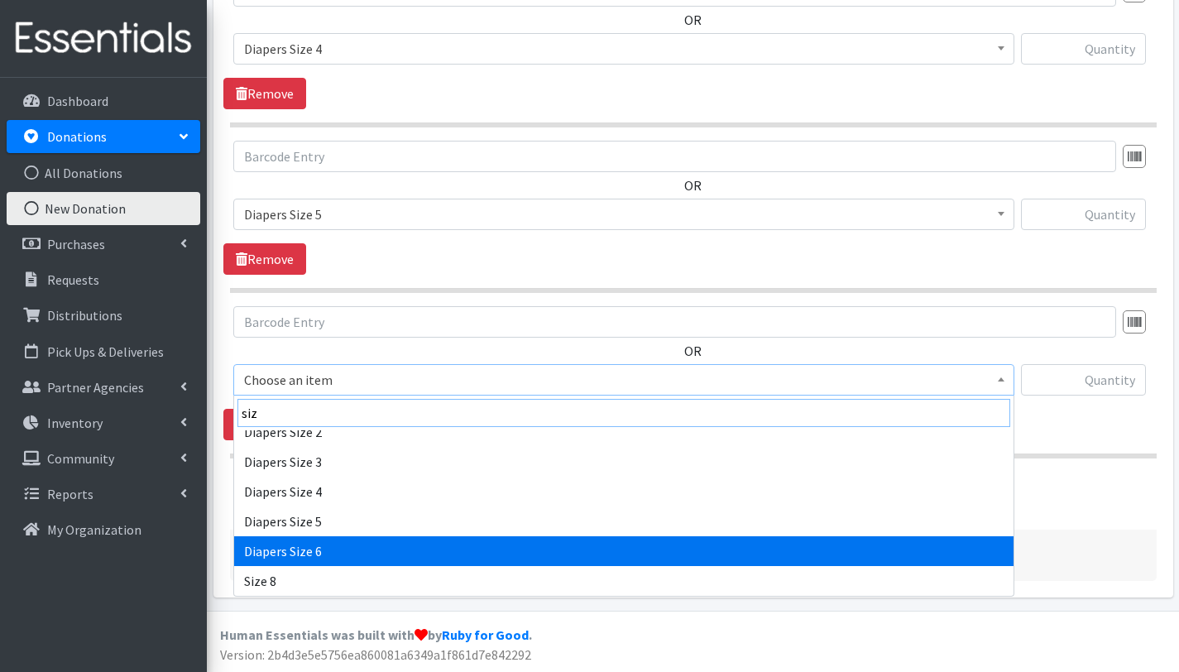
type input "siz"
select select "2674"
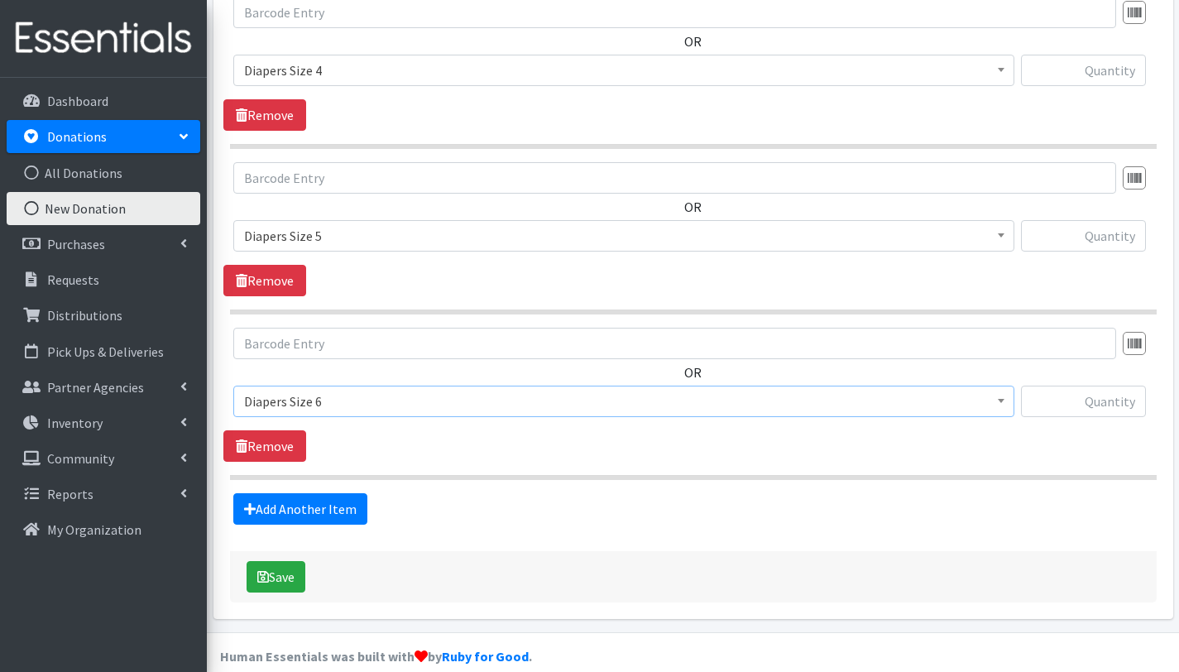
scroll to position [945, 0]
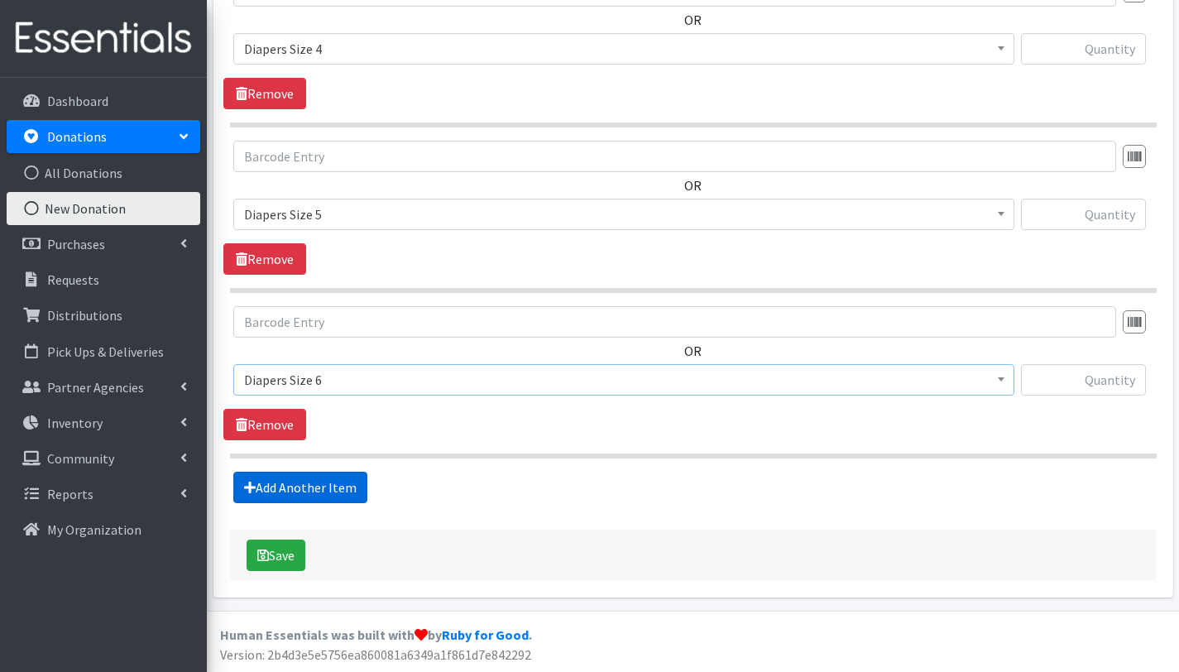
click at [331, 485] on link "Add Another Item" at bounding box center [300, 487] width 134 height 31
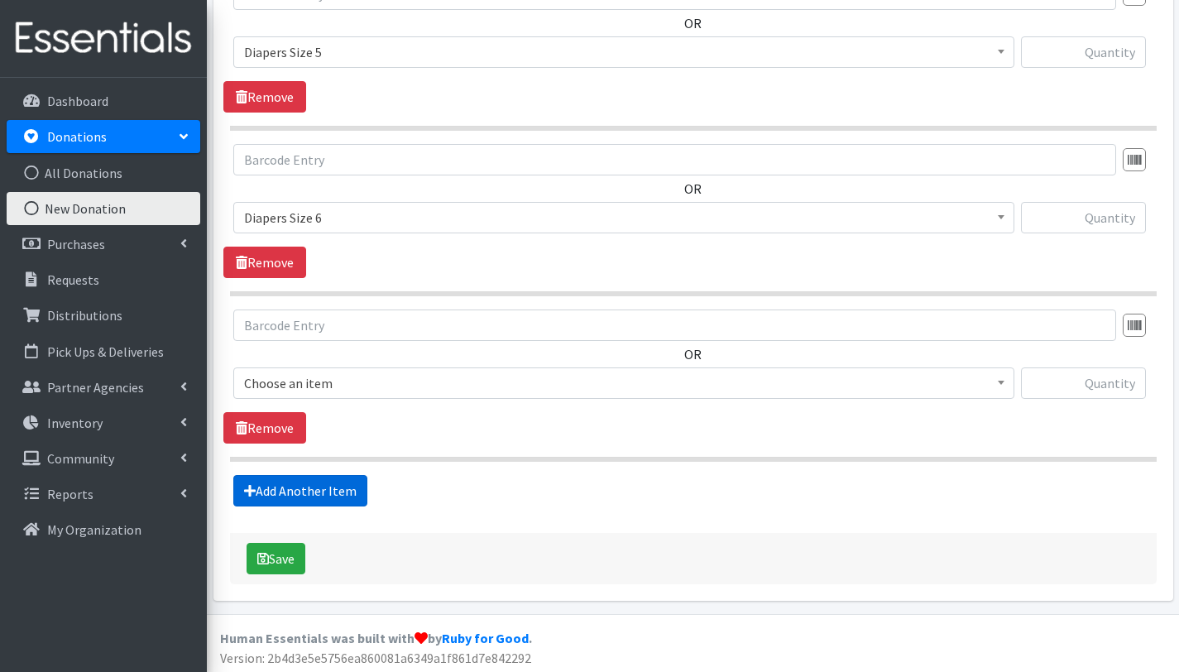
scroll to position [1129, 0]
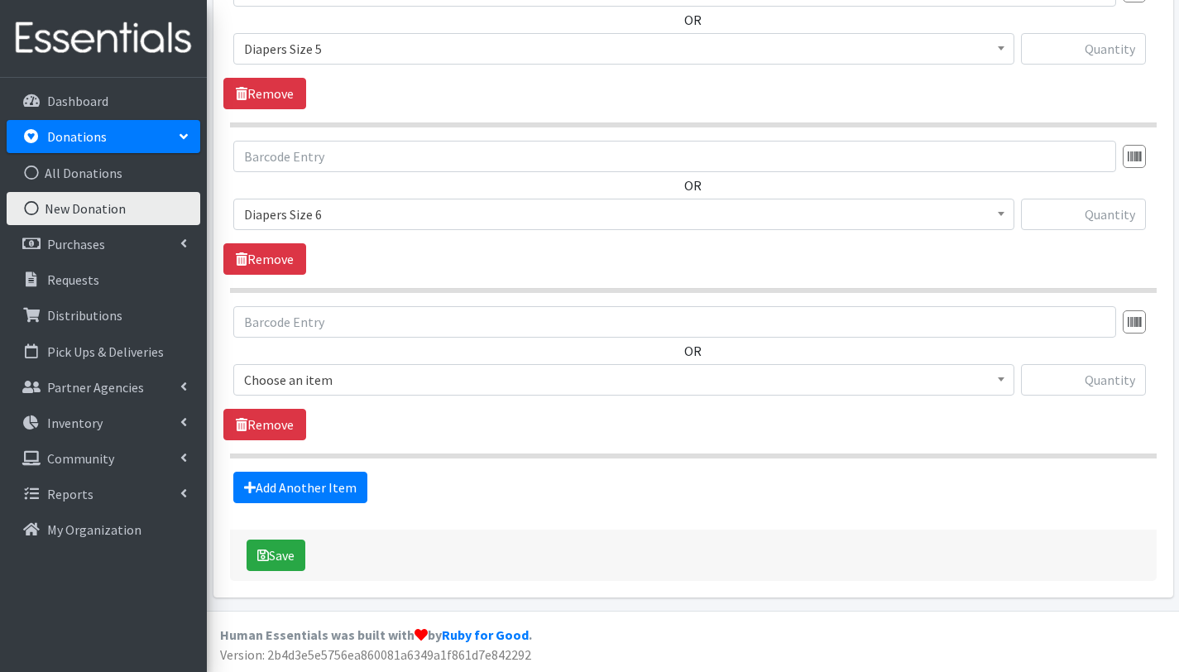
click at [324, 373] on span "Choose an item" at bounding box center [624, 379] width 760 height 23
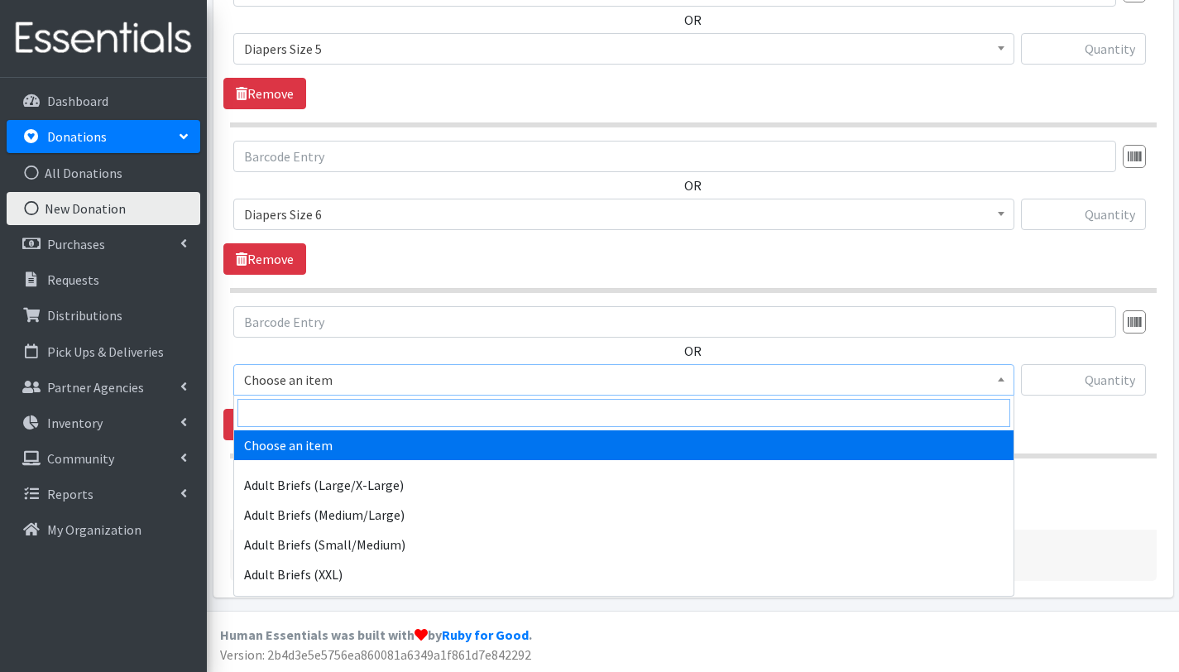
click at [324, 410] on input "search" at bounding box center [624, 413] width 773 height 28
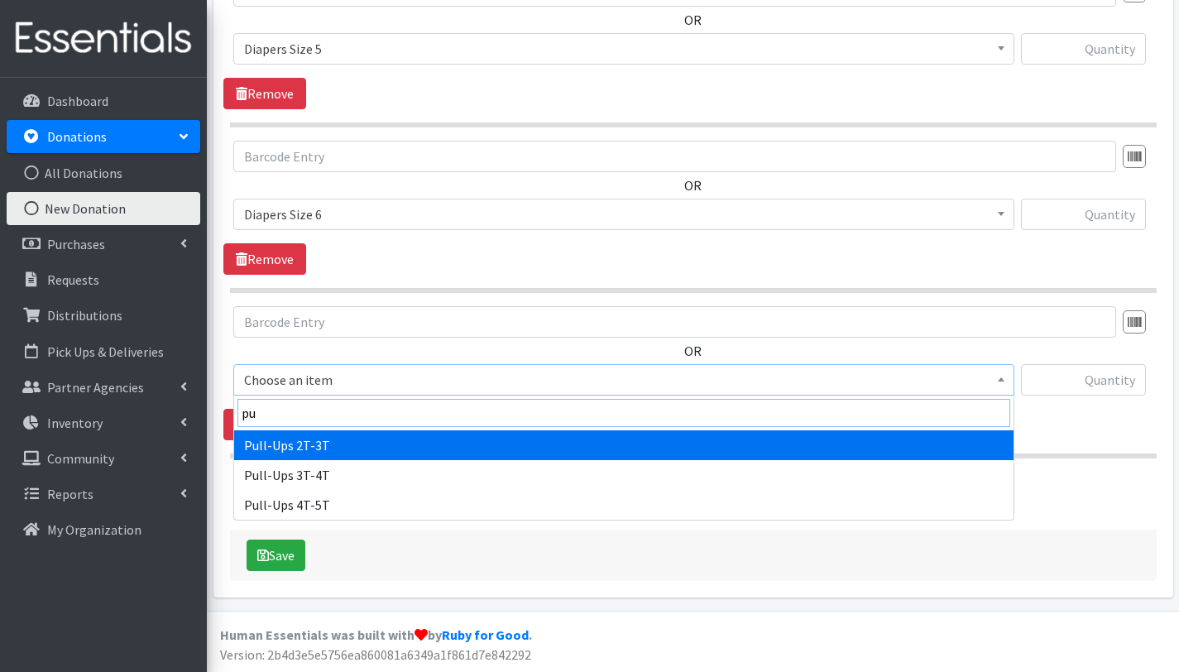
type input "pu"
select select "2644"
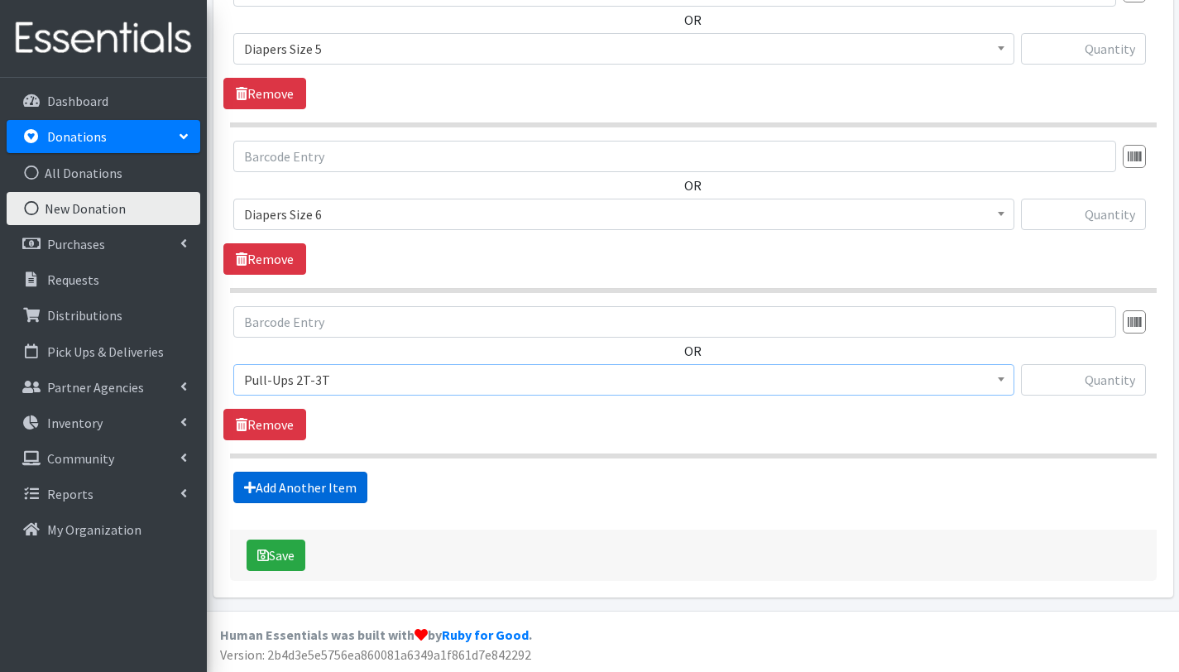
click at [324, 485] on link "Add Another Item" at bounding box center [300, 487] width 134 height 31
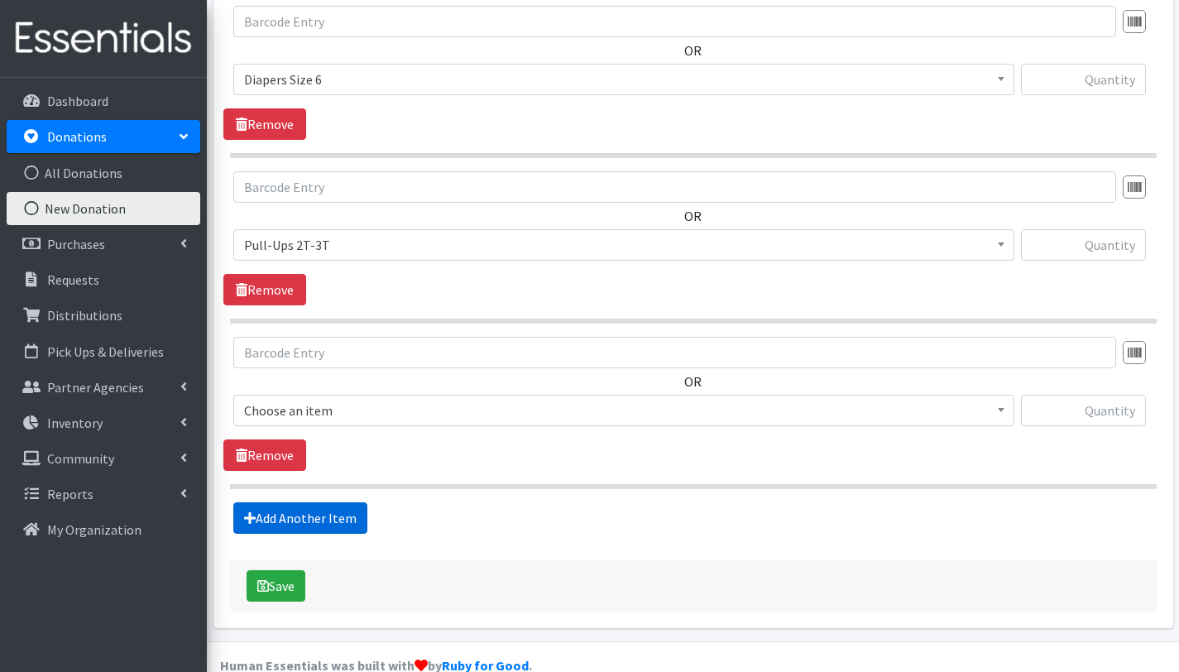
scroll to position [1294, 0]
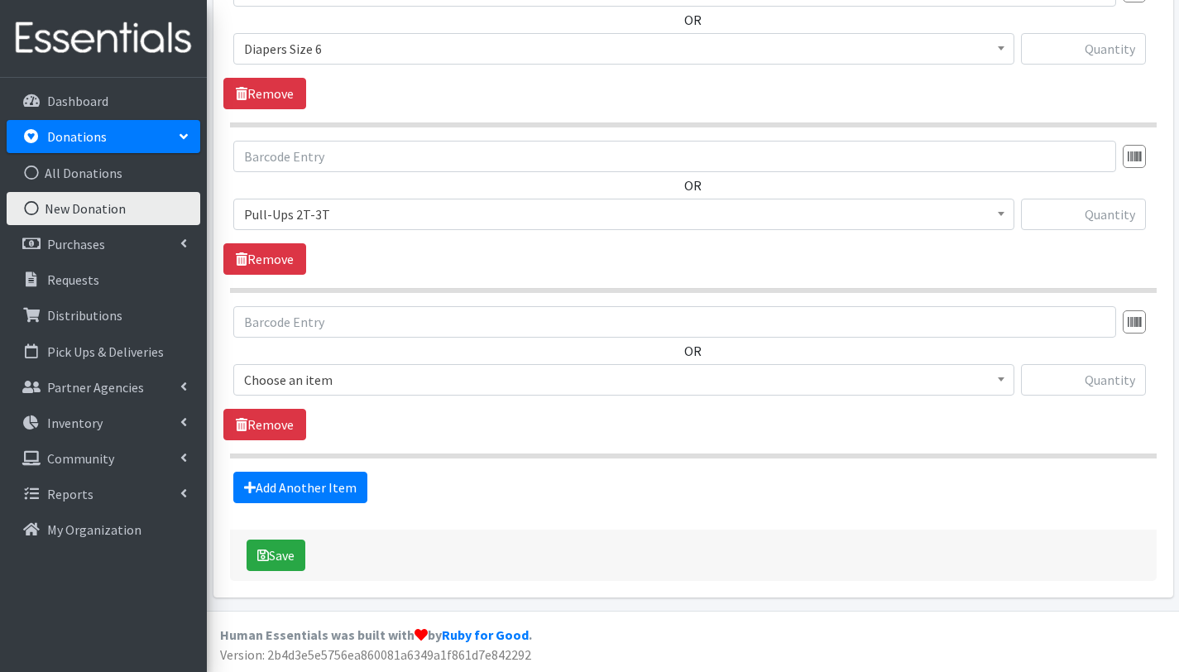
click at [332, 377] on span "Choose an item" at bounding box center [624, 379] width 760 height 23
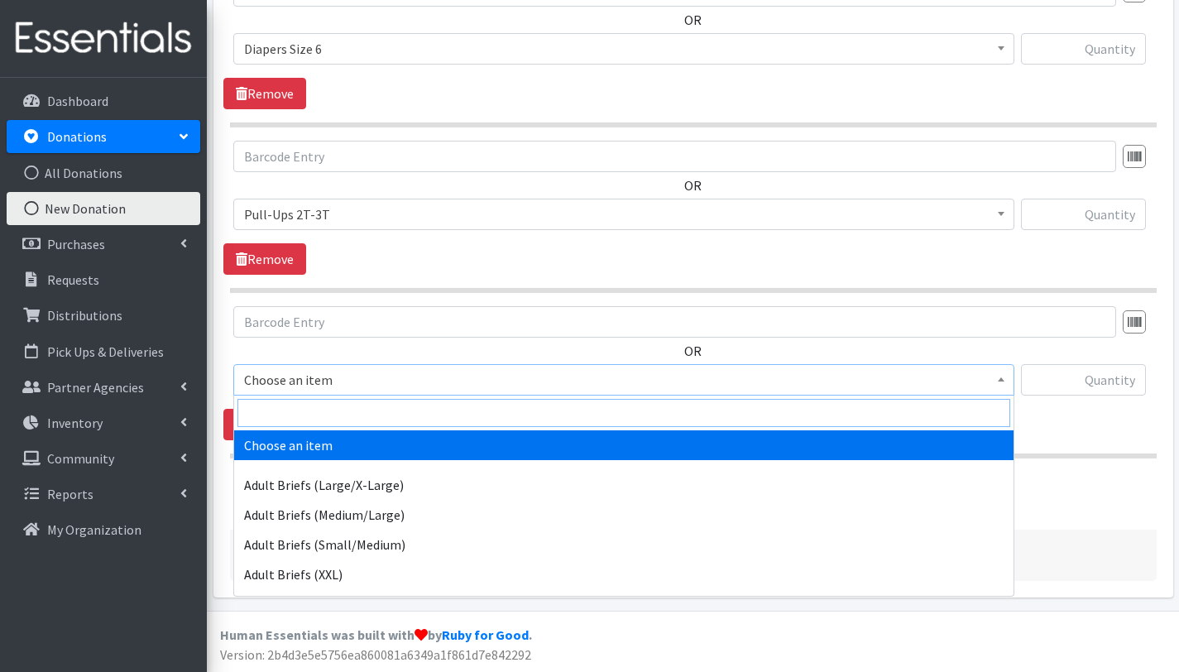
click at [338, 413] on input "search" at bounding box center [624, 413] width 773 height 28
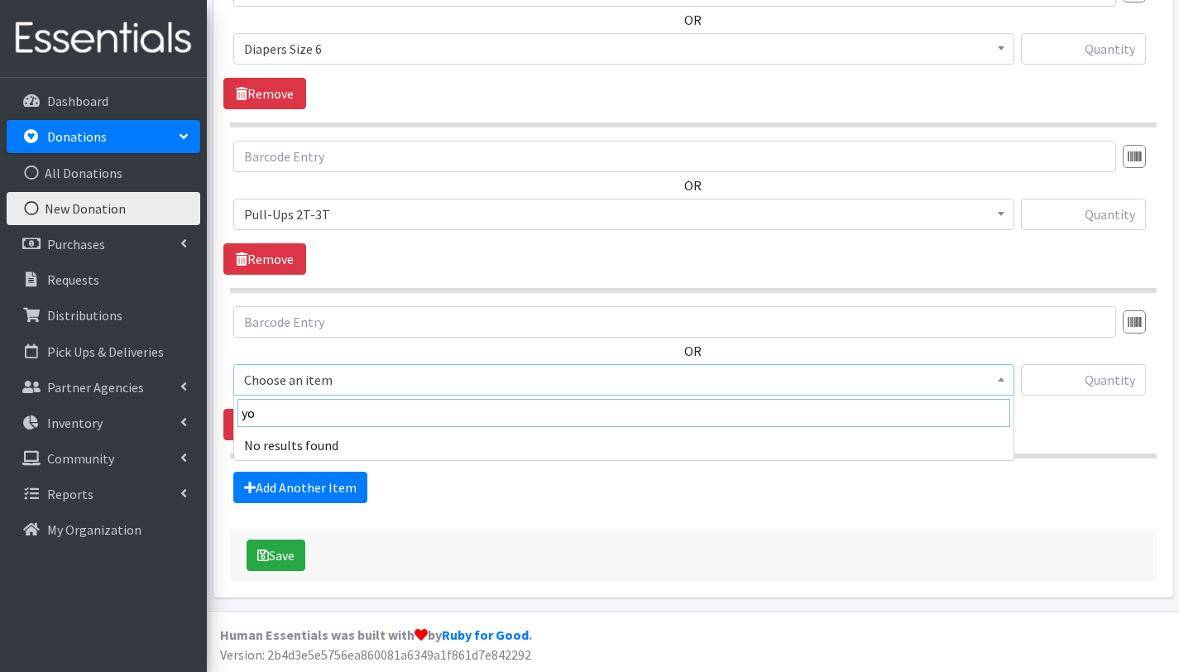
type input "y"
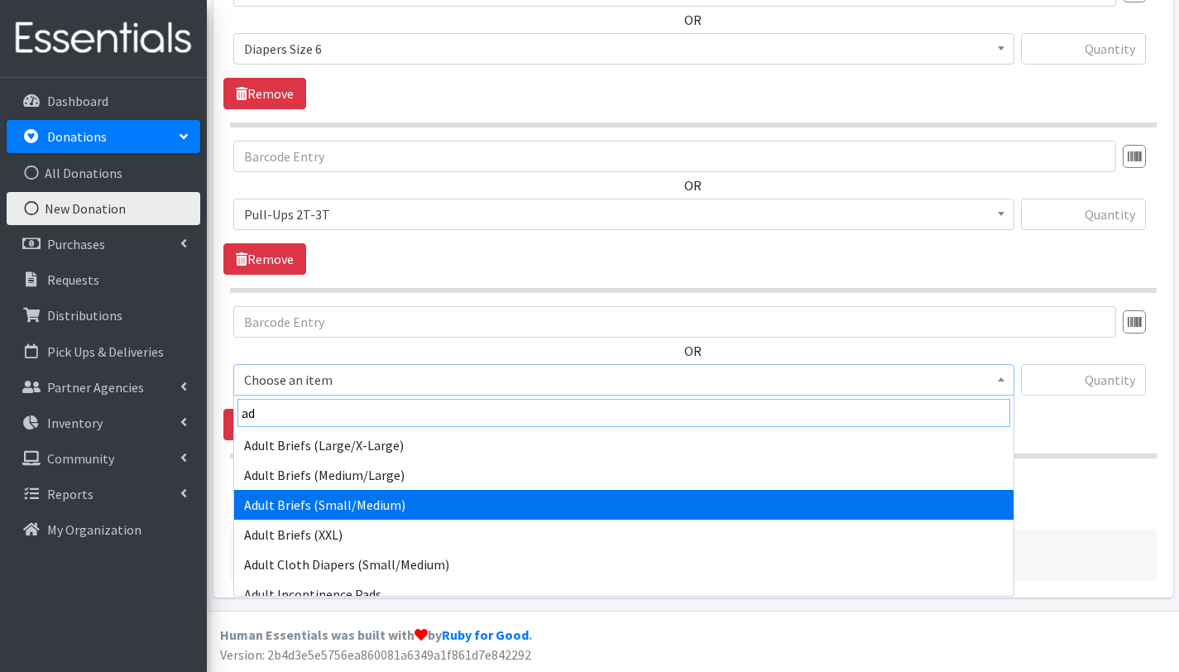
type input "ad"
select select "2646"
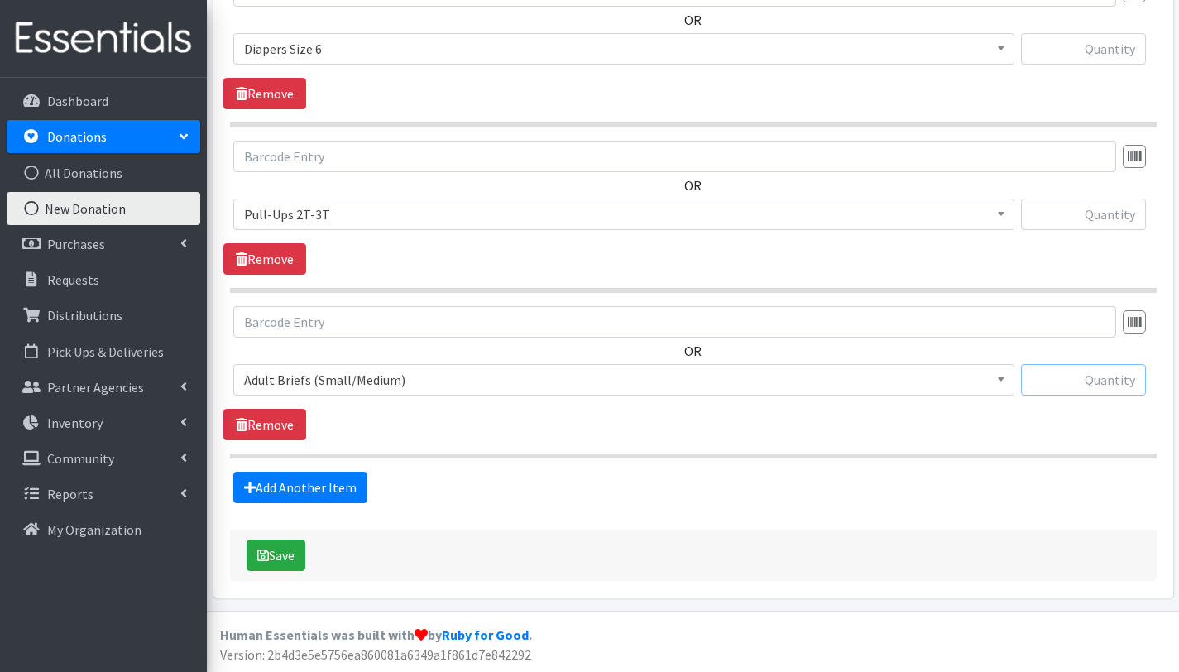
click at [1099, 383] on input "text" at bounding box center [1083, 379] width 125 height 31
type input "187"
click at [1128, 217] on input "text" at bounding box center [1083, 214] width 125 height 31
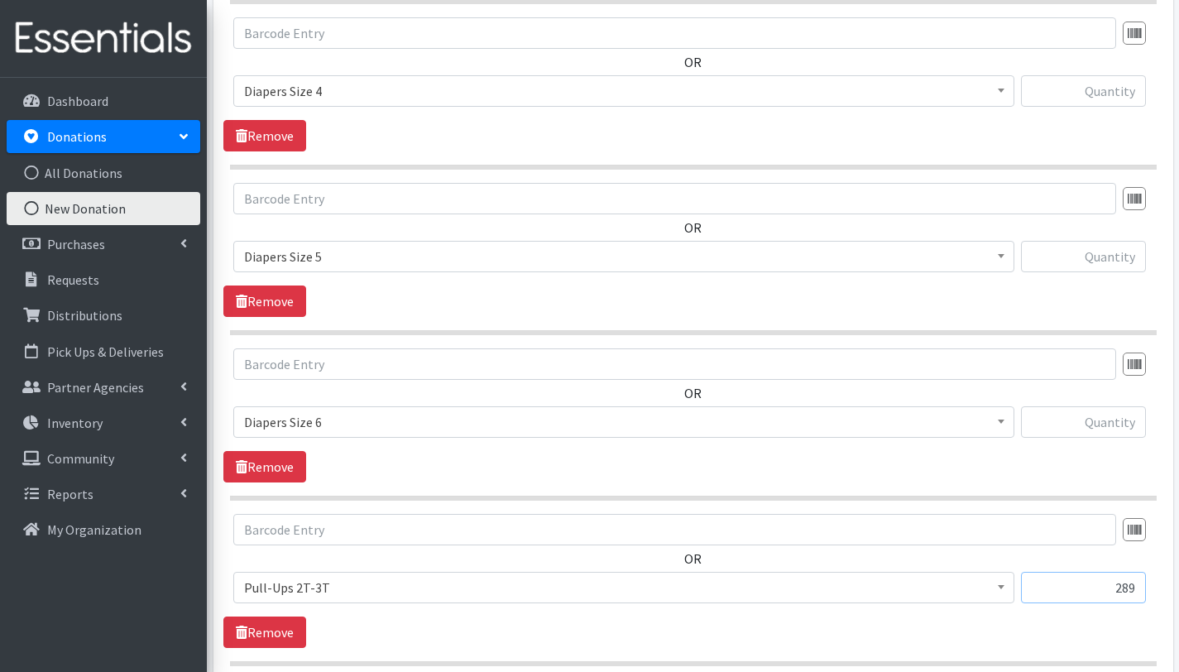
scroll to position [920, 0]
type input "289"
click at [1102, 427] on input "text" at bounding box center [1083, 422] width 125 height 31
type input "14"
click at [1094, 251] on input "text" at bounding box center [1083, 257] width 125 height 31
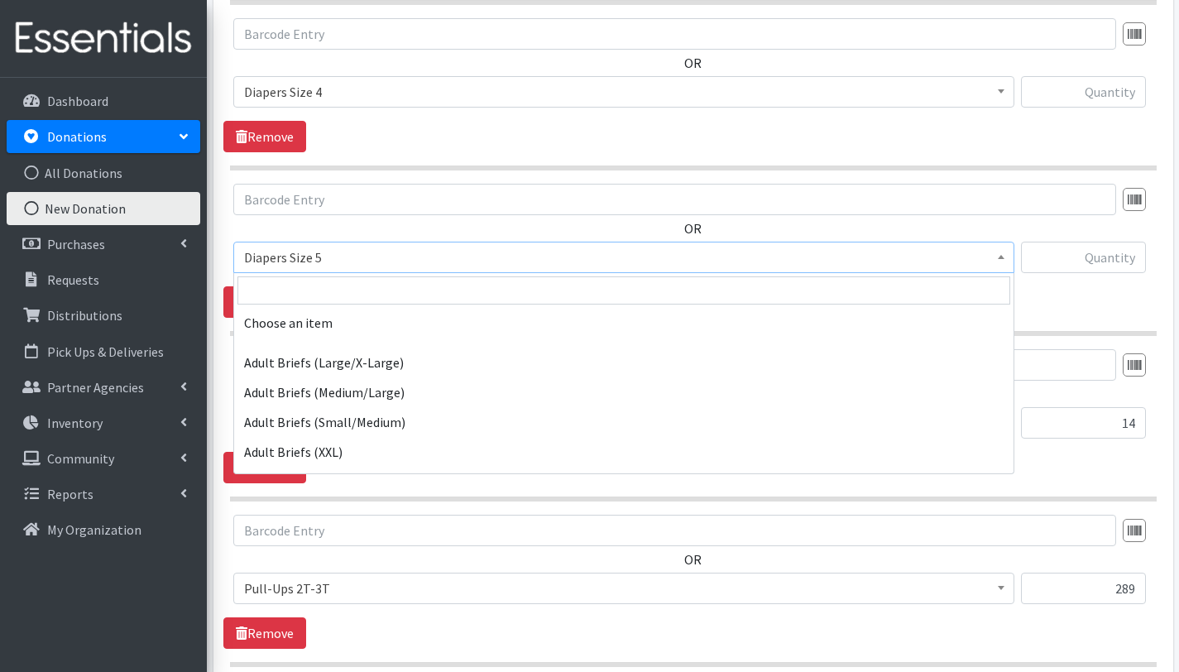
click at [324, 254] on span "Diapers Size 5" at bounding box center [624, 257] width 760 height 23
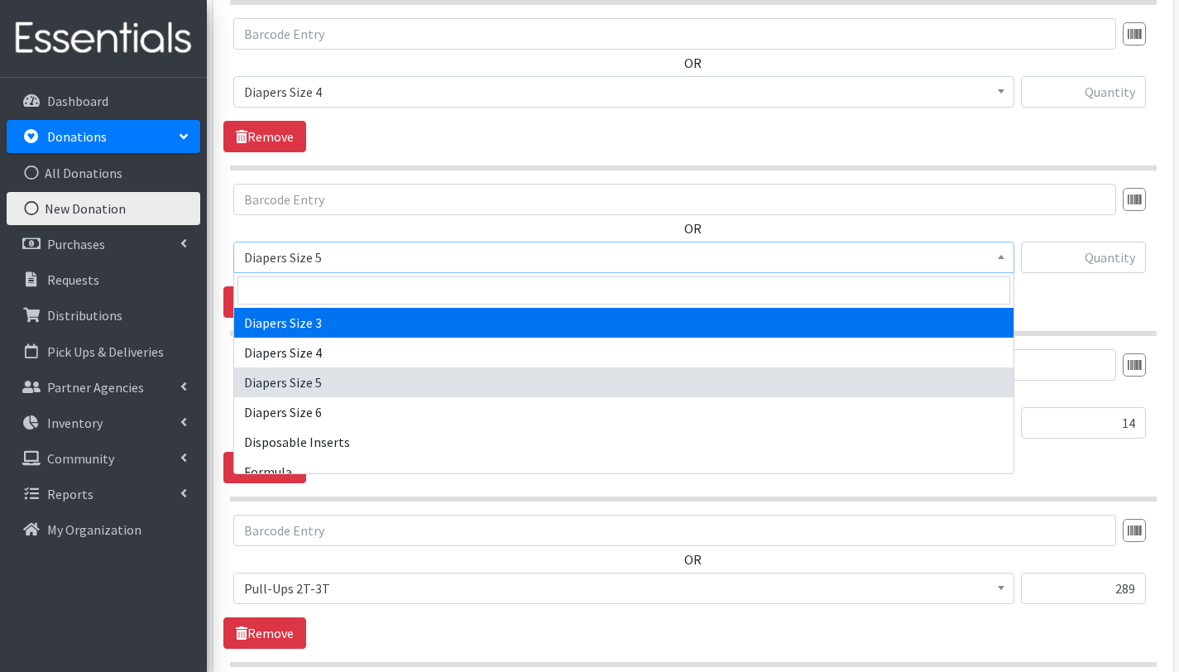
click at [516, 219] on div "OR Choose an item Adult Briefs (Large/X-Large) Adult Briefs (Medium/Large) Adul…" at bounding box center [692, 235] width 939 height 103
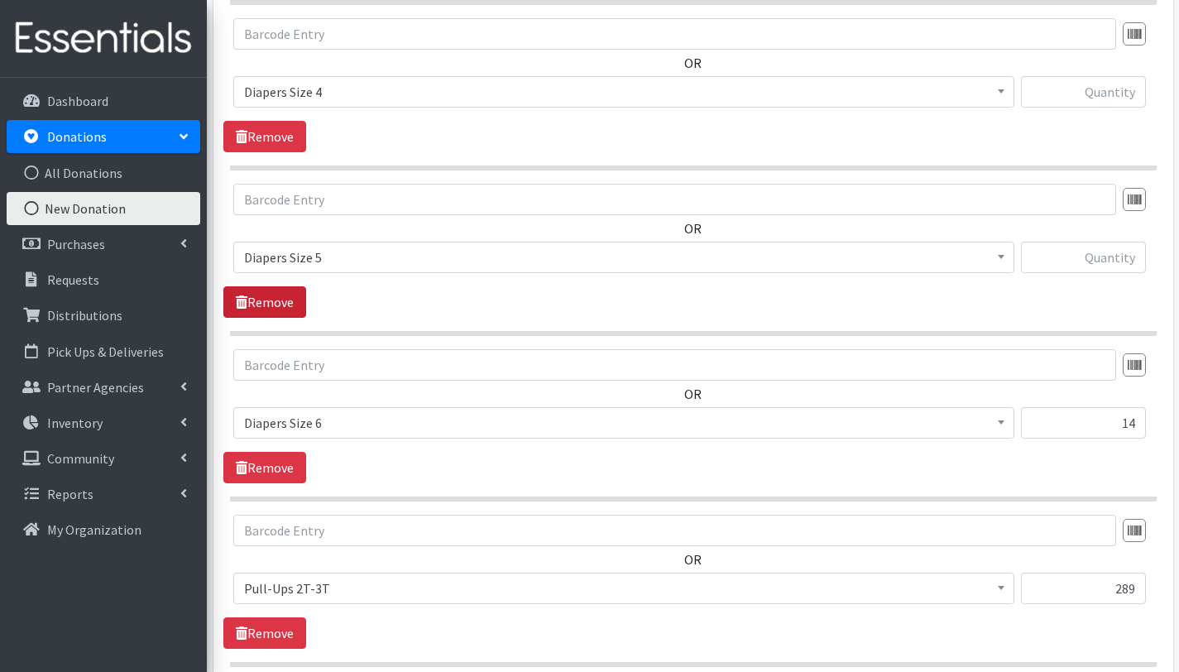
click at [266, 300] on link "Remove" at bounding box center [264, 301] width 83 height 31
click at [1084, 87] on input "text" at bounding box center [1083, 91] width 125 height 31
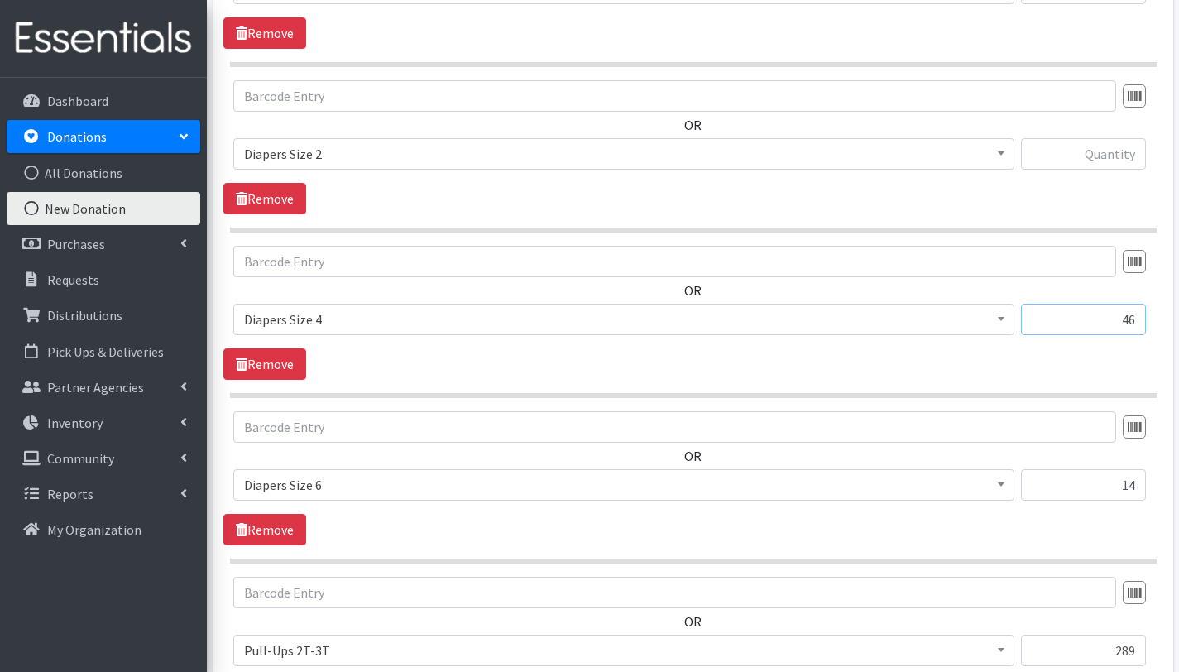
scroll to position [693, 0]
type input "46"
click at [1097, 154] on input "text" at bounding box center [1083, 153] width 125 height 31
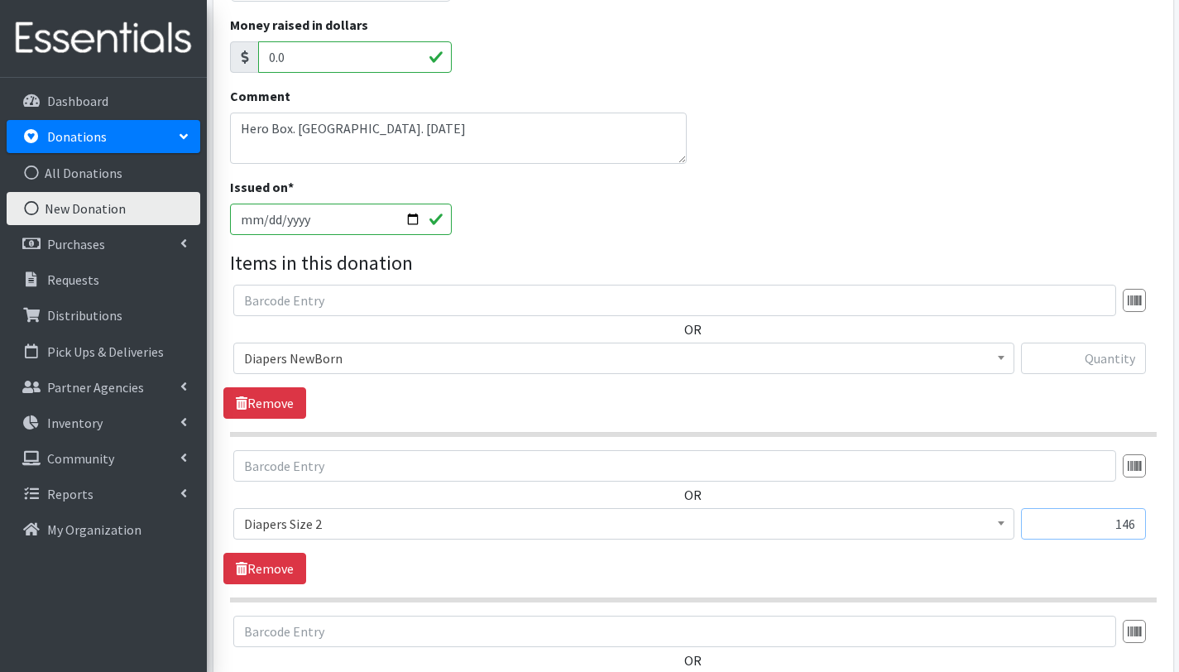
scroll to position [316, 0]
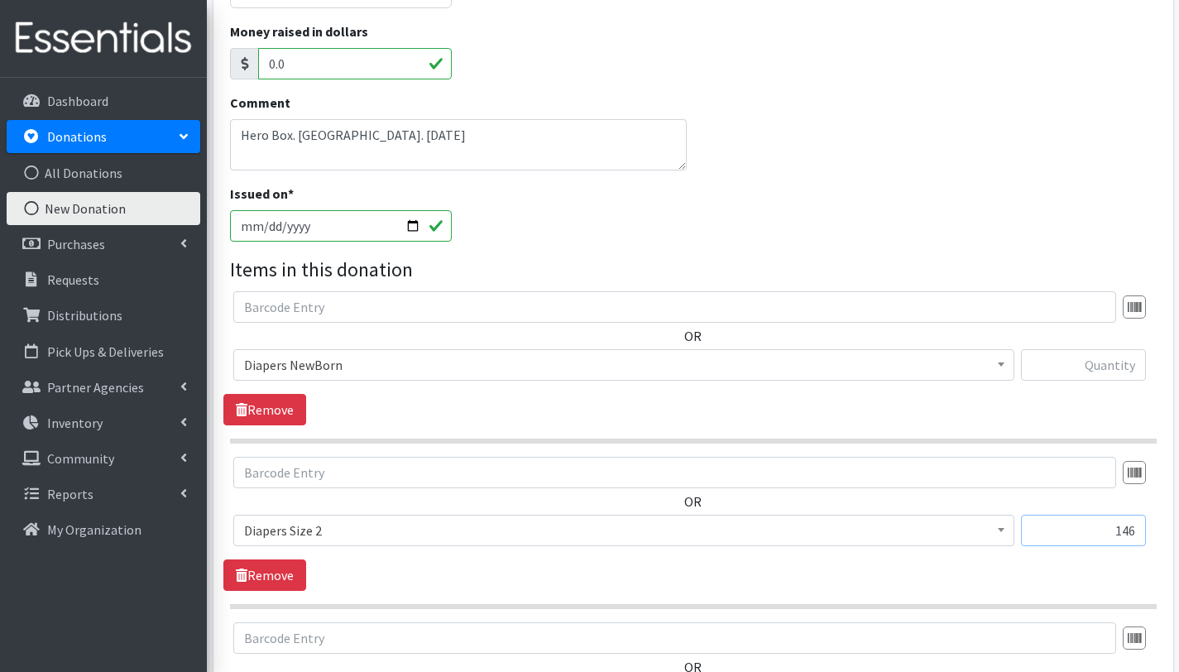
type input "146"
click at [492, 160] on textarea "Hero Box. Kendal Lakes Library. 09/02/2025" at bounding box center [459, 144] width 458 height 51
click at [375, 155] on textarea "Hero Box. Kendal Lakes Library. 09/02/2025 5T- 50" at bounding box center [459, 144] width 458 height 51
drag, startPoint x: 380, startPoint y: 161, endPoint x: 219, endPoint y: 157, distance: 161.4
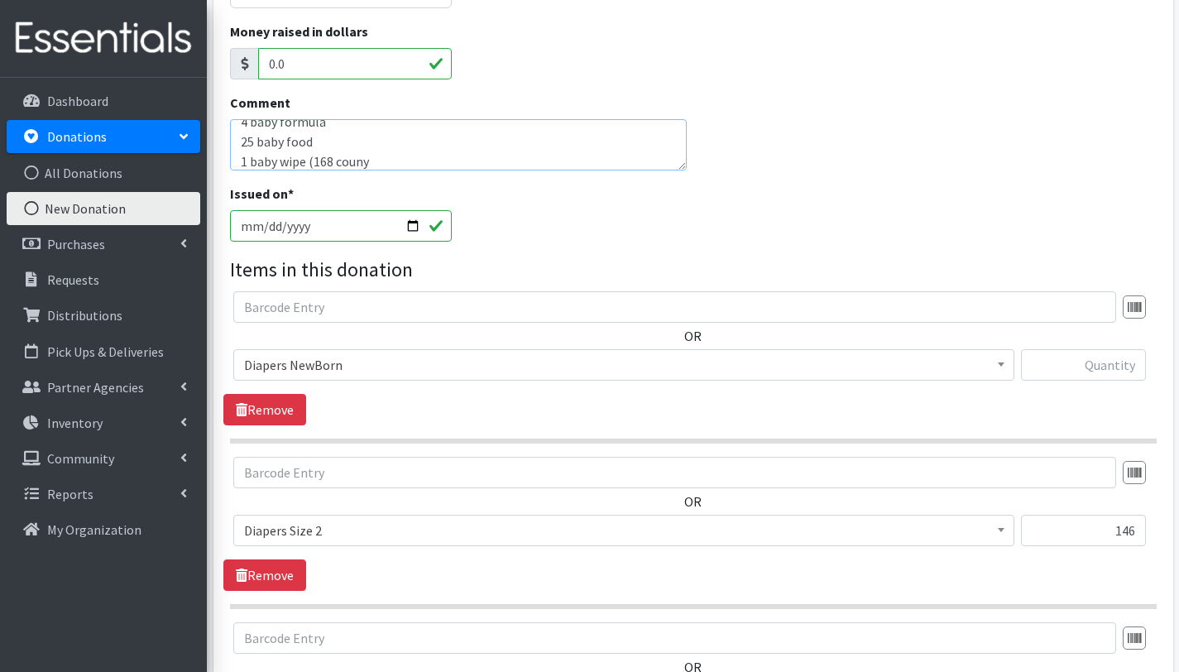
click at [219, 157] on div "Source * Product Drive Manufacturer Donation Site Misc. Donation Donation Site …" at bounding box center [694, 600] width 960 height 1619
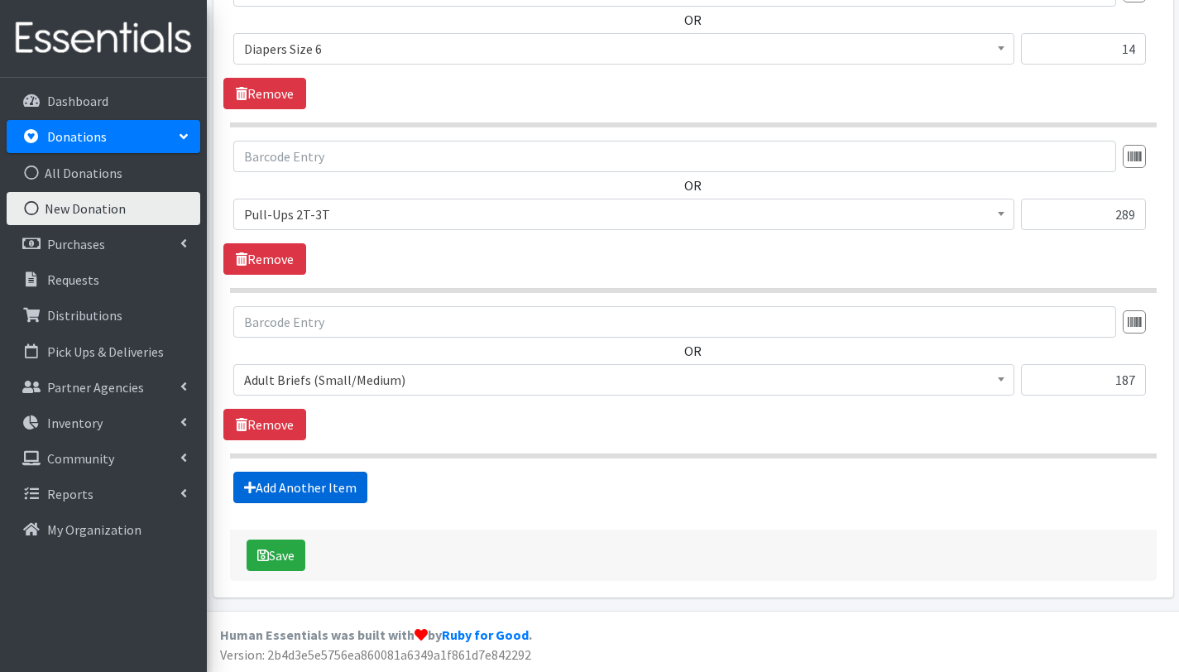
type textarea "Hero Box. Kendal Lakes Library. 09/02/2025 5T- 50 units 4 baby formula 25 baby …"
click at [315, 486] on link "Add Another Item" at bounding box center [300, 487] width 134 height 31
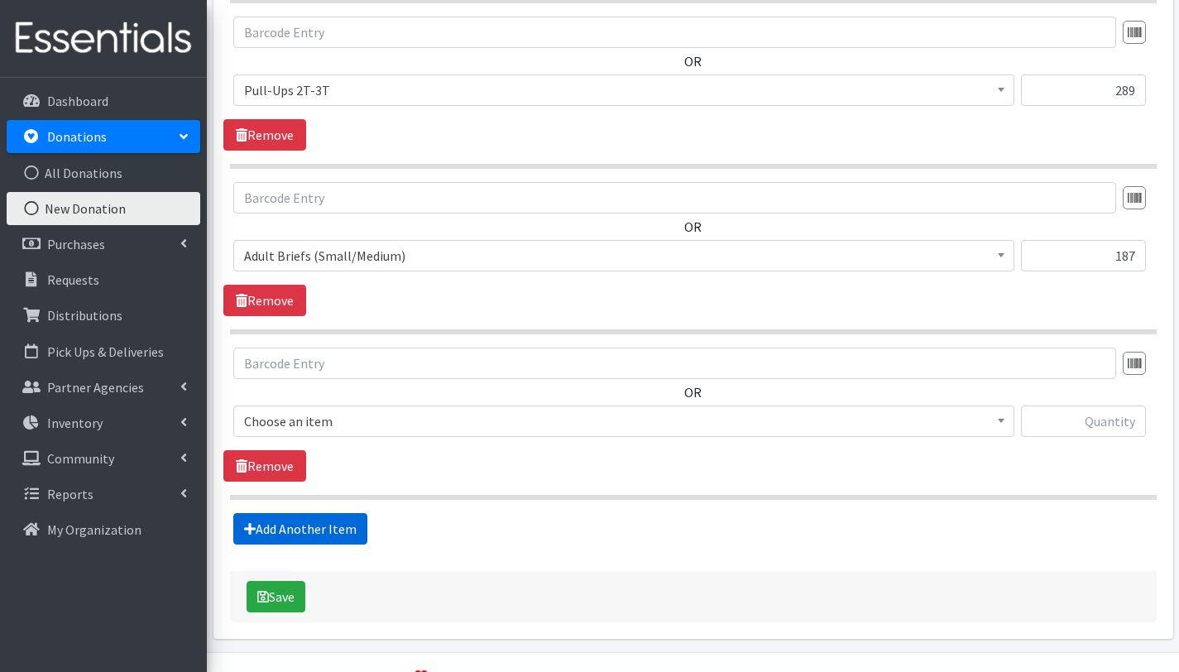
scroll to position [1294, 0]
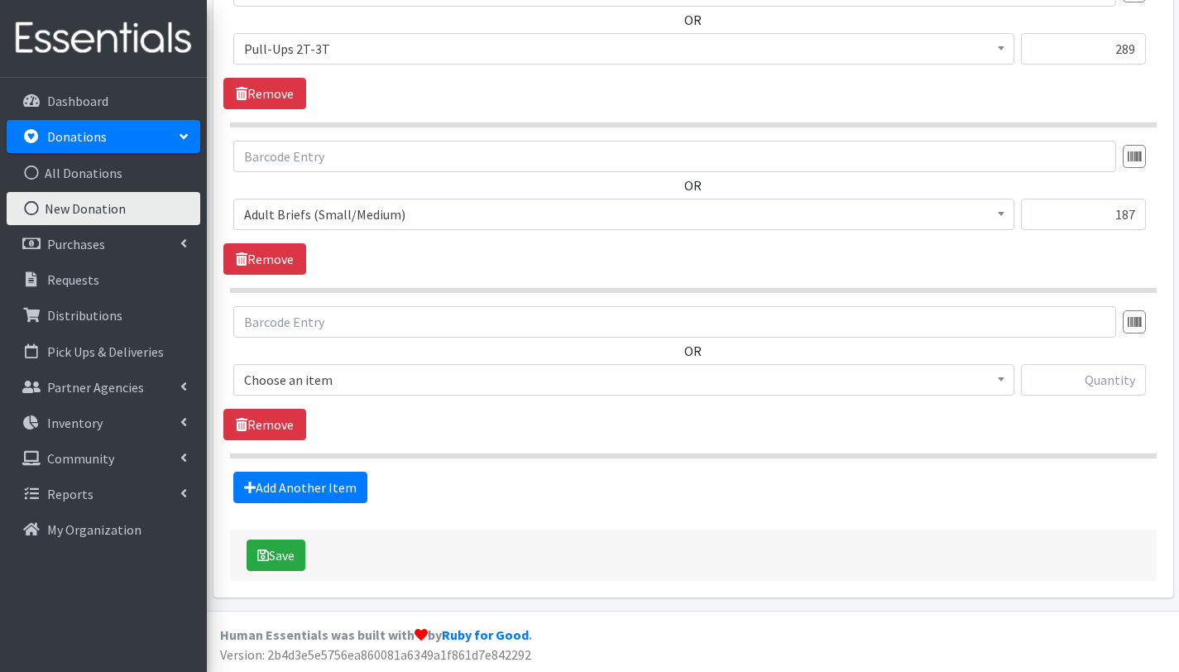
click at [338, 373] on span "Choose an item" at bounding box center [624, 379] width 760 height 23
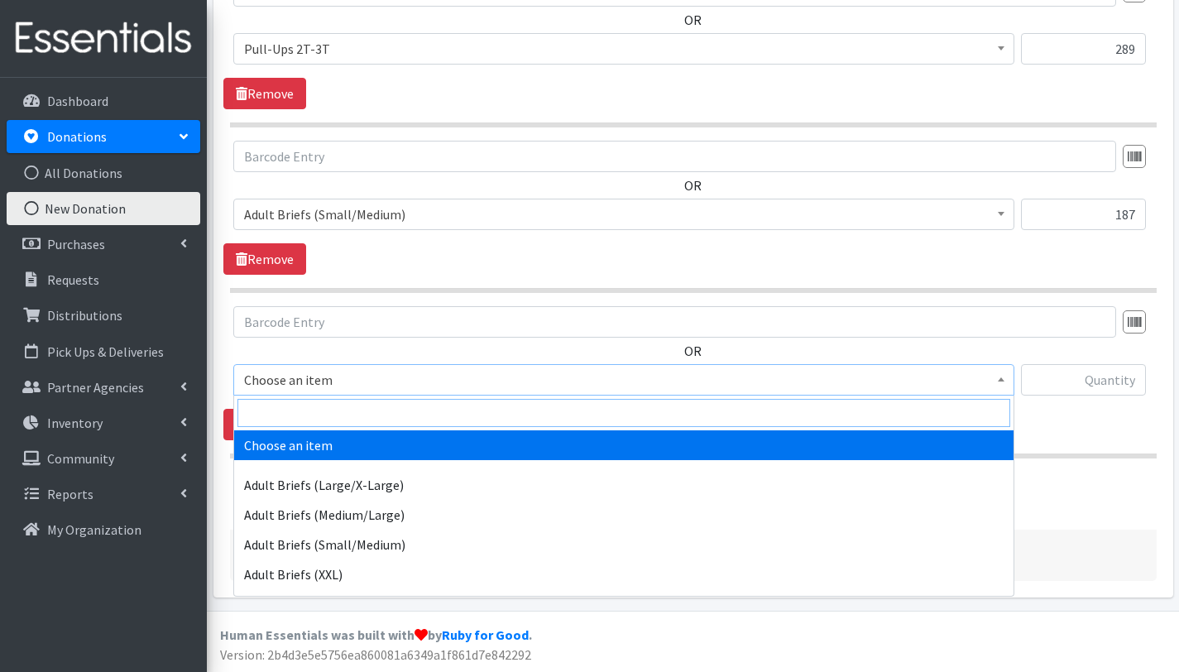
click at [339, 414] on input "search" at bounding box center [624, 413] width 773 height 28
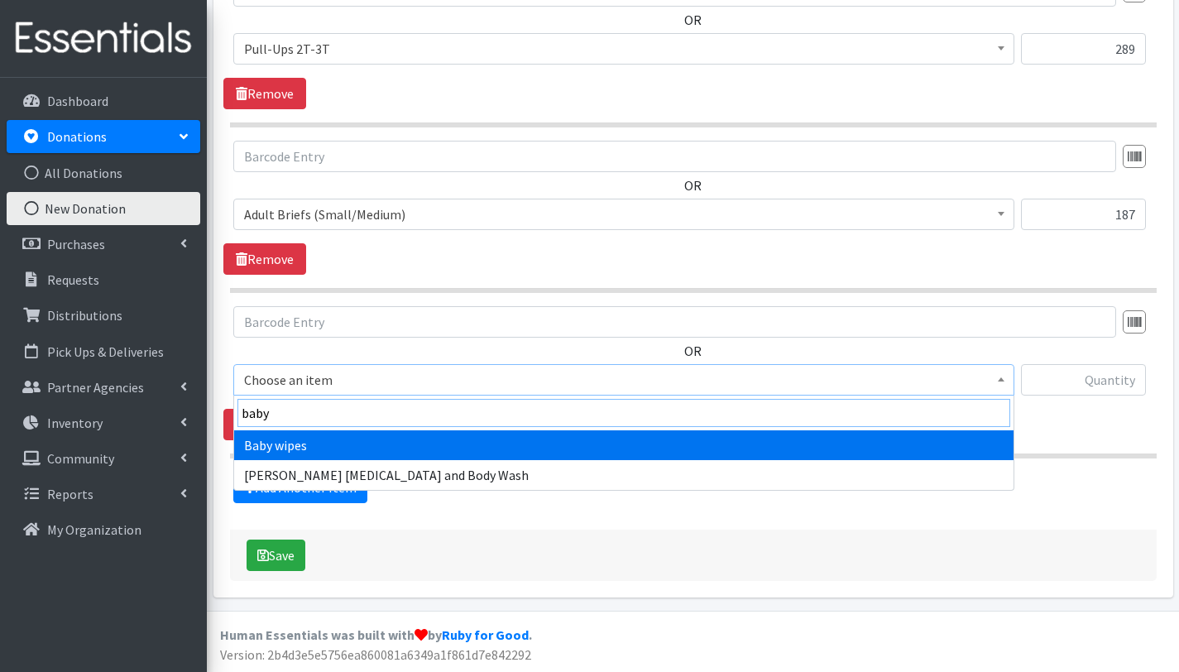
type input "baby"
select select "2649"
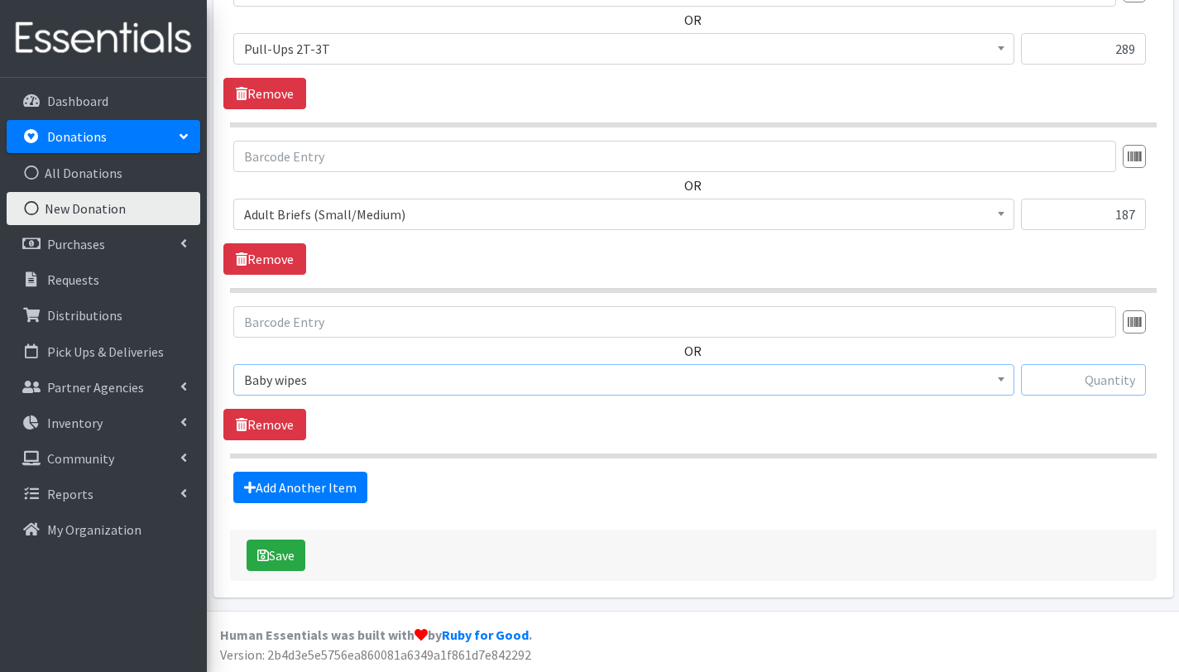
click at [1074, 378] on input "text" at bounding box center [1083, 379] width 125 height 31
type input "2"
click at [1028, 490] on div "Add Another Item" at bounding box center [692, 487] width 939 height 31
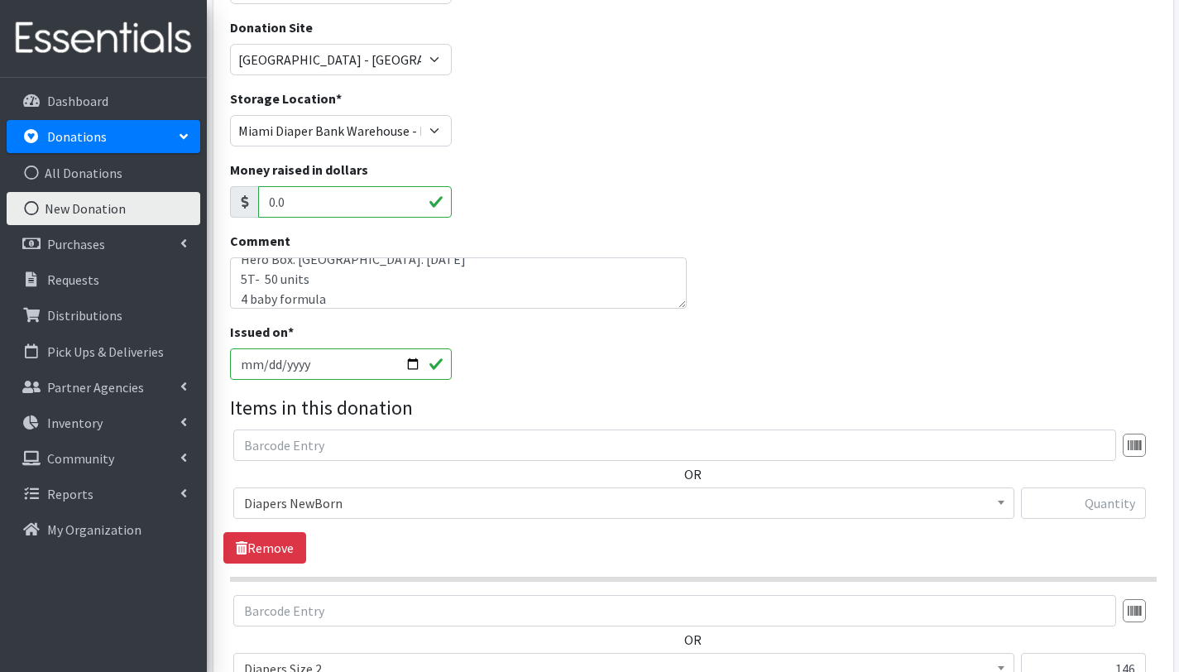
scroll to position [0, 0]
click at [335, 273] on textarea "Hero Box. Kendal Lakes Library. 09/02/2025 5T- 50 units 4 baby formula 25 baby …" at bounding box center [459, 282] width 458 height 51
type textarea "Hero Box. [PERSON_NAME][GEOGRAPHIC_DATA]. [DATE] 5T- 50 units 4 baby formula 25…"
click at [526, 378] on div "Issued on * 2025-09-02" at bounding box center [692, 357] width 939 height 71
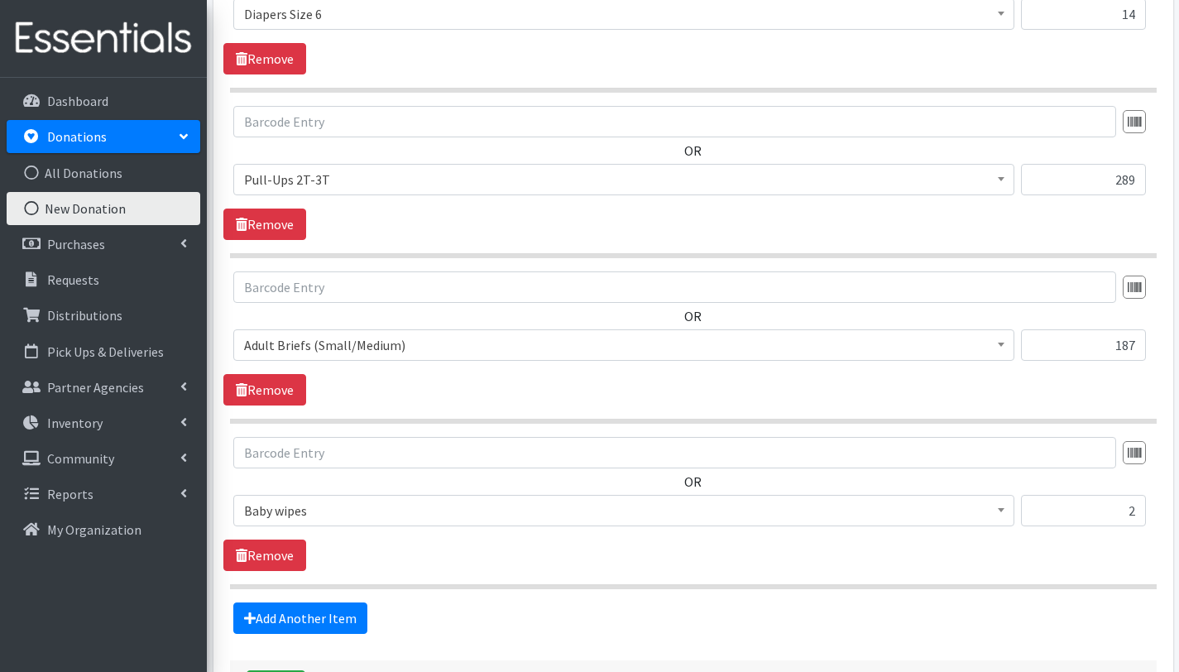
scroll to position [1294, 0]
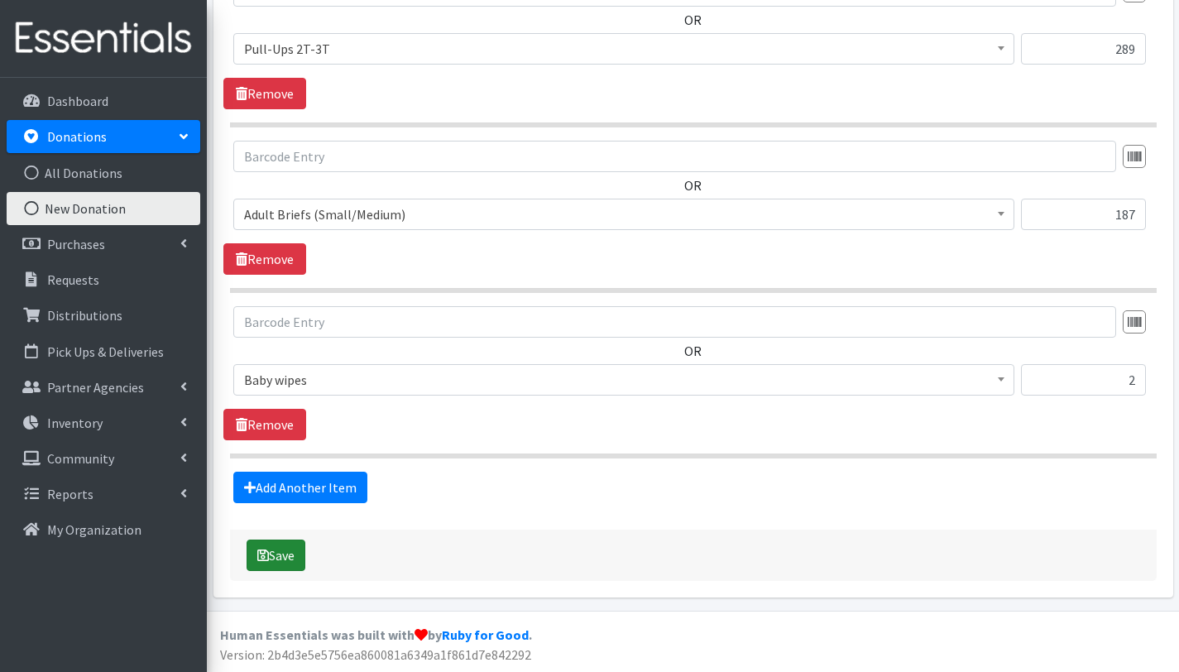
click at [273, 553] on button "Save" at bounding box center [276, 555] width 59 height 31
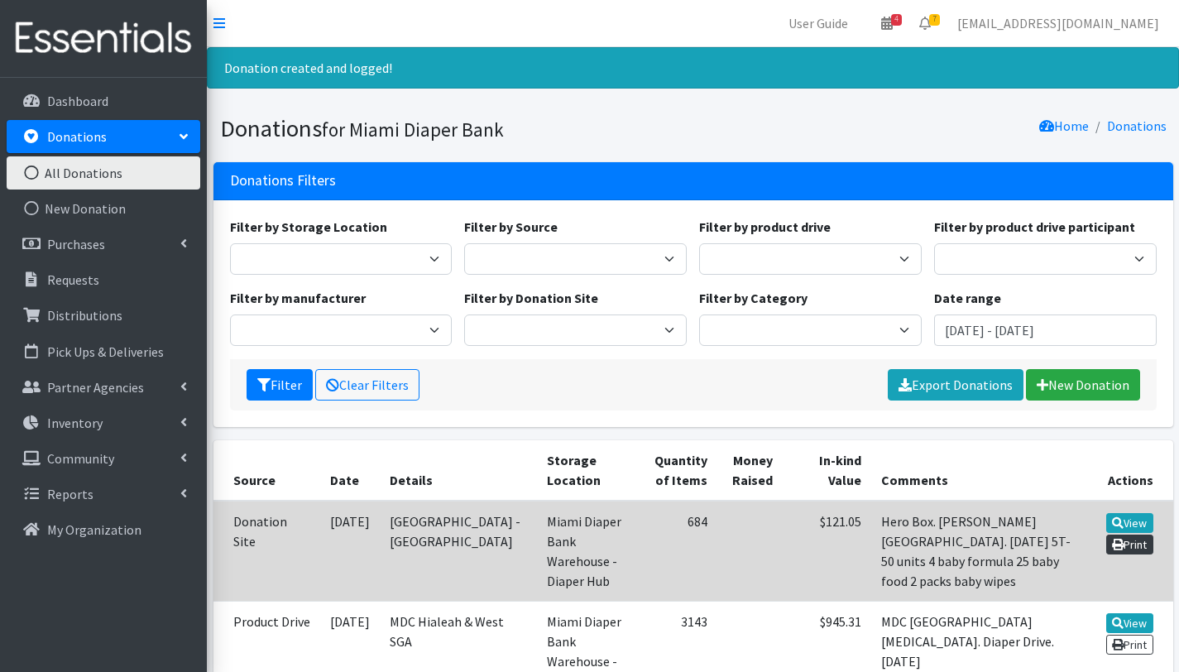
click at [1117, 543] on icon at bounding box center [1118, 545] width 12 height 12
